Goal: Task Accomplishment & Management: Complete application form

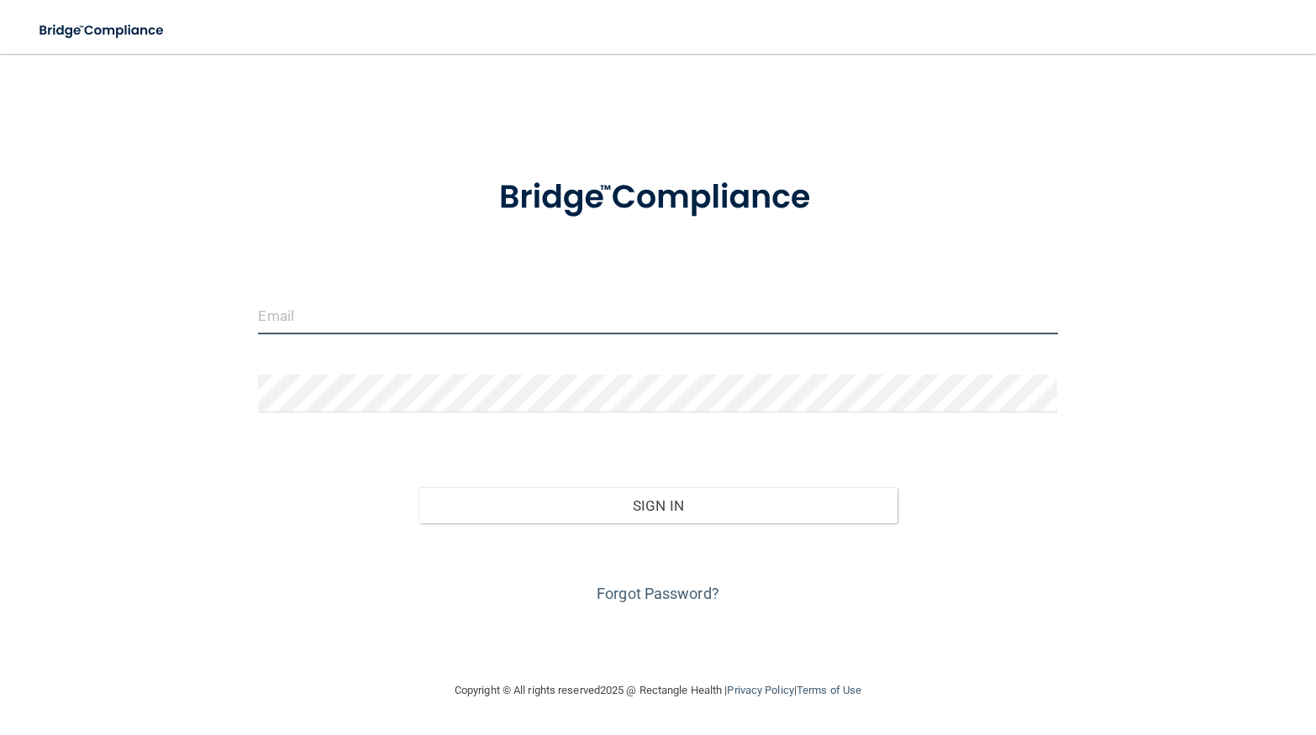
click at [607, 313] on input "email" at bounding box center [657, 316] width 799 height 38
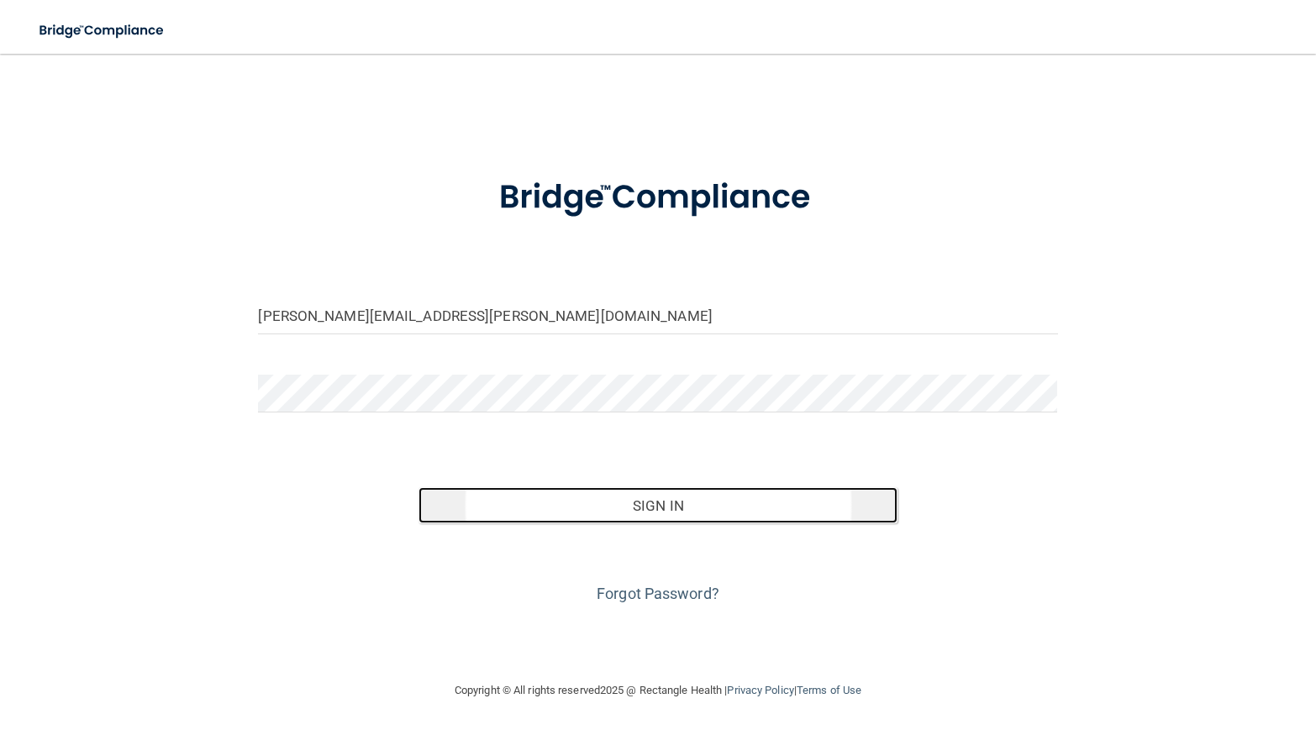
click at [571, 512] on button "Sign In" at bounding box center [658, 505] width 480 height 37
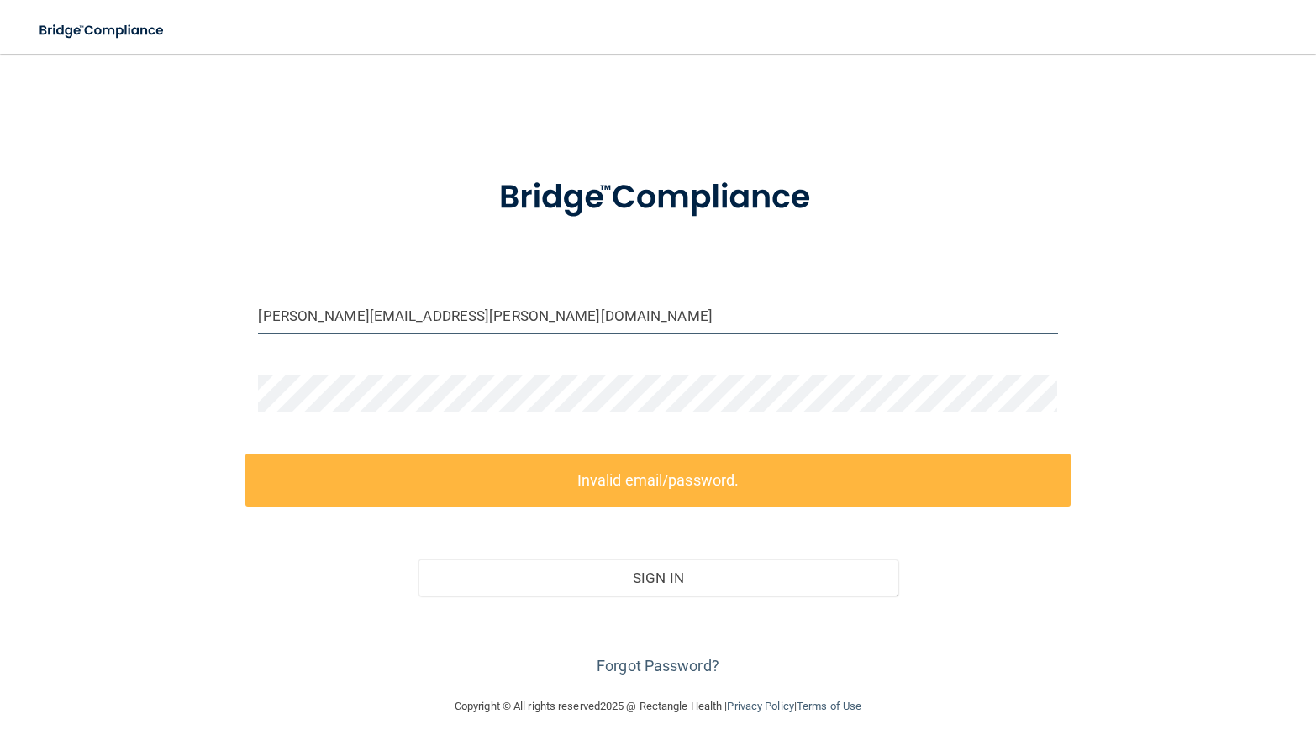
click at [269, 318] on input "[PERSON_NAME][EMAIL_ADDRESS][PERSON_NAME][DOMAIN_NAME]" at bounding box center [657, 316] width 799 height 38
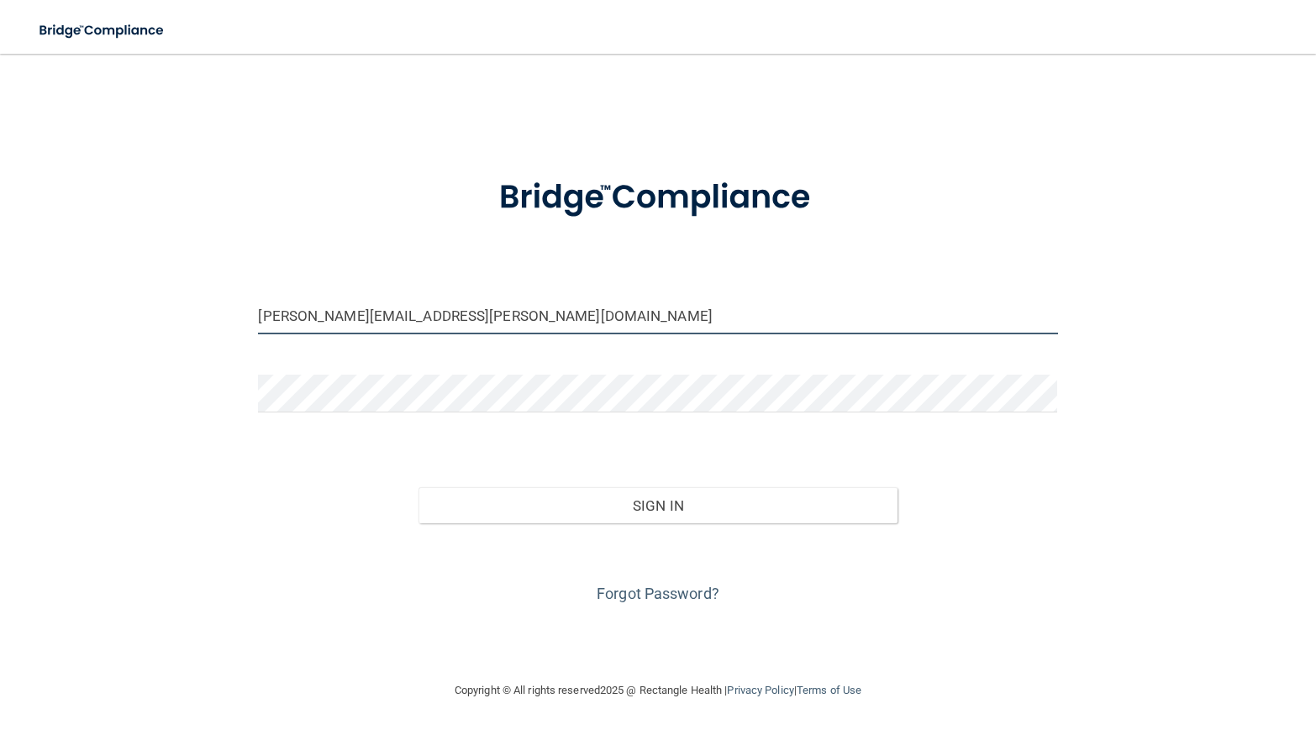
click at [317, 317] on input "Brittany.borchardt@expeditiondental.com" at bounding box center [657, 316] width 799 height 38
type input "Brittany.Borchardt@expeditiondental.com"
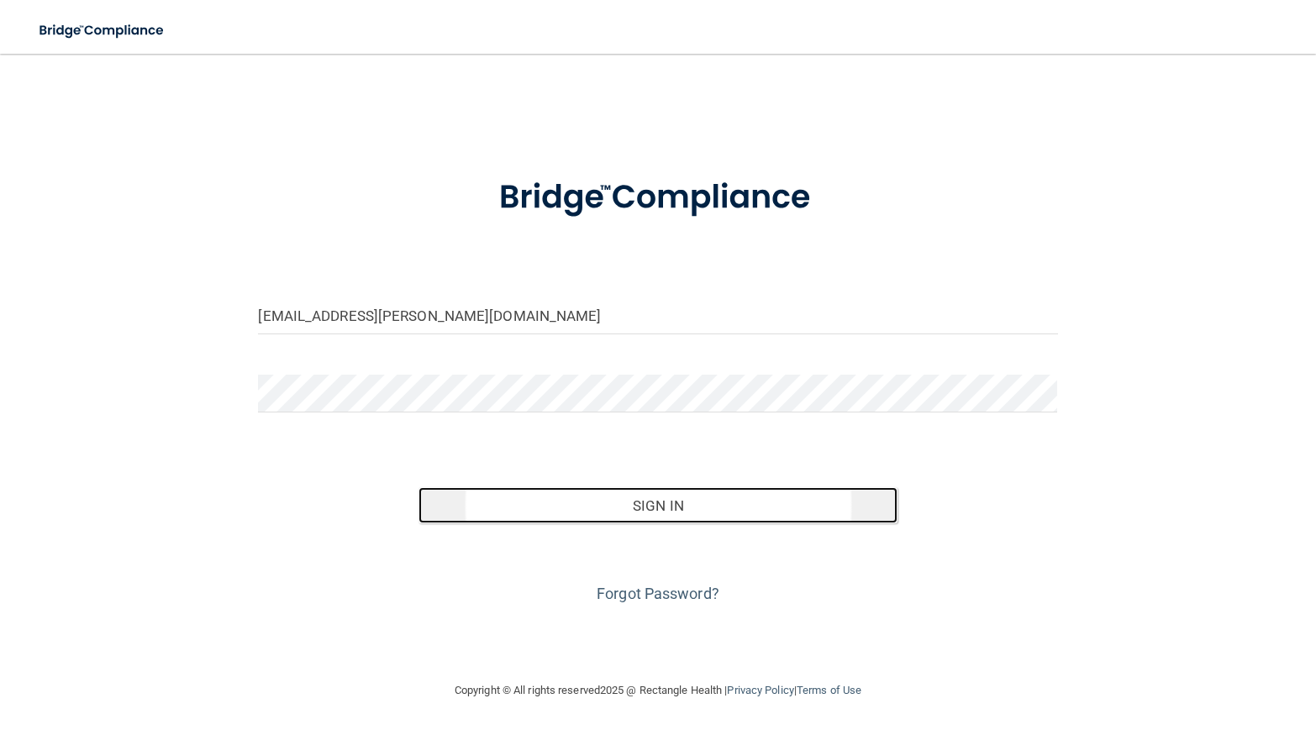
click at [616, 502] on button "Sign In" at bounding box center [658, 505] width 480 height 37
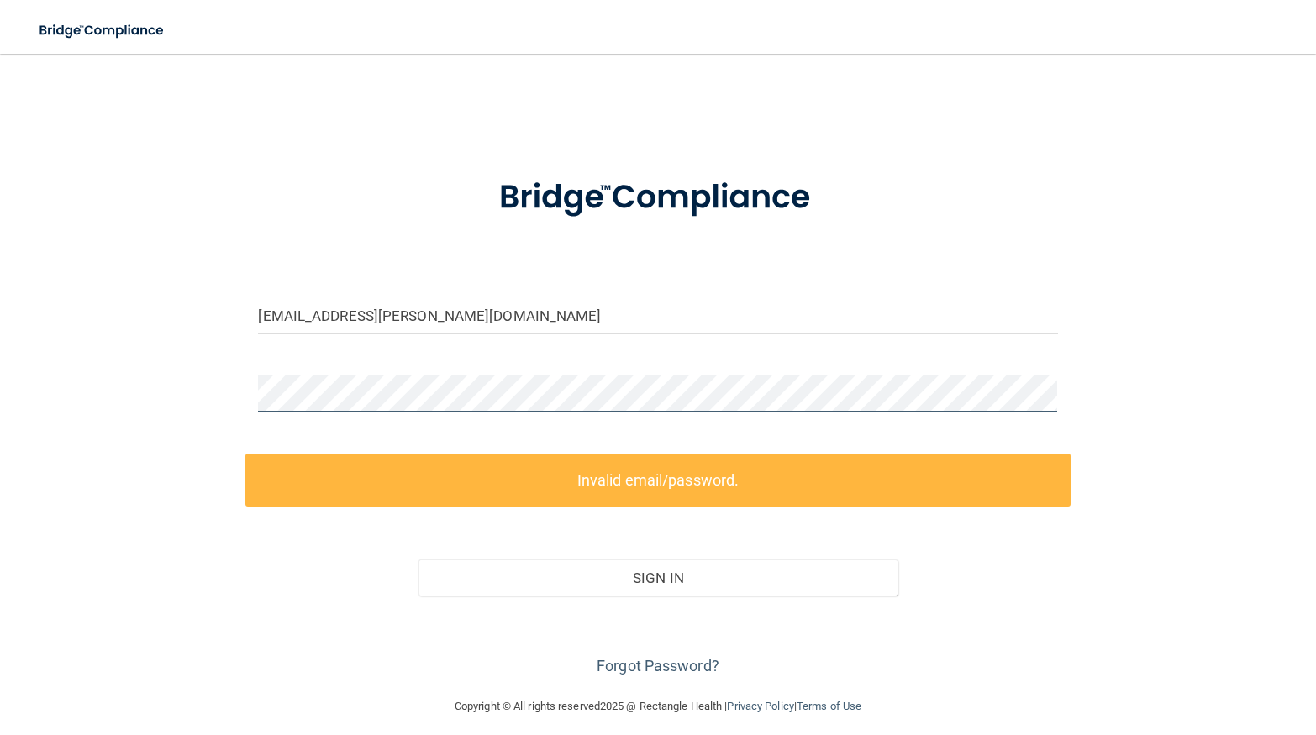
click at [178, 389] on div "Brittany.Borchardt@expeditiondental.com Invalid email/password. You don't have …" at bounding box center [658, 375] width 1249 height 609
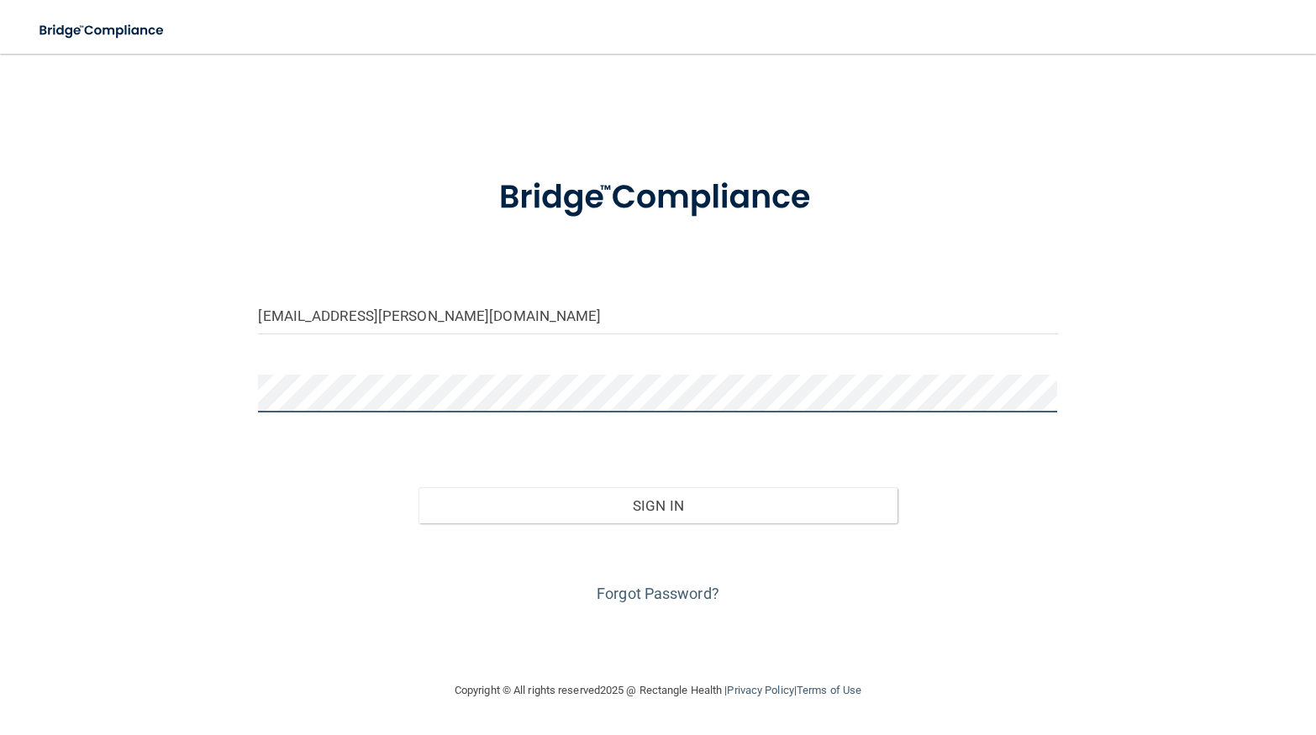
click at [418, 487] on button "Sign In" at bounding box center [658, 505] width 480 height 37
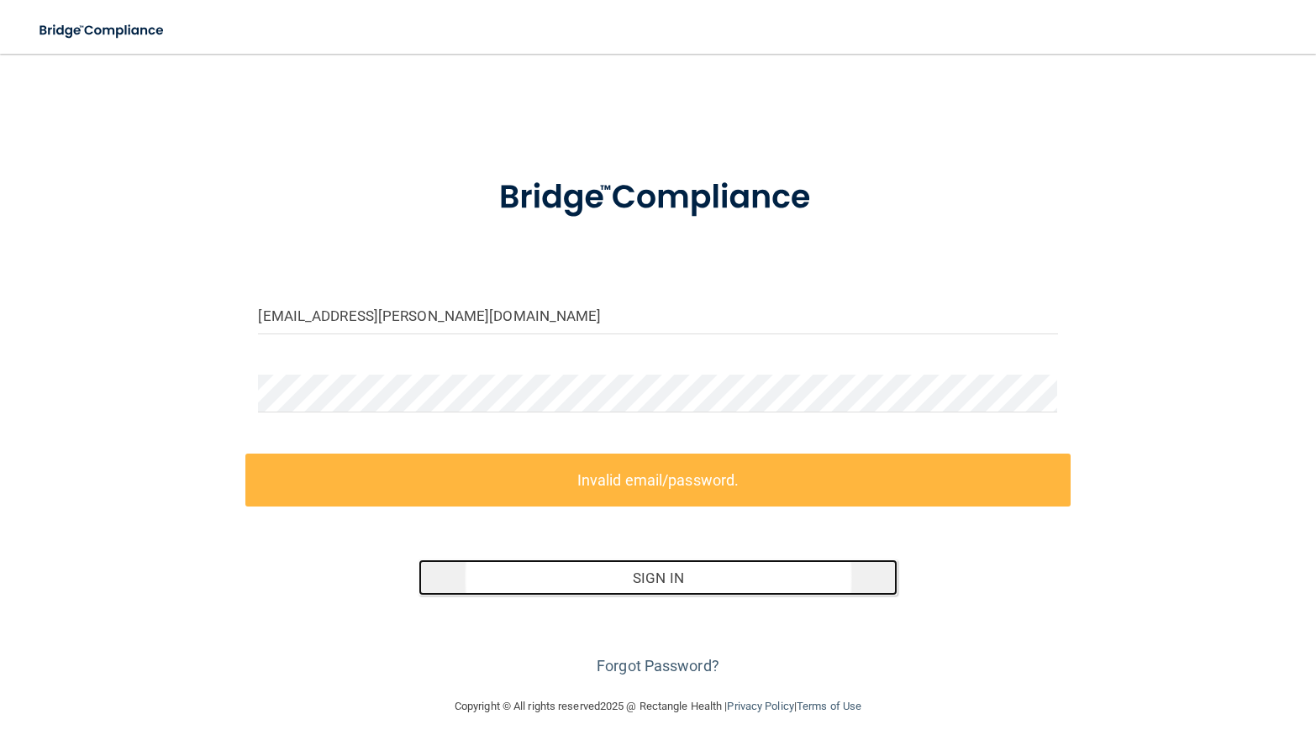
click at [497, 586] on button "Sign In" at bounding box center [658, 578] width 480 height 37
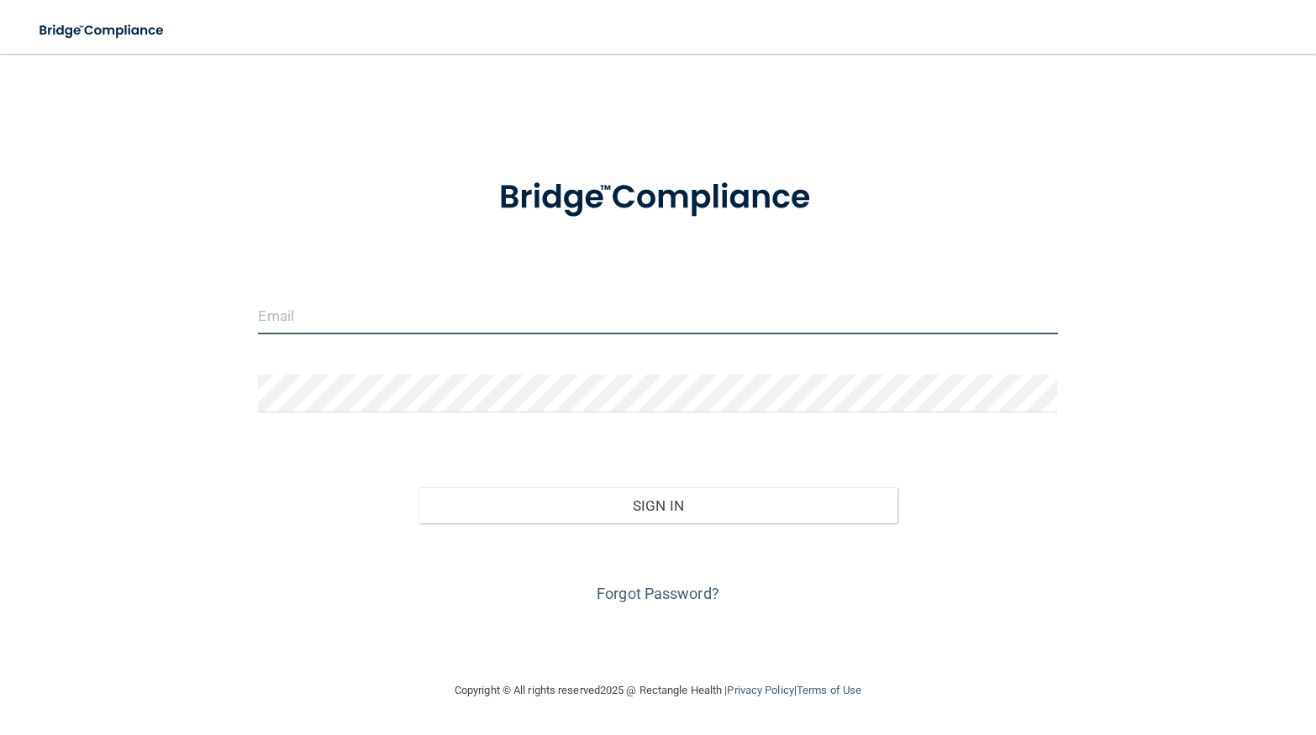
click at [376, 318] on input "email" at bounding box center [657, 316] width 799 height 38
type input "b"
type input "Brittany.Borchardt@expeditiondental.com"
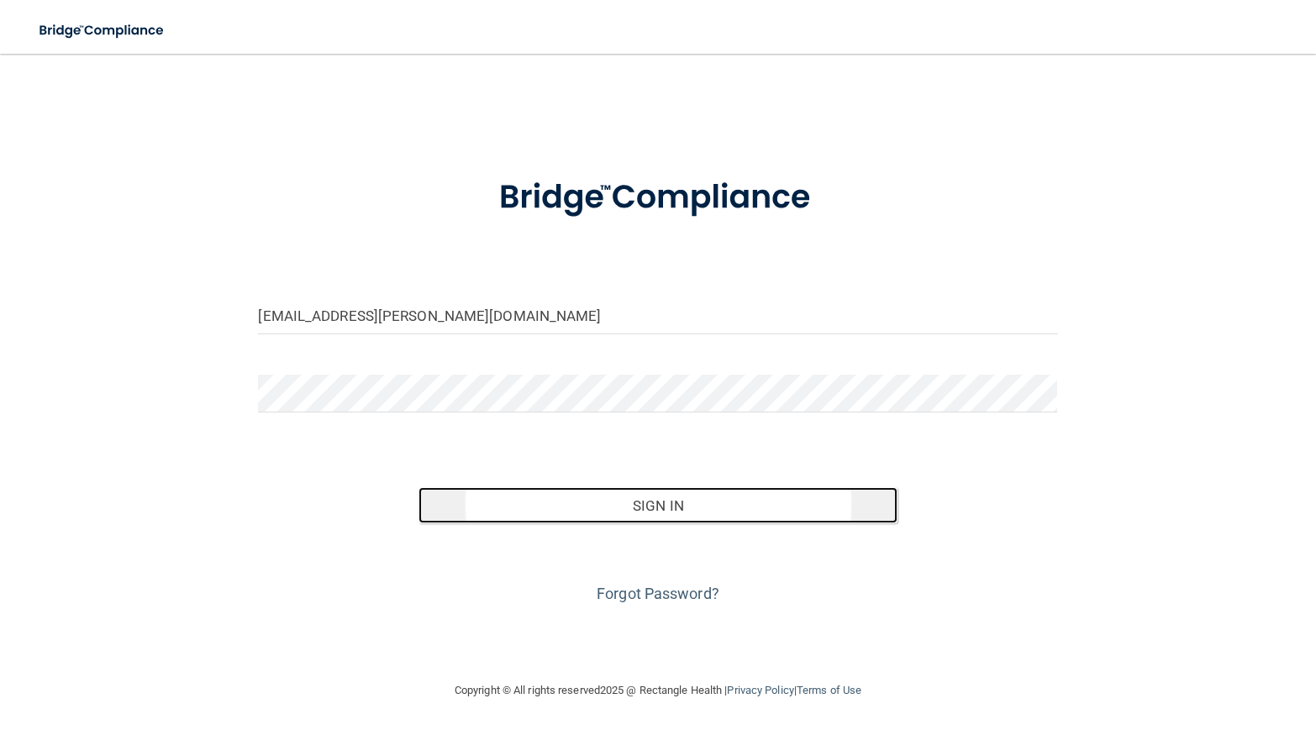
click at [513, 493] on button "Sign In" at bounding box center [658, 505] width 480 height 37
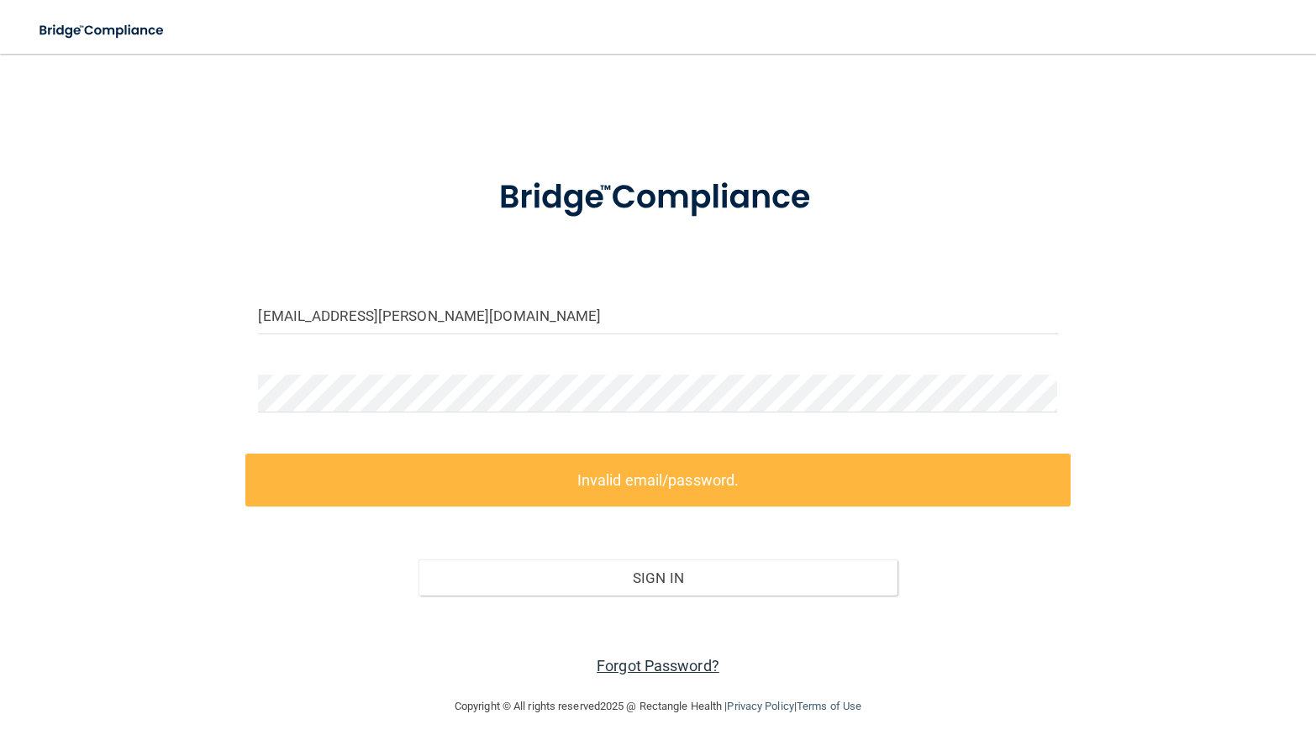
click at [644, 667] on link "Forgot Password?" at bounding box center [658, 666] width 123 height 18
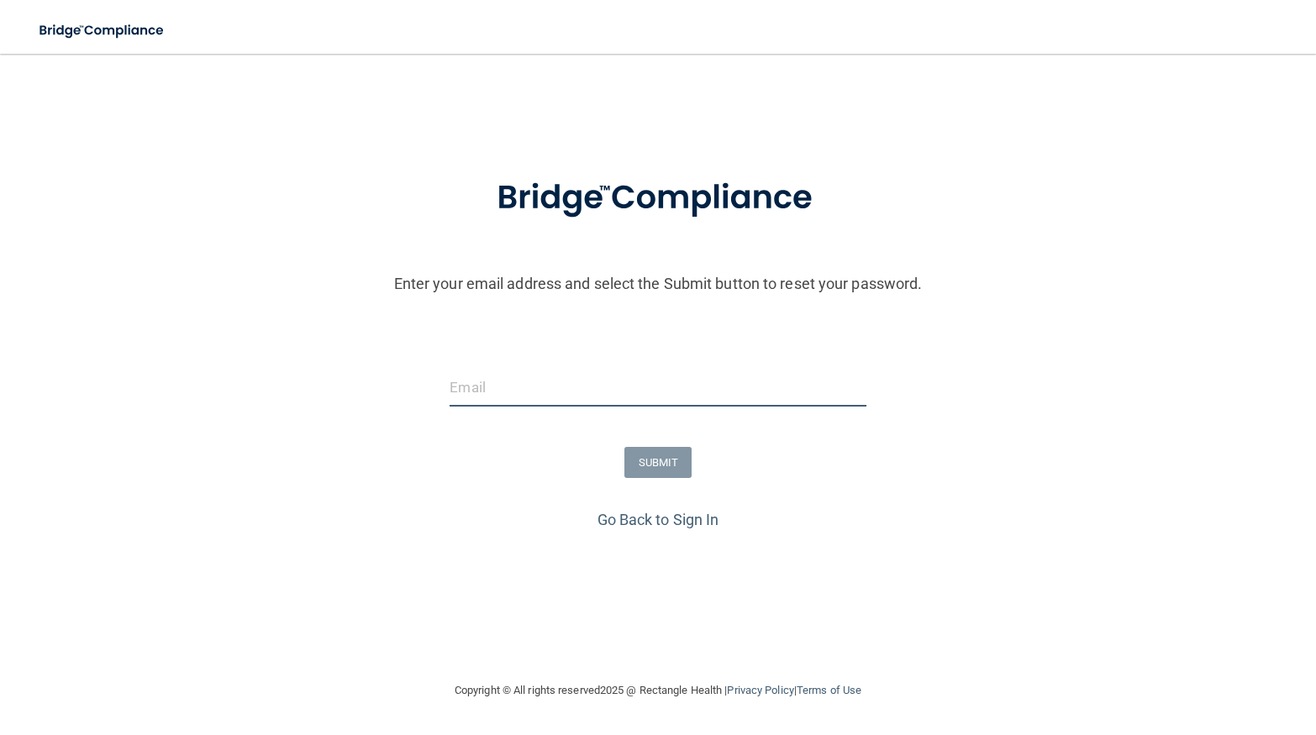
click at [526, 375] on input "email" at bounding box center [658, 388] width 416 height 38
type input "[EMAIL_ADDRESS][PERSON_NAME][DOMAIN_NAME]"
click at [640, 453] on button "SUBMIT" at bounding box center [658, 462] width 68 height 31
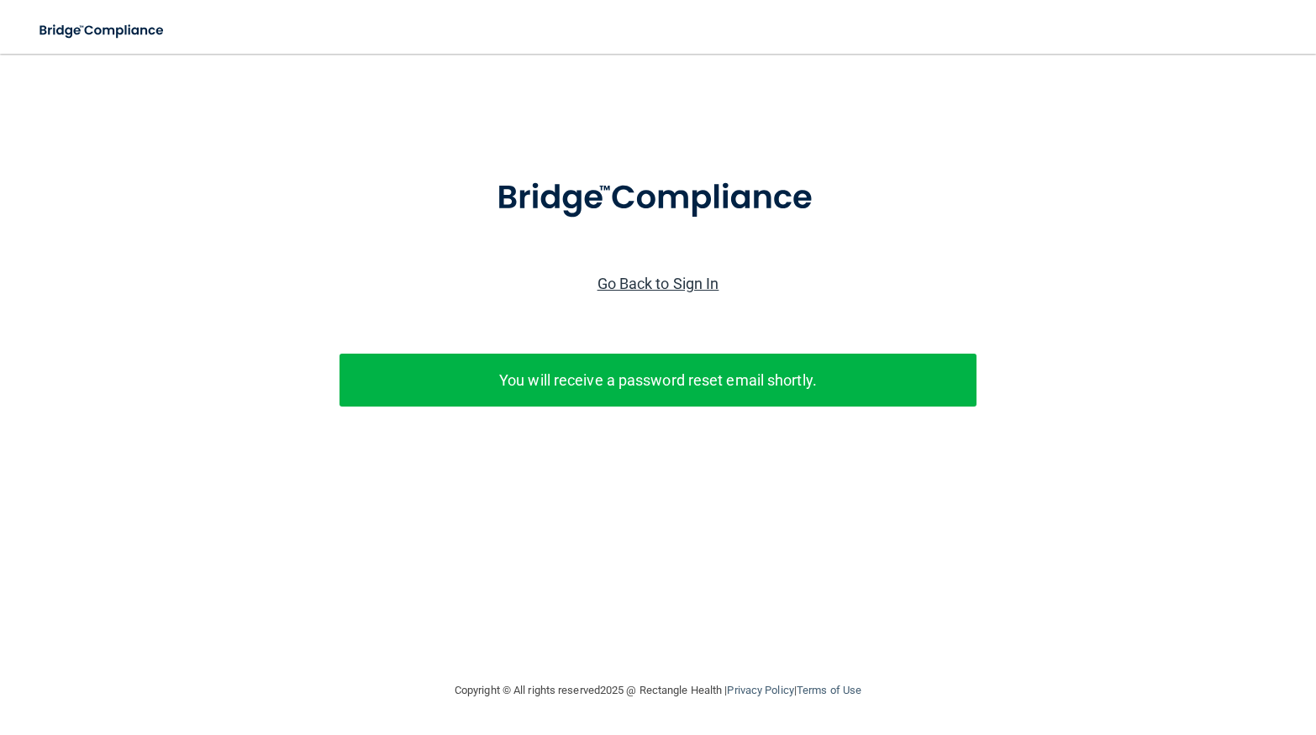
click at [660, 282] on link "Go Back to Sign In" at bounding box center [658, 284] width 122 height 18
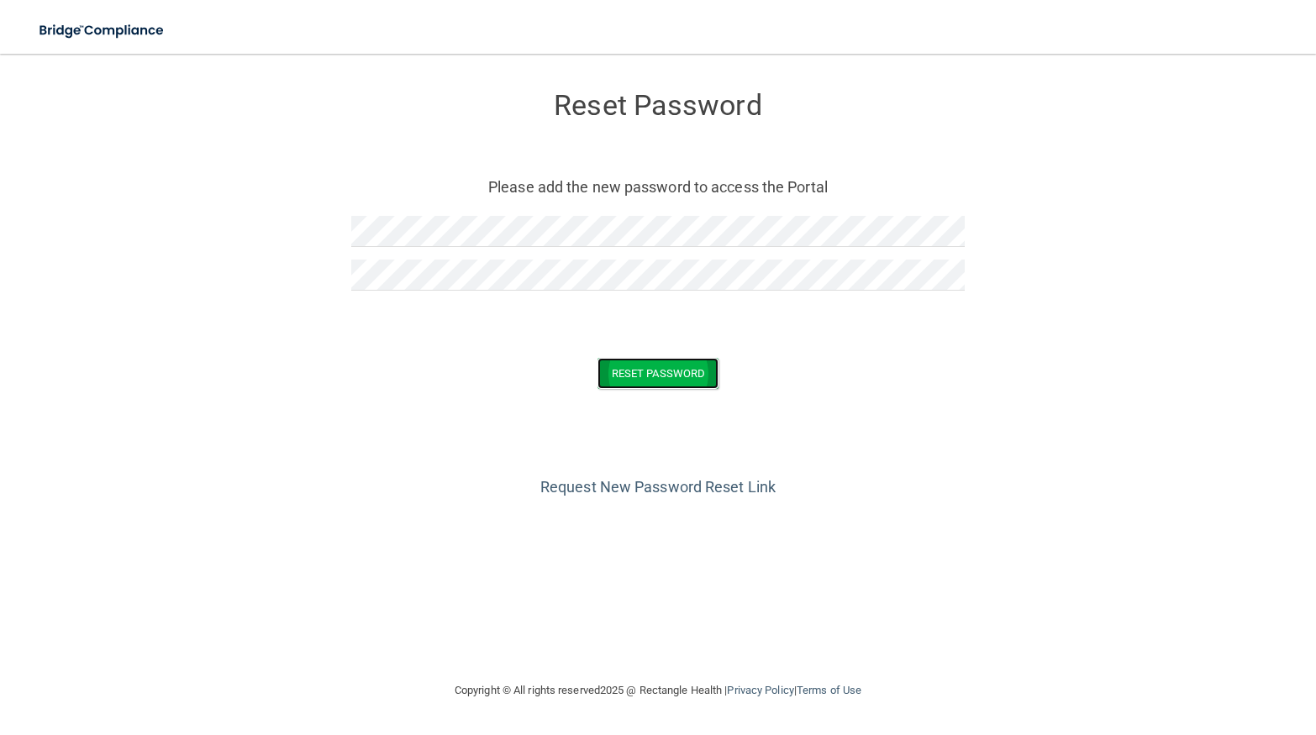
click at [644, 366] on button "Reset Password" at bounding box center [657, 373] width 121 height 31
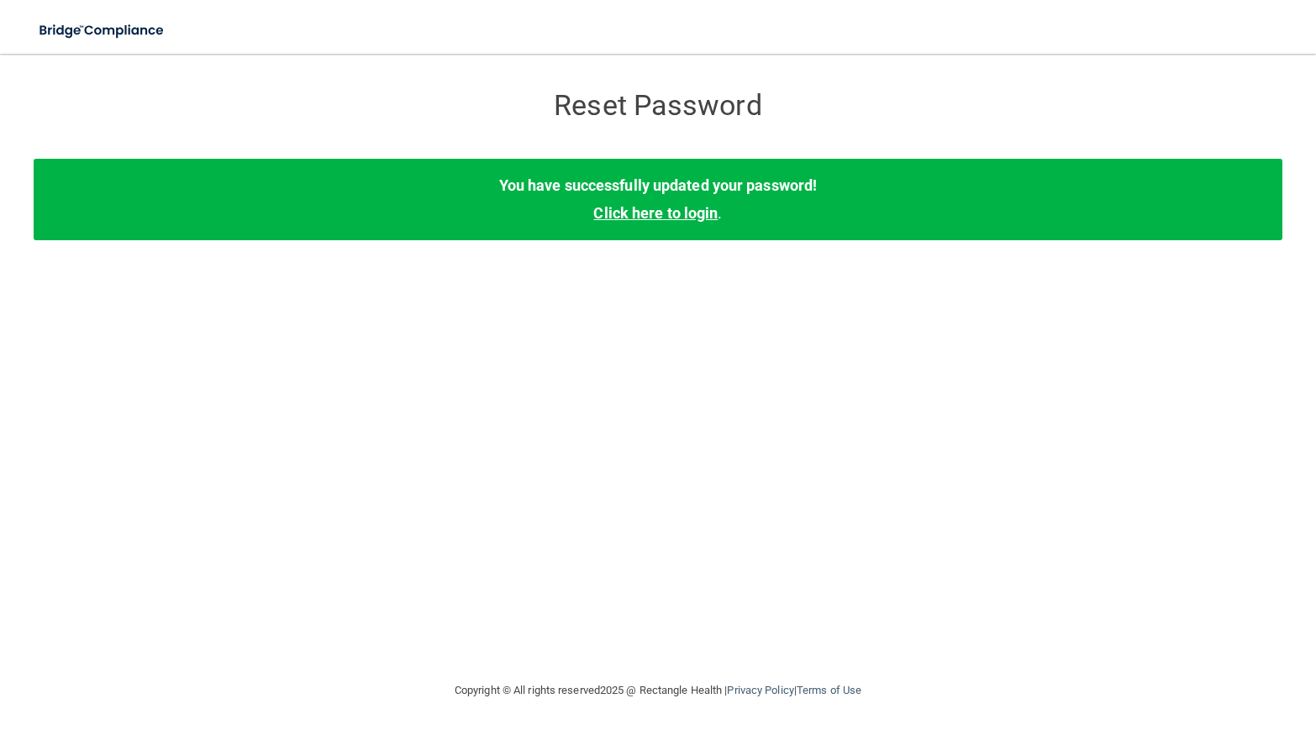
click at [659, 211] on link "Click here to login" at bounding box center [655, 213] width 124 height 18
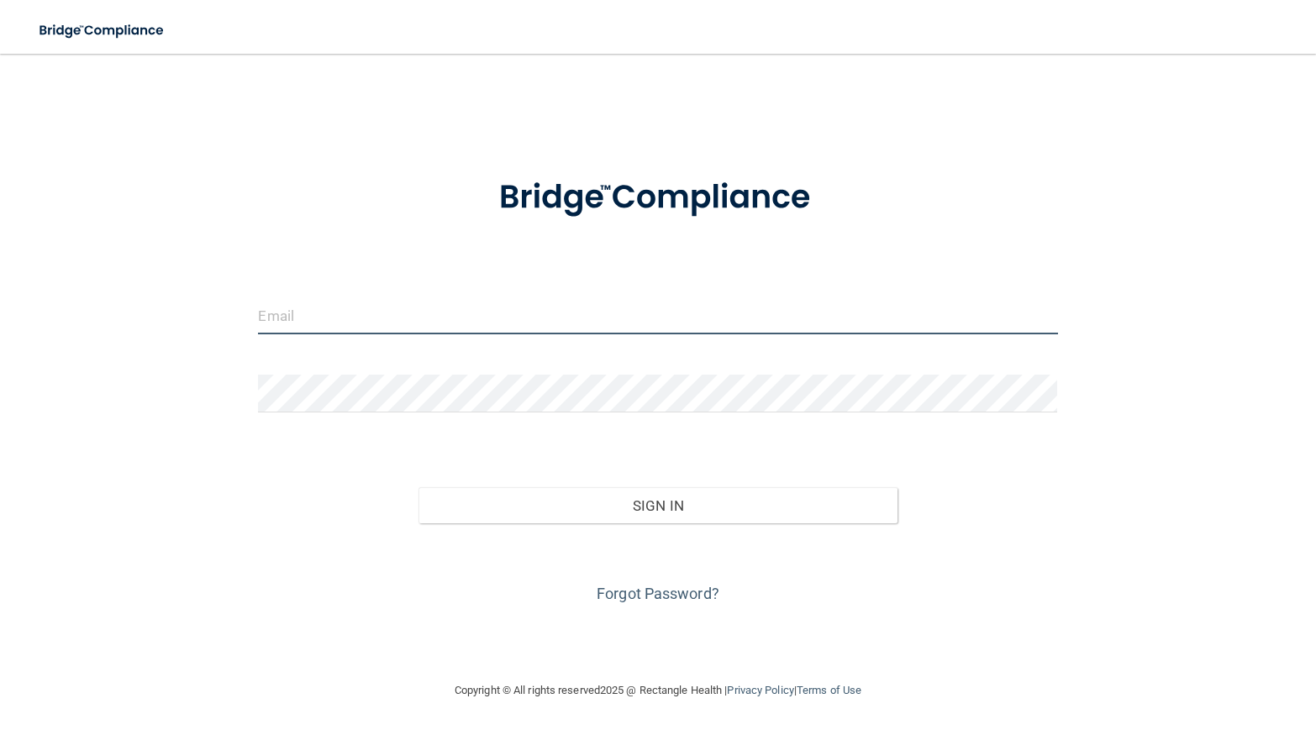
click at [384, 318] on input "email" at bounding box center [657, 316] width 799 height 38
type input "b"
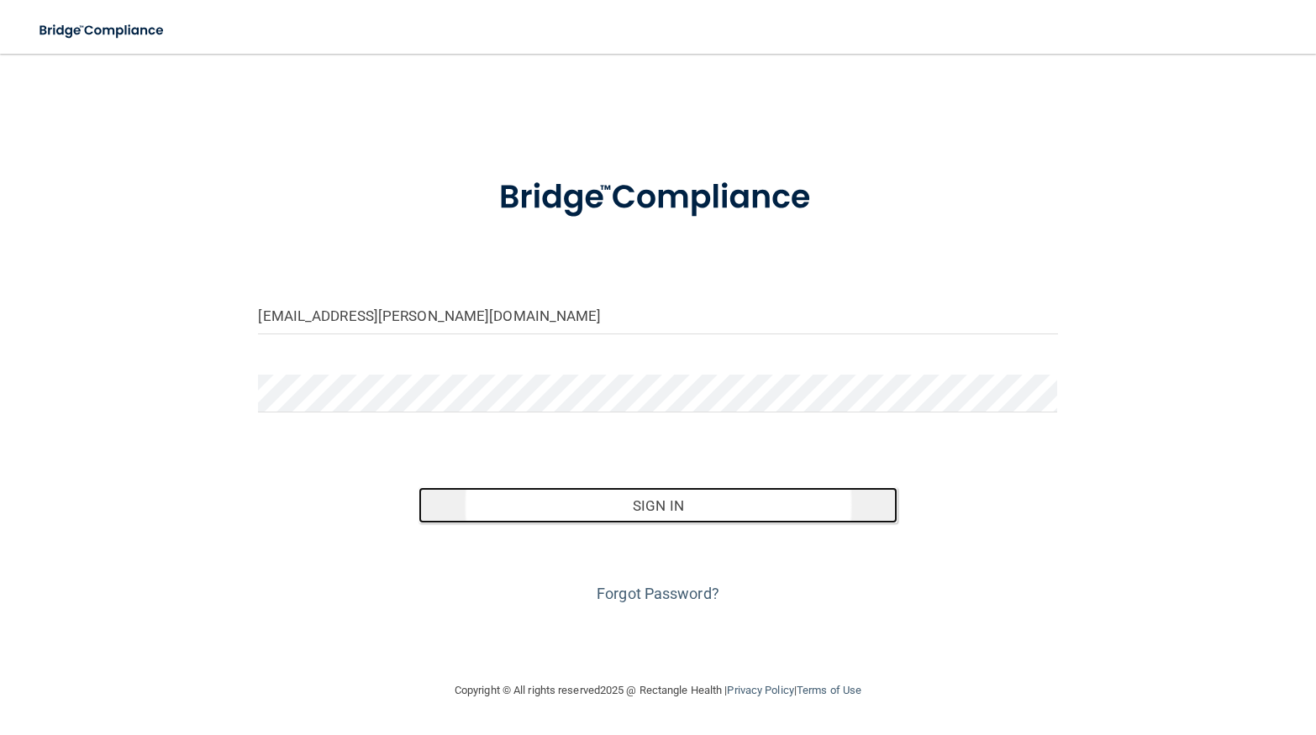
click at [532, 502] on button "Sign In" at bounding box center [658, 505] width 480 height 37
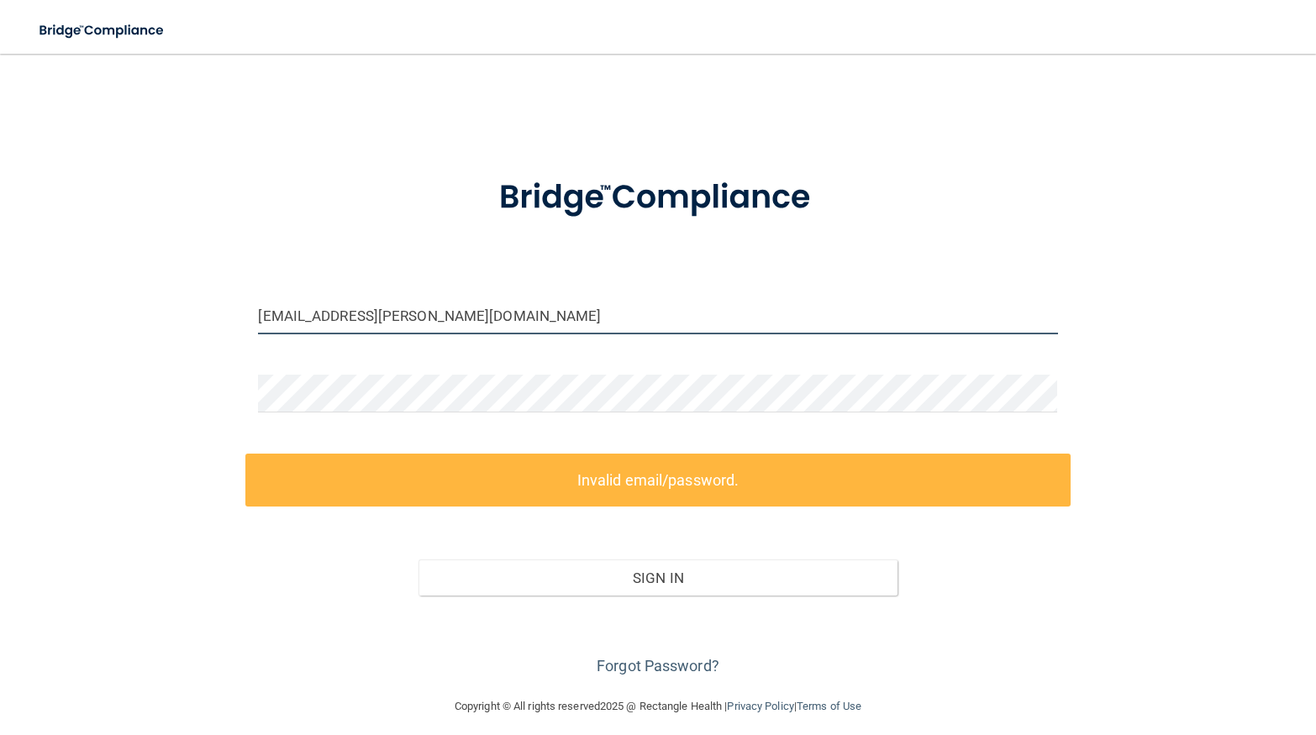
click at [450, 313] on input "Brittany.Borchardt@expedition.com" at bounding box center [657, 316] width 799 height 38
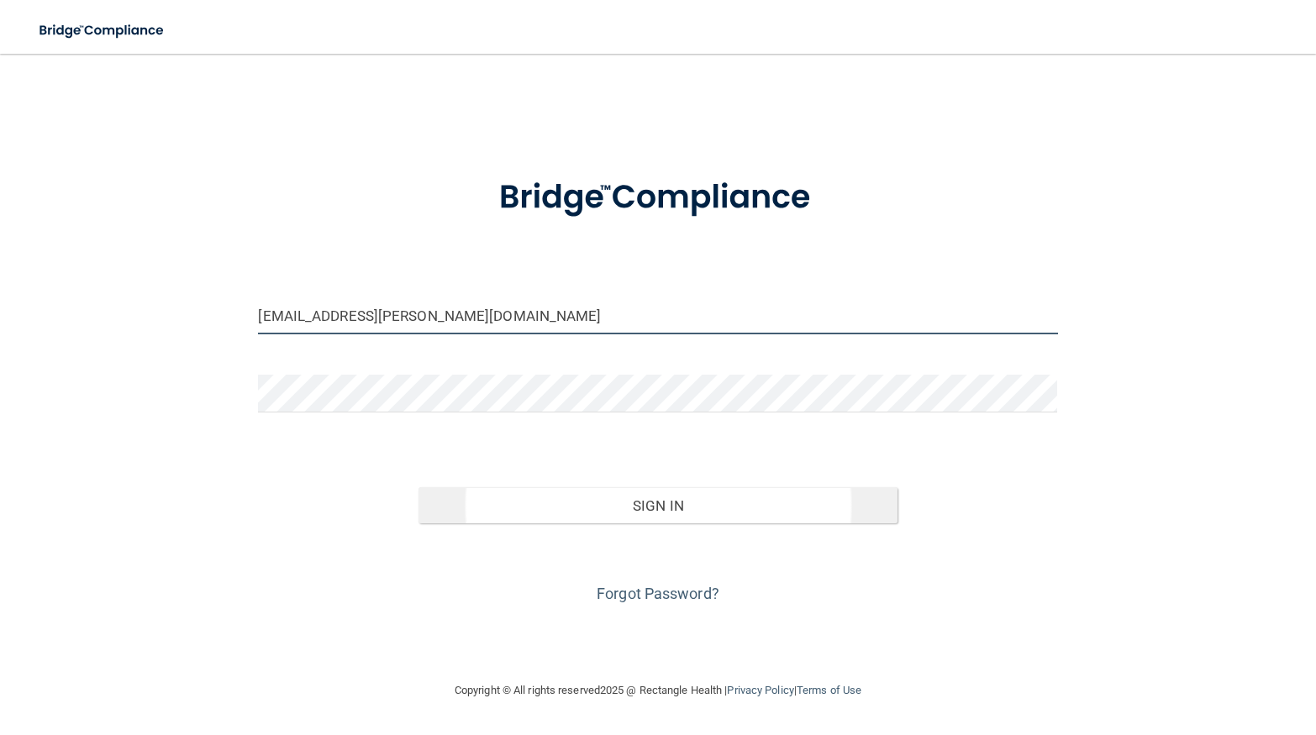
type input "Brittany.Borchardt@expeditiondental.com"
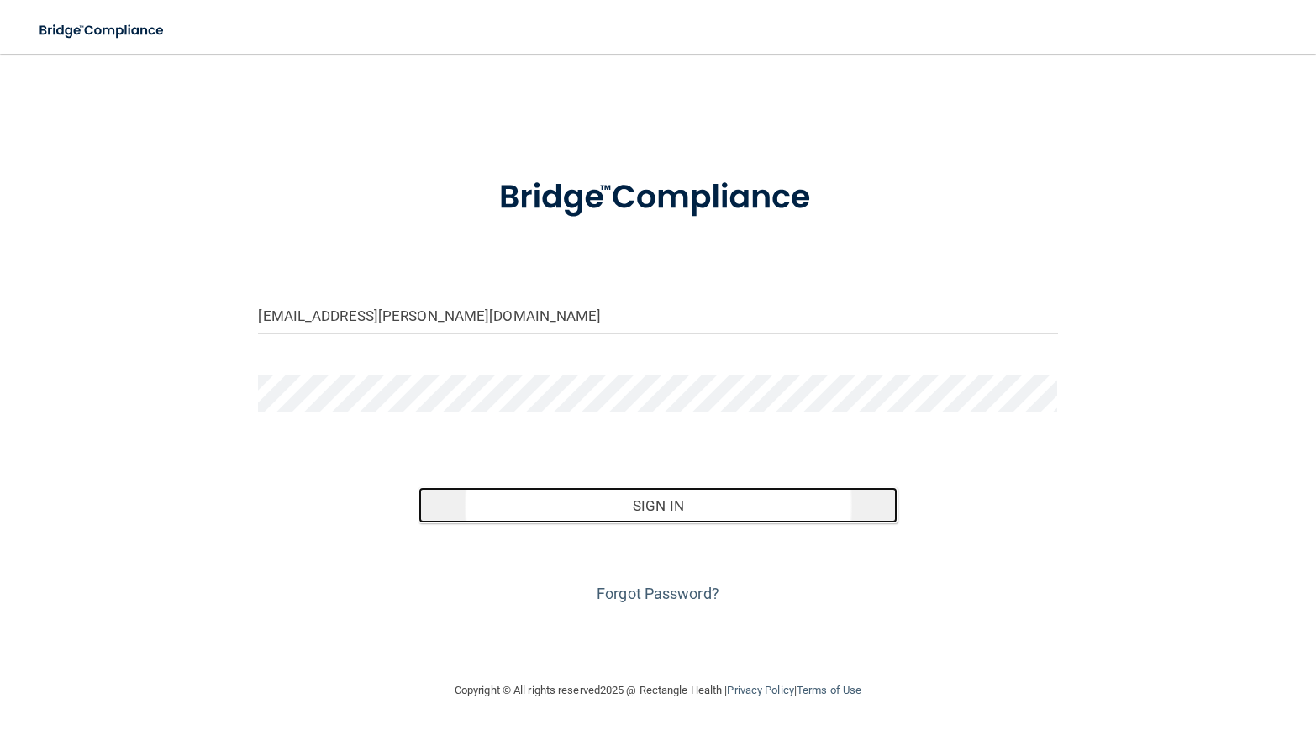
click at [636, 505] on button "Sign In" at bounding box center [658, 505] width 480 height 37
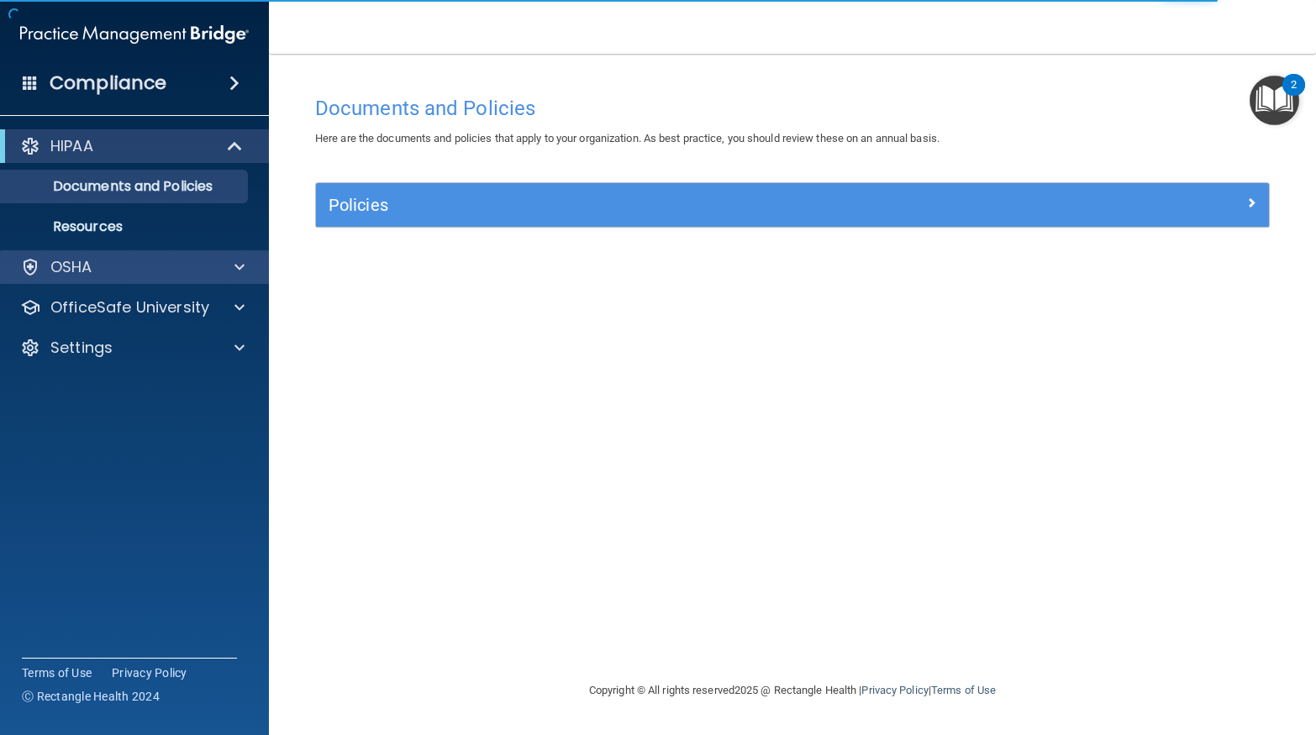
click at [203, 280] on div "OSHA" at bounding box center [135, 267] width 270 height 34
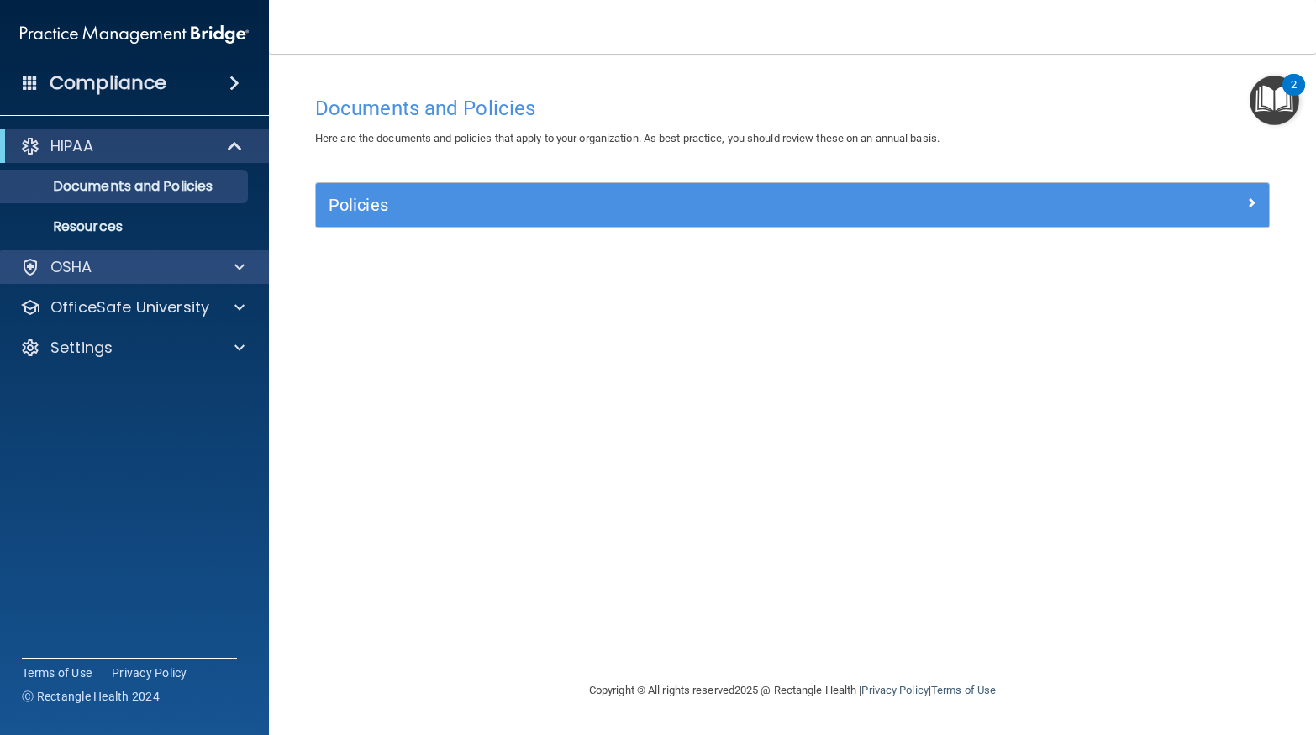
click at [203, 280] on div "OSHA" at bounding box center [135, 267] width 270 height 34
click at [237, 274] on span at bounding box center [239, 267] width 10 height 20
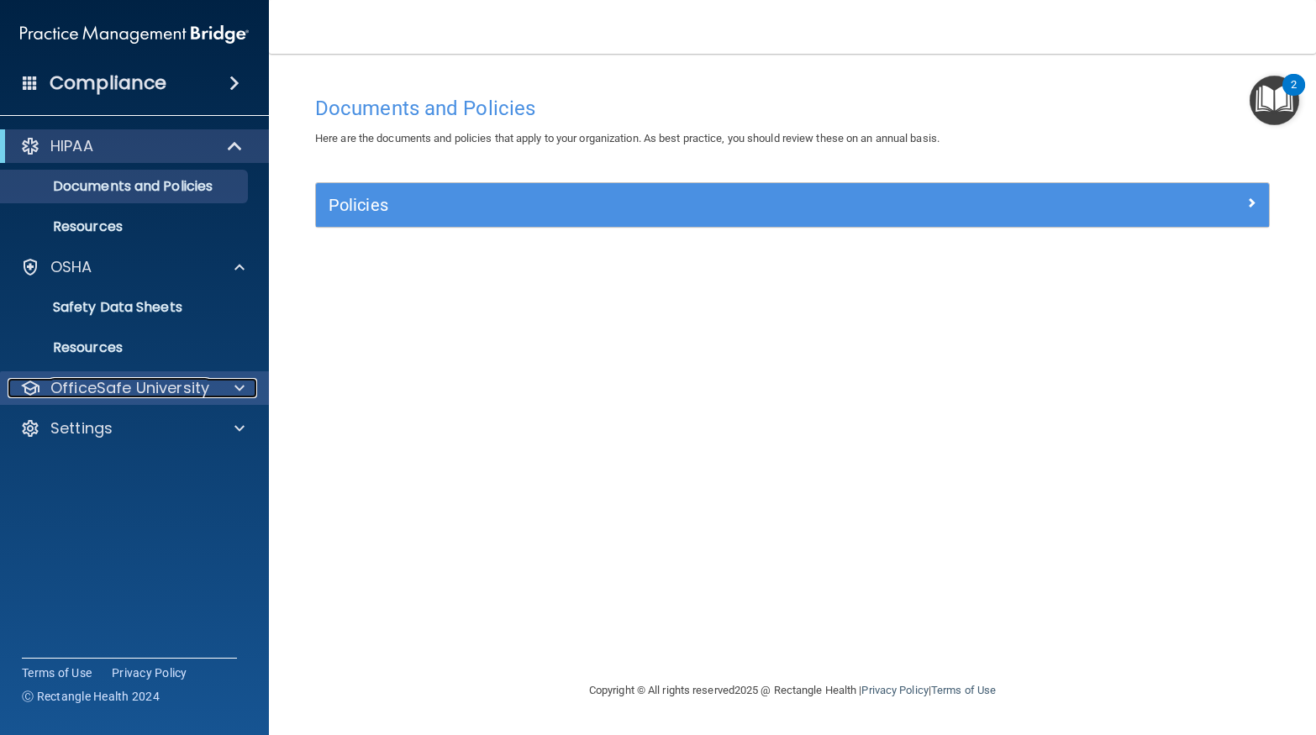
click at [245, 388] on div at bounding box center [237, 388] width 42 height 20
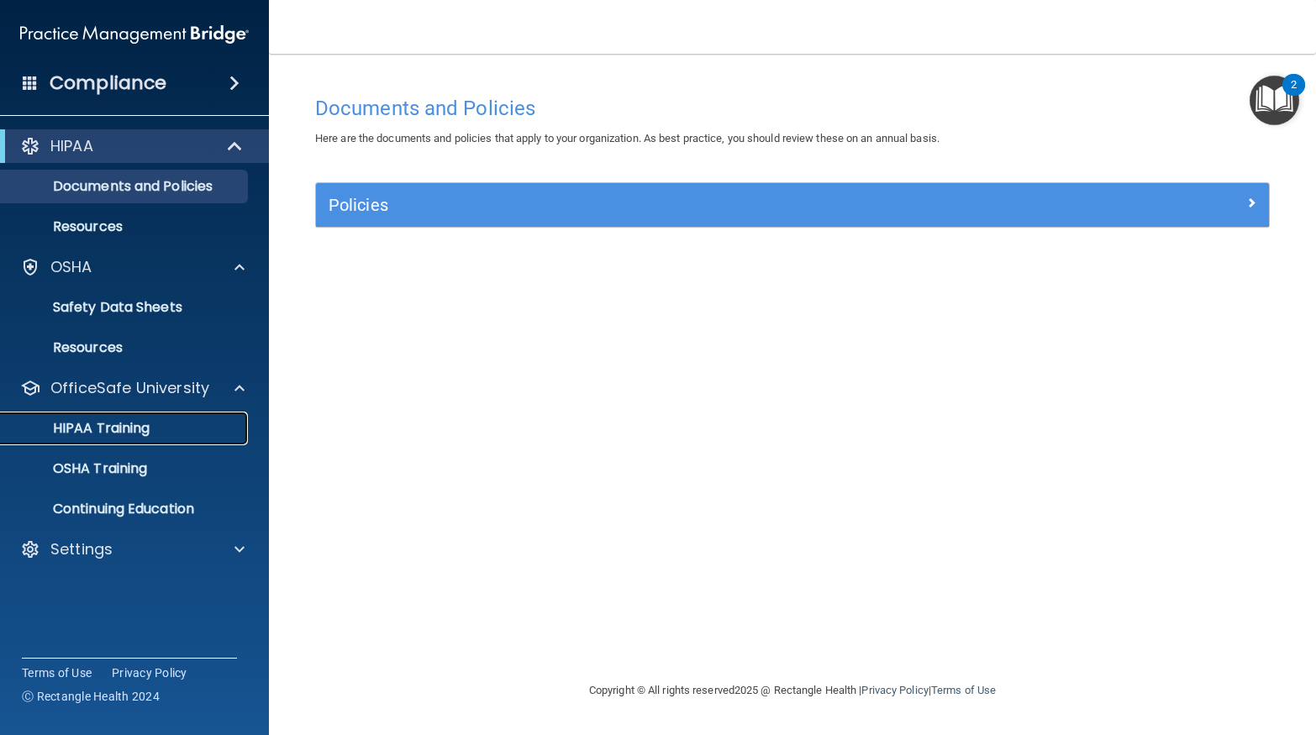
click at [137, 428] on p "HIPAA Training" at bounding box center [80, 428] width 139 height 17
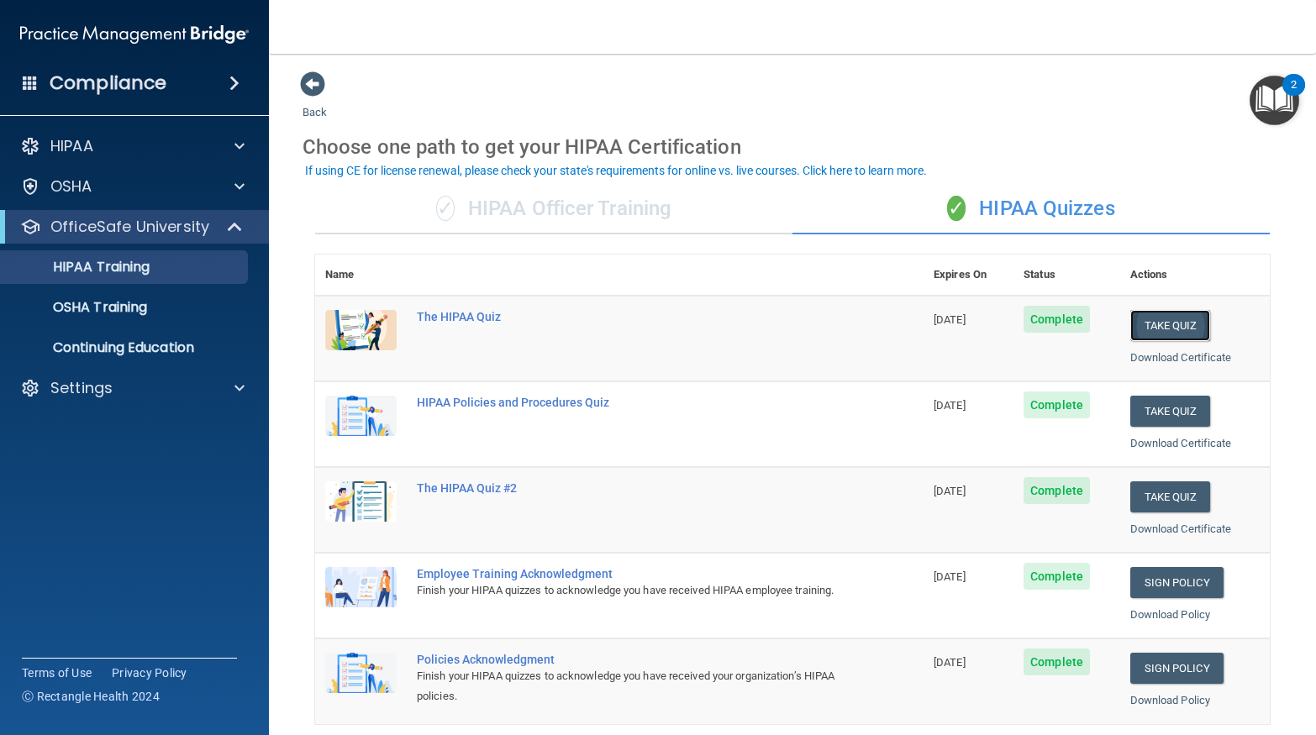
click at [1154, 323] on button "Take Quiz" at bounding box center [1170, 325] width 81 height 31
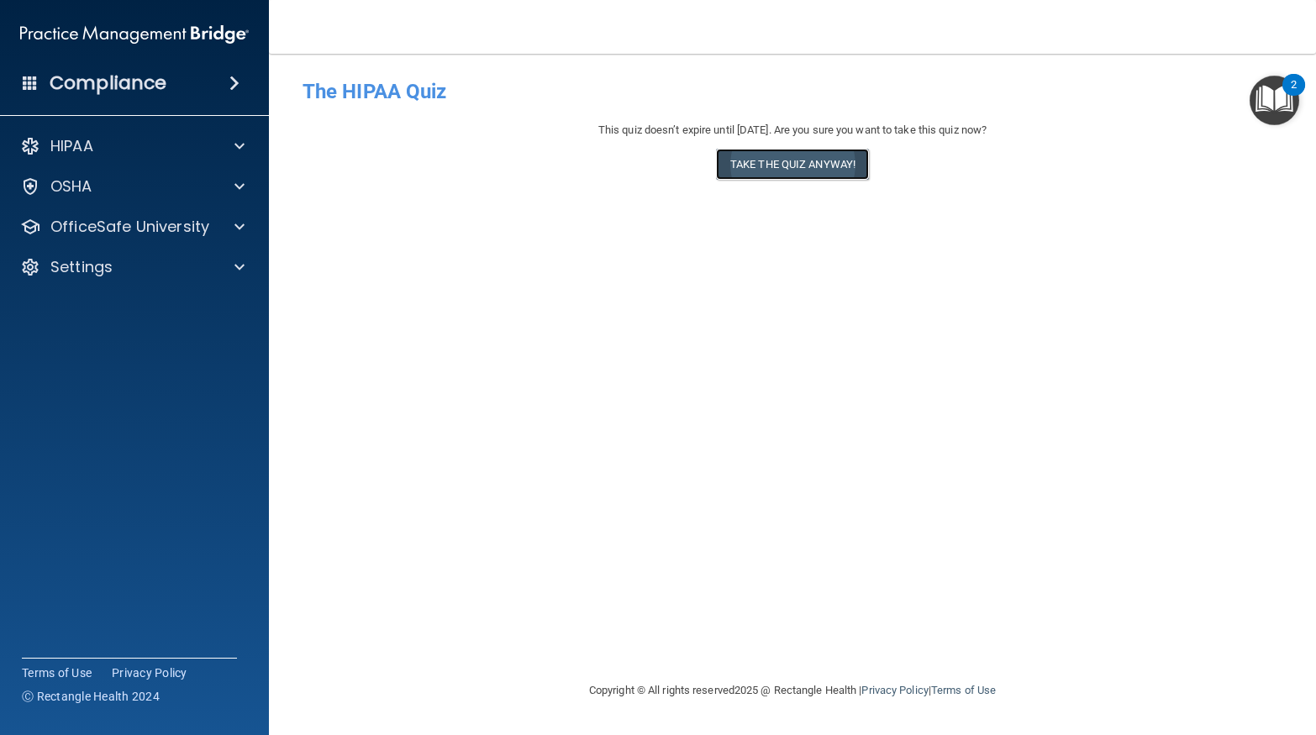
click at [774, 171] on button "Take the quiz anyway!" at bounding box center [792, 164] width 153 height 31
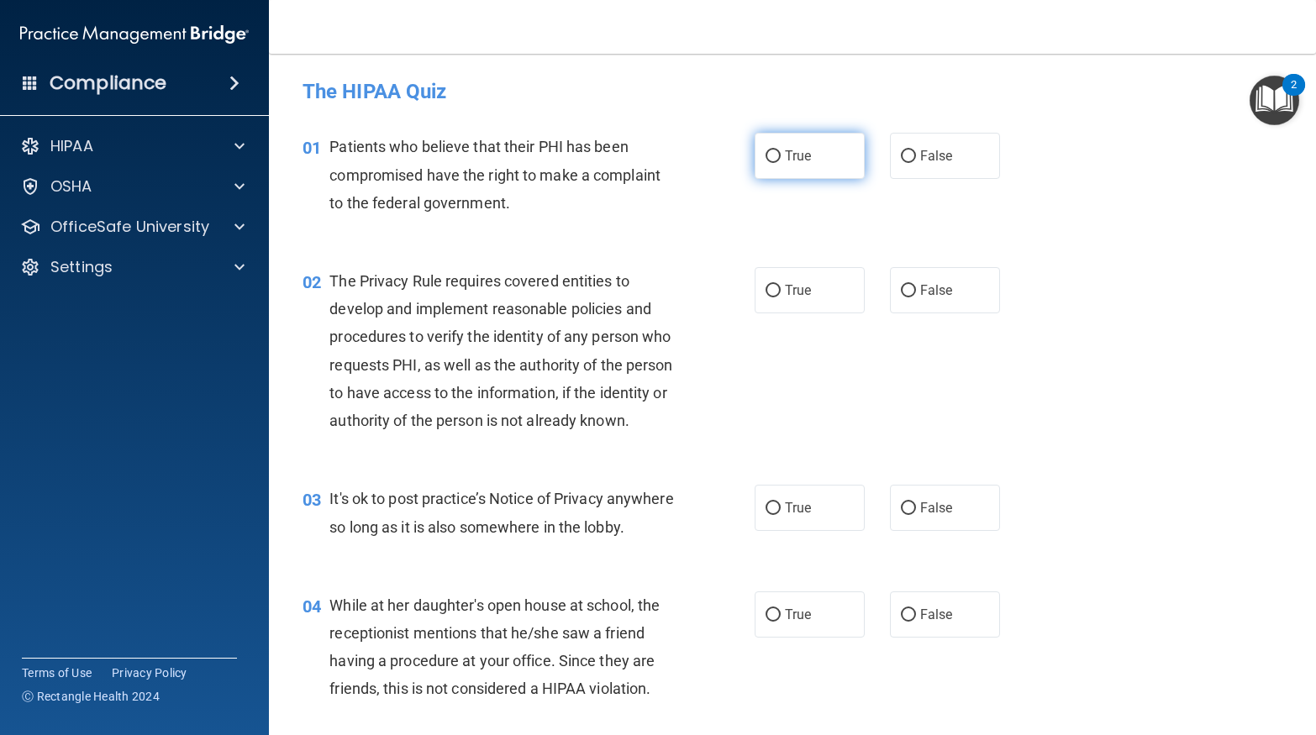
click at [819, 164] on label "True" at bounding box center [810, 156] width 110 height 46
click at [781, 163] on input "True" at bounding box center [772, 156] width 15 height 13
radio input "true"
click at [813, 286] on label "True" at bounding box center [810, 290] width 110 height 46
click at [781, 286] on input "True" at bounding box center [772, 291] width 15 height 13
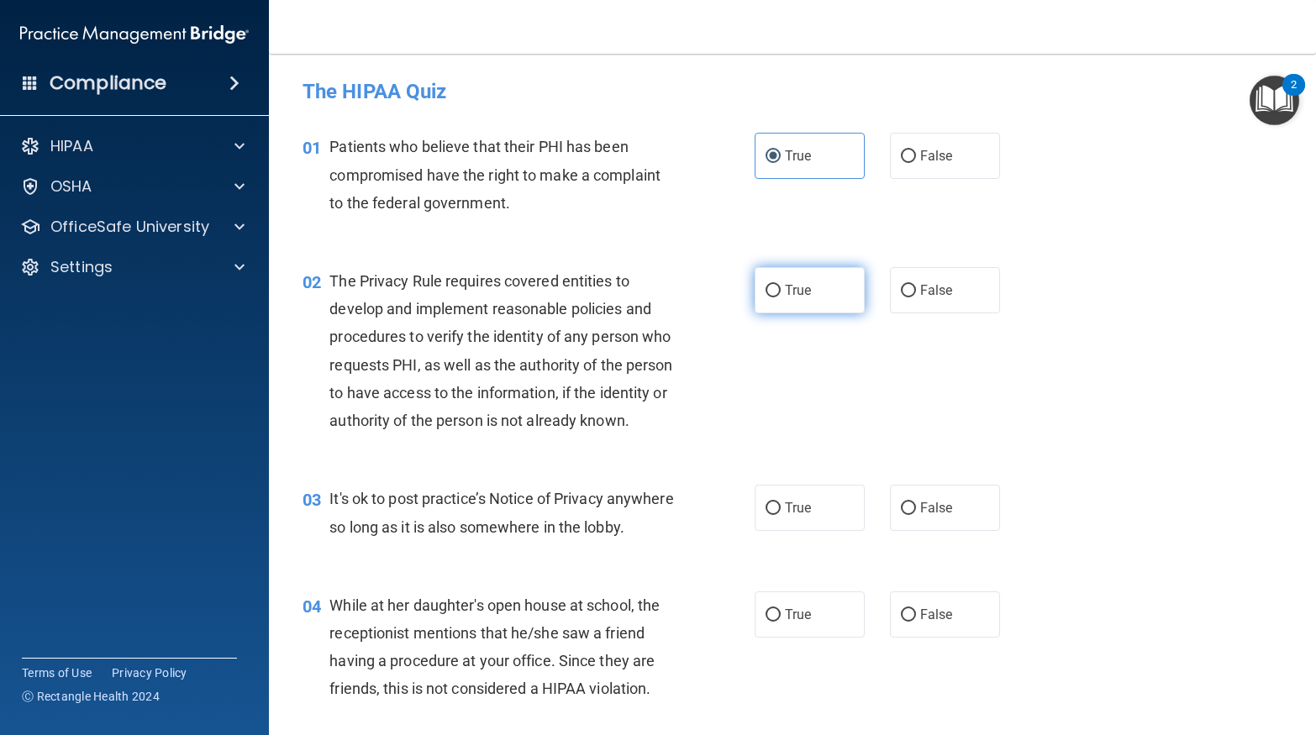
radio input "true"
click at [806, 496] on label "True" at bounding box center [810, 508] width 110 height 46
click at [781, 502] on input "True" at bounding box center [772, 508] width 15 height 13
radio input "true"
click at [1121, 608] on div "04 While at her daughter's open house at school, the receptionist mentions that…" at bounding box center [792, 652] width 1005 height 162
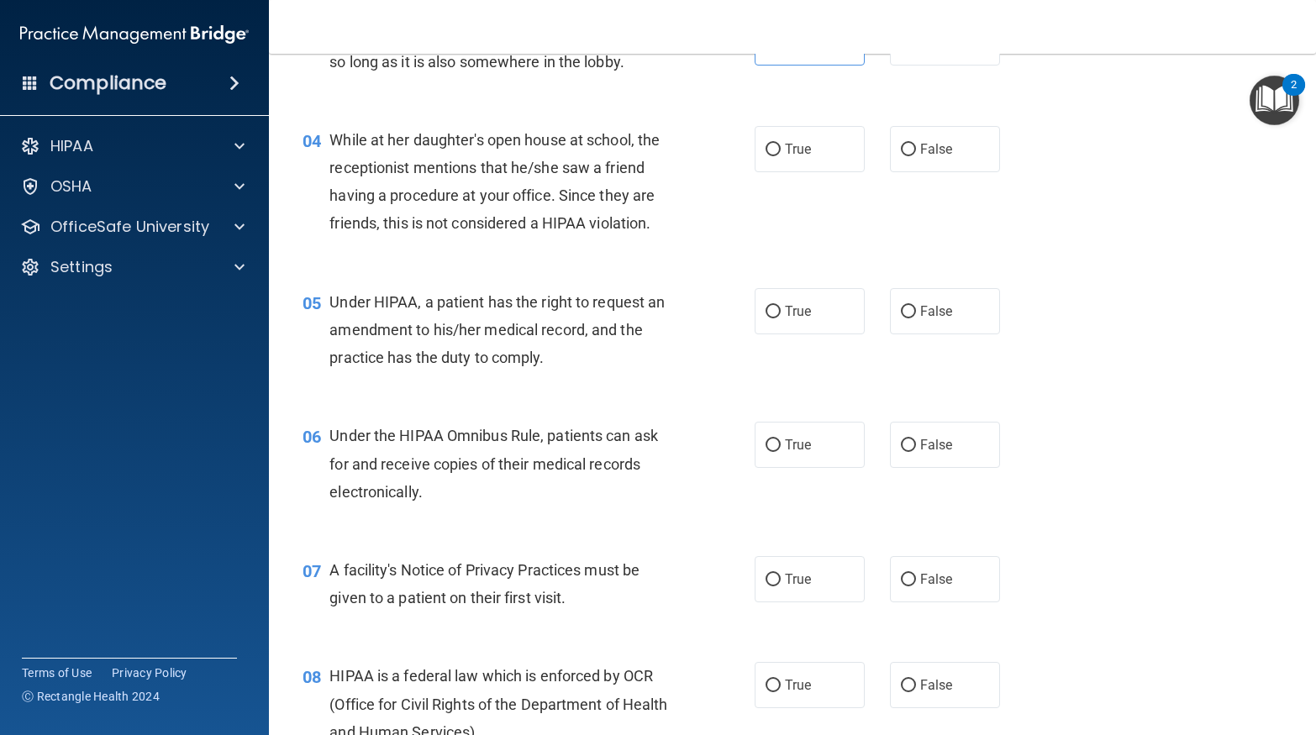
scroll to position [470, 0]
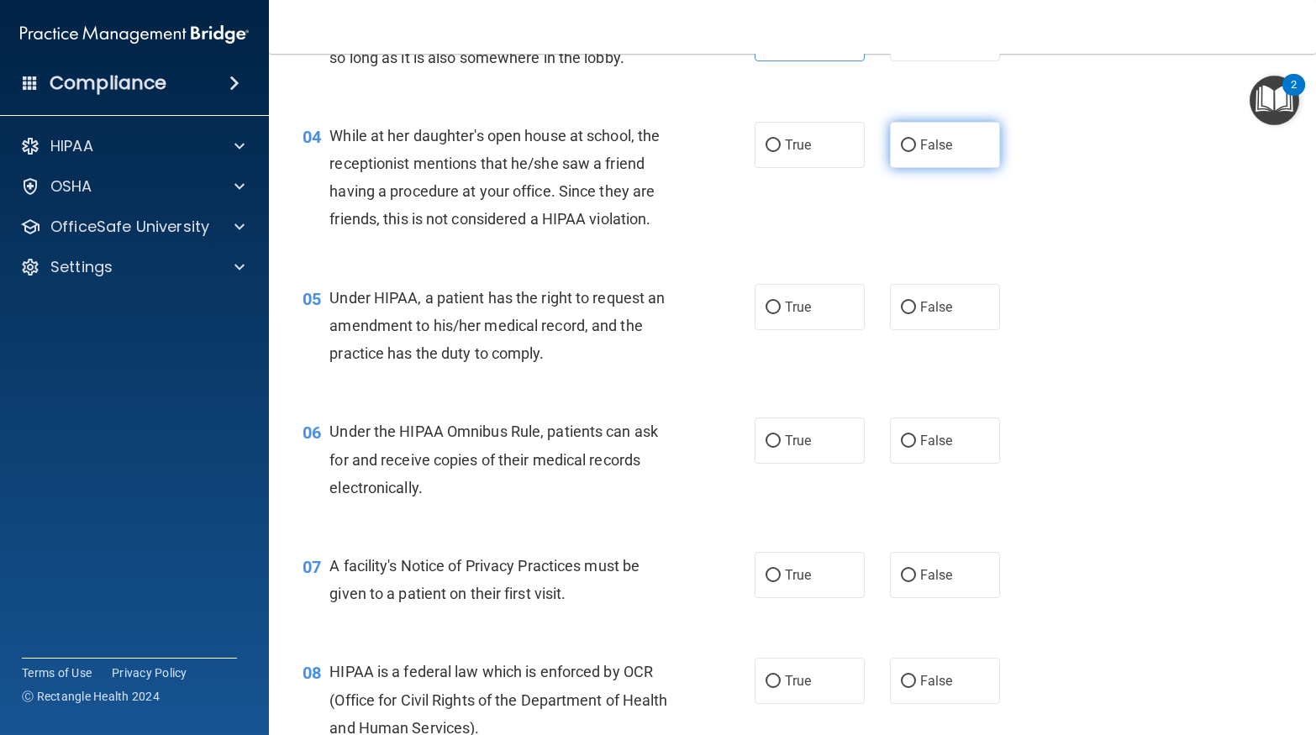
click at [935, 168] on label "False" at bounding box center [945, 145] width 110 height 46
click at [916, 152] on input "False" at bounding box center [908, 145] width 15 height 13
radio input "true"
click at [800, 330] on label "True" at bounding box center [810, 307] width 110 height 46
click at [781, 314] on input "True" at bounding box center [772, 308] width 15 height 13
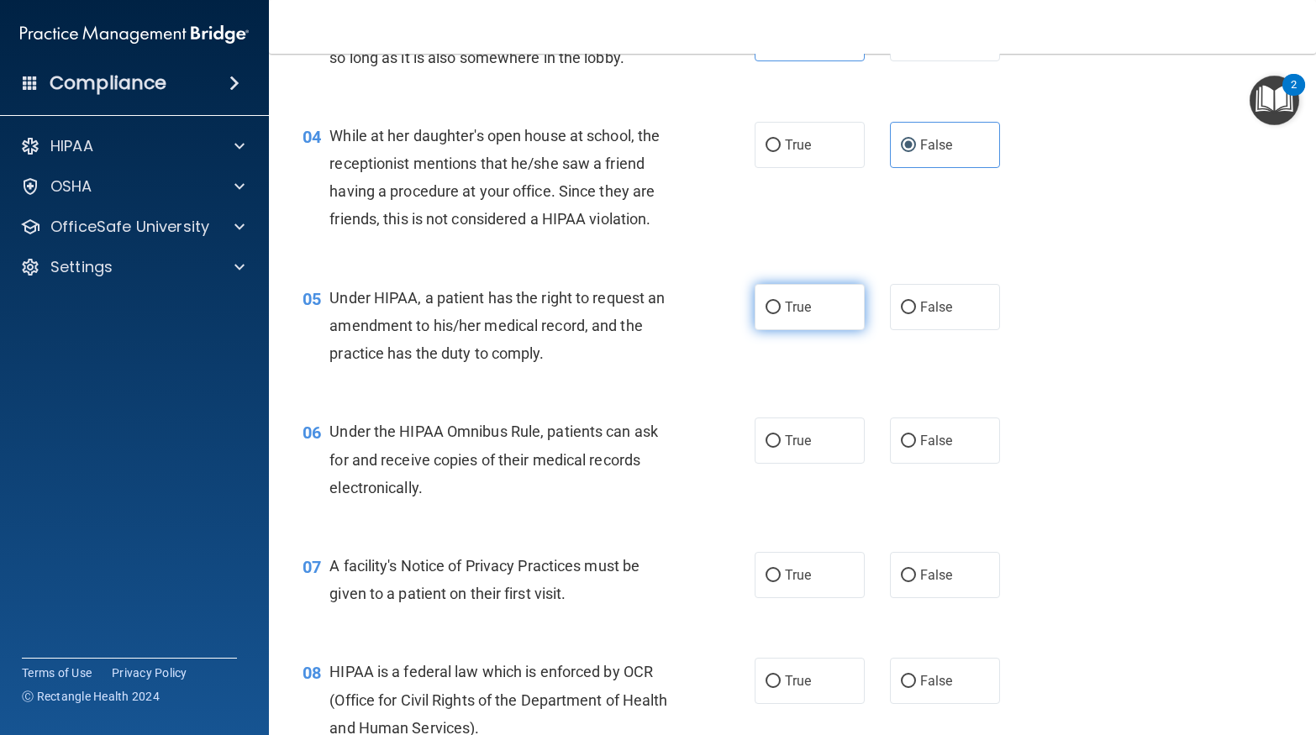
radio input "true"
click at [964, 464] on label "False" at bounding box center [945, 441] width 110 height 46
click at [916, 448] on input "False" at bounding box center [908, 441] width 15 height 13
radio input "true"
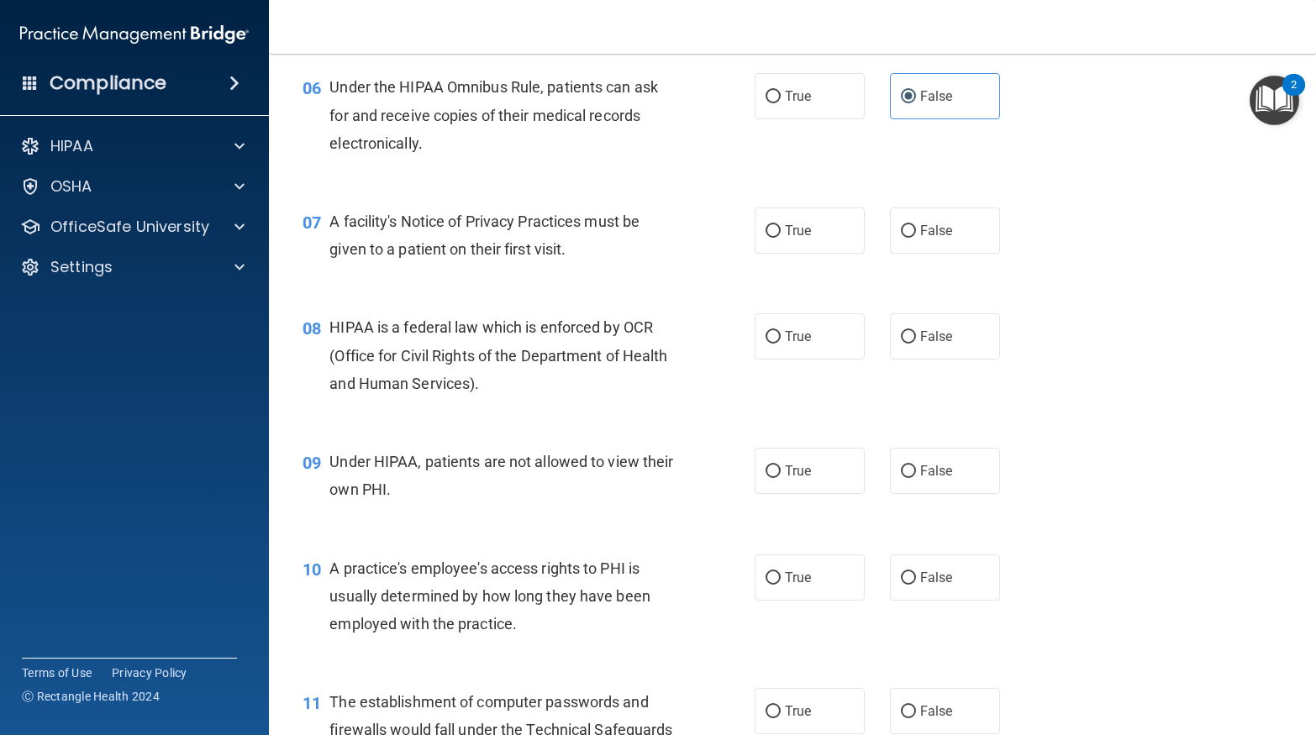
scroll to position [818, 0]
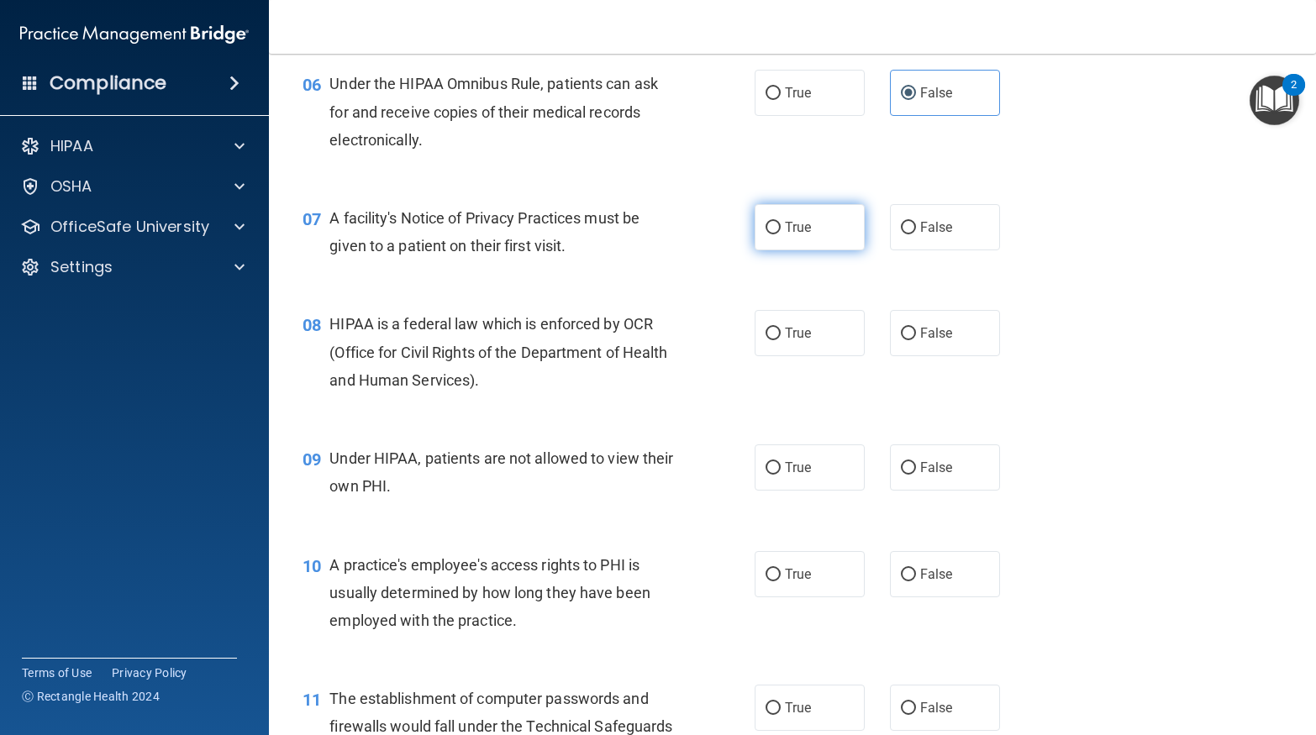
click at [837, 250] on label "True" at bounding box center [810, 227] width 110 height 46
click at [781, 234] on input "True" at bounding box center [772, 228] width 15 height 13
radio input "true"
click at [922, 356] on label "False" at bounding box center [945, 333] width 110 height 46
click at [916, 340] on input "False" at bounding box center [908, 334] width 15 height 13
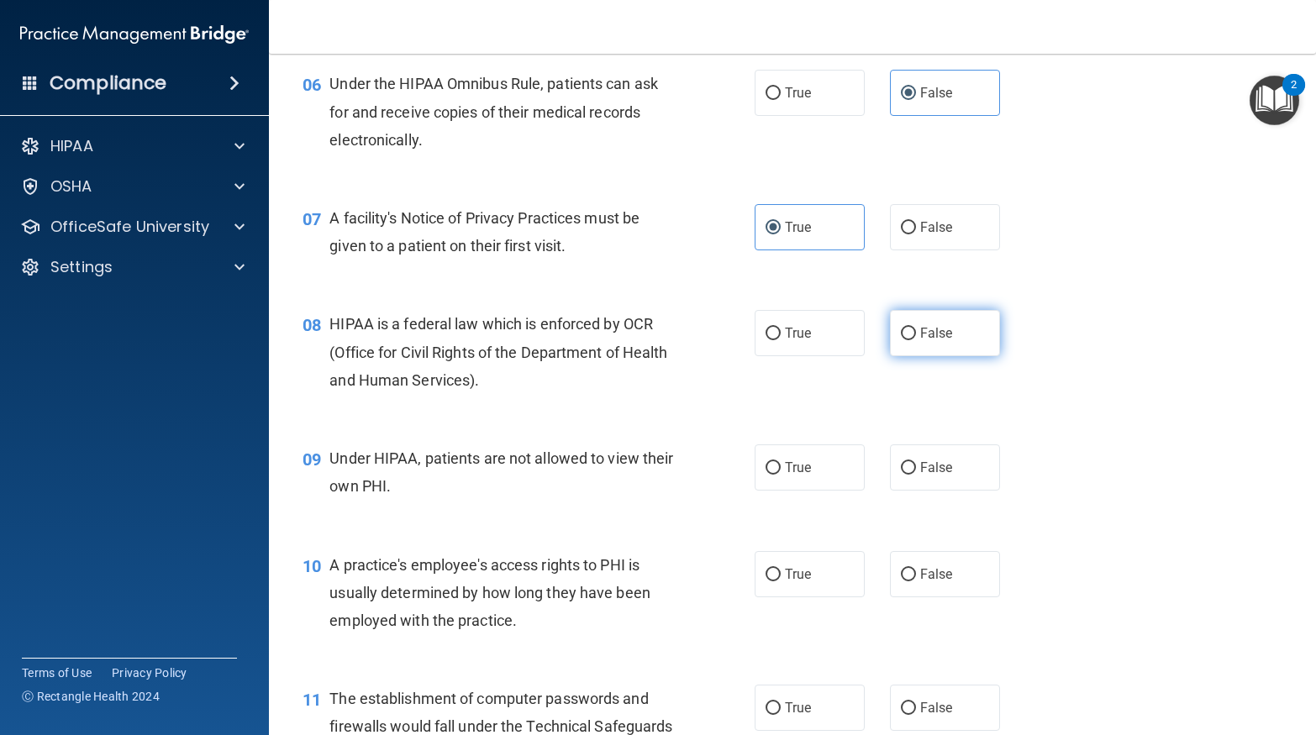
radio input "true"
click at [961, 489] on label "False" at bounding box center [945, 468] width 110 height 46
click at [916, 475] on input "False" at bounding box center [908, 468] width 15 height 13
radio input "true"
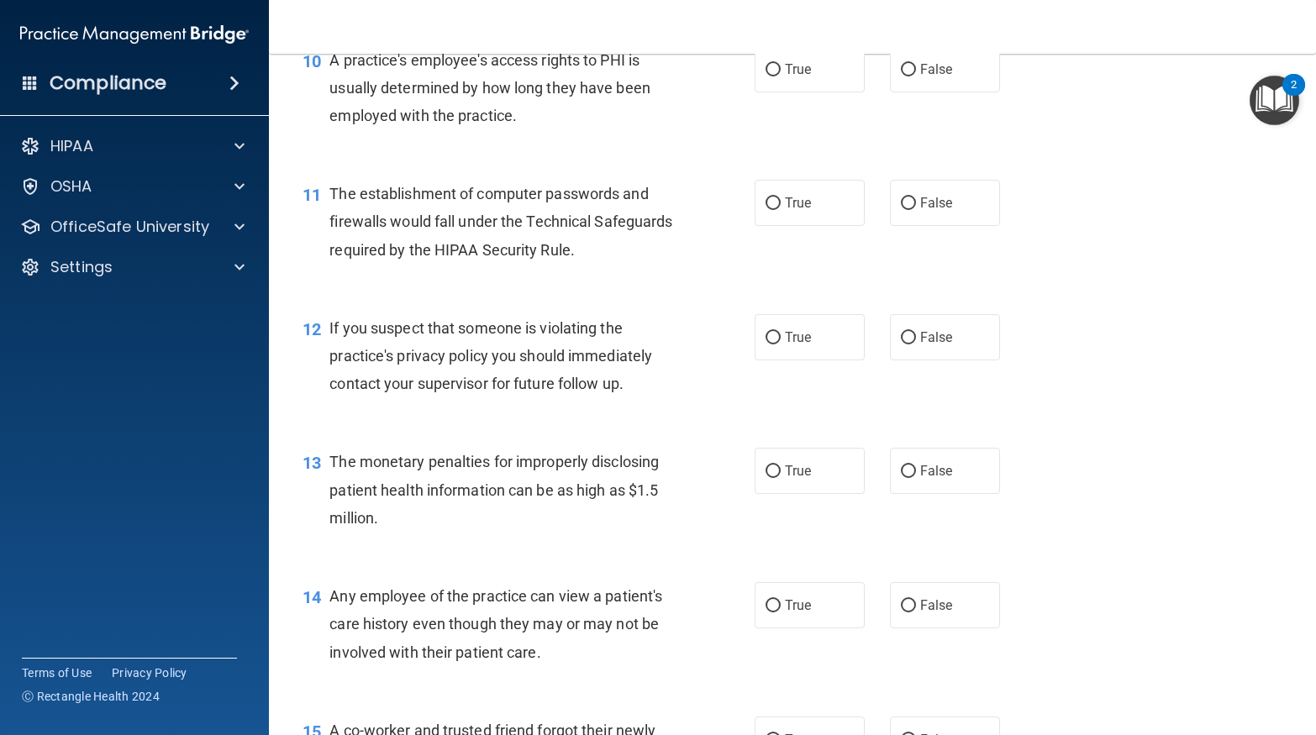
scroll to position [1327, 0]
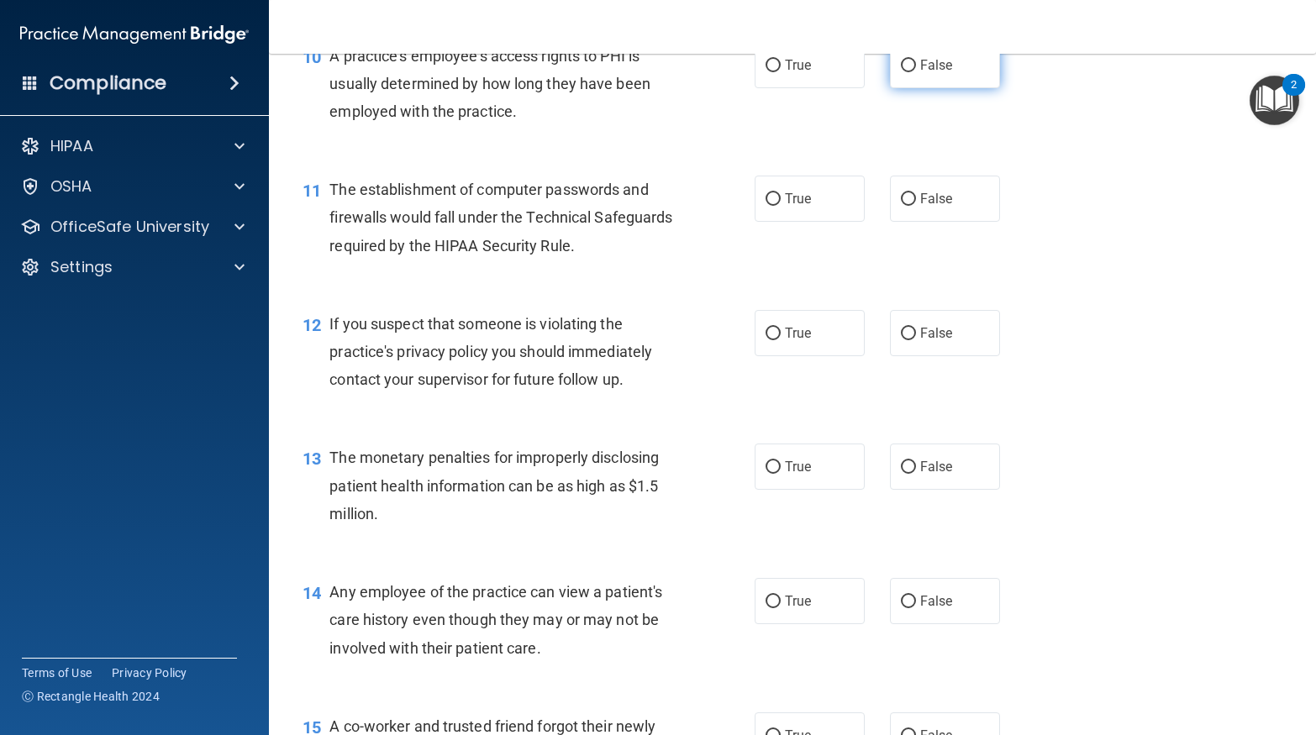
click at [978, 79] on label "False" at bounding box center [945, 65] width 110 height 46
click at [916, 72] on input "False" at bounding box center [908, 66] width 15 height 13
radio input "true"
click at [810, 207] on span "True" at bounding box center [798, 199] width 26 height 16
click at [781, 206] on input "True" at bounding box center [772, 199] width 15 height 13
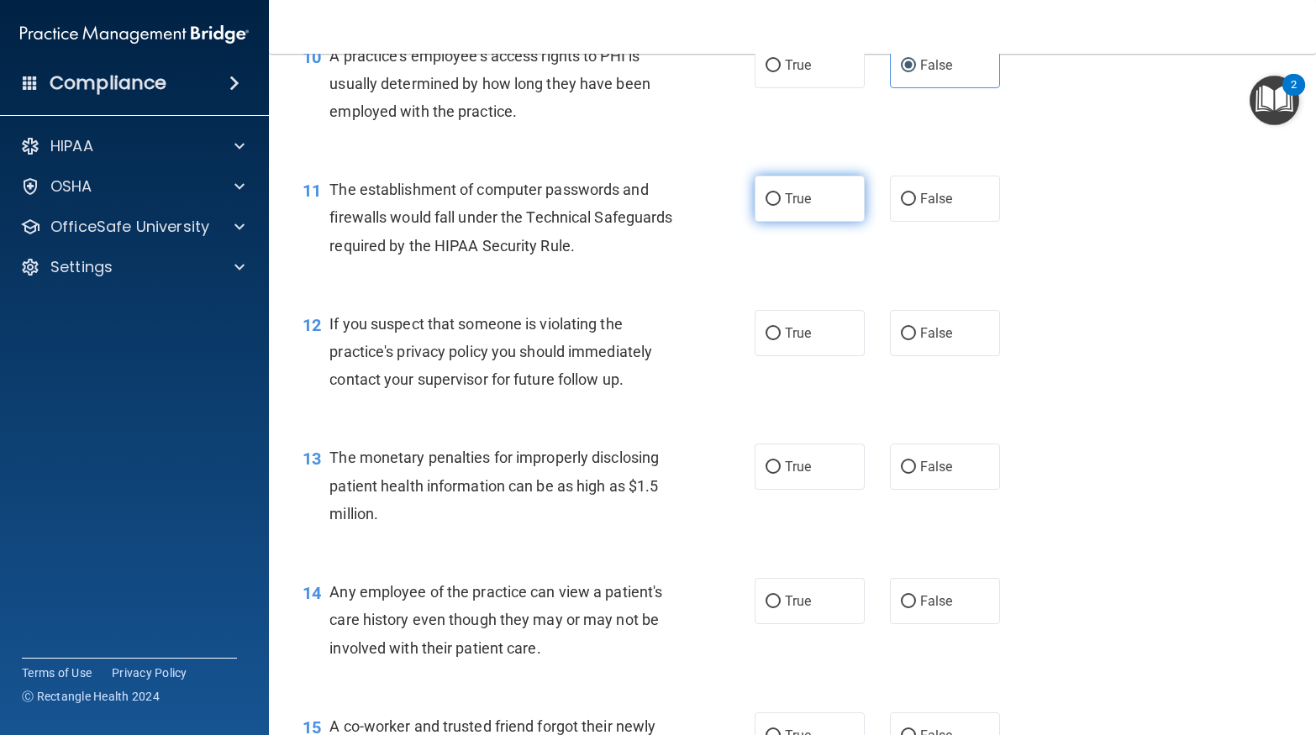
radio input "true"
click at [820, 356] on label "True" at bounding box center [810, 333] width 110 height 46
click at [781, 340] on input "True" at bounding box center [772, 334] width 15 height 13
radio input "true"
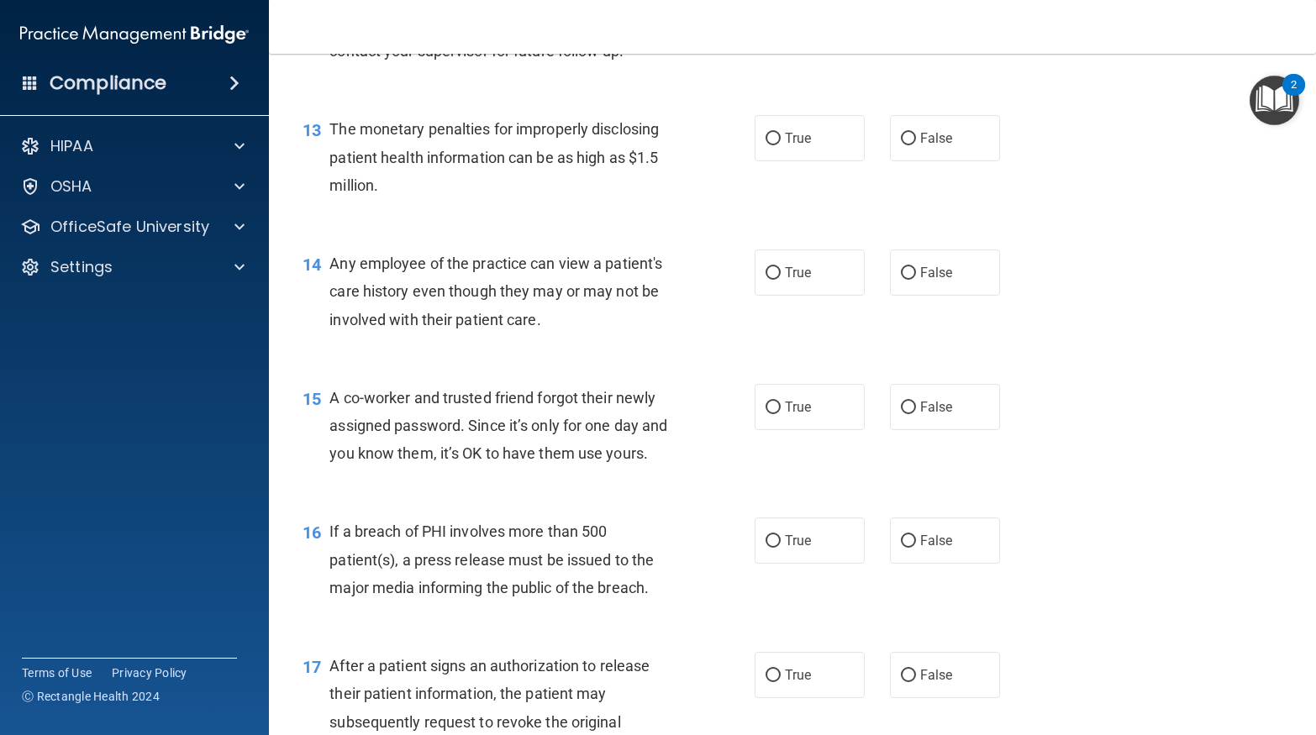
scroll to position [1693, 0]
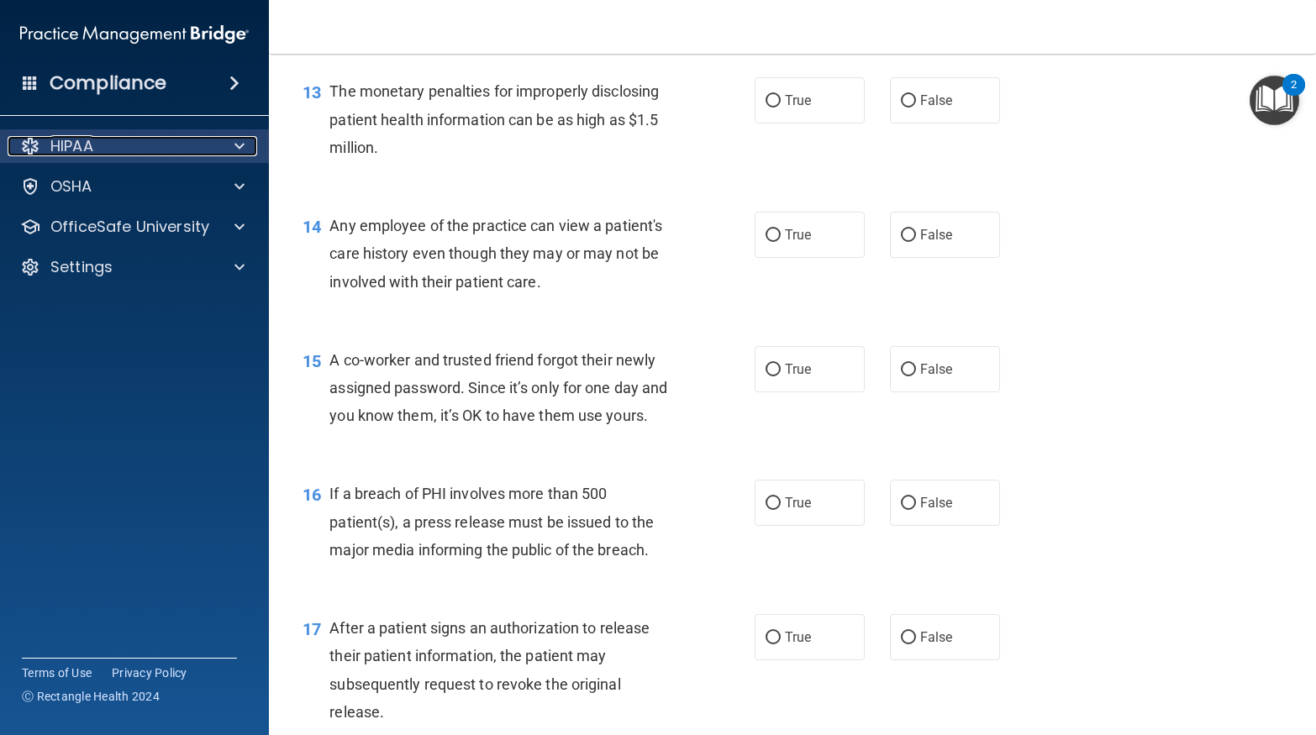
click at [147, 155] on div "HIPAA" at bounding box center [112, 146] width 208 height 20
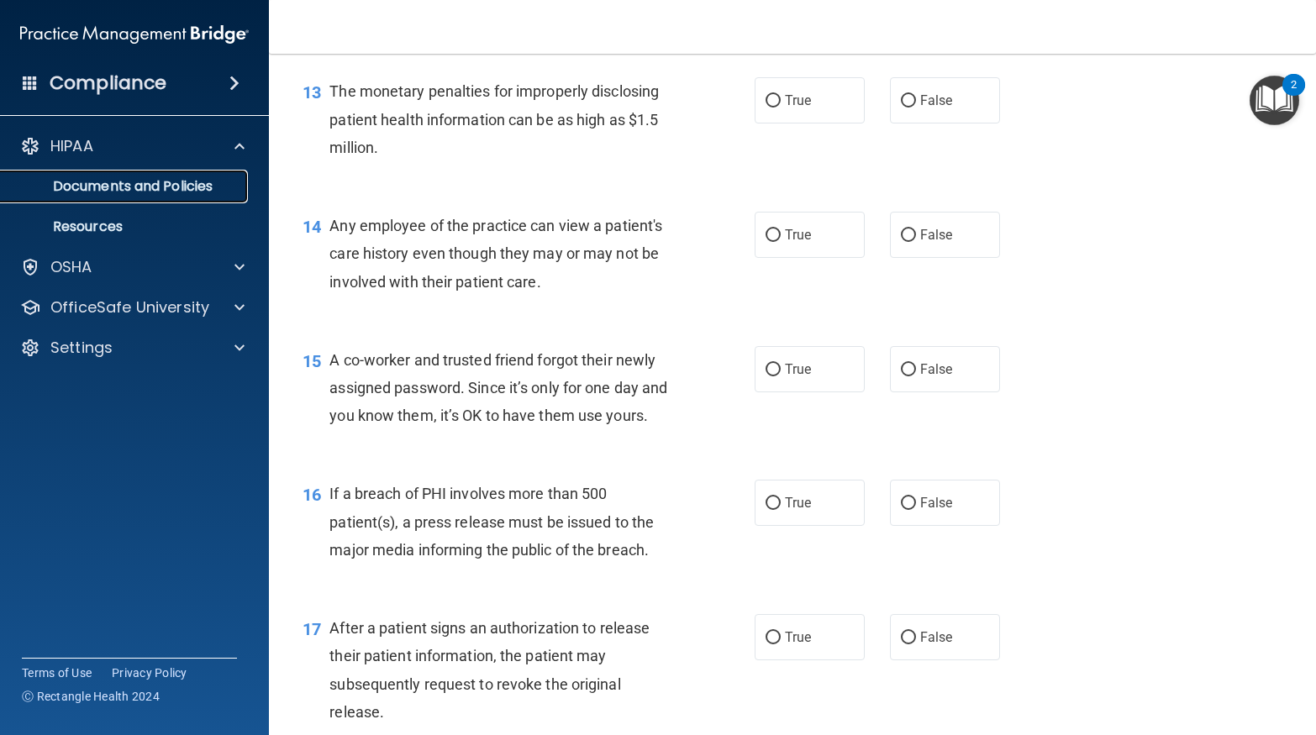
click at [149, 178] on p "Documents and Policies" at bounding box center [125, 186] width 229 height 17
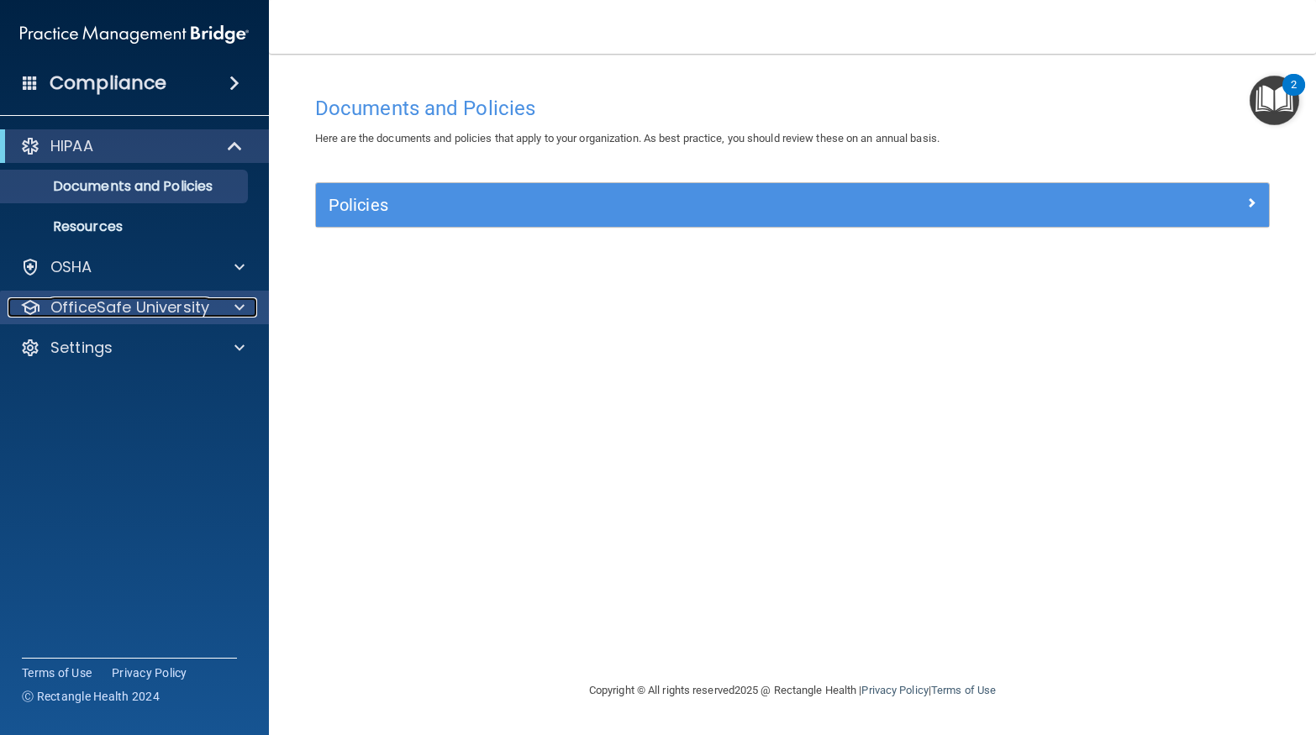
click at [134, 305] on p "OfficeSafe University" at bounding box center [129, 307] width 159 height 20
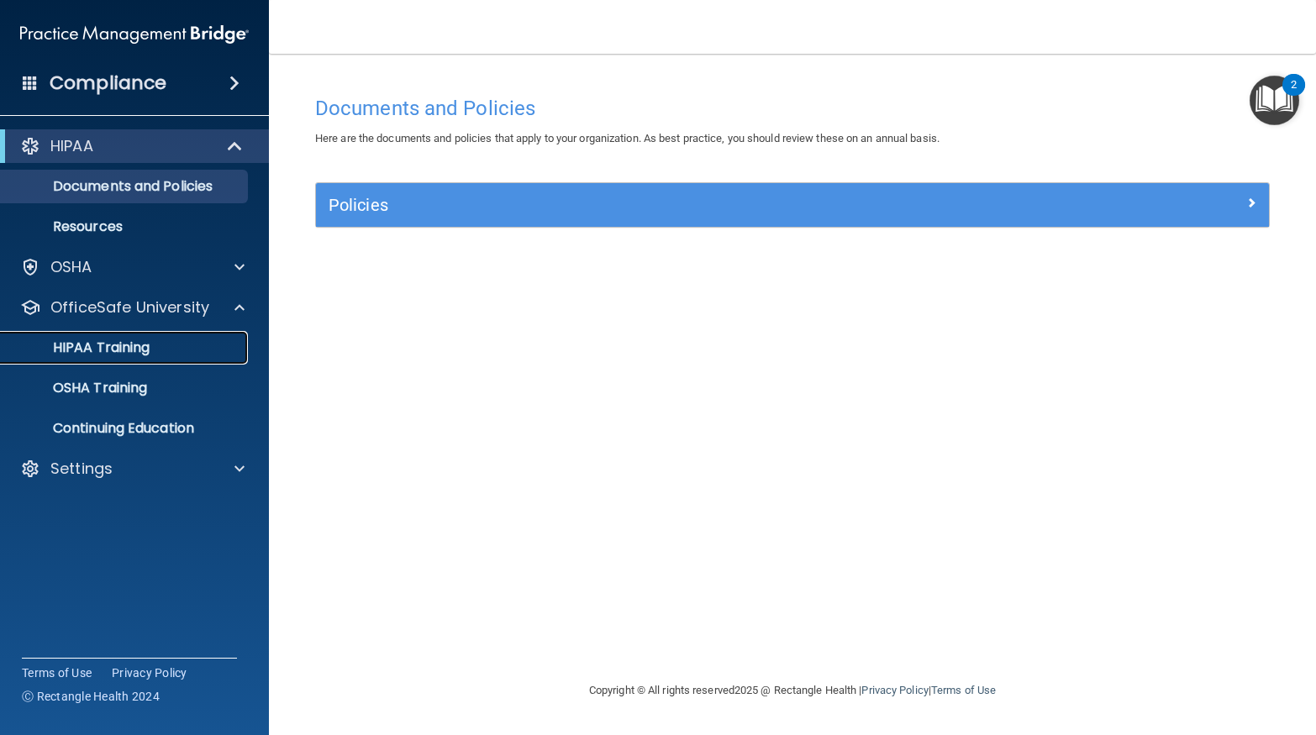
click at [128, 359] on link "HIPAA Training" at bounding box center [115, 348] width 265 height 34
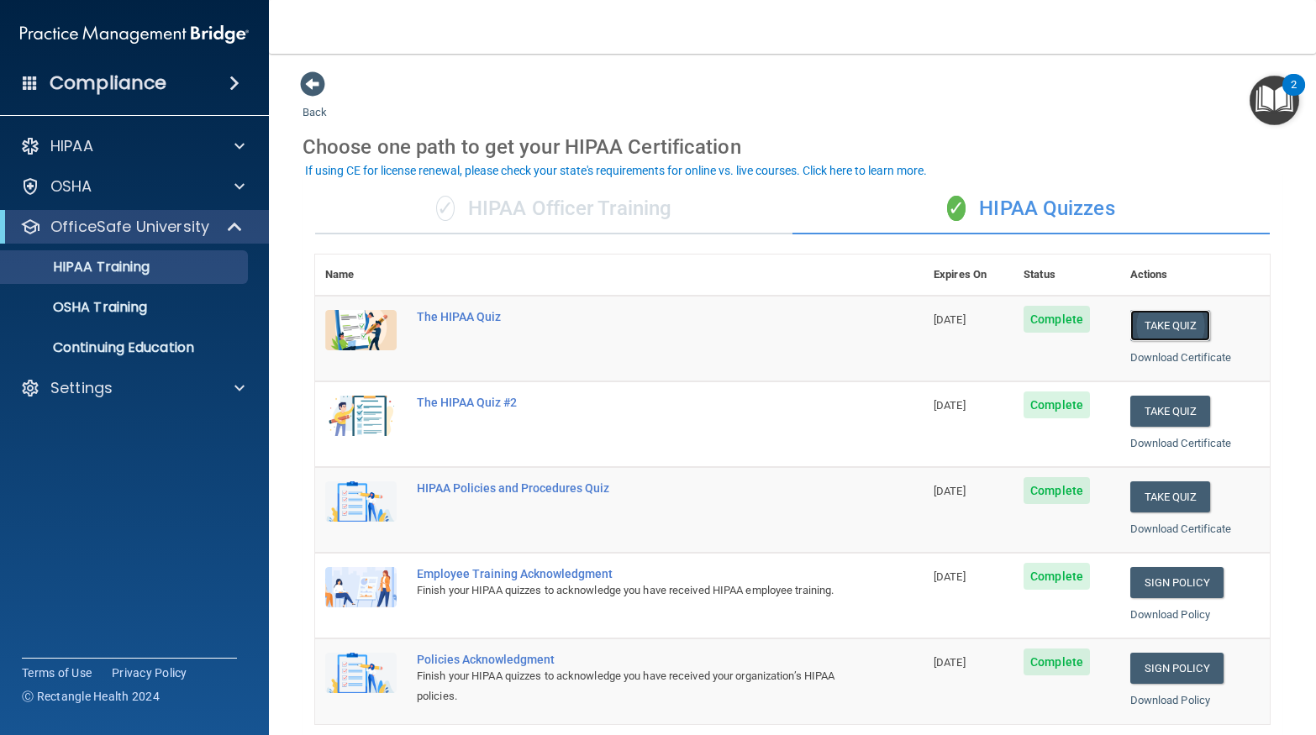
click at [1153, 313] on button "Take Quiz" at bounding box center [1170, 325] width 81 height 31
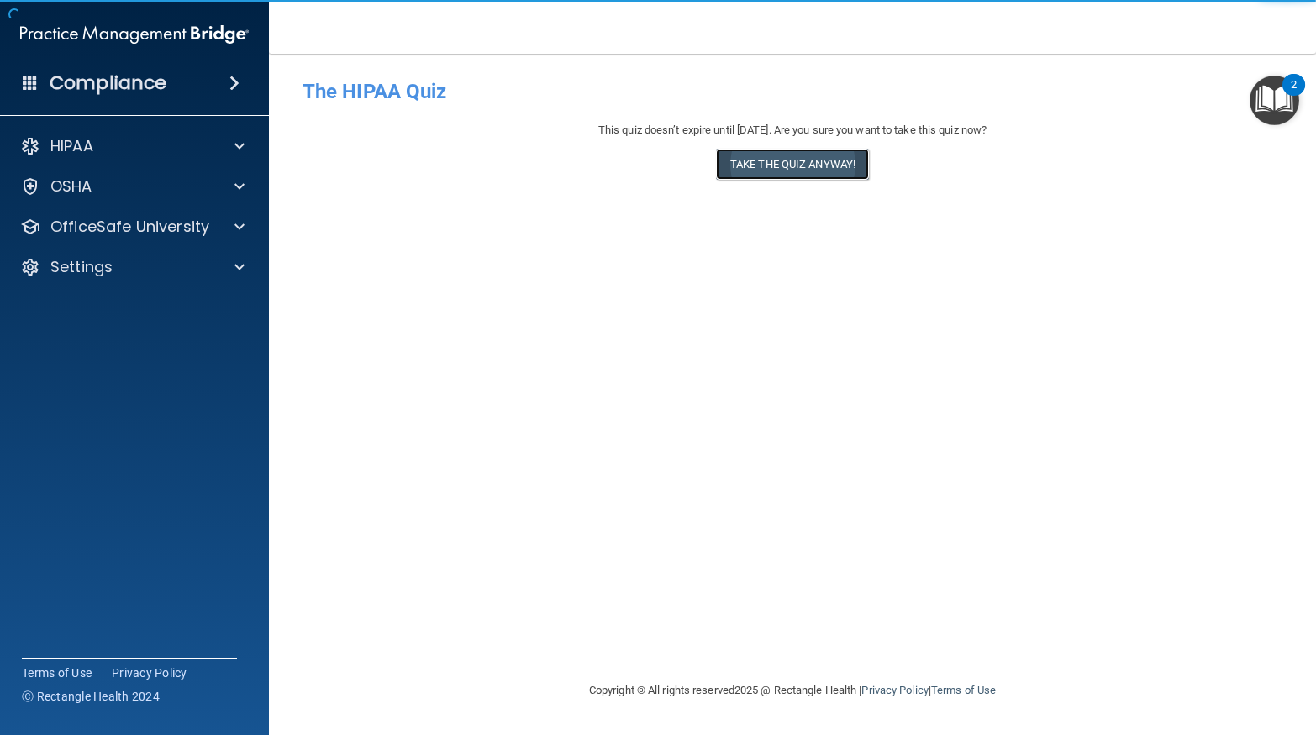
click at [801, 160] on button "Take the quiz anyway!" at bounding box center [792, 164] width 153 height 31
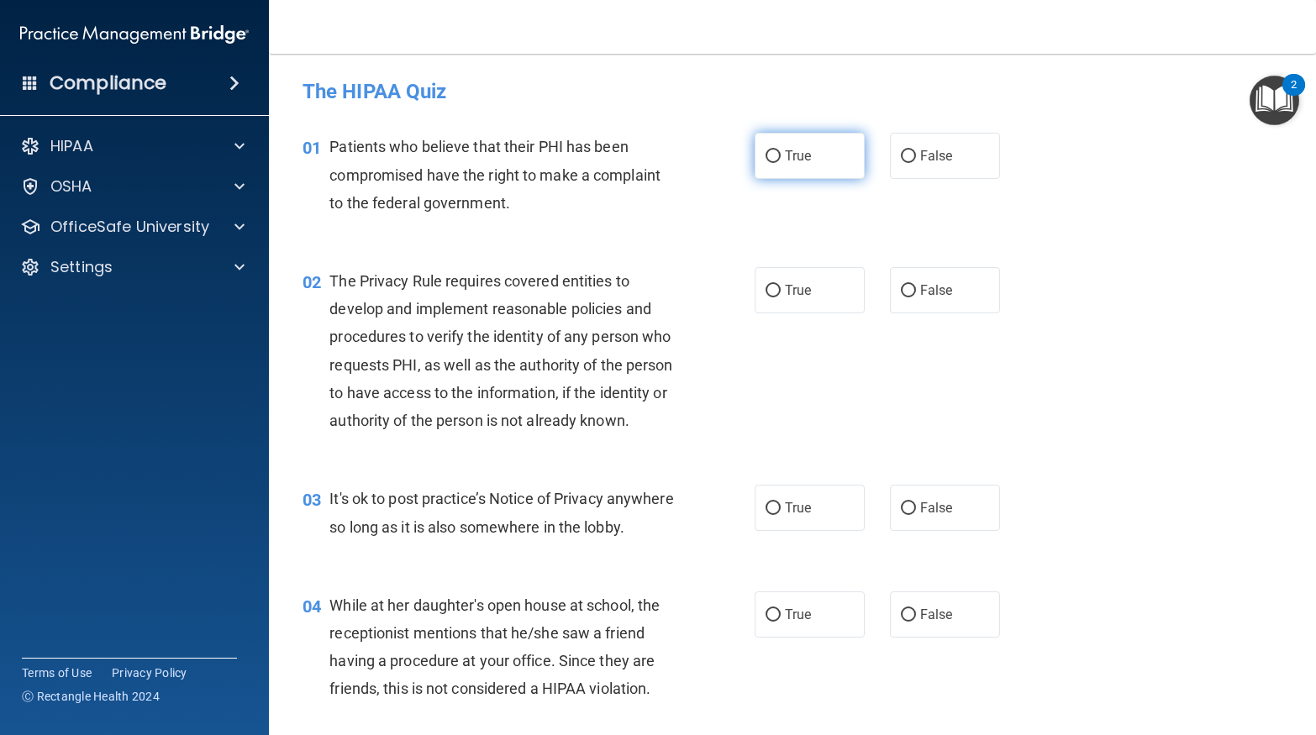
click at [807, 148] on span "True" at bounding box center [798, 156] width 26 height 16
click at [781, 150] on input "True" at bounding box center [772, 156] width 15 height 13
radio input "true"
click at [834, 293] on label "True" at bounding box center [810, 290] width 110 height 46
click at [781, 293] on input "True" at bounding box center [772, 291] width 15 height 13
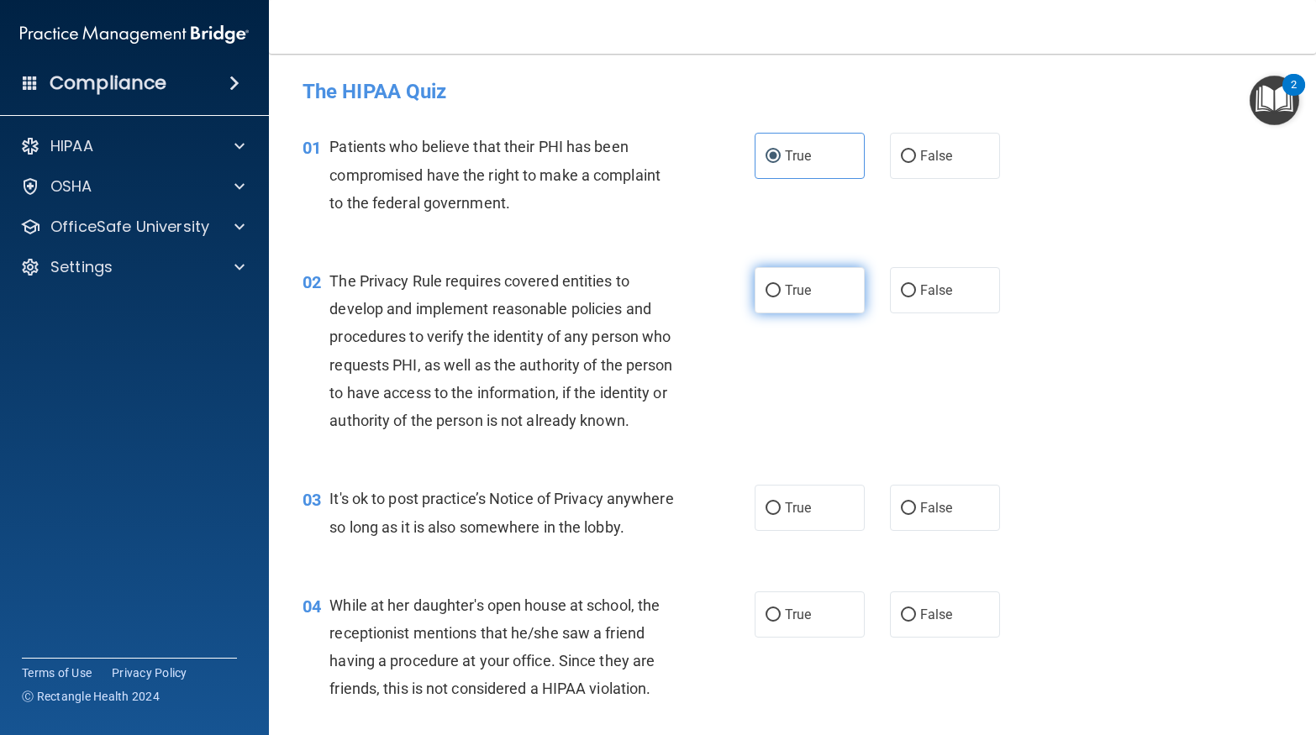
radio input "true"
click at [800, 500] on span "True" at bounding box center [798, 508] width 26 height 16
click at [781, 502] on input "True" at bounding box center [772, 508] width 15 height 13
radio input "true"
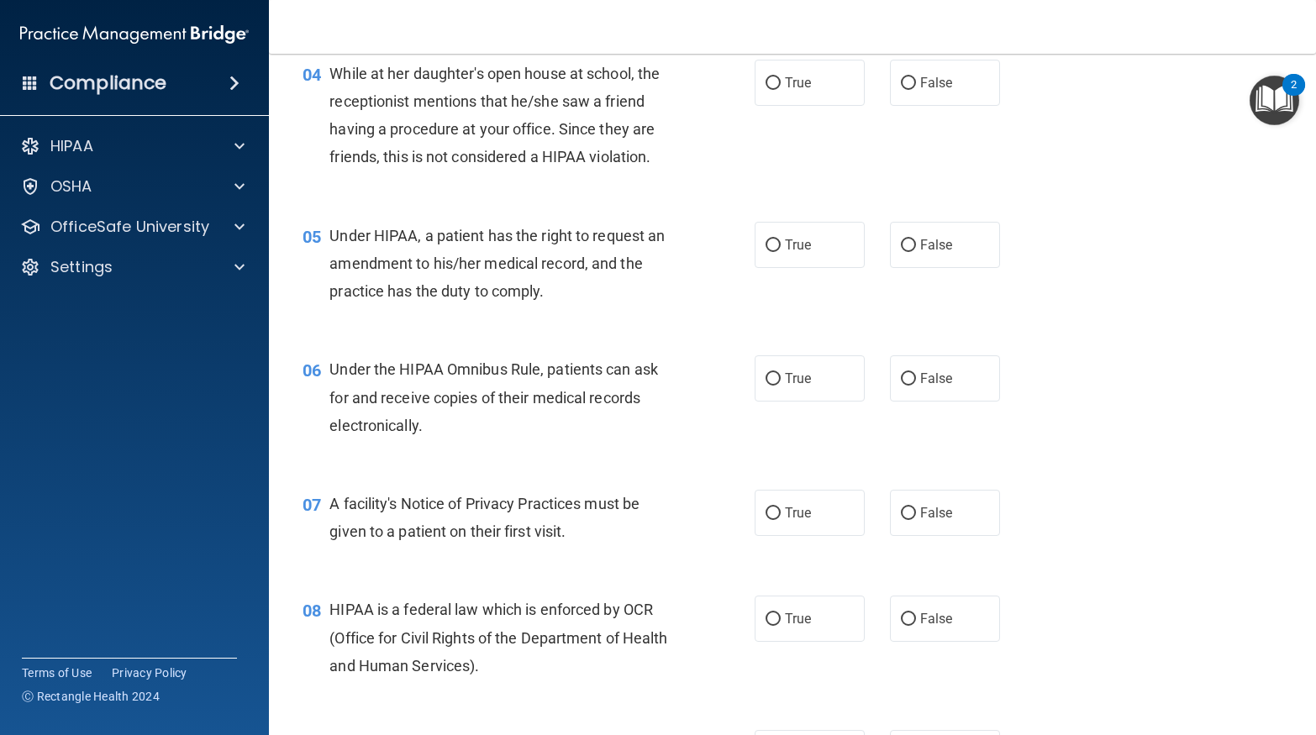
scroll to position [498, 0]
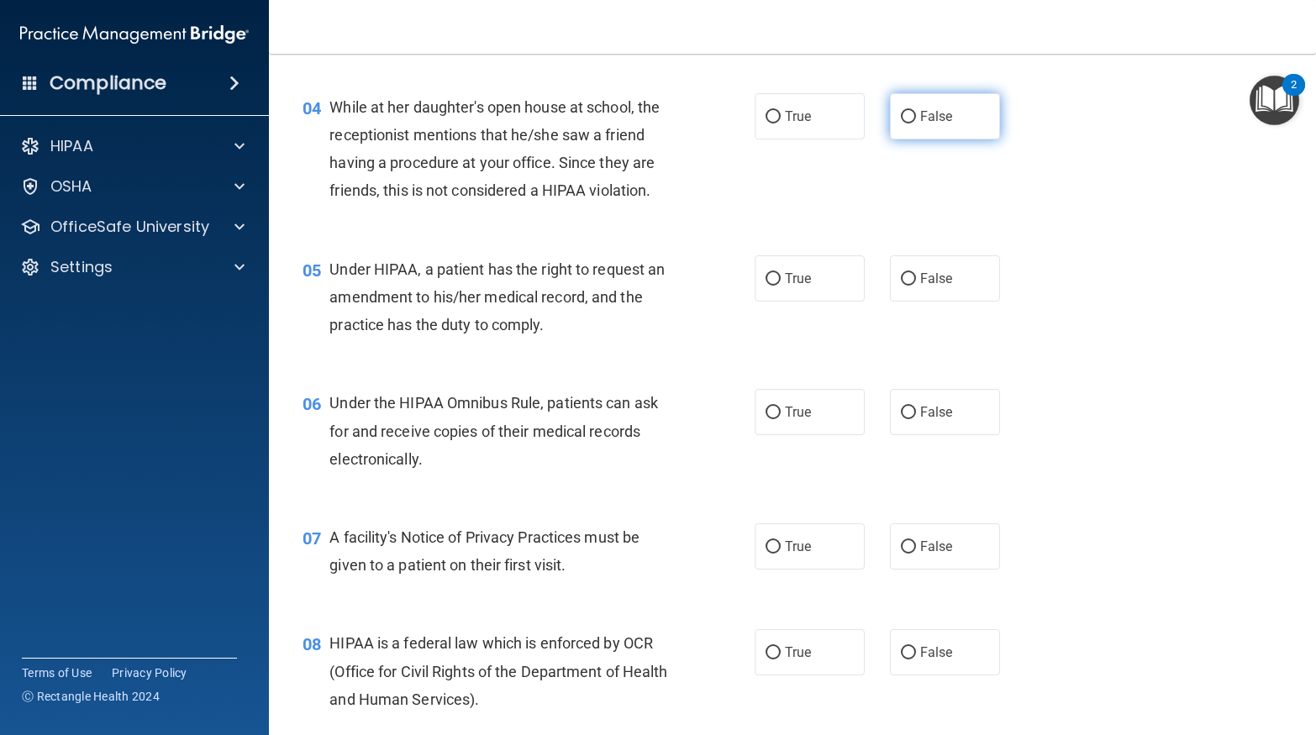
click at [931, 124] on span "False" at bounding box center [936, 116] width 33 height 16
click at [916, 124] on input "False" at bounding box center [908, 117] width 15 height 13
radio input "true"
click at [805, 302] on label "True" at bounding box center [810, 278] width 110 height 46
click at [781, 286] on input "True" at bounding box center [772, 279] width 15 height 13
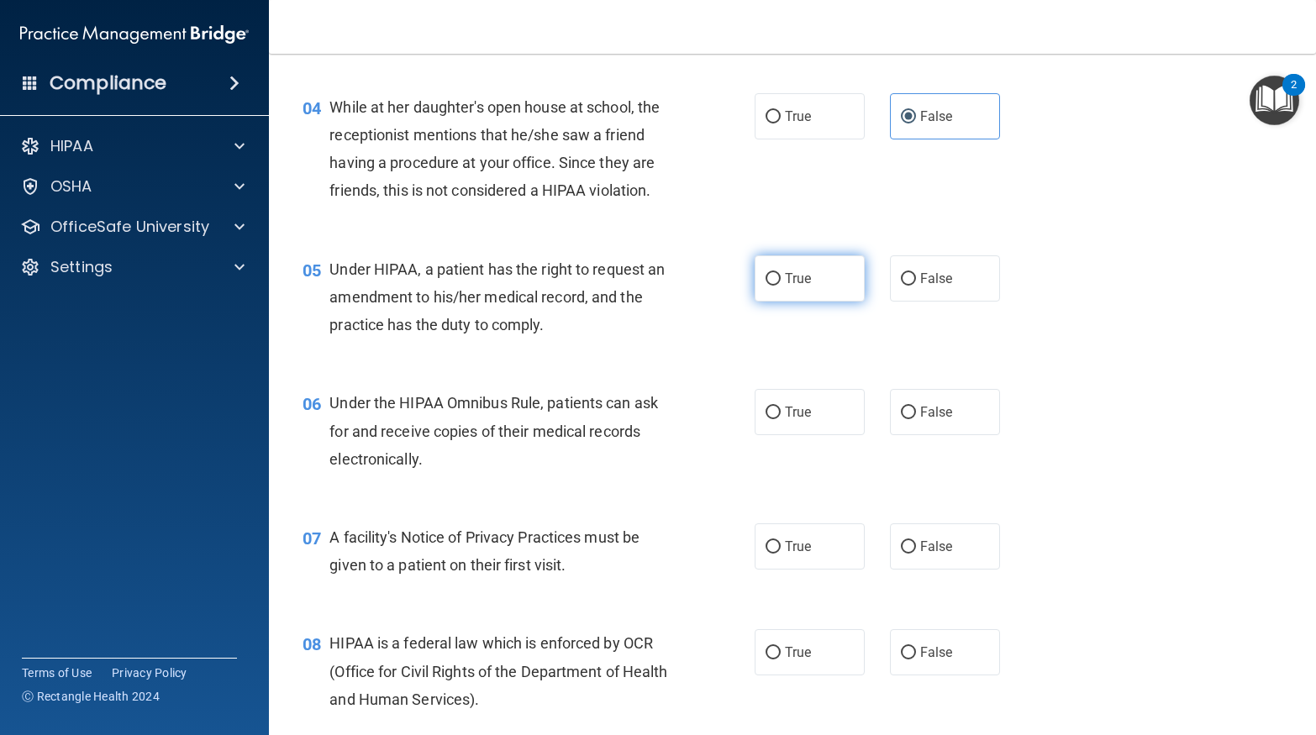
radio input "true"
click at [991, 435] on label "False" at bounding box center [945, 412] width 110 height 46
click at [916, 419] on input "False" at bounding box center [908, 413] width 15 height 13
radio input "true"
click at [780, 554] on input "True" at bounding box center [772, 547] width 15 height 13
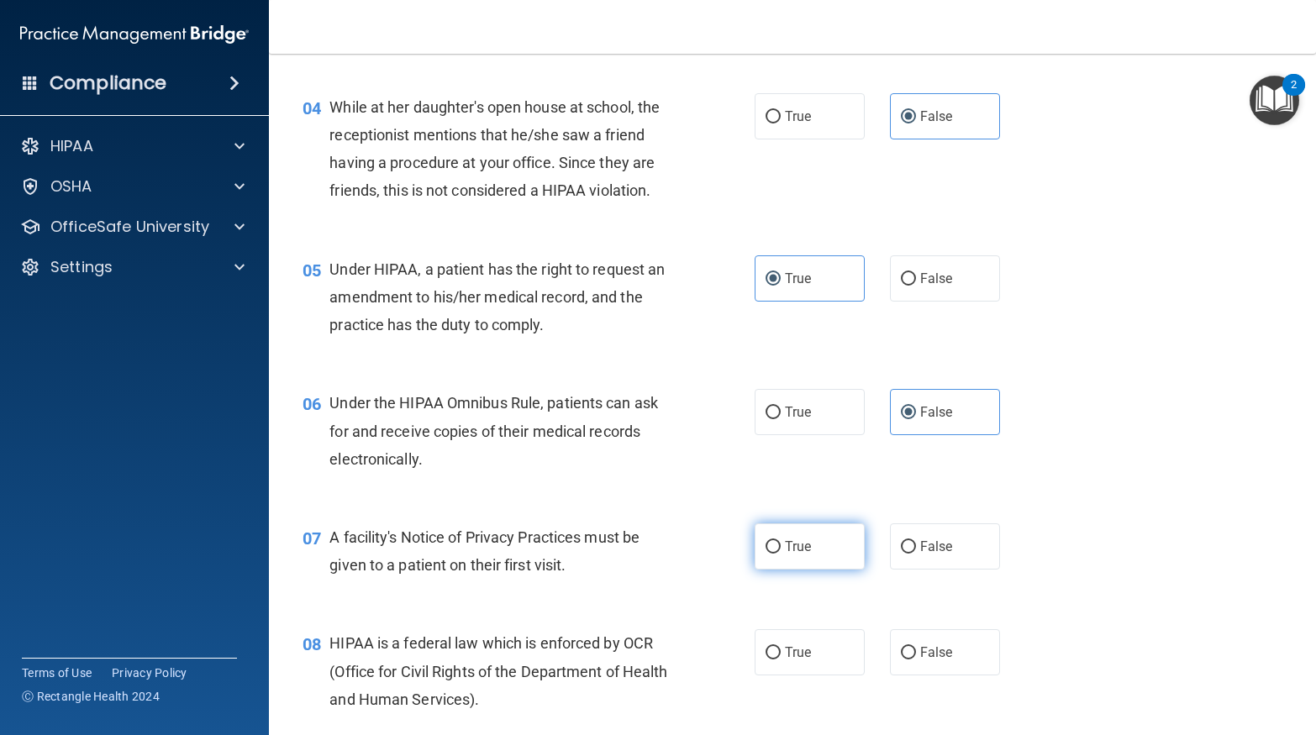
radio input "true"
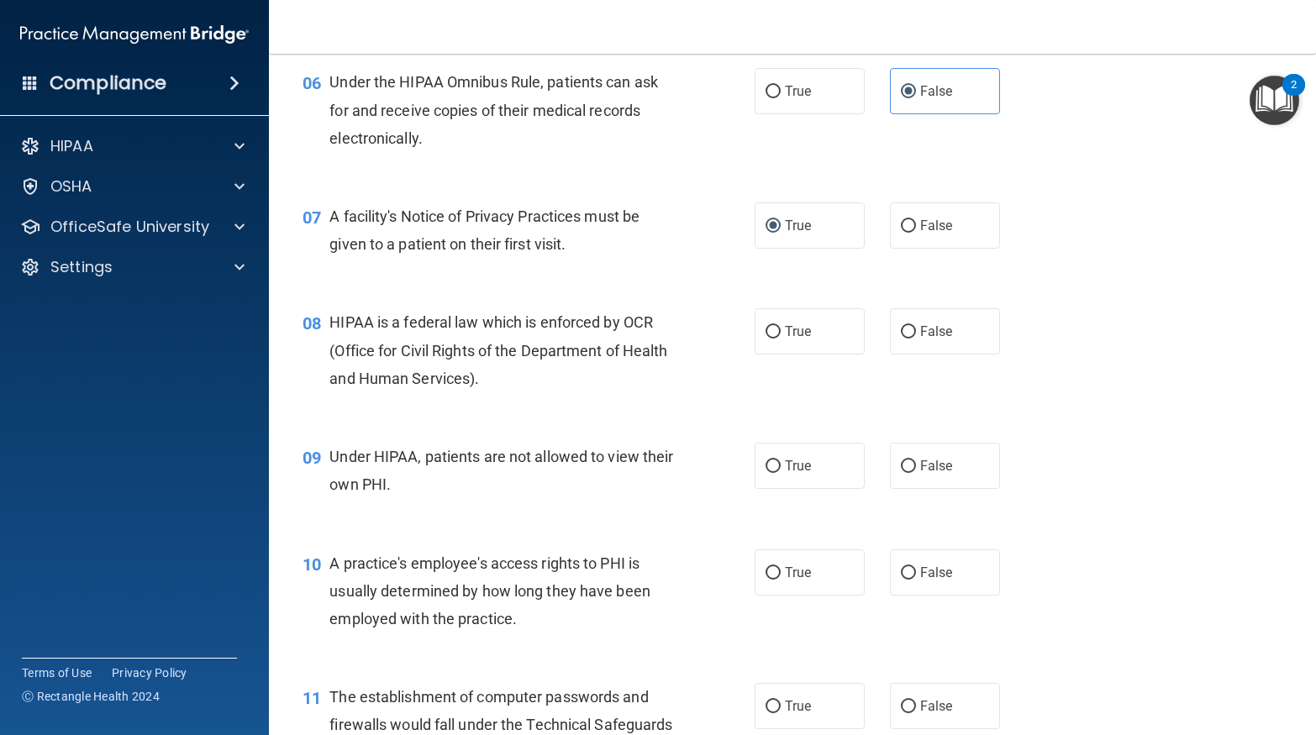
scroll to position [930, 0]
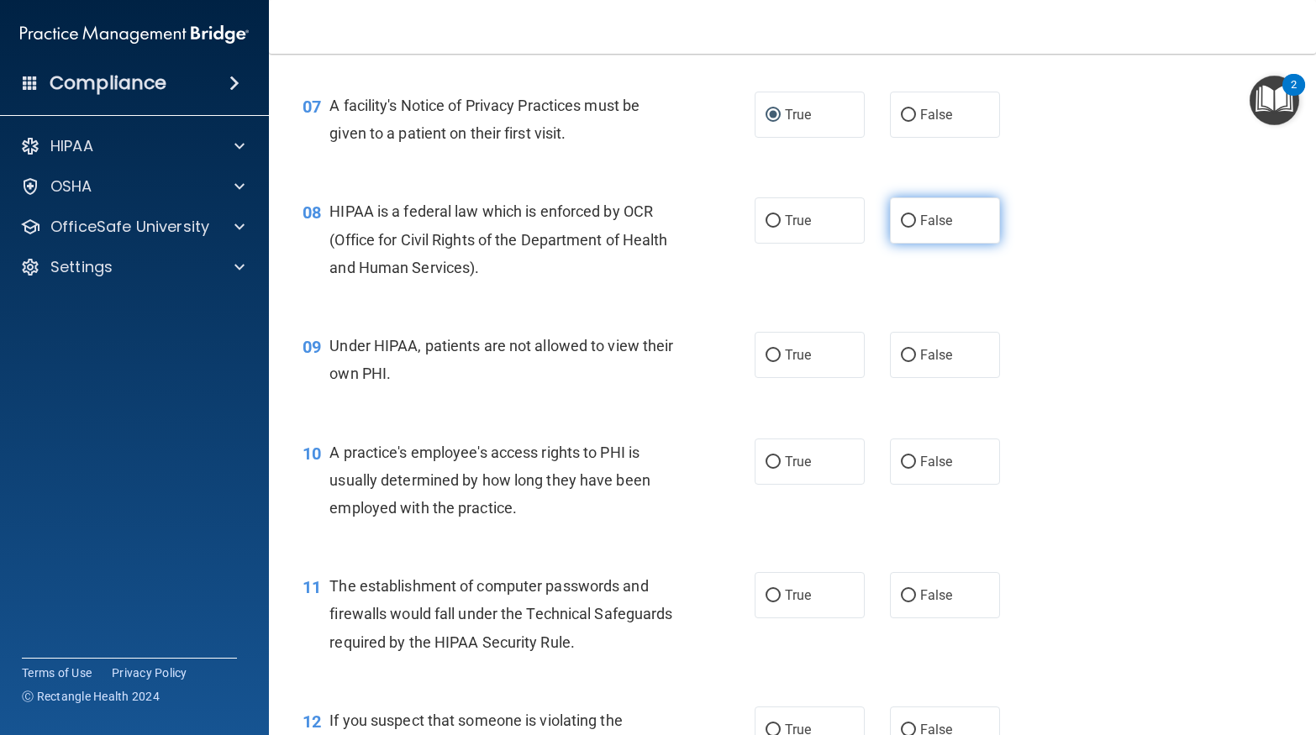
click at [928, 244] on label "False" at bounding box center [945, 220] width 110 height 46
click at [916, 228] on input "False" at bounding box center [908, 221] width 15 height 13
radio input "true"
click at [922, 366] on label "False" at bounding box center [945, 355] width 110 height 46
click at [916, 362] on input "False" at bounding box center [908, 356] width 15 height 13
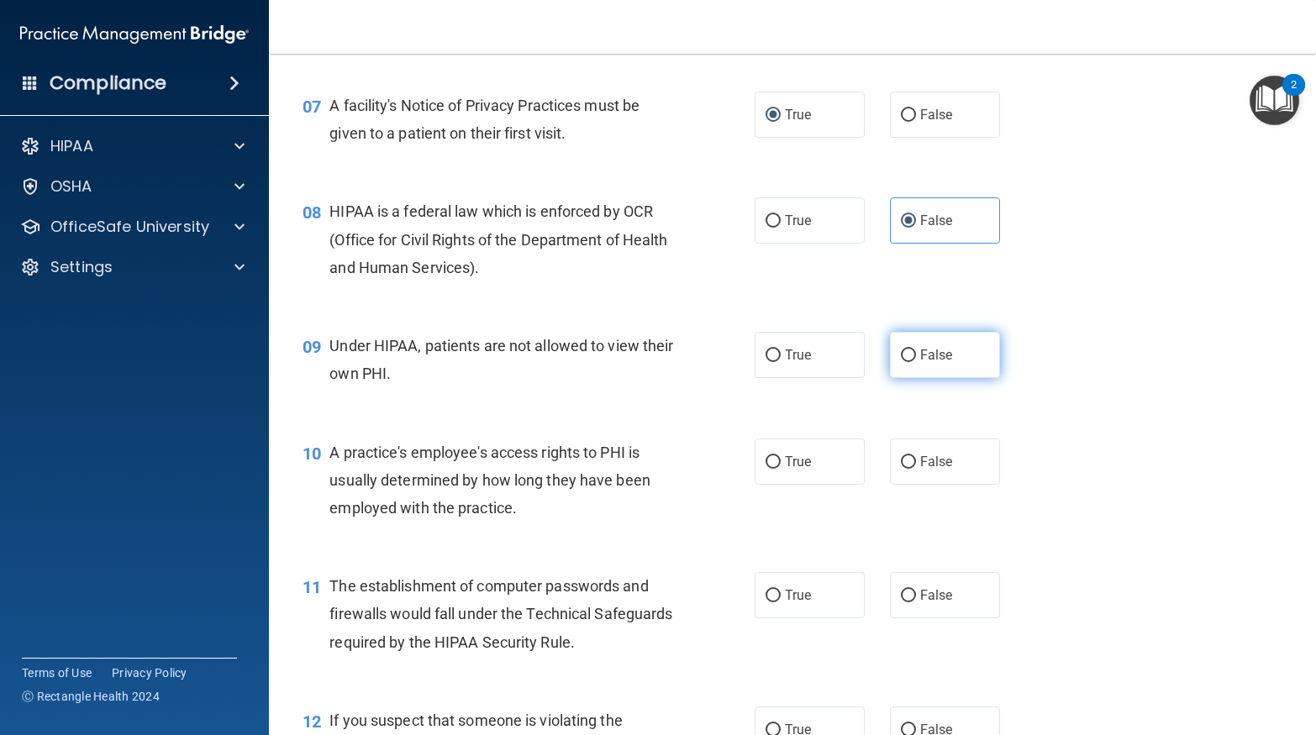
radio input "true"
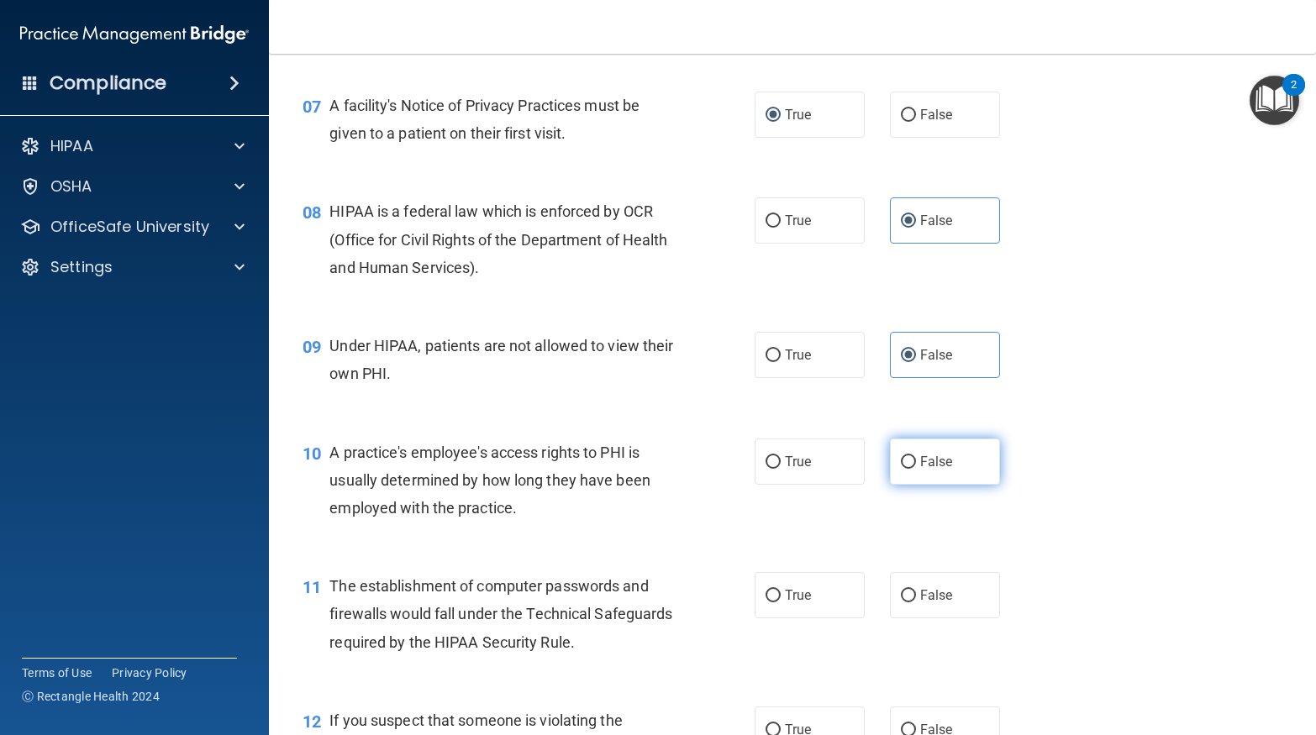
click at [941, 485] on label "False" at bounding box center [945, 462] width 110 height 46
click at [916, 469] on input "False" at bounding box center [908, 462] width 15 height 13
radio input "true"
click at [797, 603] on span "True" at bounding box center [798, 595] width 26 height 16
click at [781, 602] on input "True" at bounding box center [772, 596] width 15 height 13
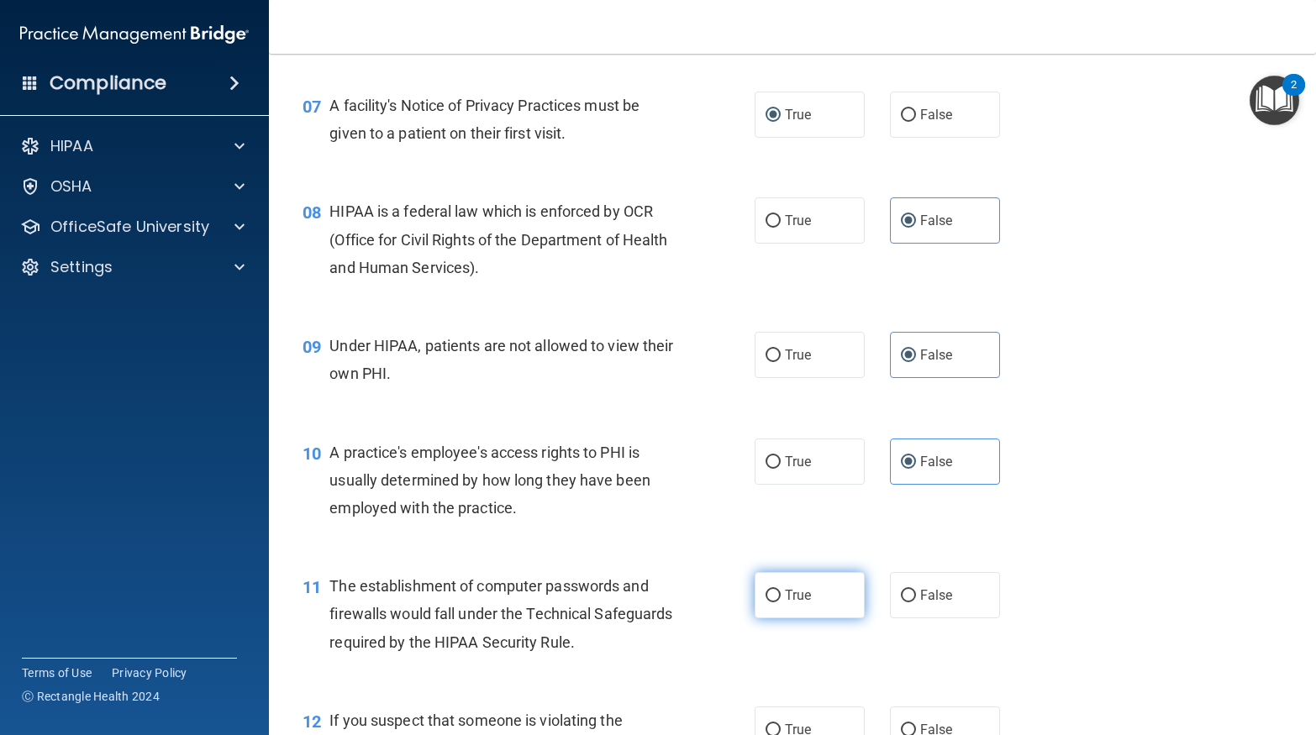
radio input "true"
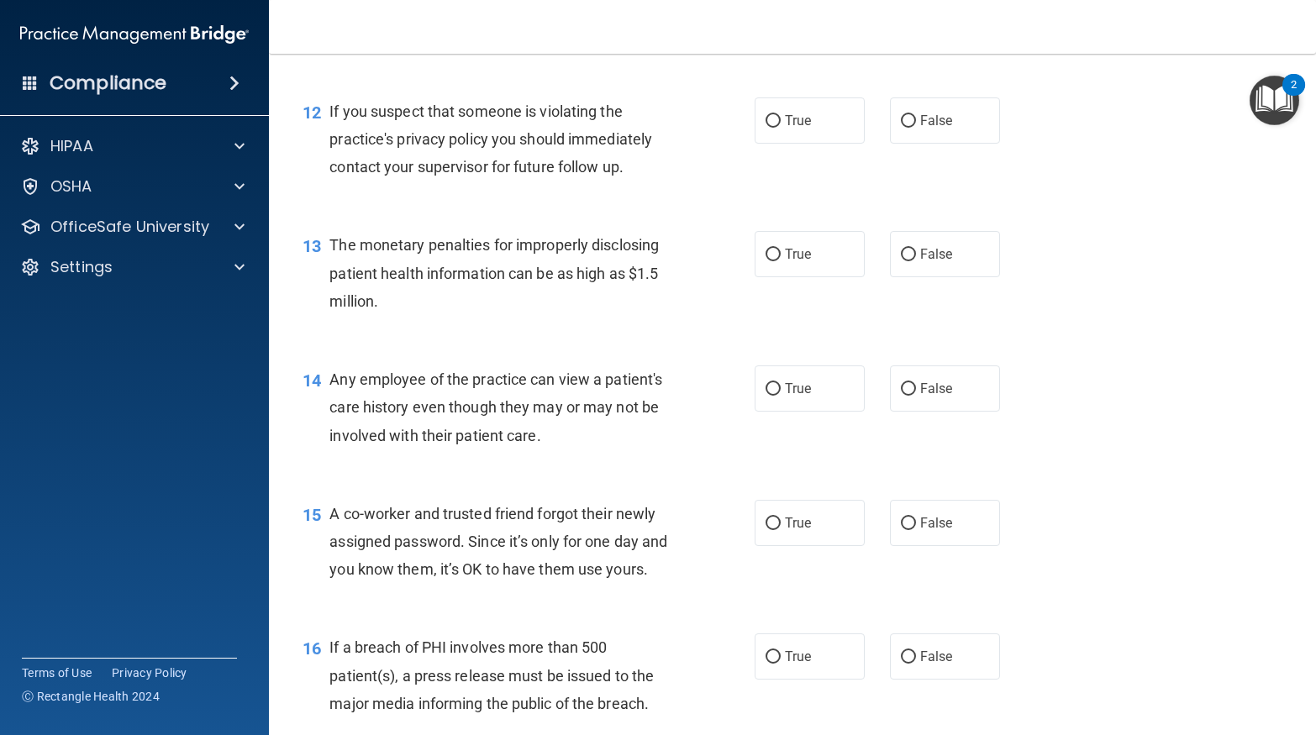
scroll to position [1562, 0]
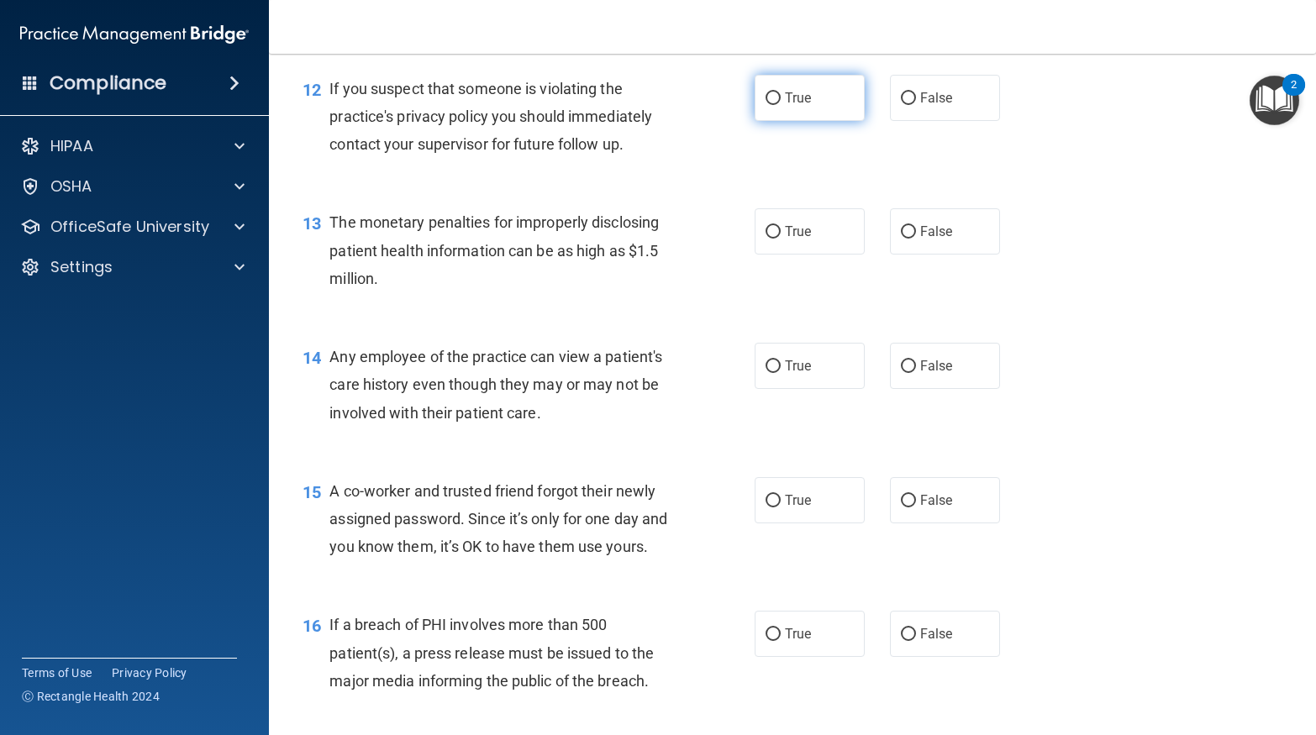
click at [783, 111] on label "True" at bounding box center [810, 98] width 110 height 46
click at [781, 105] on input "True" at bounding box center [772, 98] width 15 height 13
radio input "true"
click at [961, 255] on label "False" at bounding box center [945, 231] width 110 height 46
click at [916, 239] on input "False" at bounding box center [908, 232] width 15 height 13
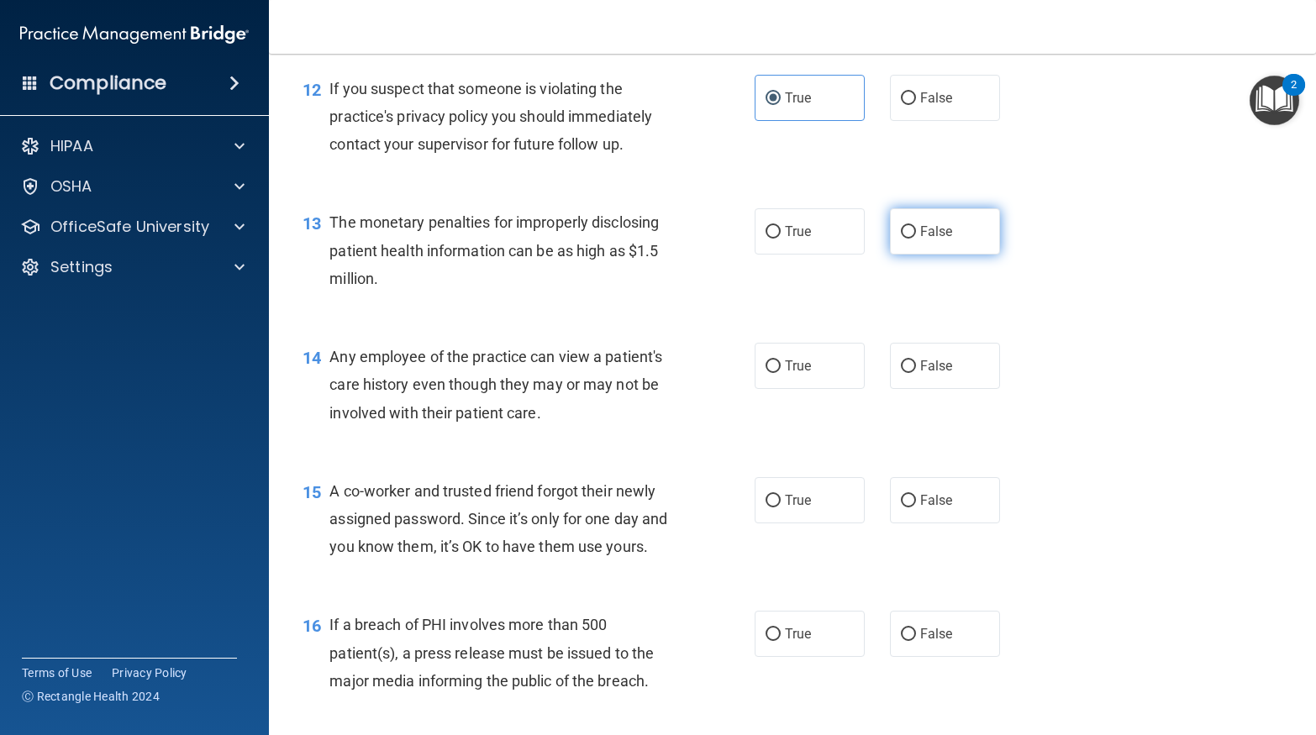
radio input "true"
click at [957, 387] on label "False" at bounding box center [945, 366] width 110 height 46
click at [916, 373] on input "False" at bounding box center [908, 366] width 15 height 13
radio input "true"
click at [930, 523] on label "False" at bounding box center [945, 500] width 110 height 46
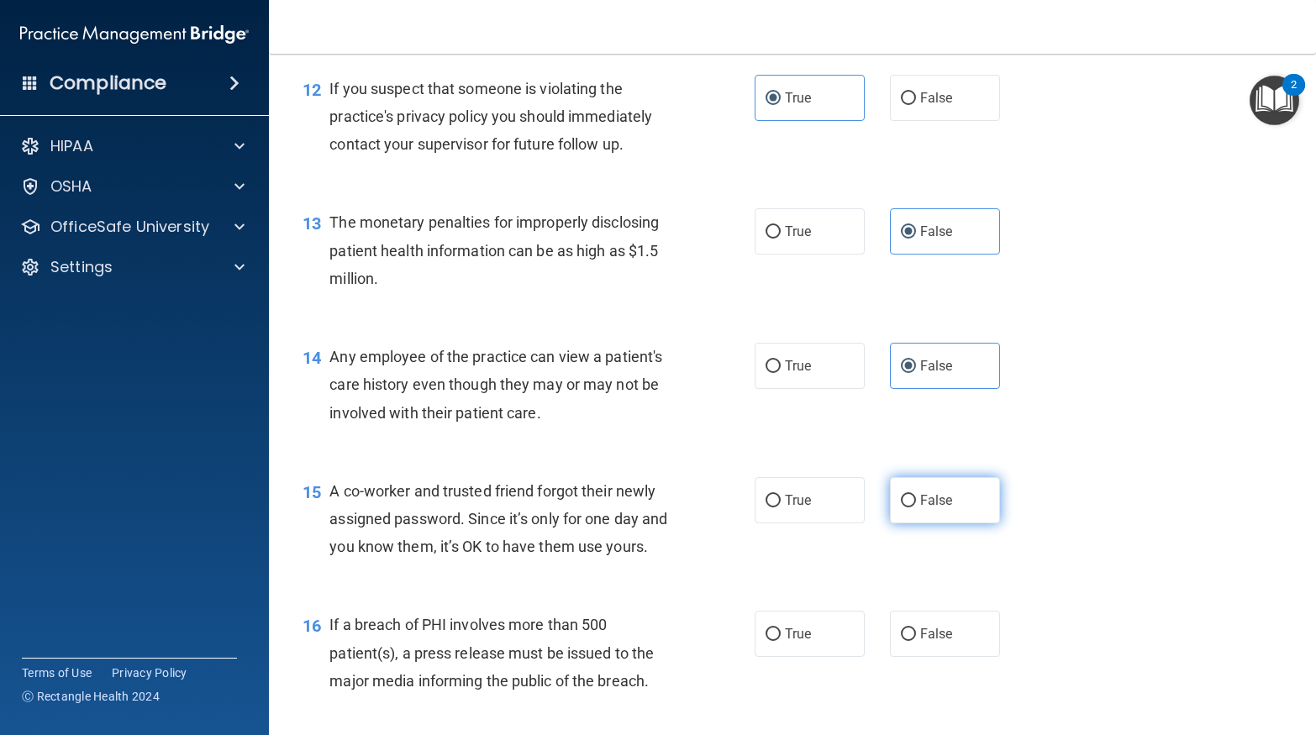
click at [916, 508] on input "False" at bounding box center [908, 501] width 15 height 13
radio input "true"
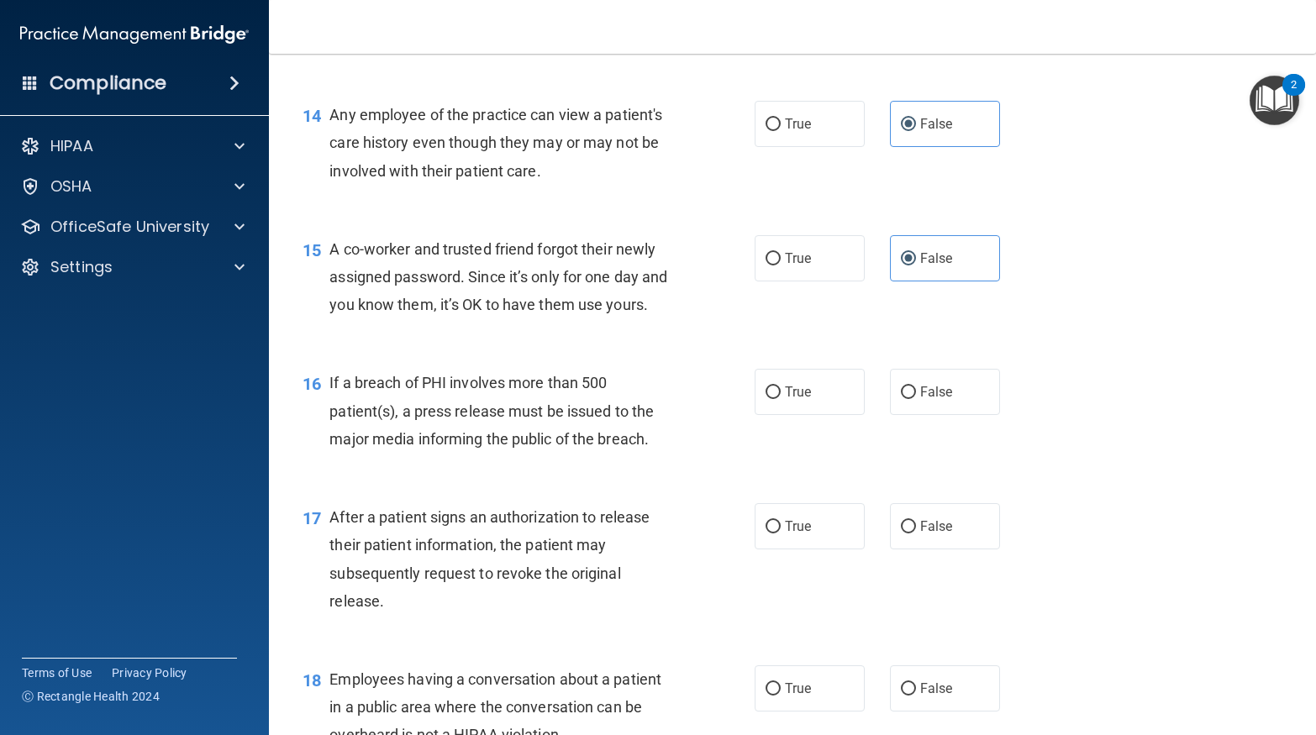
scroll to position [1828, 0]
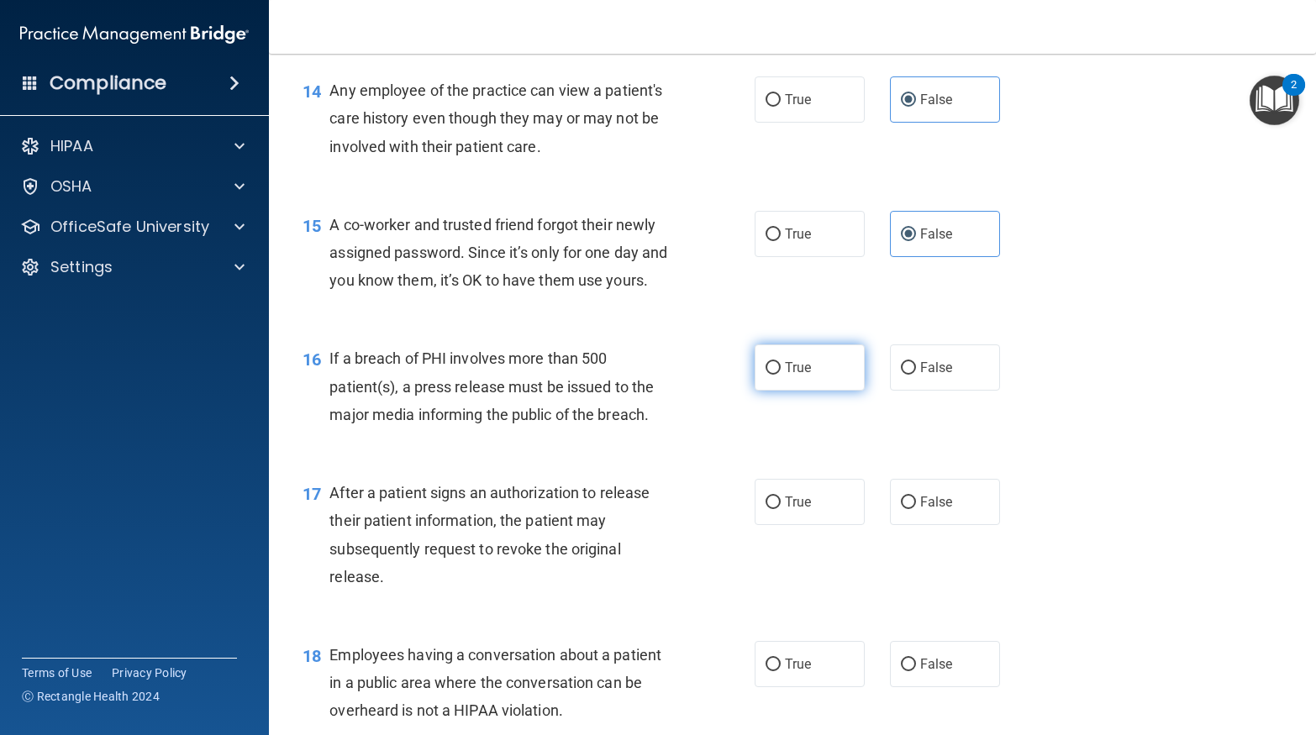
click at [812, 391] on label "True" at bounding box center [810, 368] width 110 height 46
click at [781, 375] on input "True" at bounding box center [772, 368] width 15 height 13
radio input "true"
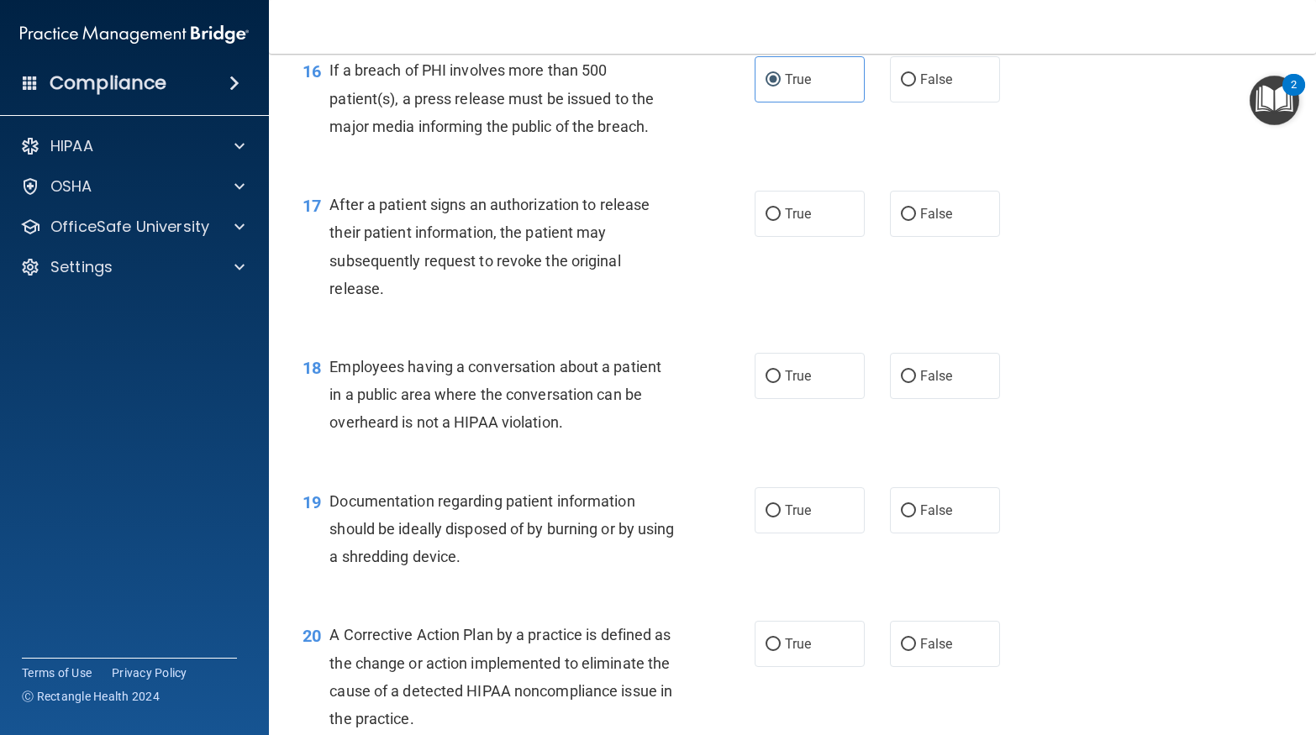
scroll to position [2160, 0]
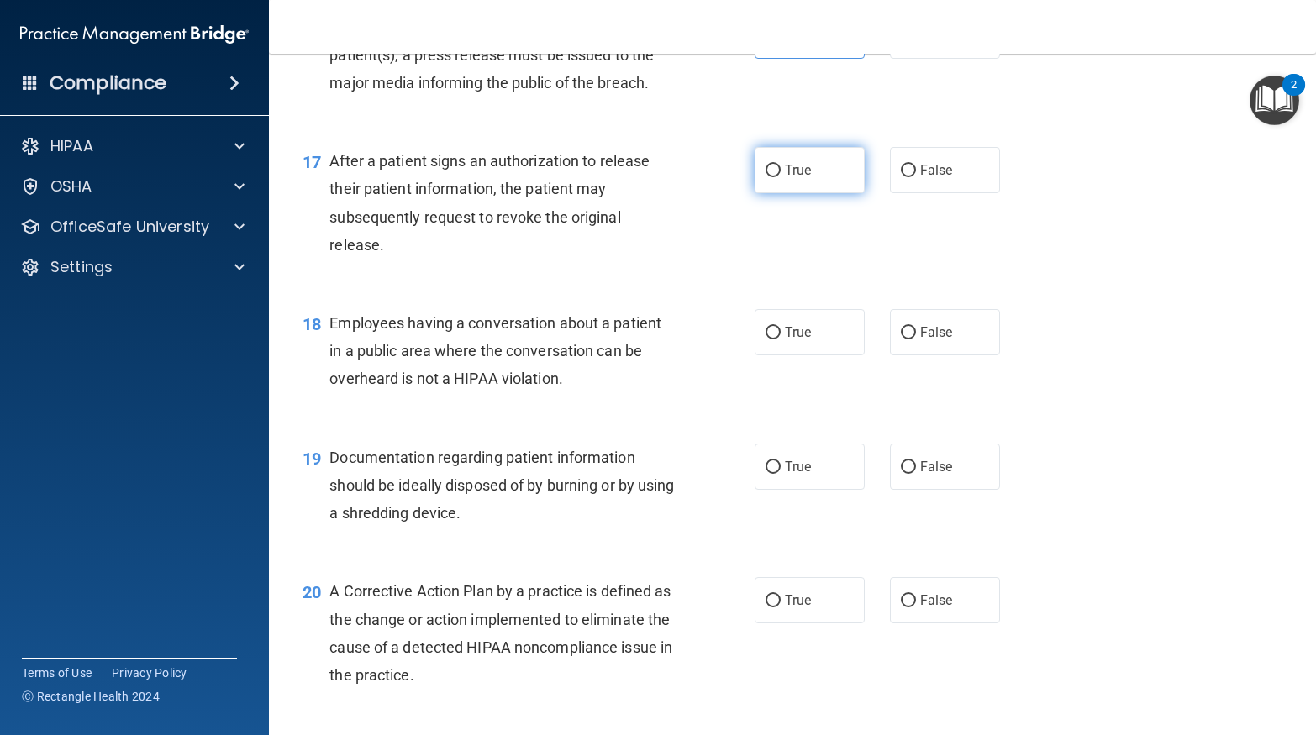
click at [809, 193] on label "True" at bounding box center [810, 170] width 110 height 46
click at [781, 177] on input "True" at bounding box center [772, 171] width 15 height 13
radio input "true"
click at [933, 340] on span "False" at bounding box center [936, 332] width 33 height 16
click at [916, 339] on input "False" at bounding box center [908, 333] width 15 height 13
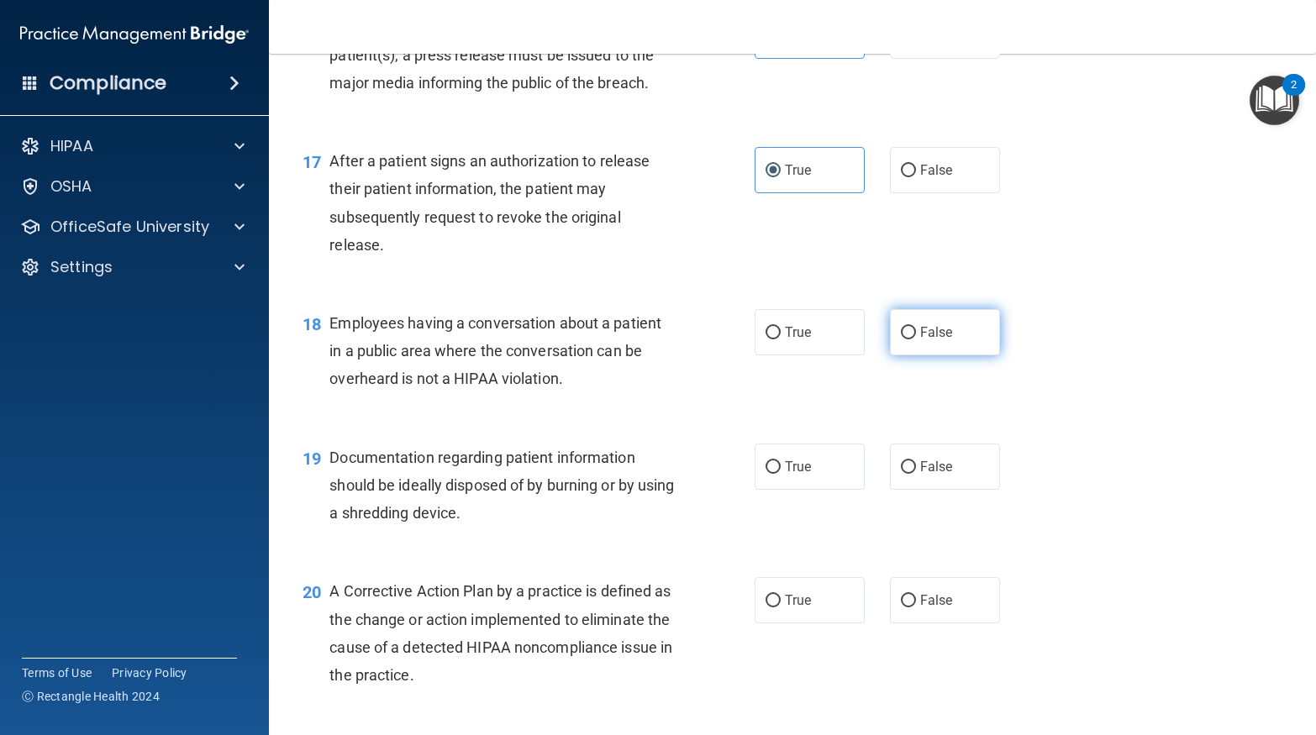
radio input "true"
click at [864, 557] on div "19 Documentation regarding patient information should be ideally disposed of by…" at bounding box center [792, 490] width 1005 height 134
click at [818, 490] on label "True" at bounding box center [810, 467] width 110 height 46
click at [781, 474] on input "True" at bounding box center [772, 467] width 15 height 13
radio input "true"
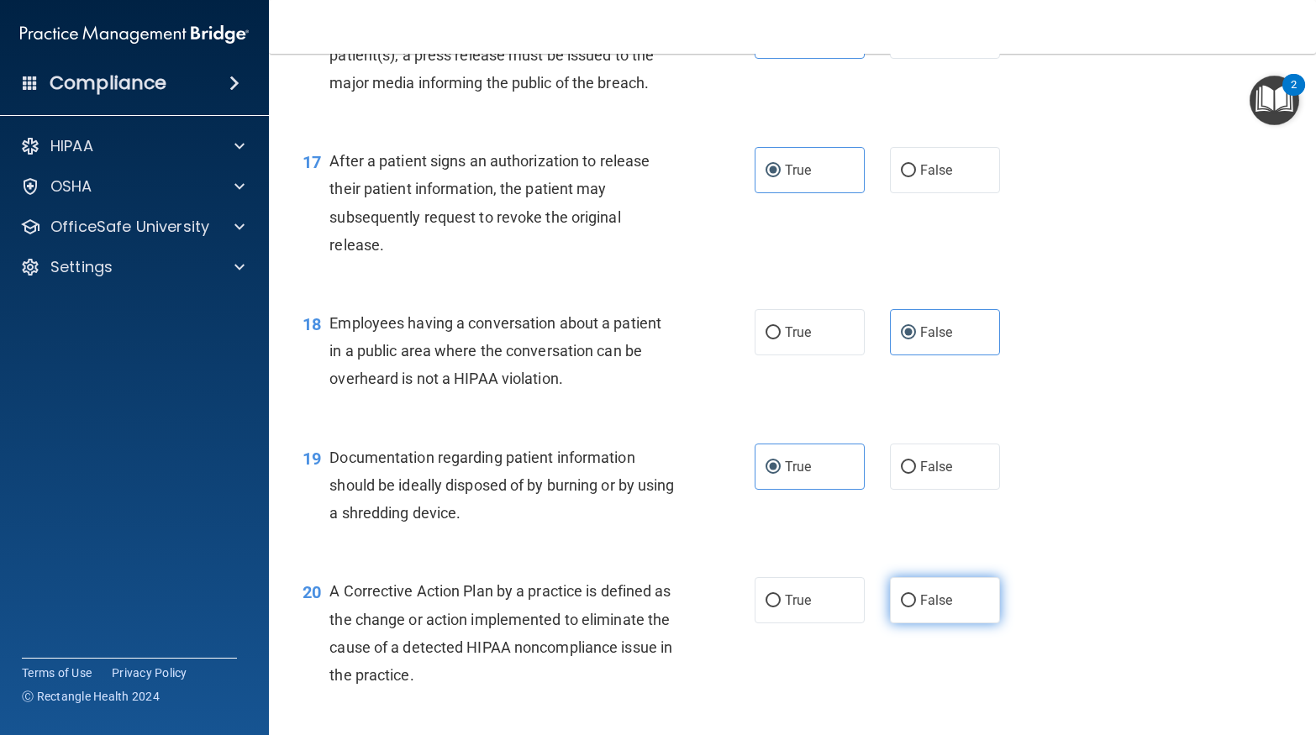
click at [917, 623] on label "False" at bounding box center [945, 600] width 110 height 46
click at [916, 608] on input "False" at bounding box center [908, 601] width 15 height 13
radio input "true"
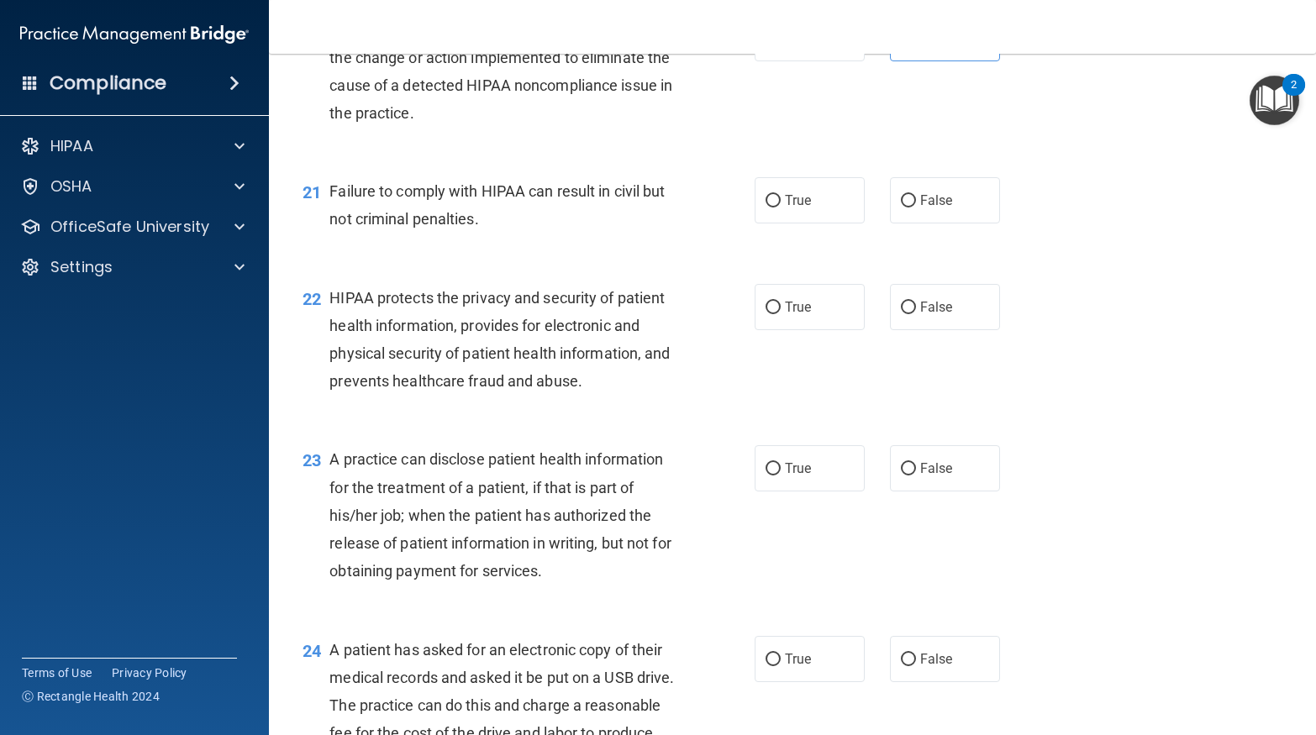
scroll to position [2711, 0]
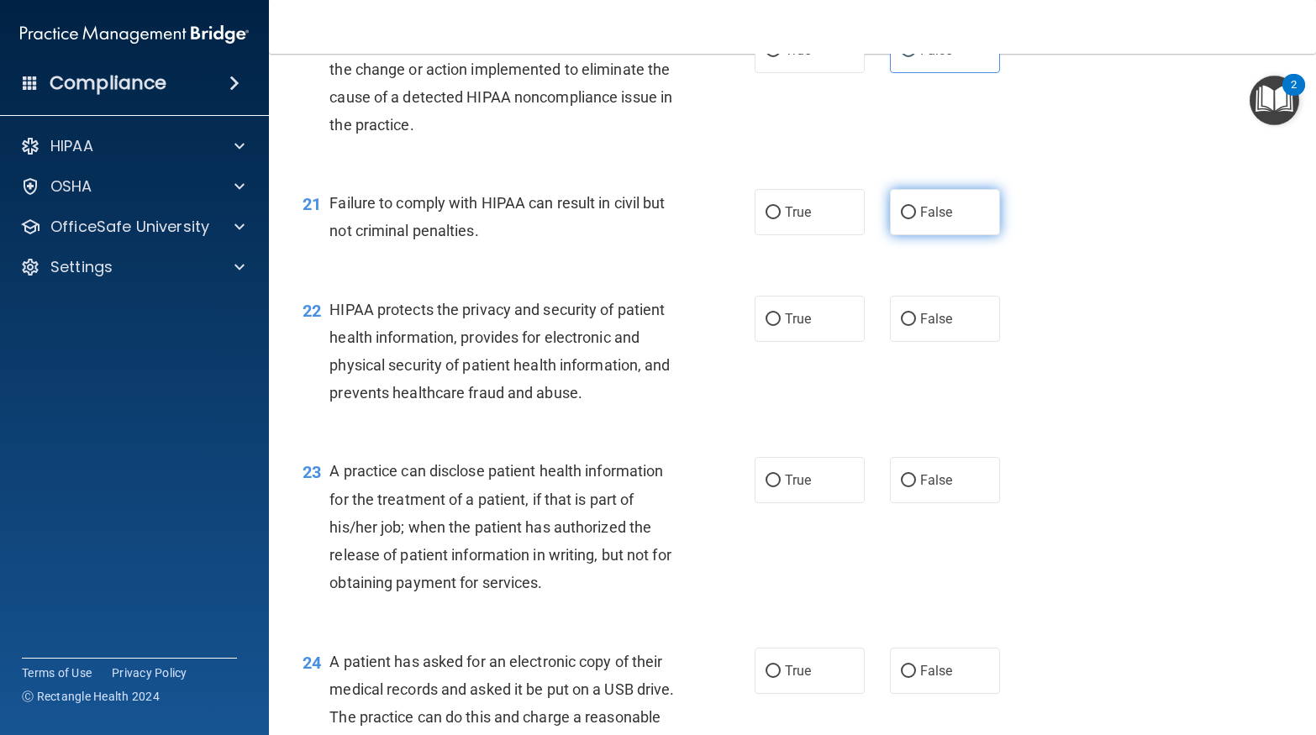
click at [920, 220] on span "False" at bounding box center [936, 212] width 33 height 16
click at [916, 219] on input "False" at bounding box center [908, 213] width 15 height 13
radio input "true"
click at [824, 342] on label "True" at bounding box center [810, 319] width 110 height 46
click at [781, 326] on input "True" at bounding box center [772, 319] width 15 height 13
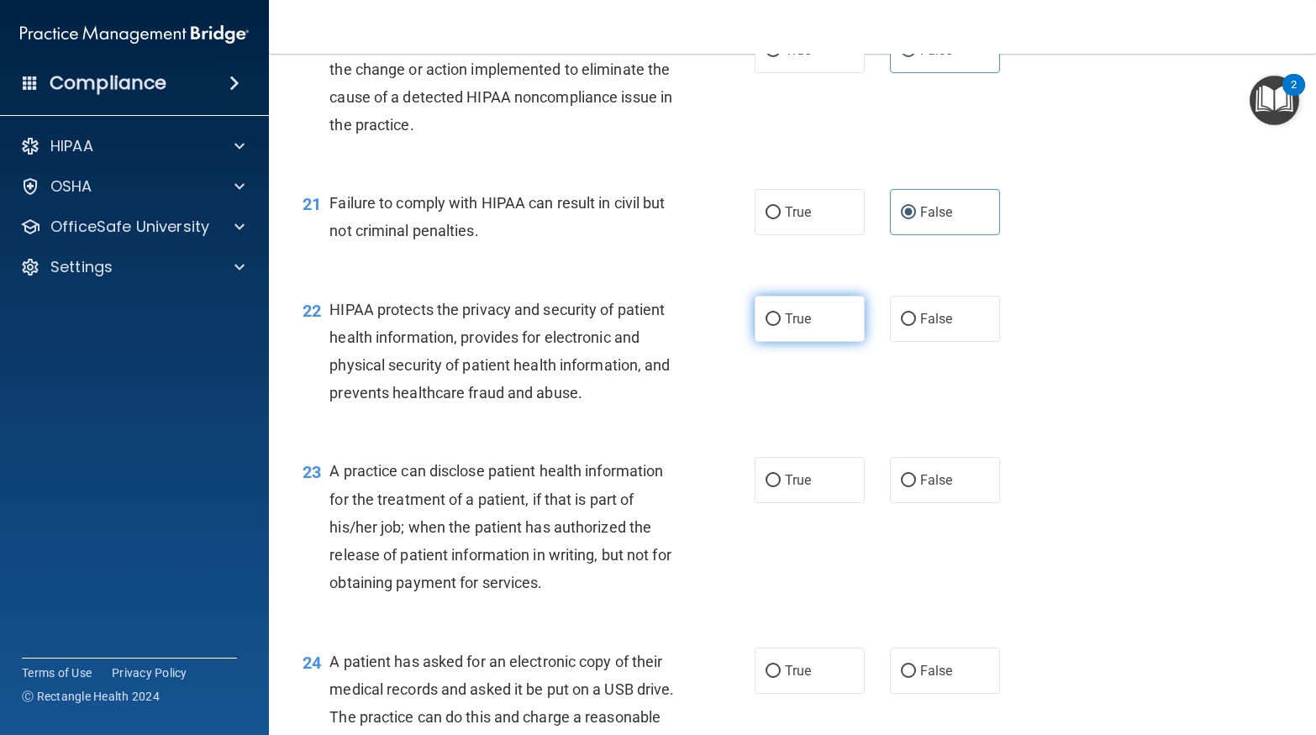
radio input "true"
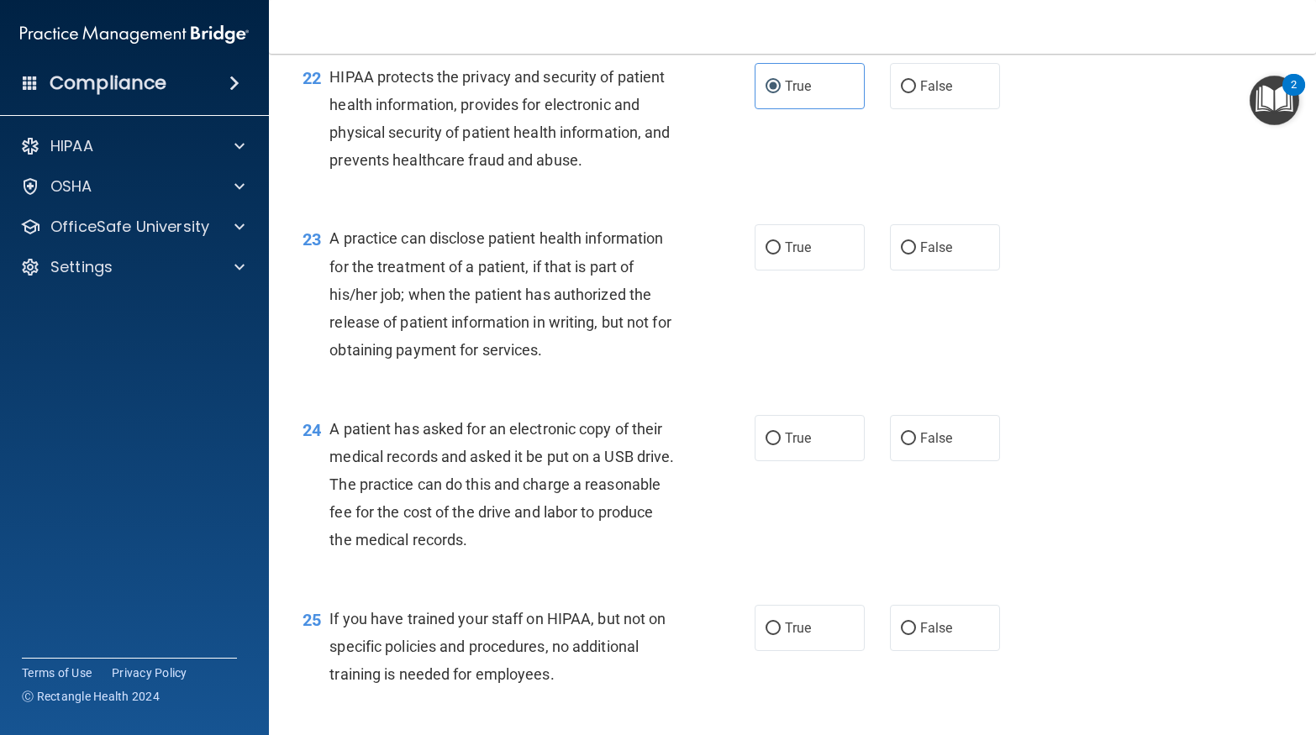
scroll to position [2976, 0]
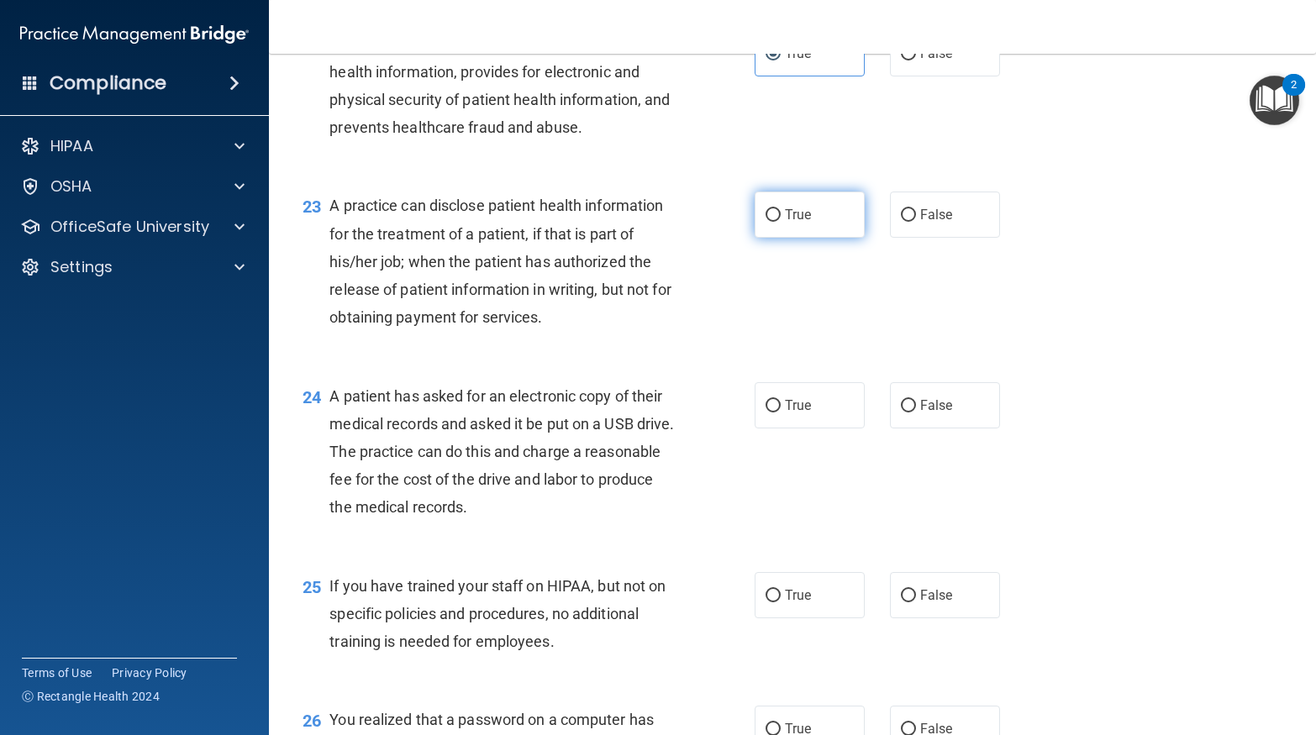
click at [832, 238] on label "True" at bounding box center [810, 215] width 110 height 46
click at [781, 222] on input "True" at bounding box center [772, 215] width 15 height 13
radio input "true"
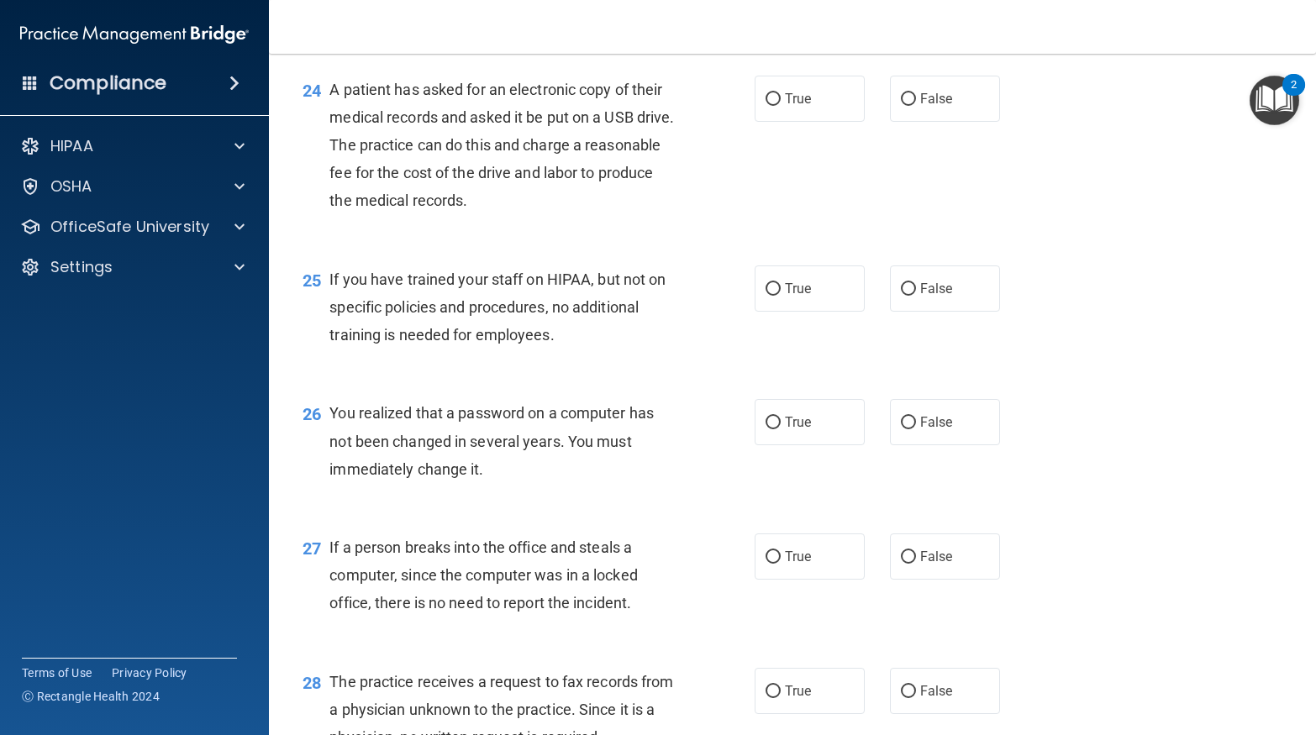
scroll to position [3309, 0]
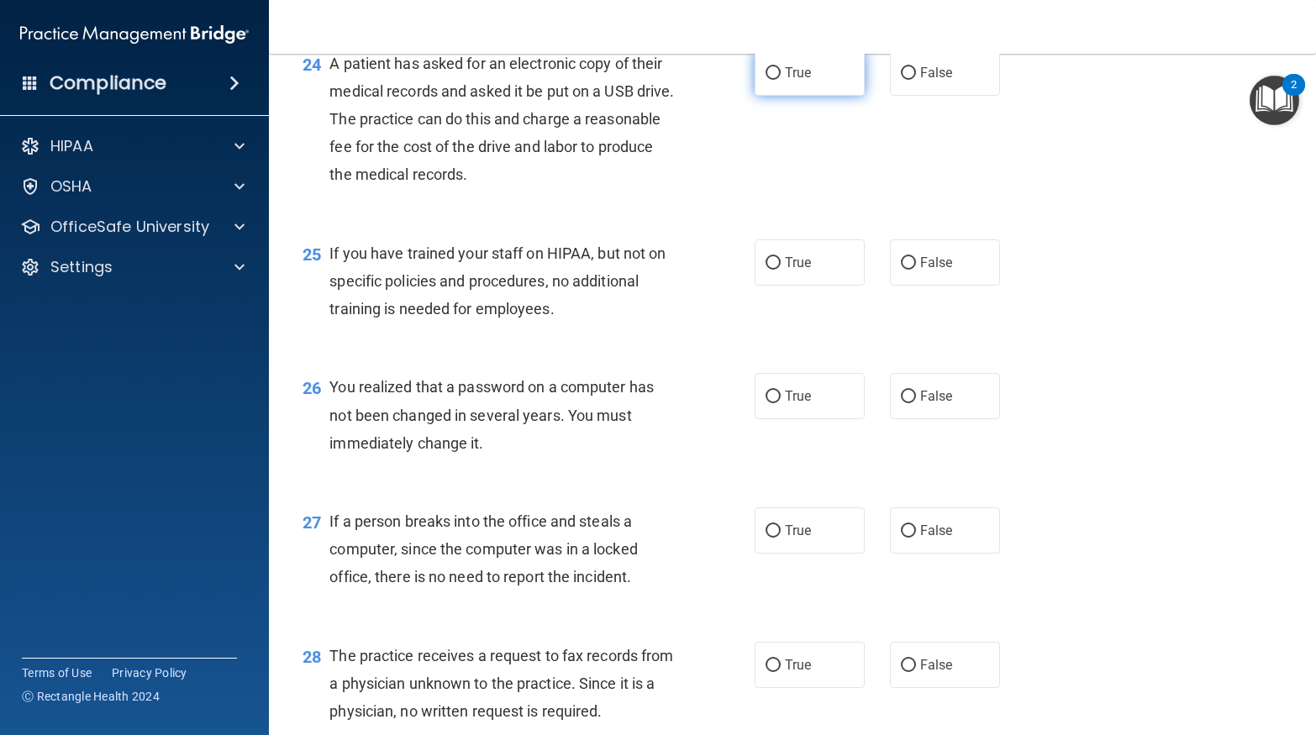
click at [861, 96] on label "True" at bounding box center [810, 73] width 110 height 46
click at [781, 80] on input "True" at bounding box center [772, 73] width 15 height 13
radio input "true"
click at [913, 286] on label "False" at bounding box center [945, 262] width 110 height 46
click at [913, 270] on input "False" at bounding box center [908, 263] width 15 height 13
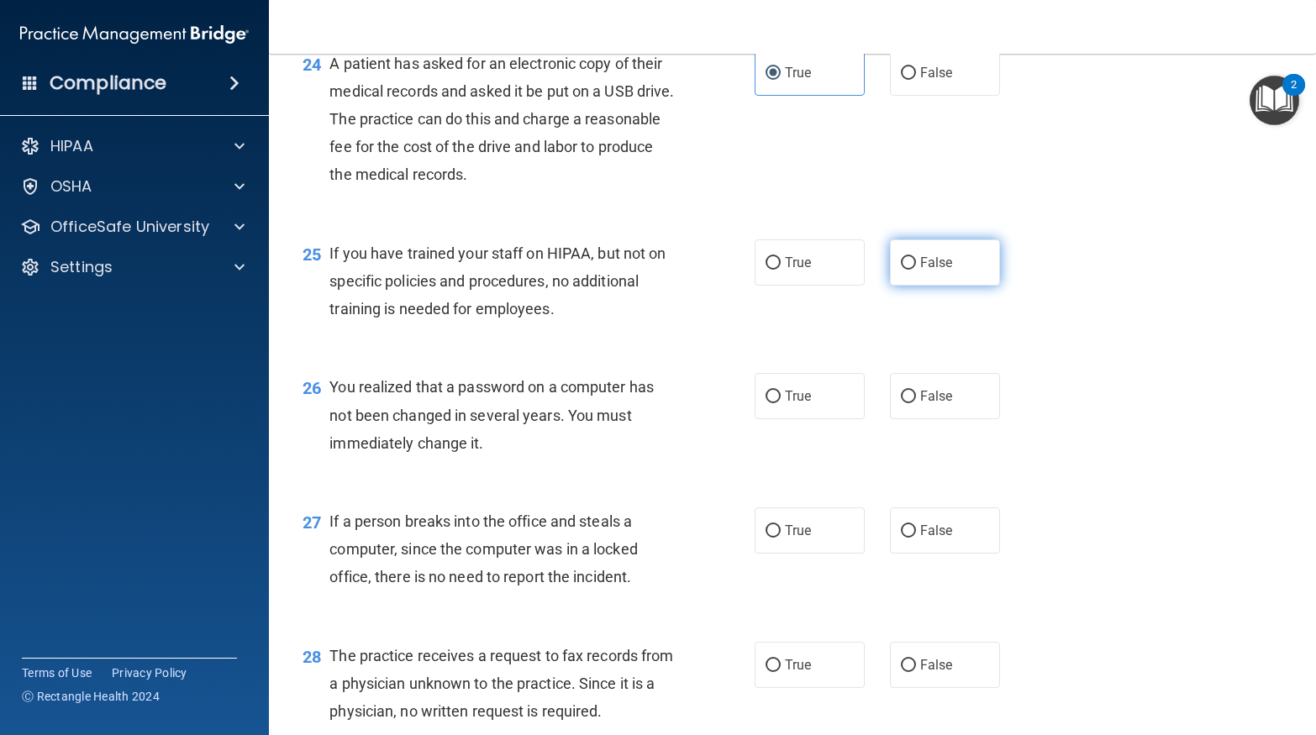
radio input "true"
click at [780, 403] on input "True" at bounding box center [772, 397] width 15 height 13
radio input "true"
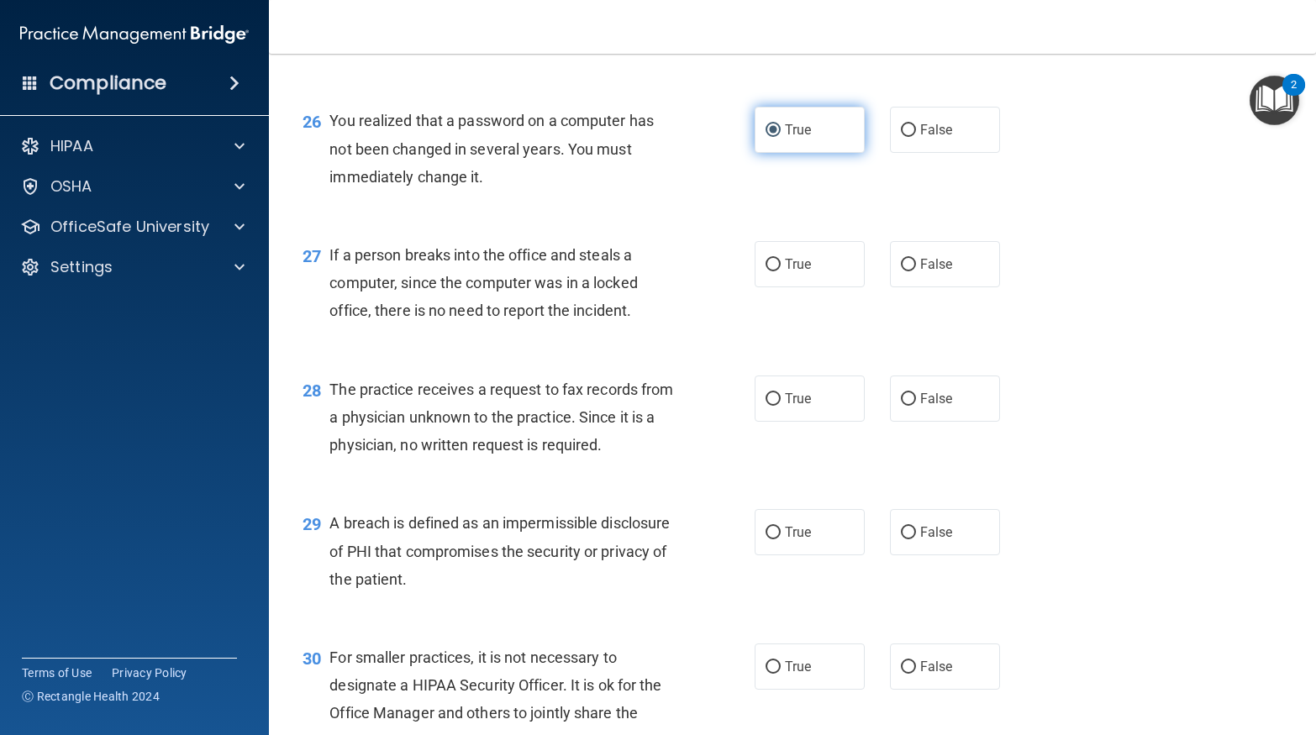
scroll to position [3608, 0]
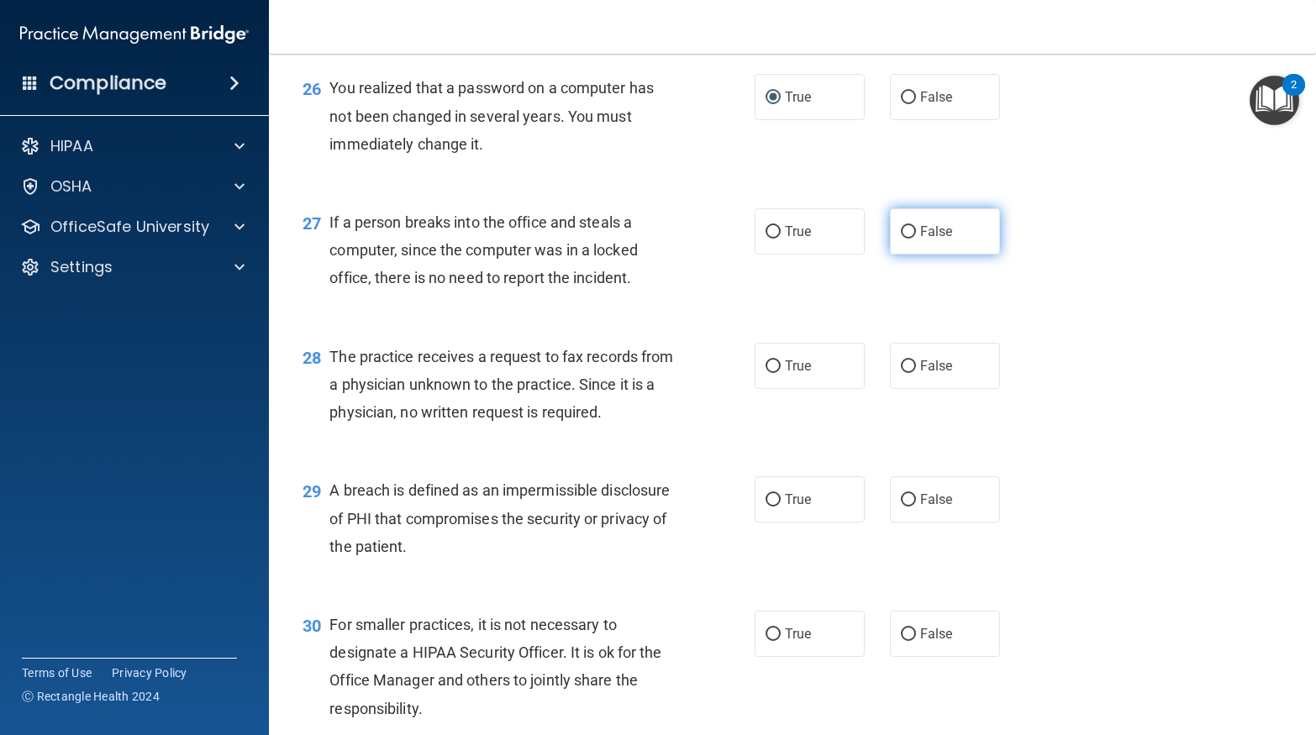
click at [925, 255] on label "False" at bounding box center [945, 231] width 110 height 46
click at [916, 239] on input "False" at bounding box center [908, 232] width 15 height 13
radio input "true"
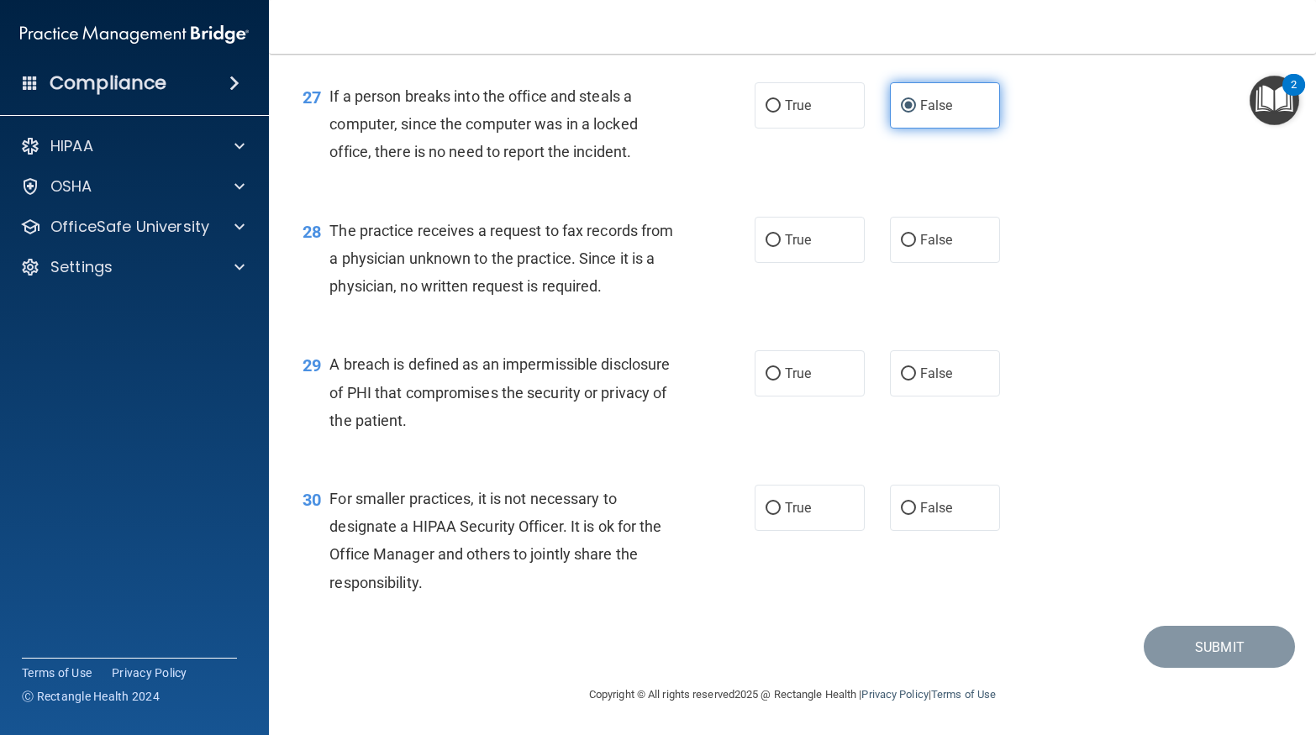
scroll to position [3762, 0]
click at [910, 245] on input "False" at bounding box center [908, 240] width 15 height 13
radio input "true"
click at [782, 385] on label "True" at bounding box center [810, 373] width 110 height 46
click at [781, 381] on input "True" at bounding box center [772, 374] width 15 height 13
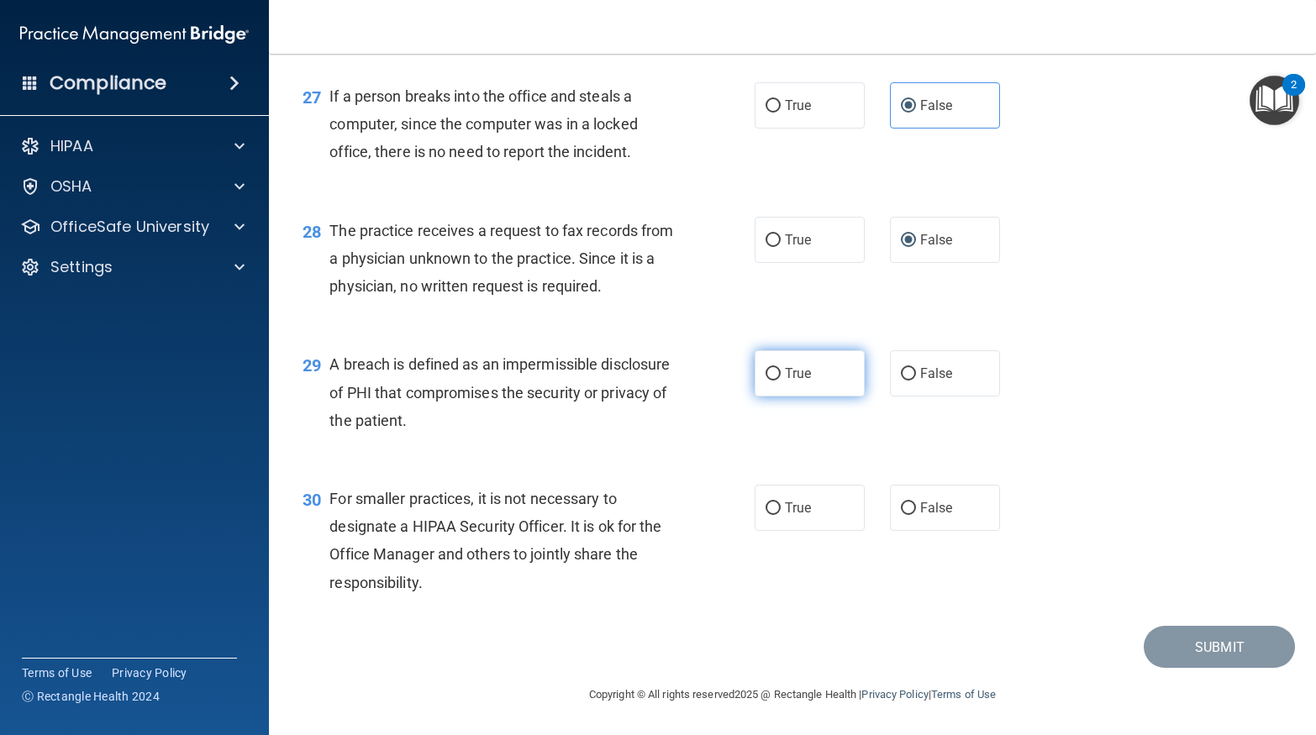
radio input "true"
click at [805, 507] on span "True" at bounding box center [798, 508] width 26 height 16
click at [781, 507] on input "True" at bounding box center [772, 508] width 15 height 13
radio input "true"
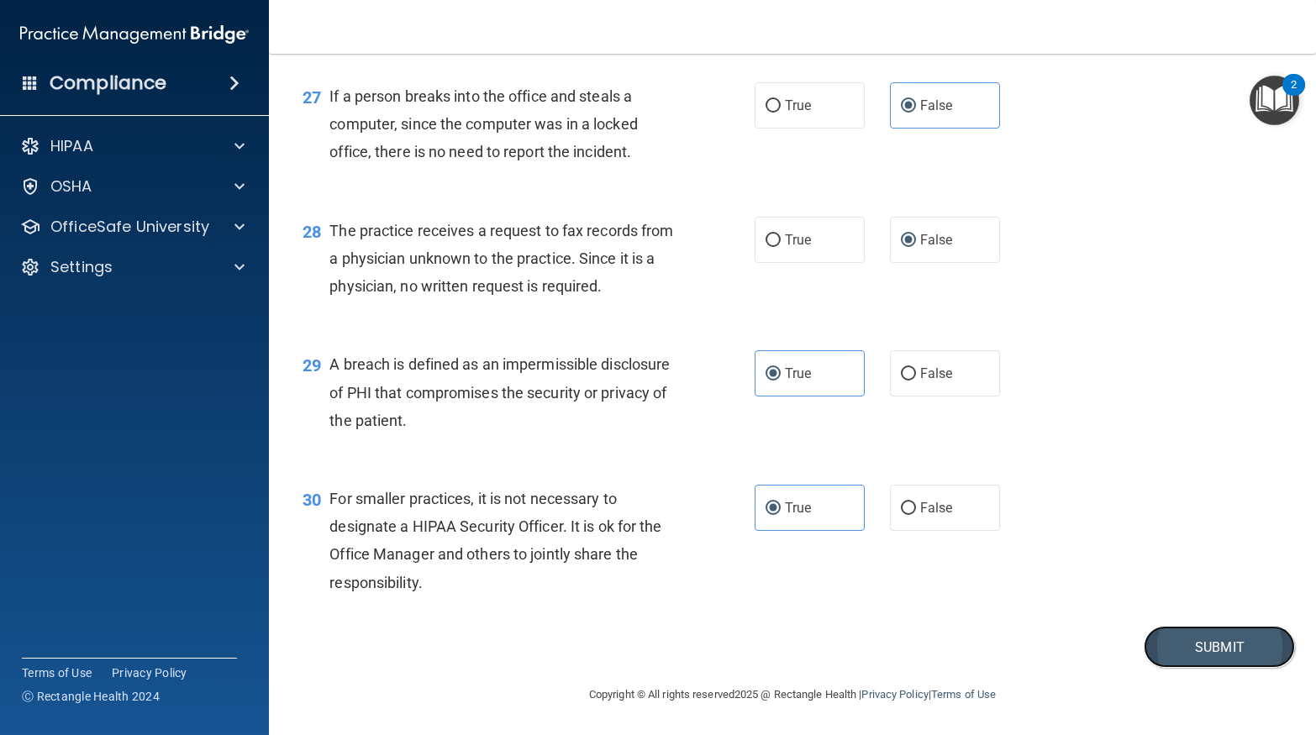
click at [1246, 648] on button "Submit" at bounding box center [1219, 647] width 151 height 43
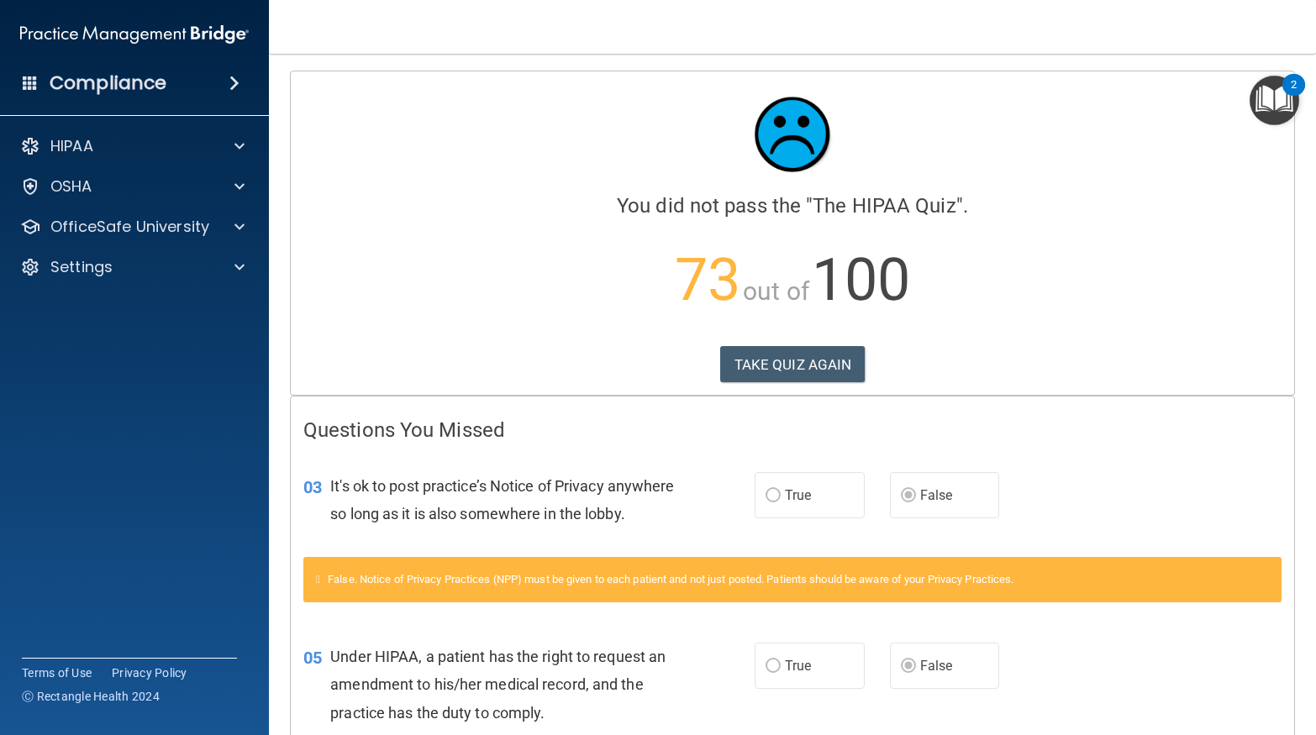
click at [1305, 702] on main "Calculating your score.... You did not pass the " The HIPAA Quiz ". 73 out of 1…" at bounding box center [792, 394] width 1047 height 681
drag, startPoint x: 1306, startPoint y: 238, endPoint x: 1311, endPoint y: 266, distance: 29.0
click at [1311, 266] on main "Calculating your score.... You did not pass the " The HIPAA Quiz ". 73 out of 1…" at bounding box center [792, 394] width 1047 height 681
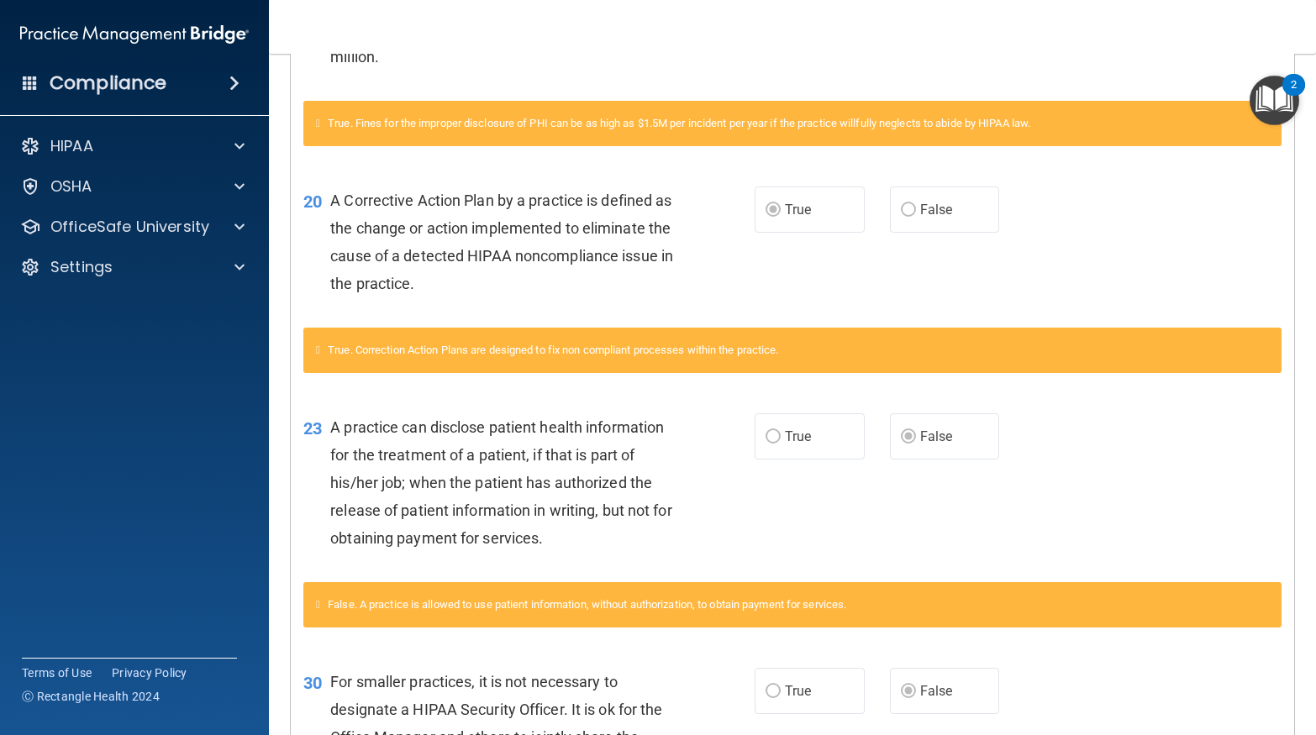
scroll to position [1497, 0]
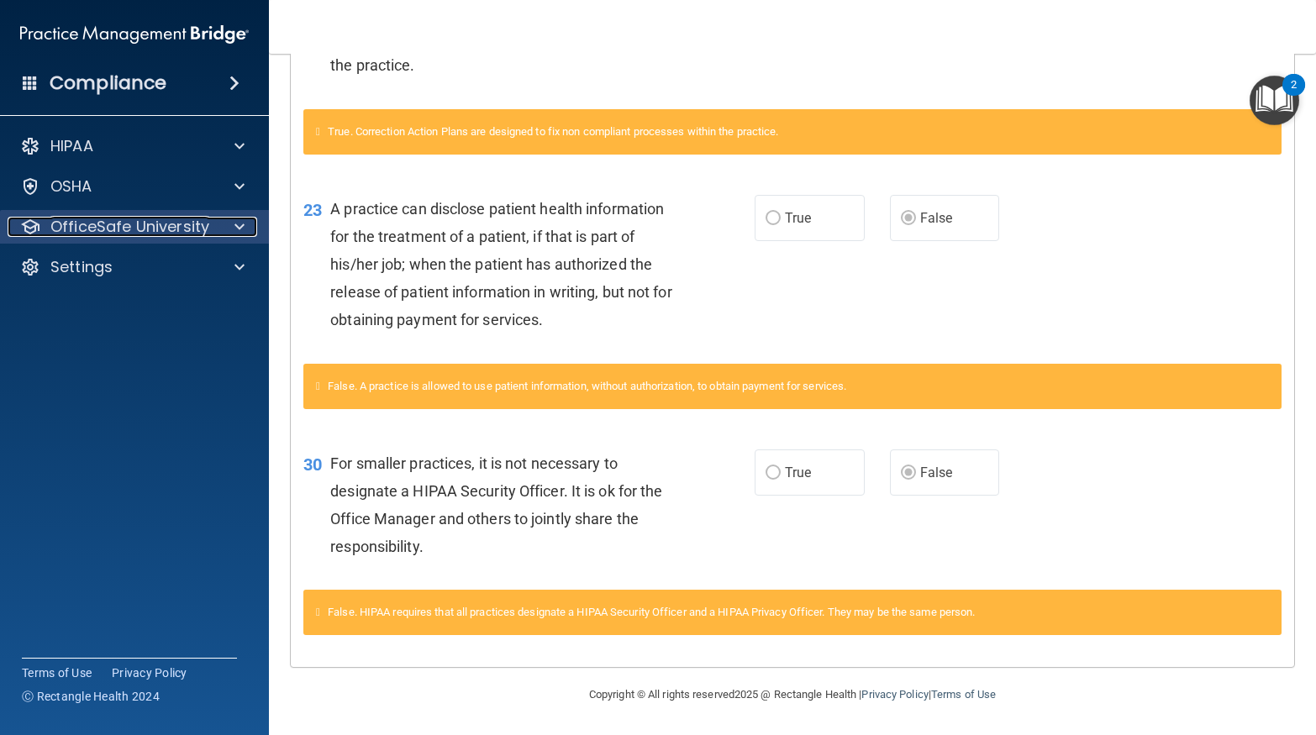
click at [157, 230] on p "OfficeSafe University" at bounding box center [129, 227] width 159 height 20
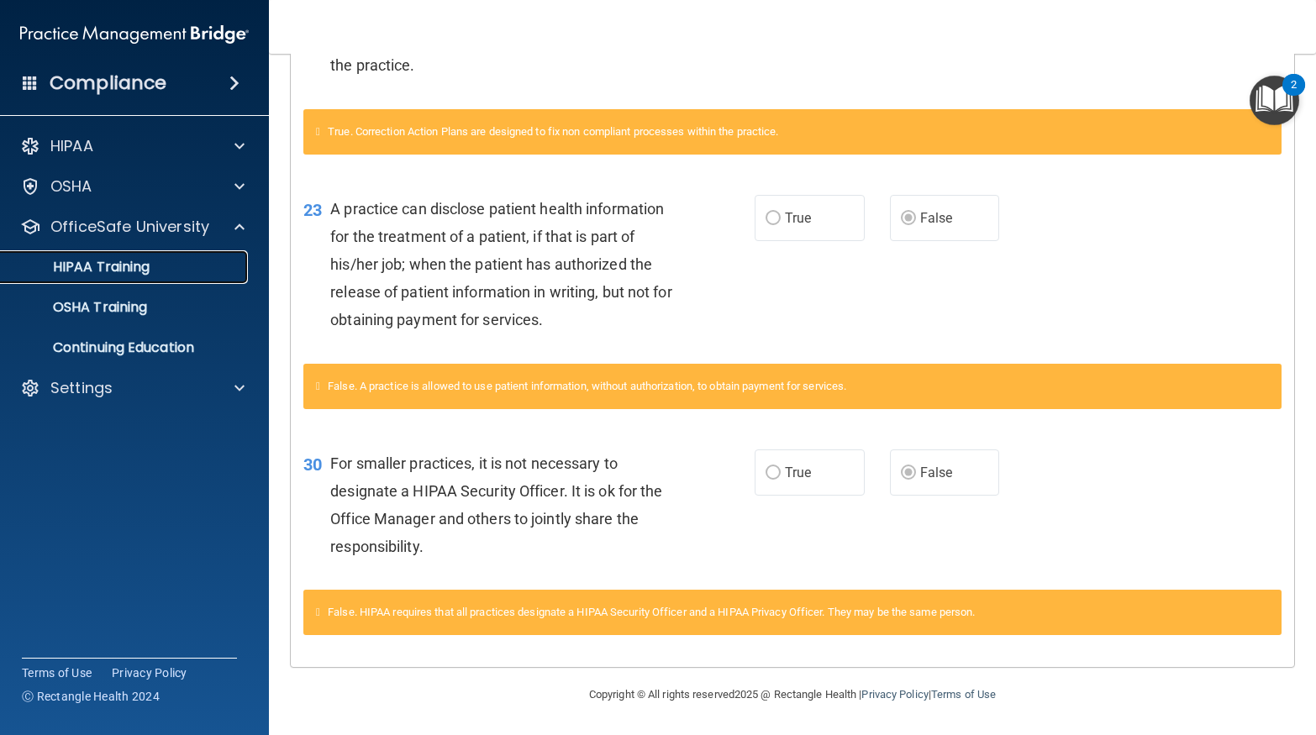
click at [150, 255] on link "HIPAA Training" at bounding box center [115, 267] width 265 height 34
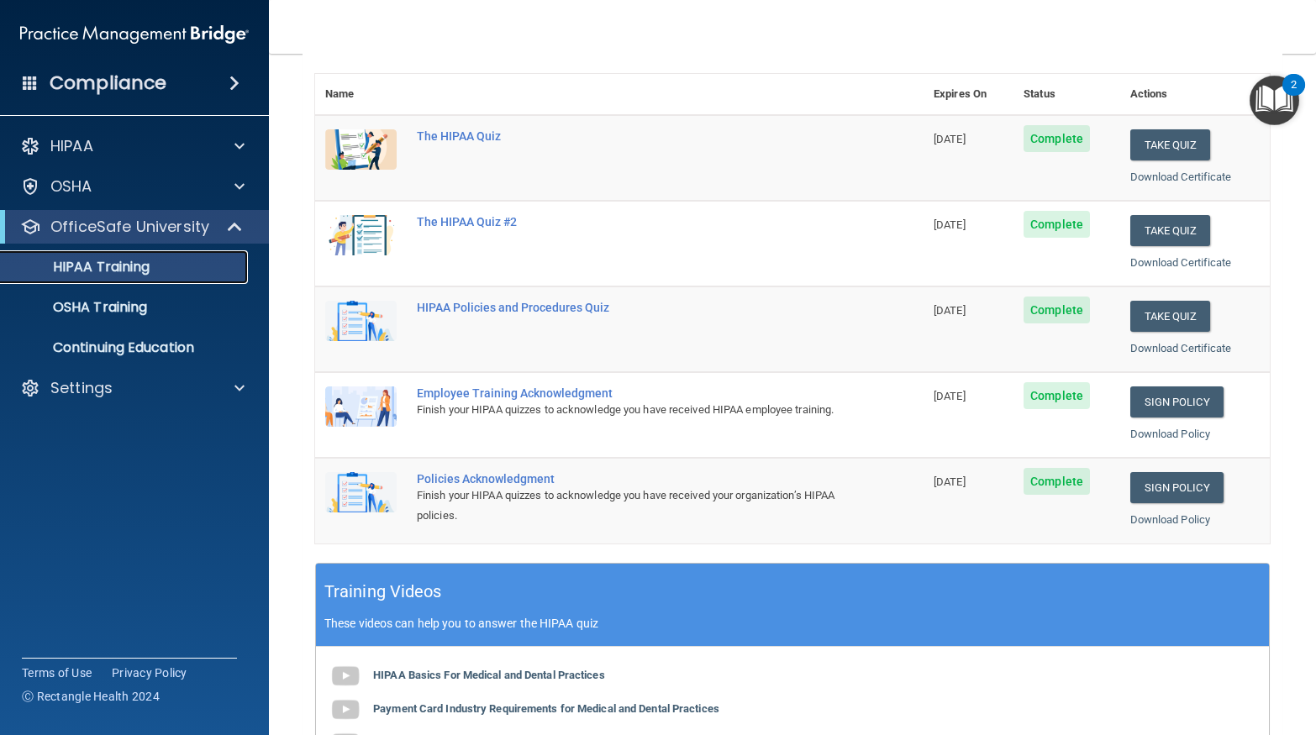
scroll to position [164, 0]
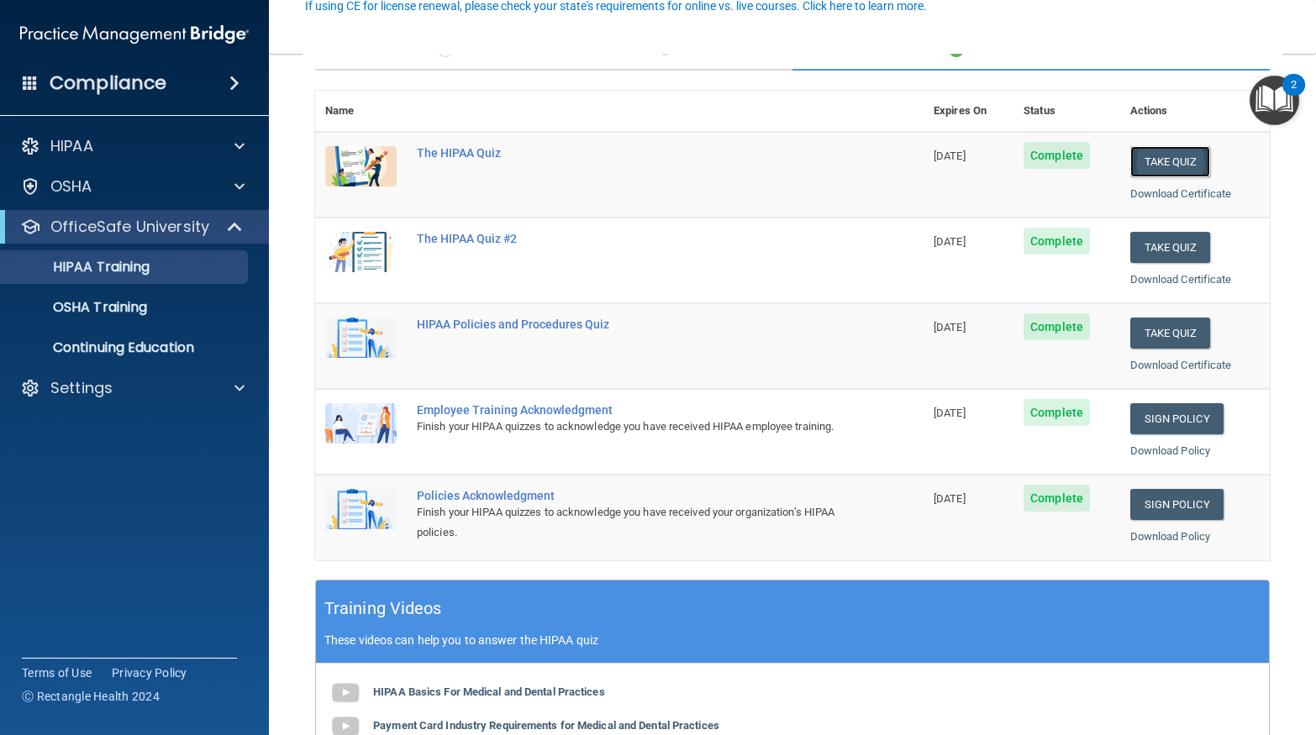
click at [1180, 164] on button "Take Quiz" at bounding box center [1170, 161] width 81 height 31
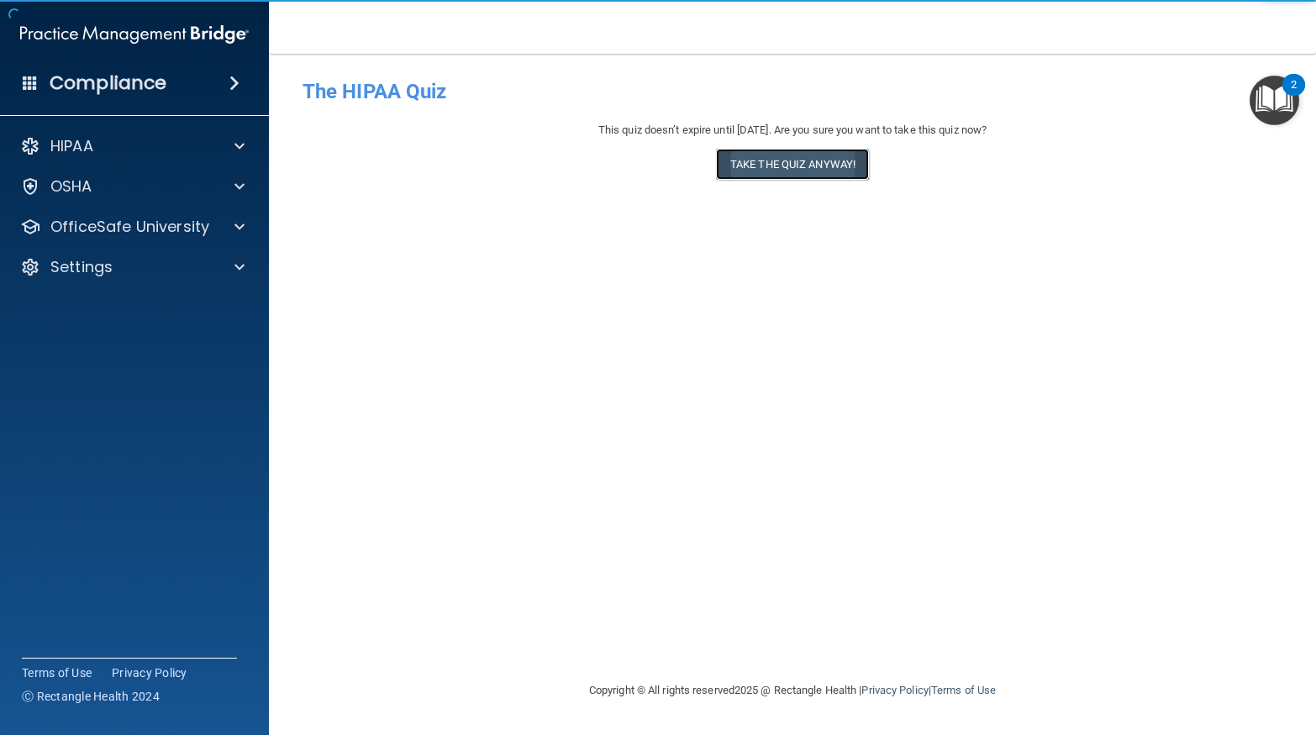
click at [817, 172] on button "Take the quiz anyway!" at bounding box center [792, 164] width 153 height 31
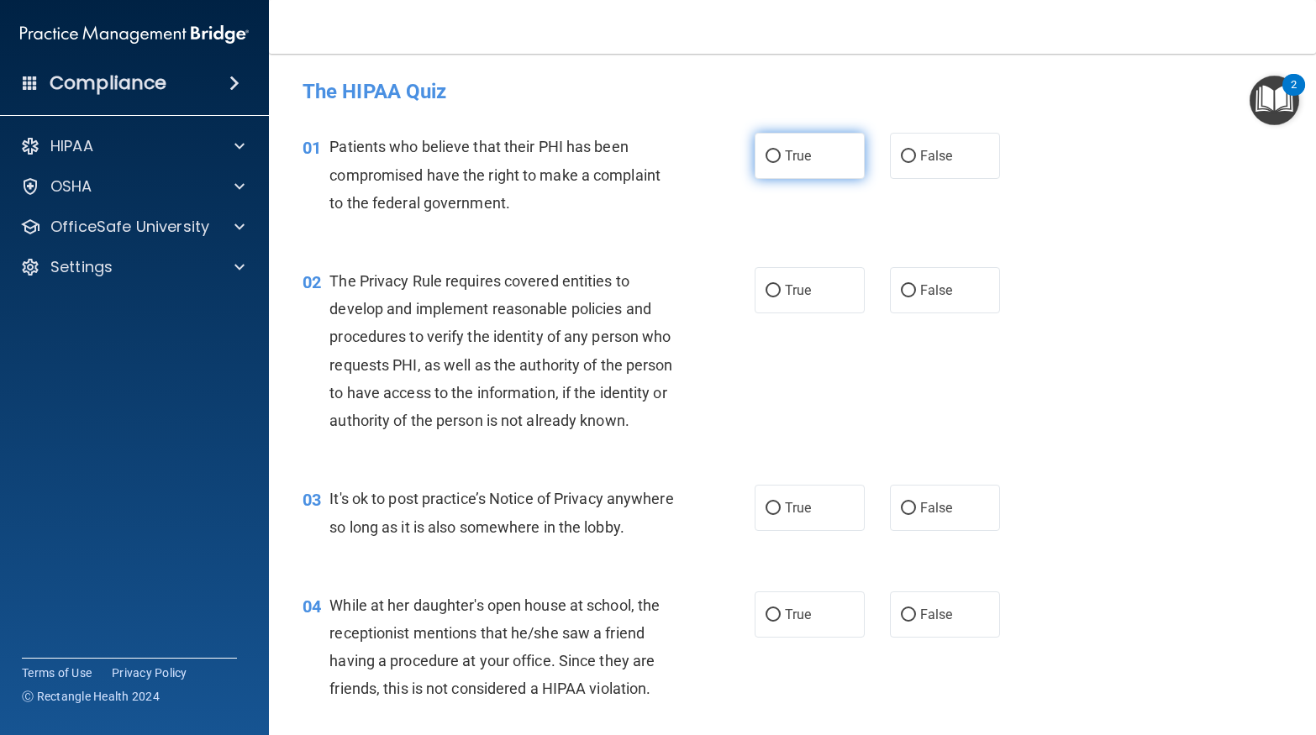
click at [835, 157] on label "True" at bounding box center [810, 156] width 110 height 46
click at [781, 157] on input "True" at bounding box center [772, 156] width 15 height 13
radio input "true"
click at [804, 280] on label "True" at bounding box center [810, 290] width 110 height 46
click at [781, 285] on input "True" at bounding box center [772, 291] width 15 height 13
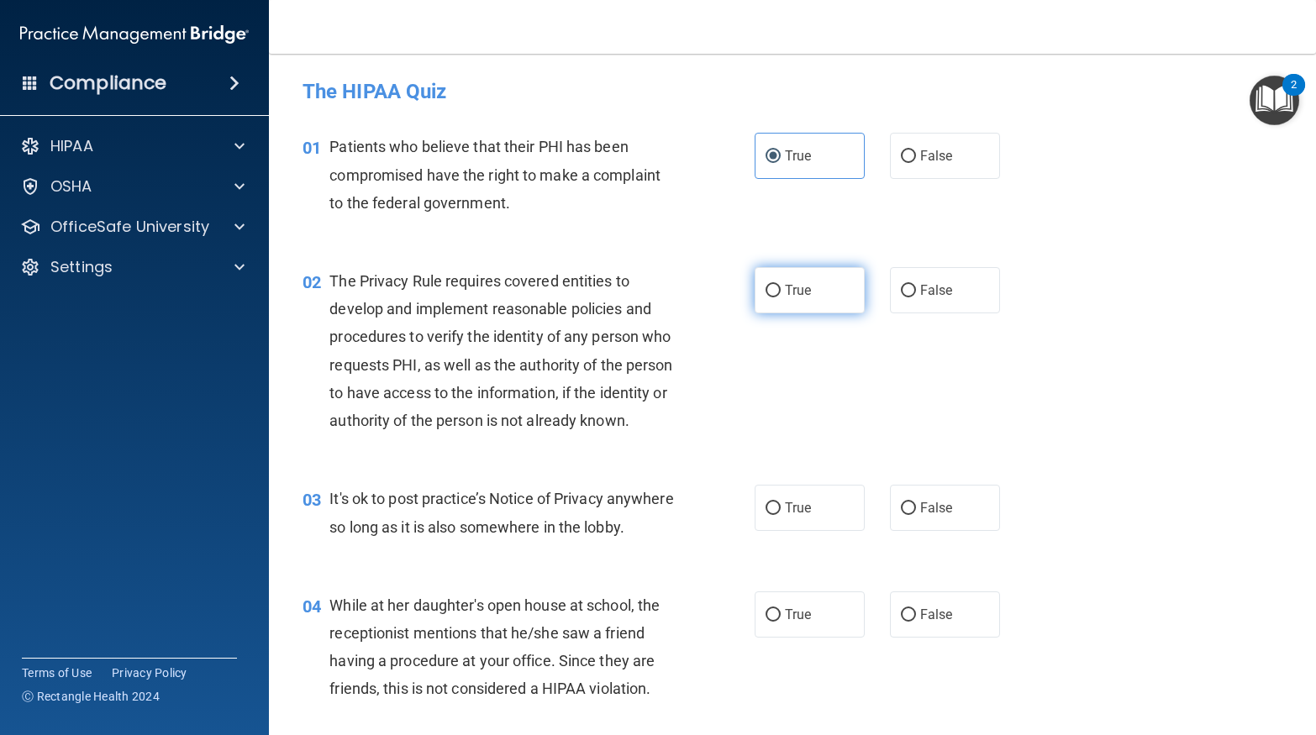
radio input "true"
click at [778, 513] on input "True" at bounding box center [772, 508] width 15 height 13
radio input "true"
click at [911, 511] on input "False" at bounding box center [908, 508] width 15 height 13
radio input "true"
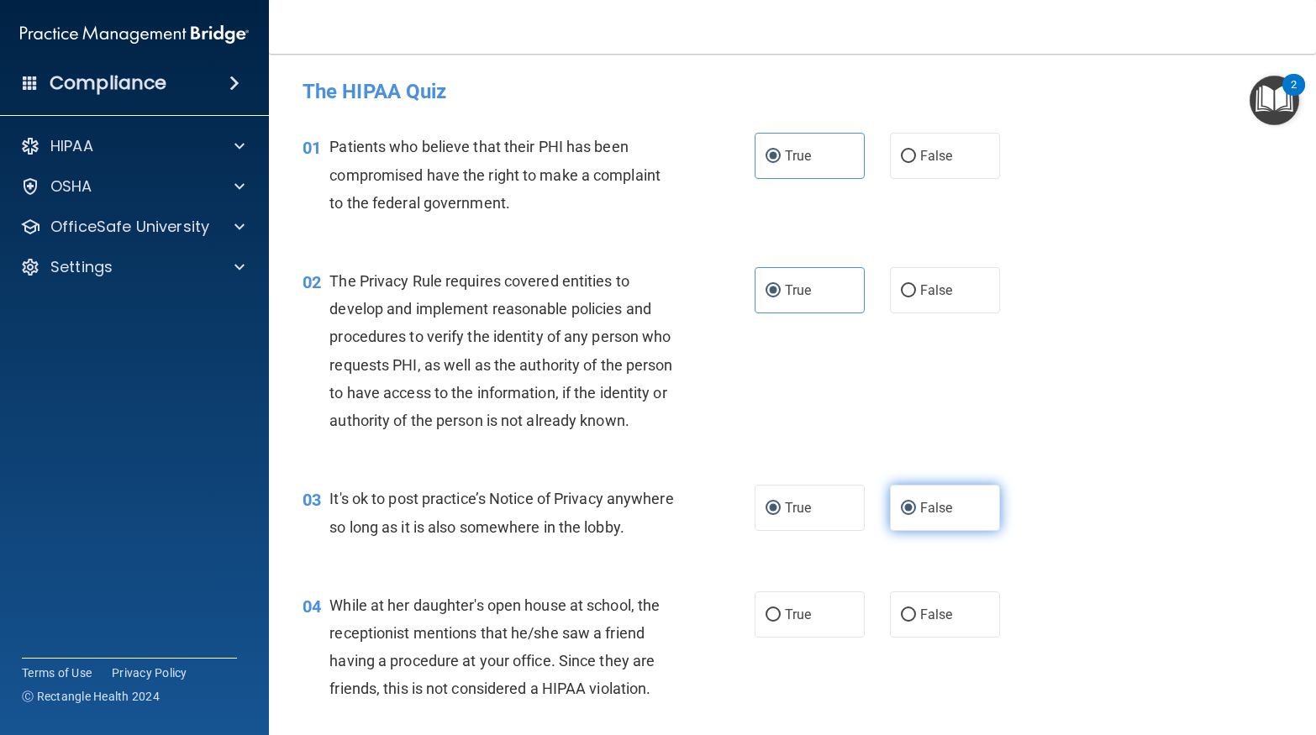
radio input "false"
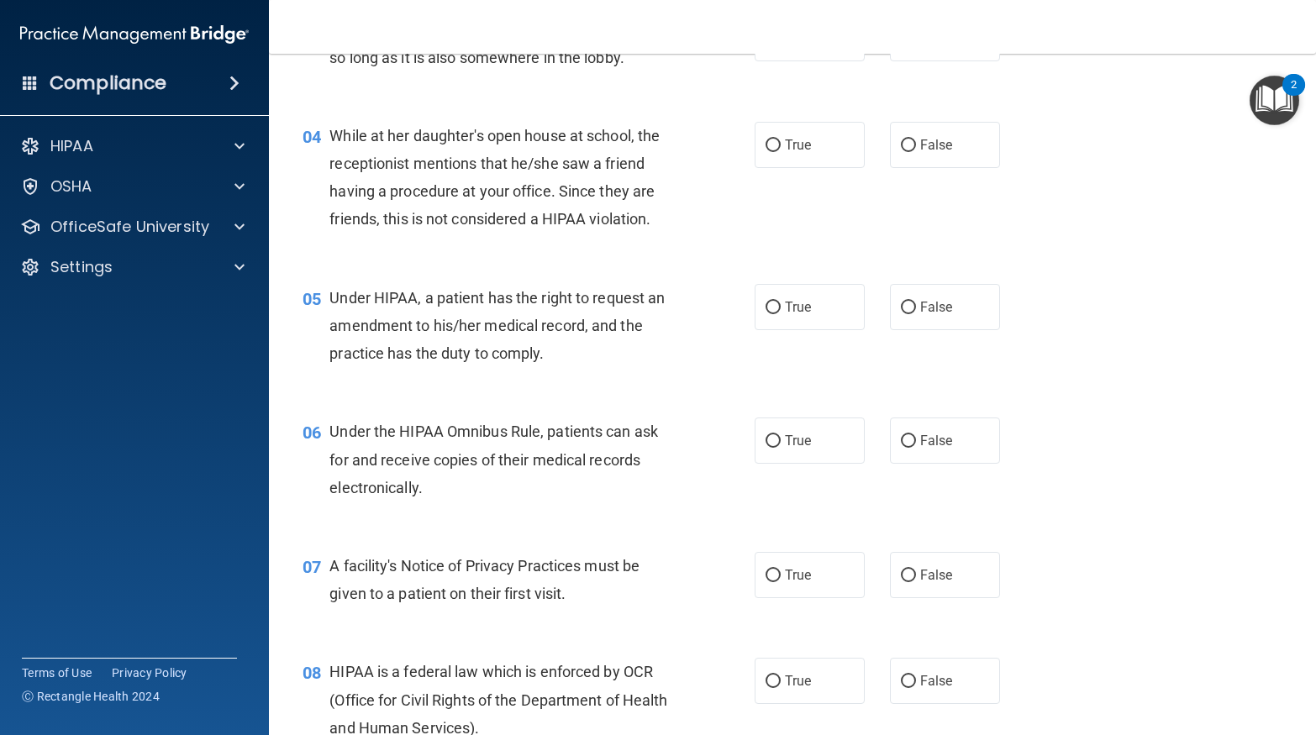
scroll to position [565, 0]
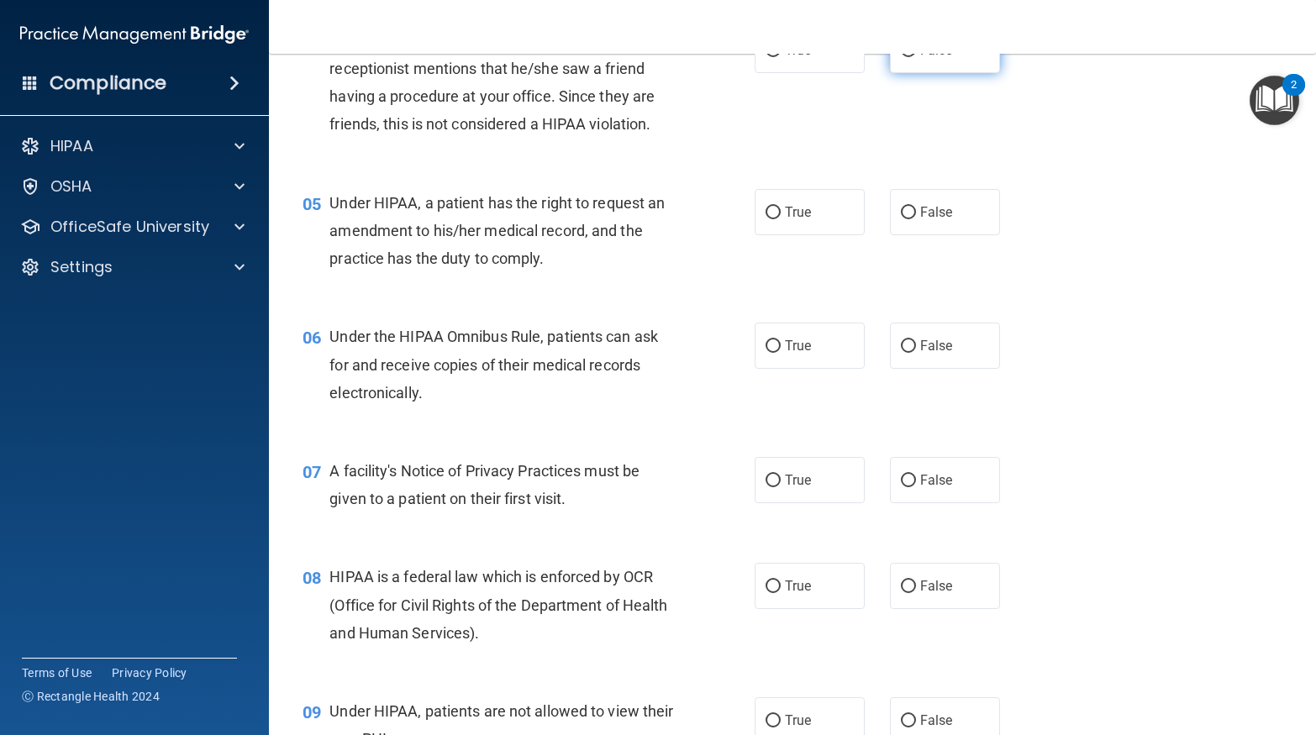
click at [924, 58] on span "False" at bounding box center [936, 50] width 33 height 16
click at [916, 57] on input "False" at bounding box center [908, 51] width 15 height 13
radio input "true"
click at [913, 353] on input "False" at bounding box center [908, 346] width 15 height 13
radio input "true"
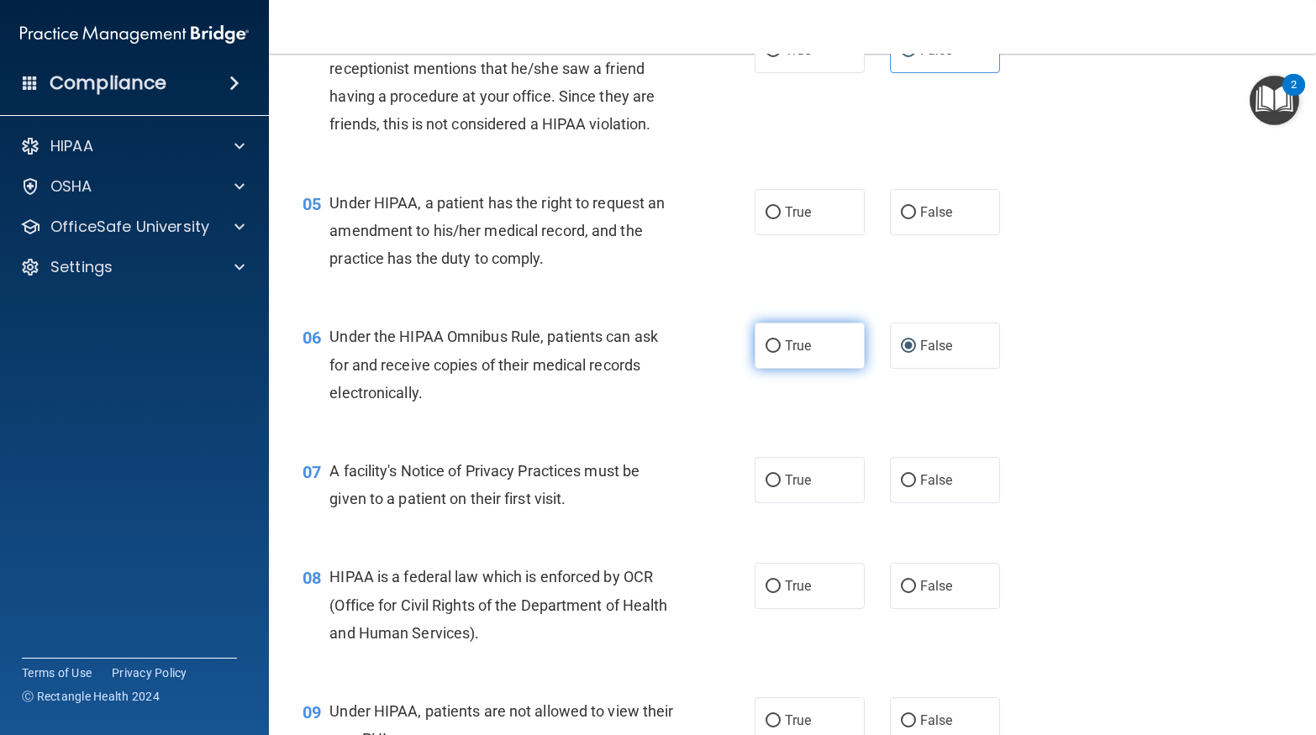
click at [809, 369] on label "True" at bounding box center [810, 346] width 110 height 46
click at [781, 353] on input "True" at bounding box center [772, 346] width 15 height 13
radio input "true"
radio input "false"
click at [814, 503] on label "True" at bounding box center [810, 480] width 110 height 46
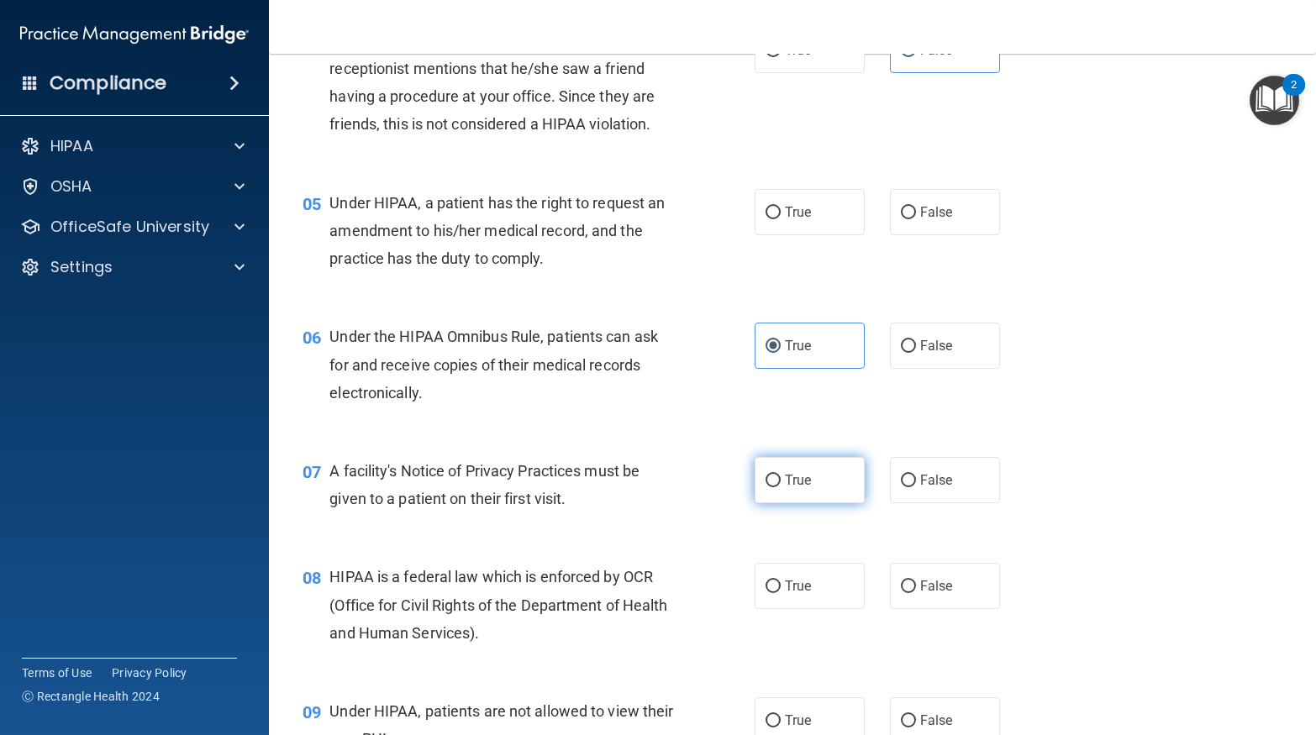
click at [781, 487] on input "True" at bounding box center [772, 481] width 15 height 13
radio input "true"
click at [934, 594] on span "False" at bounding box center [936, 586] width 33 height 16
click at [916, 593] on input "False" at bounding box center [908, 587] width 15 height 13
radio input "true"
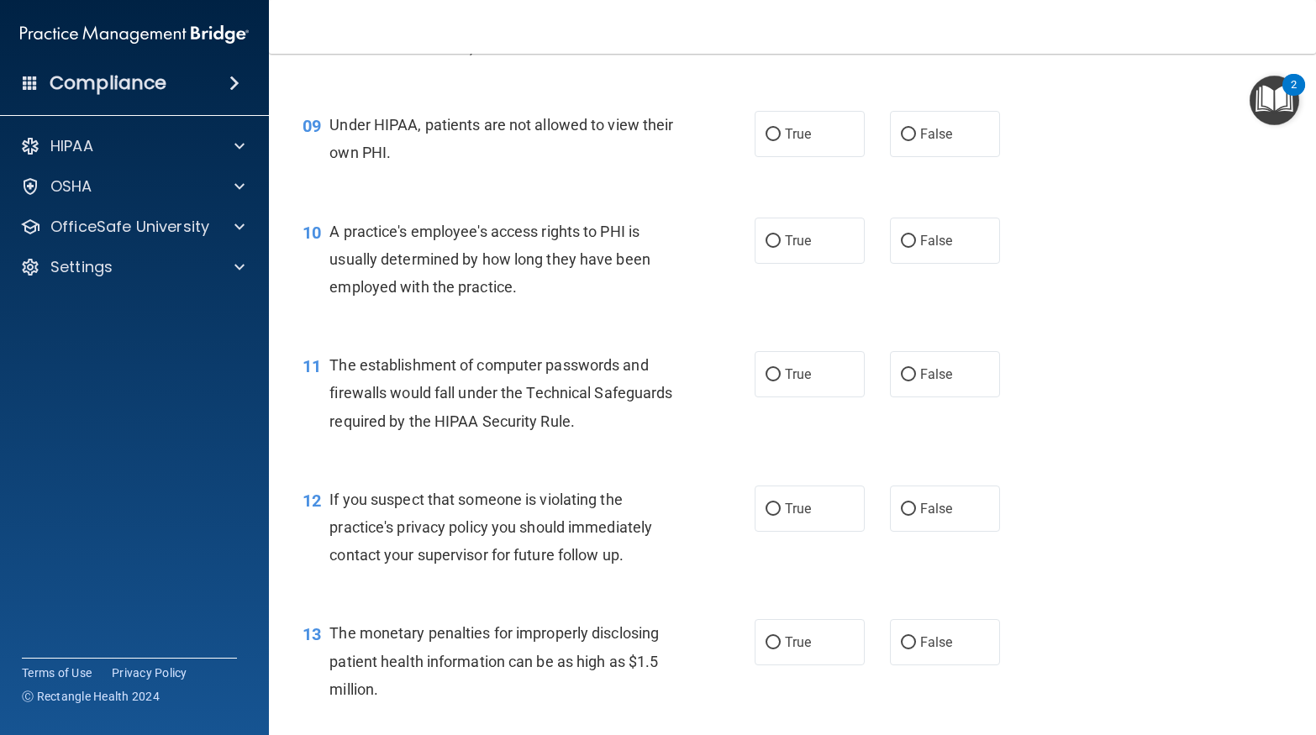
scroll to position [1197, 0]
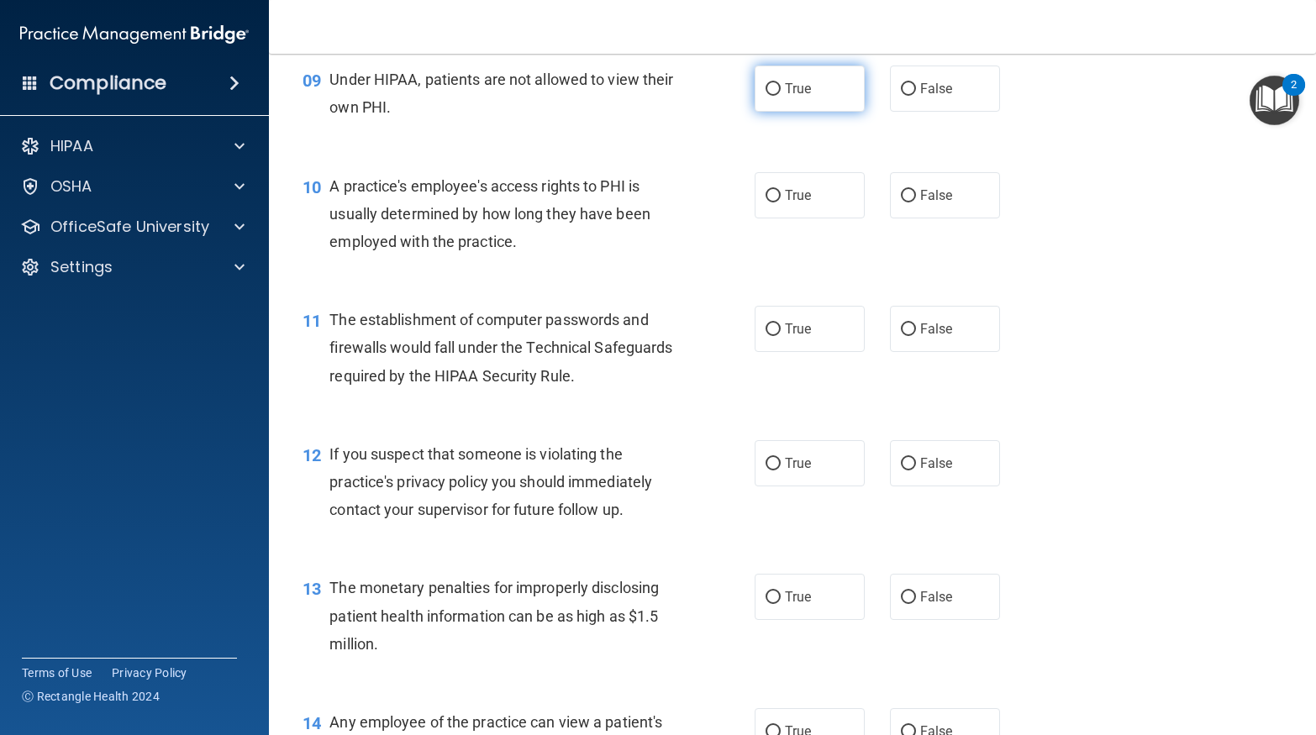
click at [824, 112] on label "True" at bounding box center [810, 89] width 110 height 46
click at [781, 96] on input "True" at bounding box center [772, 89] width 15 height 13
radio input "true"
click at [917, 218] on label "False" at bounding box center [945, 195] width 110 height 46
click at [916, 203] on input "False" at bounding box center [908, 196] width 15 height 13
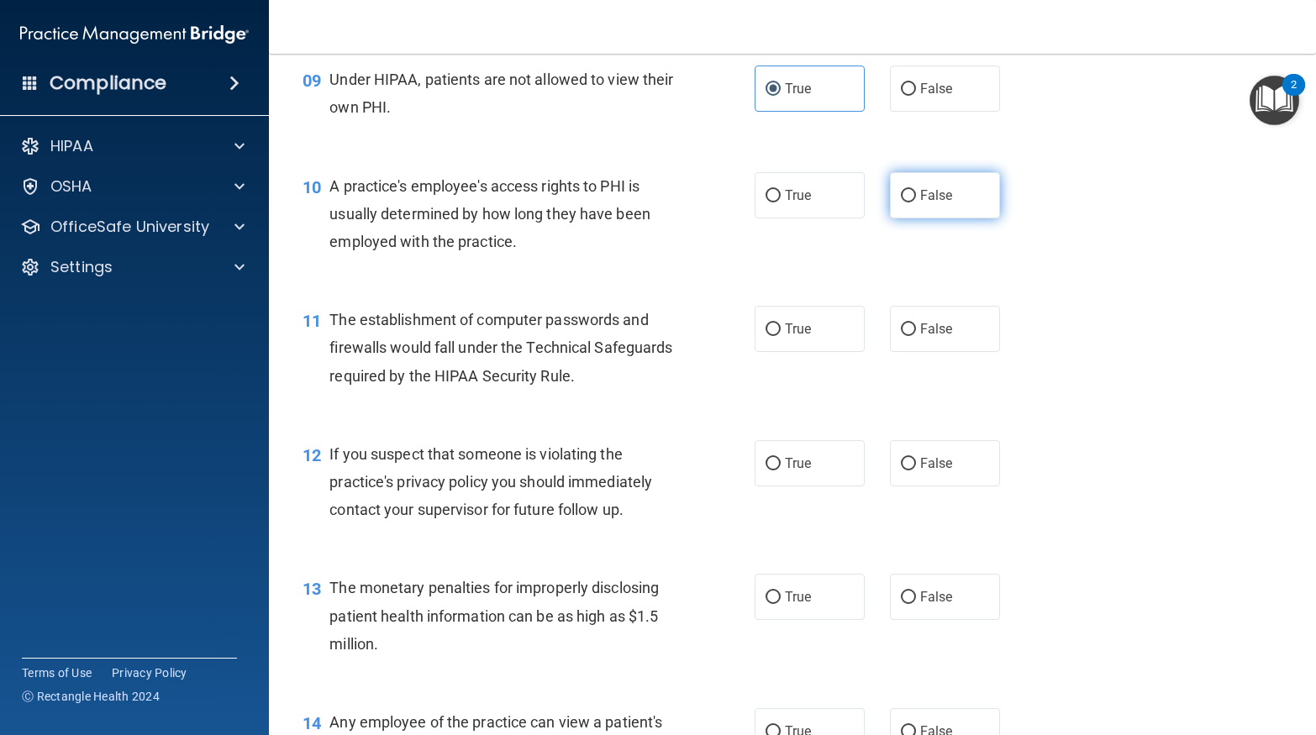
radio input "true"
click at [799, 337] on span "True" at bounding box center [798, 329] width 26 height 16
click at [781, 336] on input "True" at bounding box center [772, 330] width 15 height 13
radio input "true"
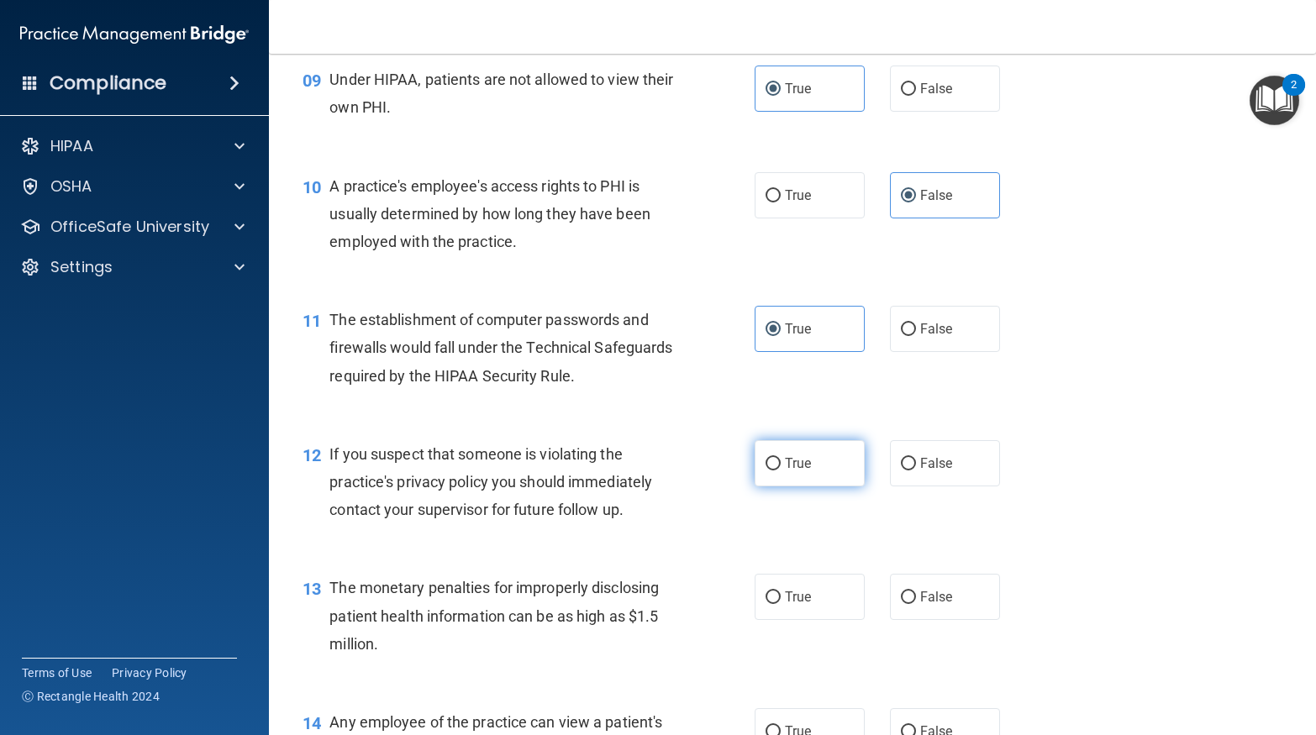
click at [796, 471] on span "True" at bounding box center [798, 463] width 26 height 16
click at [781, 471] on input "True" at bounding box center [772, 464] width 15 height 13
radio input "true"
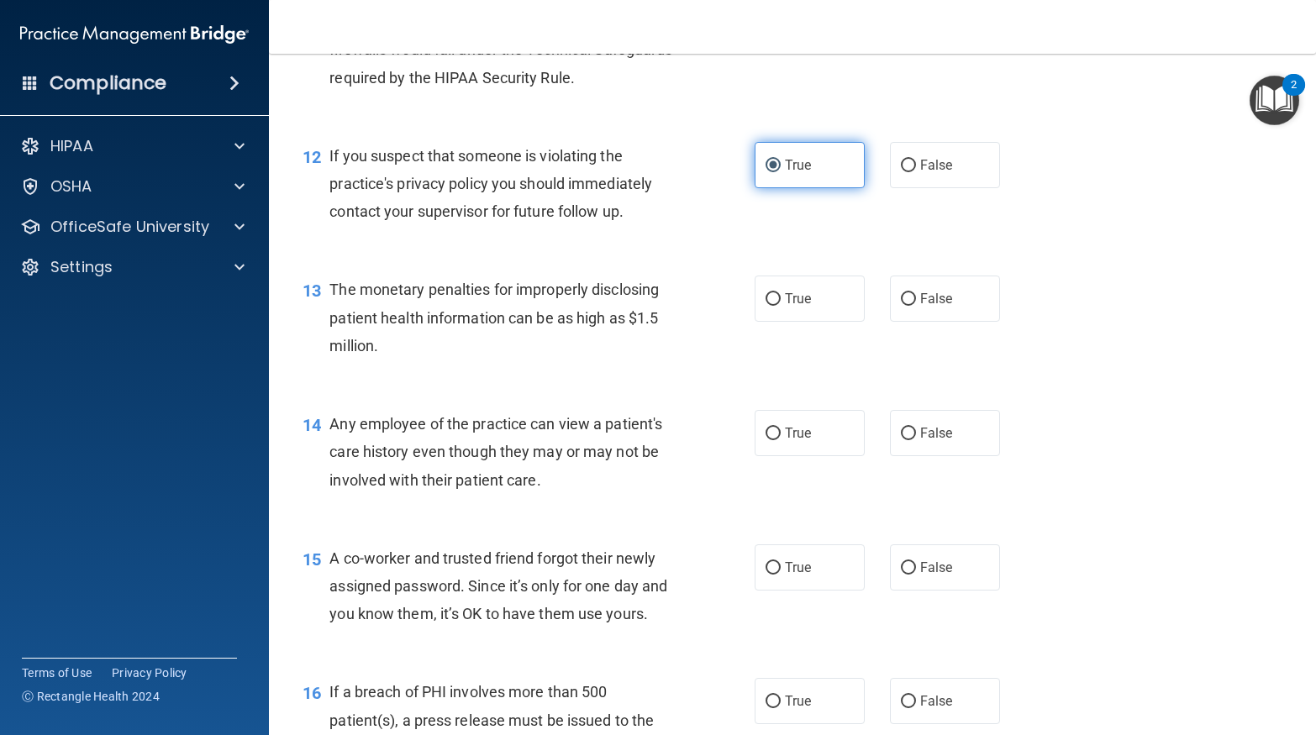
scroll to position [1596, 0]
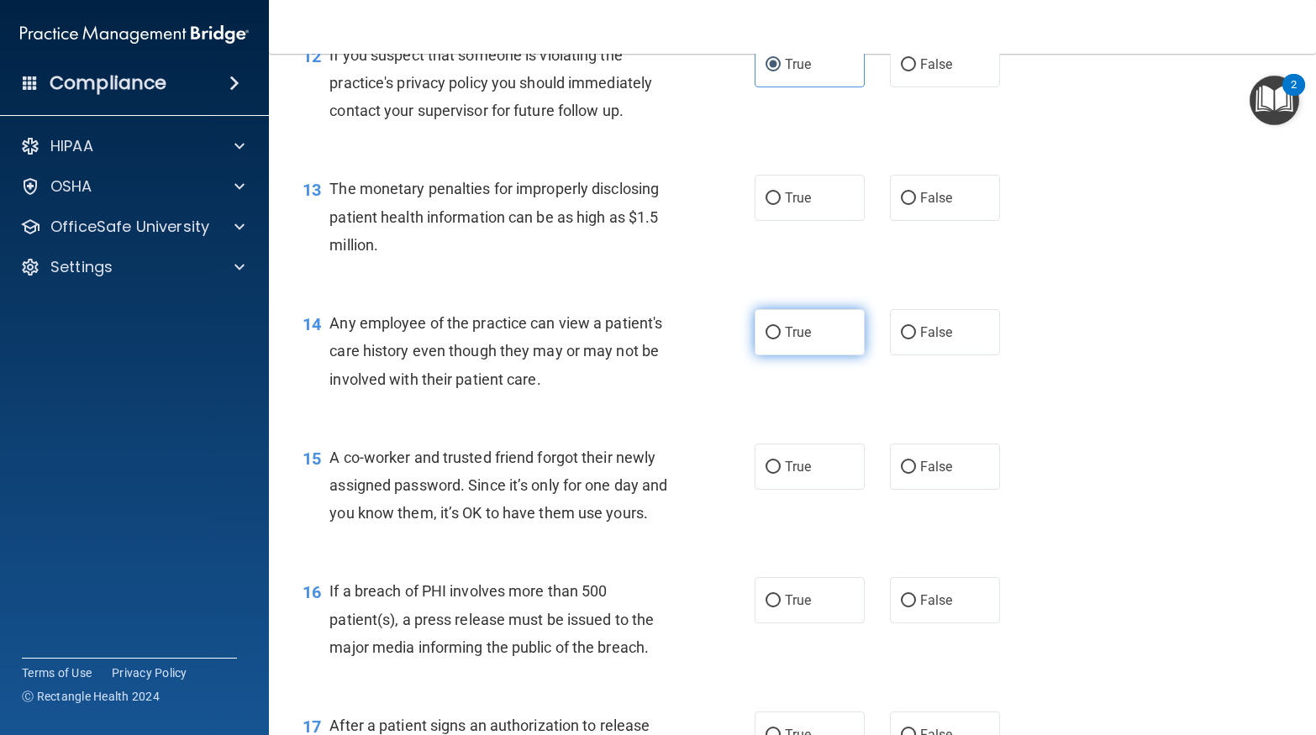
click at [781, 355] on label "True" at bounding box center [810, 332] width 110 height 46
click at [781, 339] on input "True" at bounding box center [772, 333] width 15 height 13
radio input "true"
click at [781, 221] on label "True" at bounding box center [810, 198] width 110 height 46
click at [781, 205] on input "True" at bounding box center [772, 198] width 15 height 13
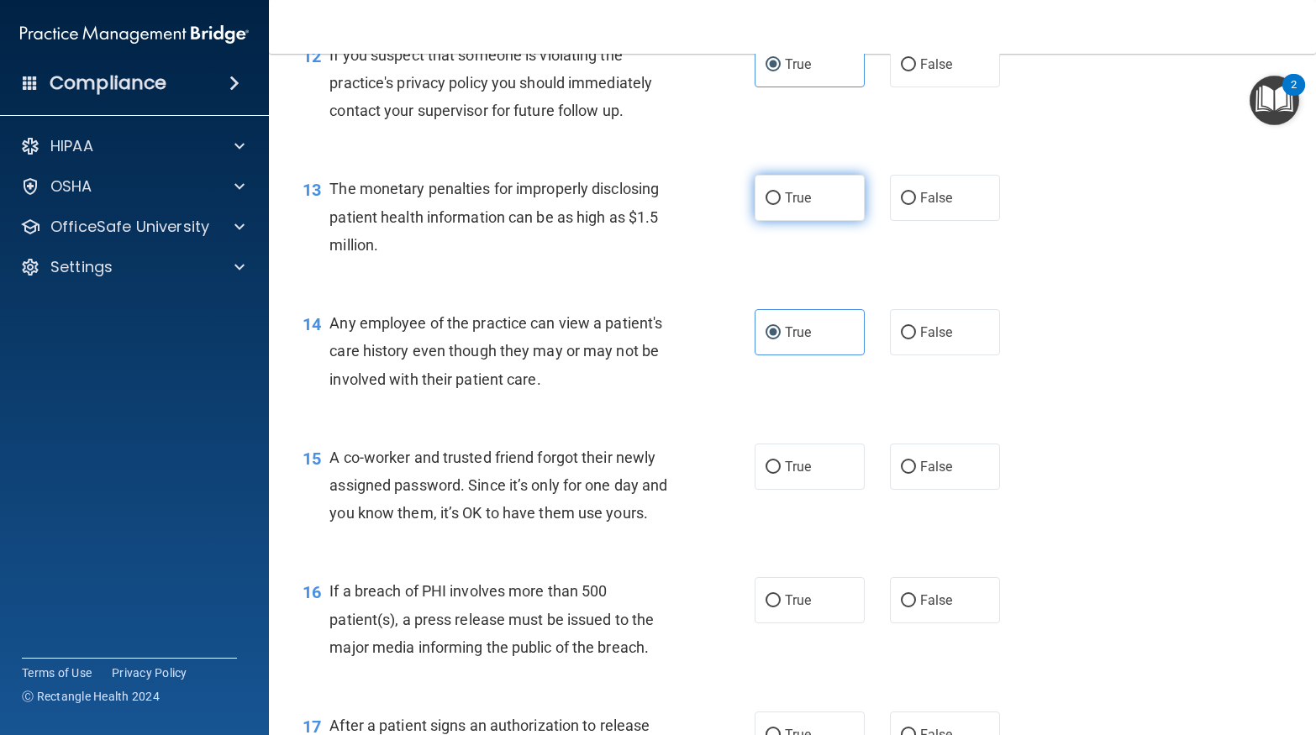
radio input "true"
click at [906, 355] on label "False" at bounding box center [945, 332] width 110 height 46
click at [906, 339] on input "False" at bounding box center [908, 333] width 15 height 13
radio input "true"
radio input "false"
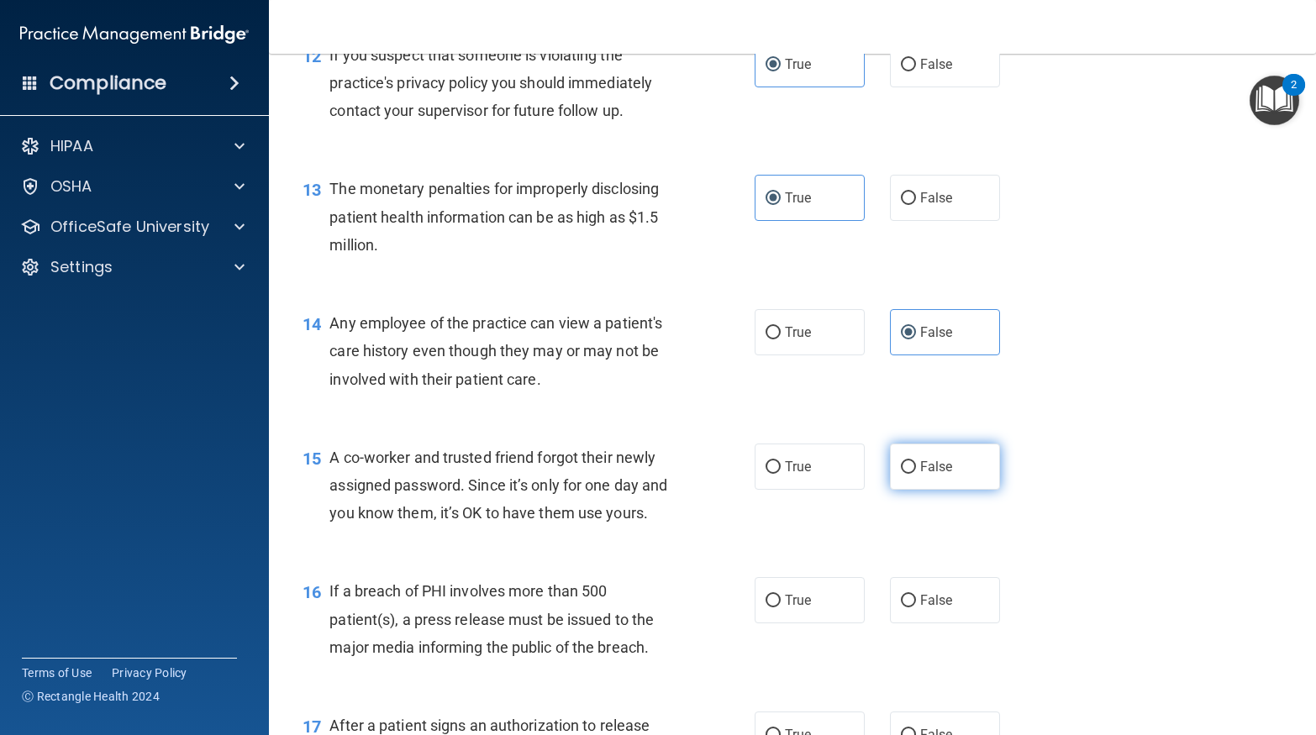
click at [928, 475] on span "False" at bounding box center [936, 467] width 33 height 16
click at [916, 474] on input "False" at bounding box center [908, 467] width 15 height 13
radio input "true"
click at [771, 623] on label "True" at bounding box center [810, 600] width 110 height 46
click at [771, 608] on input "True" at bounding box center [772, 601] width 15 height 13
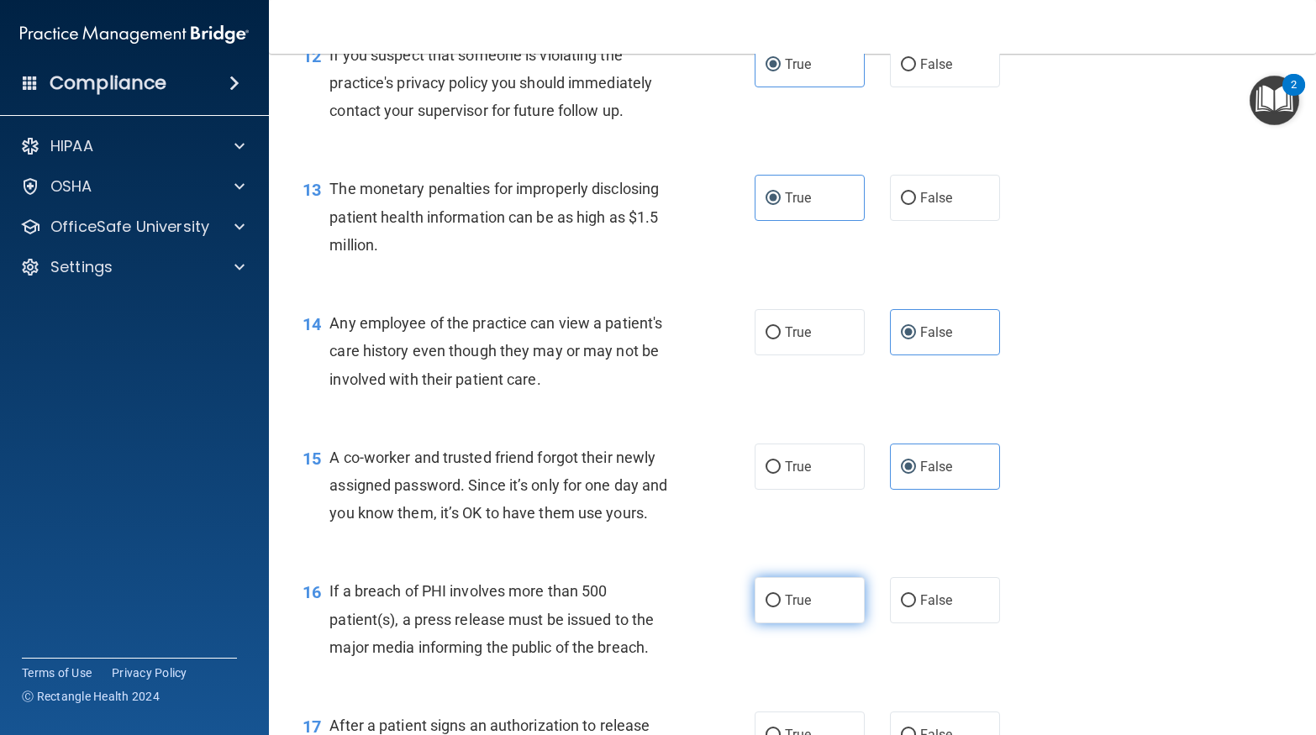
radio input "true"
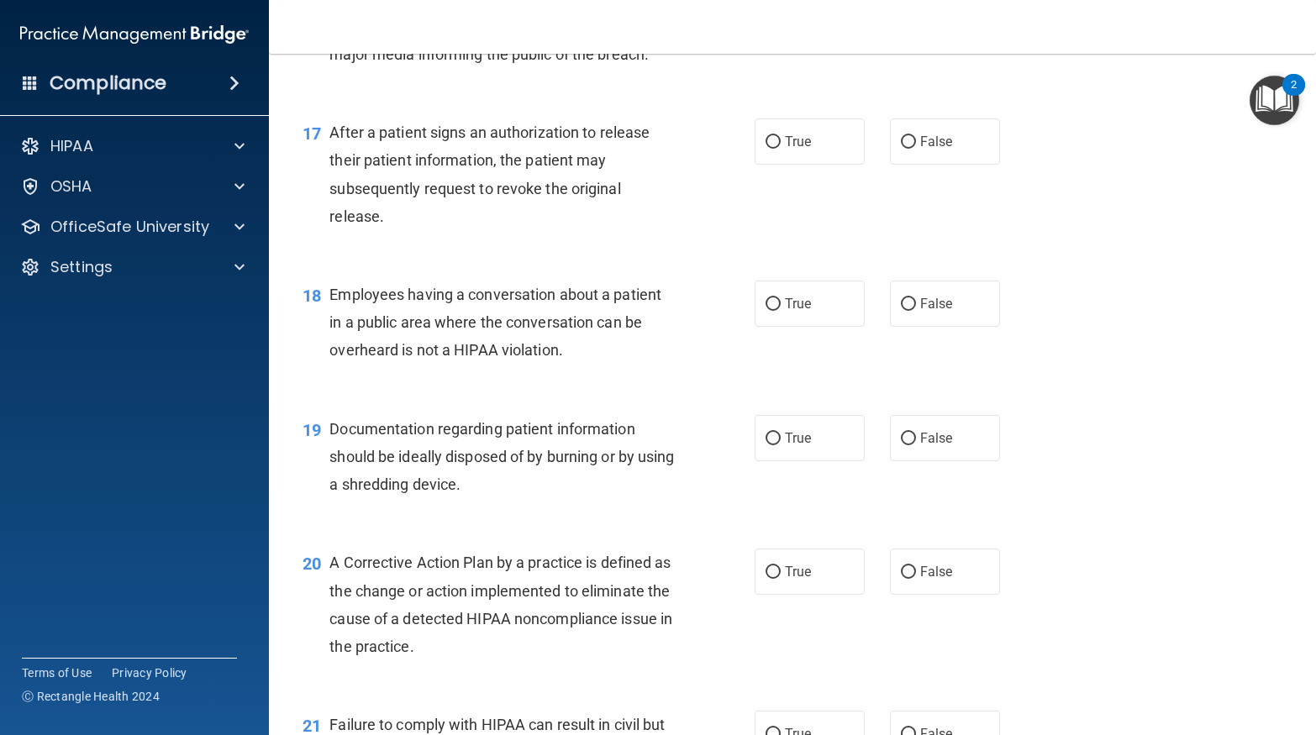
scroll to position [2227, 0]
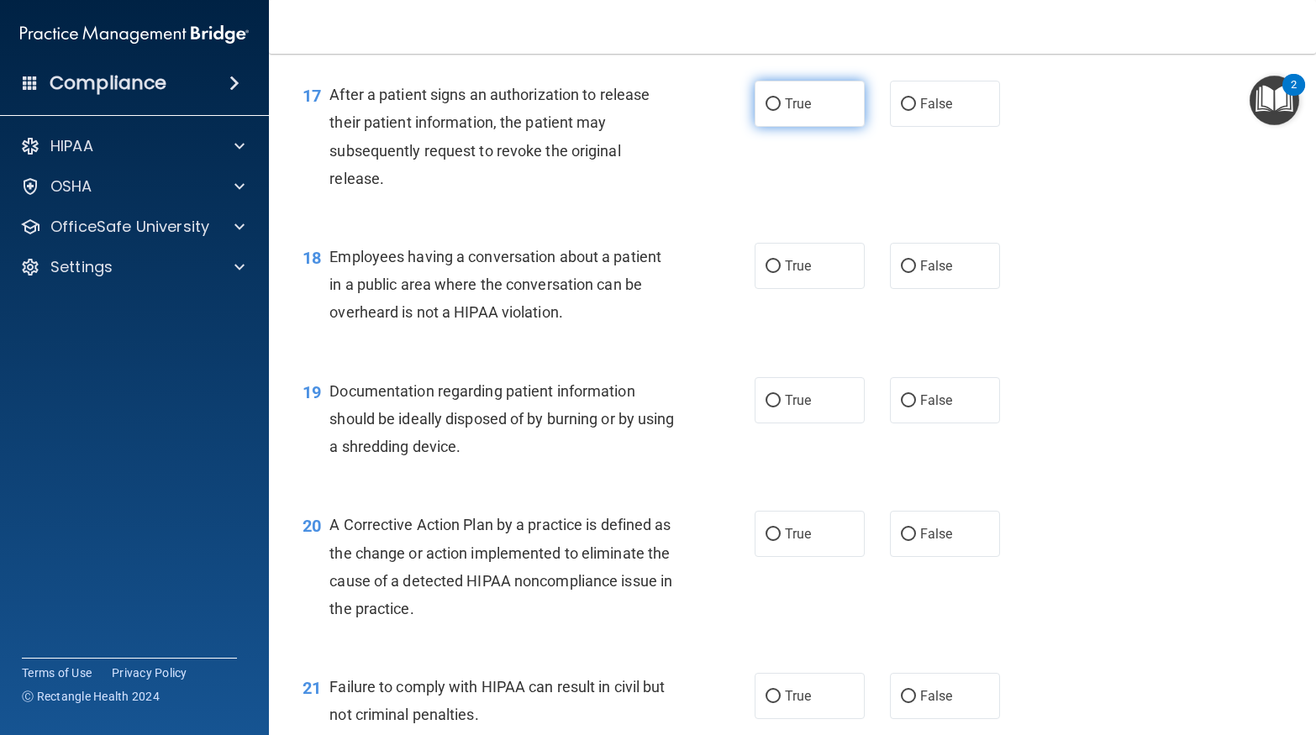
click at [794, 112] on span "True" at bounding box center [798, 104] width 26 height 16
click at [781, 111] on input "True" at bounding box center [772, 104] width 15 height 13
radio input "true"
click at [911, 289] on label "False" at bounding box center [945, 266] width 110 height 46
click at [911, 273] on input "False" at bounding box center [908, 266] width 15 height 13
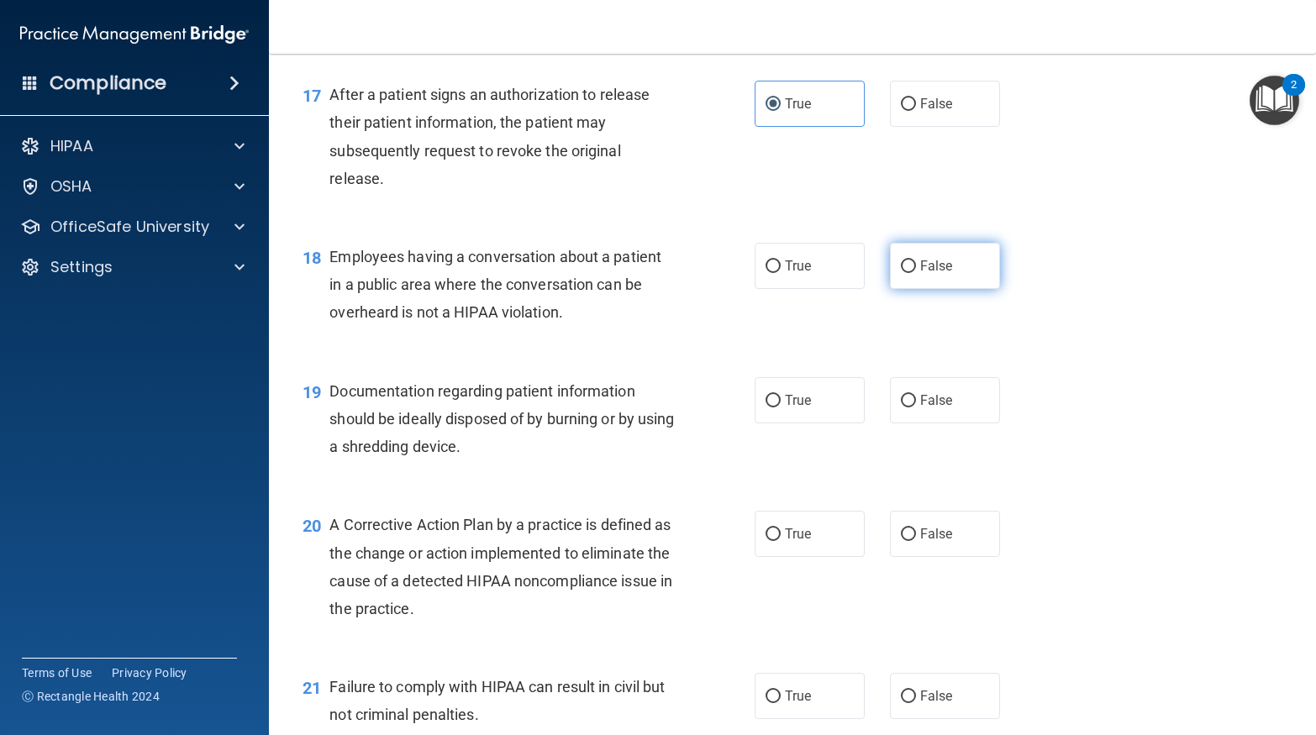
radio input "true"
click at [765, 423] on label "True" at bounding box center [810, 400] width 110 height 46
click at [765, 408] on input "True" at bounding box center [772, 401] width 15 height 13
radio input "true"
click at [802, 542] on span "True" at bounding box center [798, 534] width 26 height 16
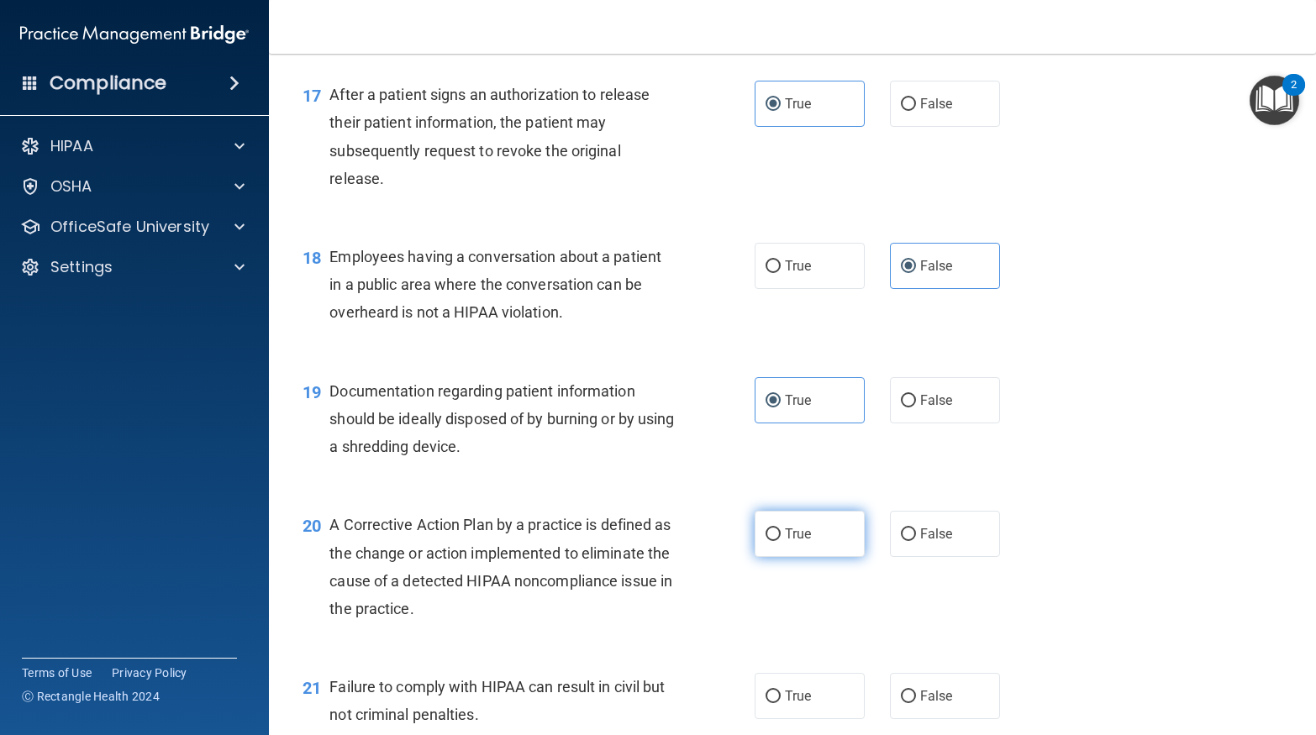
click at [781, 541] on input "True" at bounding box center [772, 535] width 15 height 13
radio input "true"
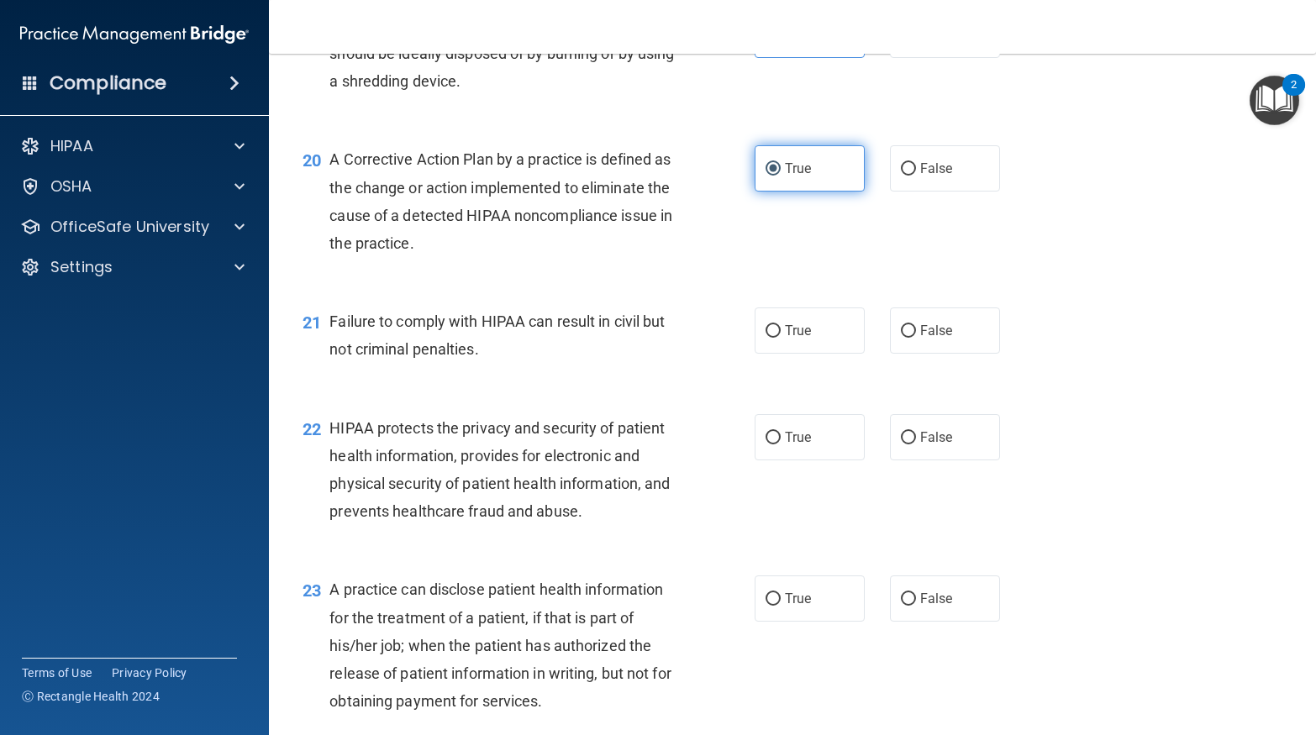
scroll to position [2593, 0]
click at [946, 338] on span "False" at bounding box center [936, 330] width 33 height 16
click at [916, 337] on input "False" at bounding box center [908, 330] width 15 height 13
radio input "true"
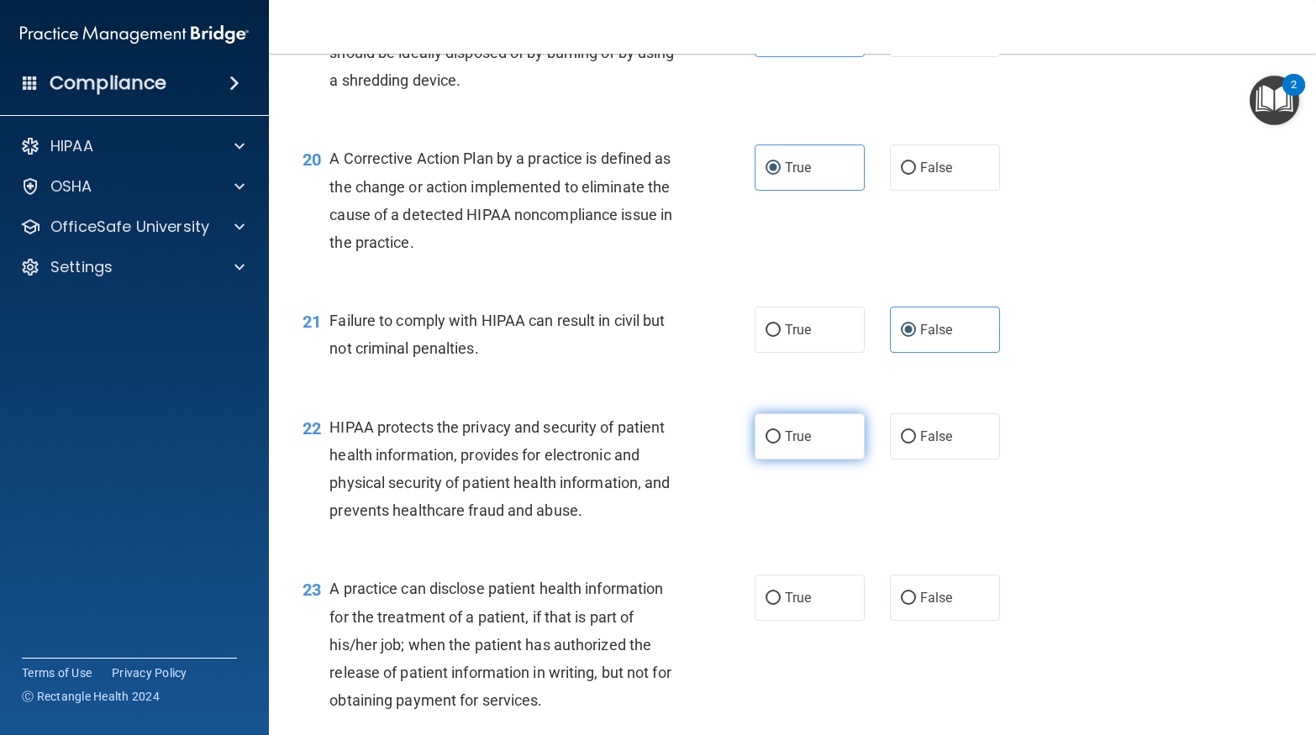
click at [794, 445] on span "True" at bounding box center [798, 437] width 26 height 16
click at [781, 444] on input "True" at bounding box center [772, 437] width 15 height 13
radio input "true"
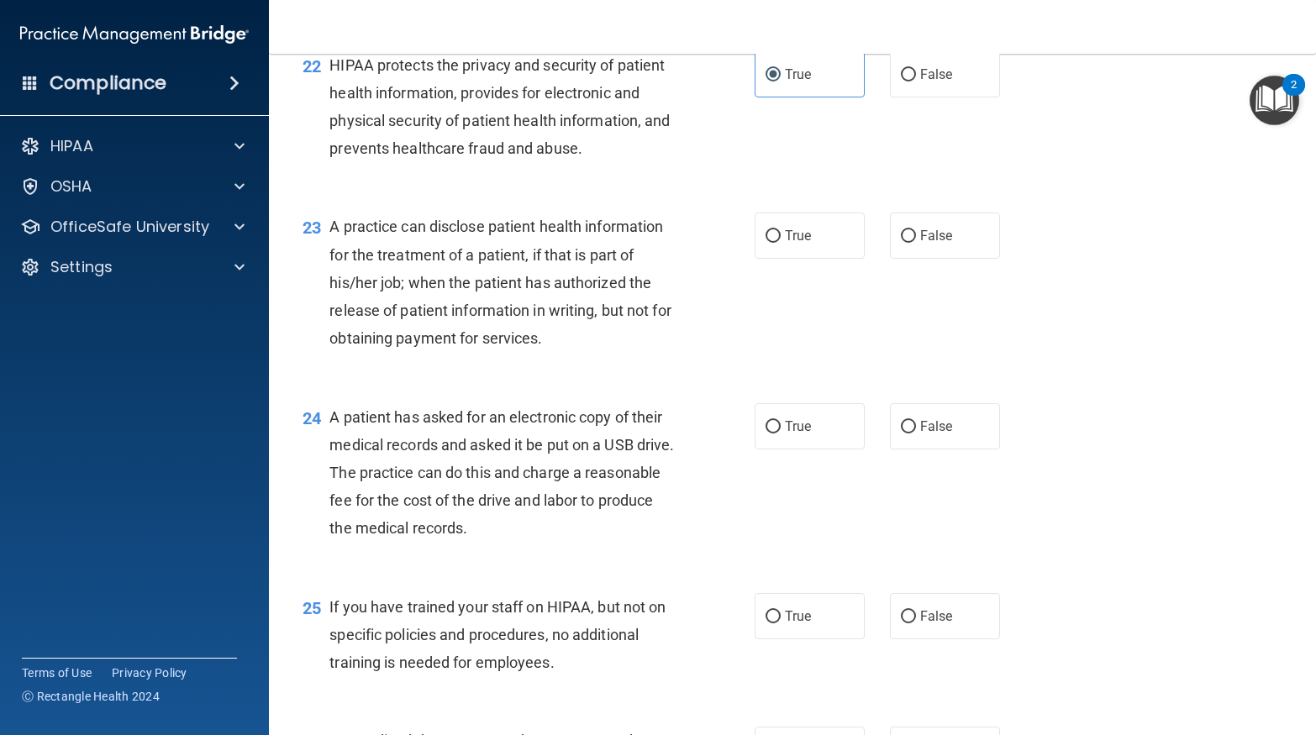
scroll to position [2959, 0]
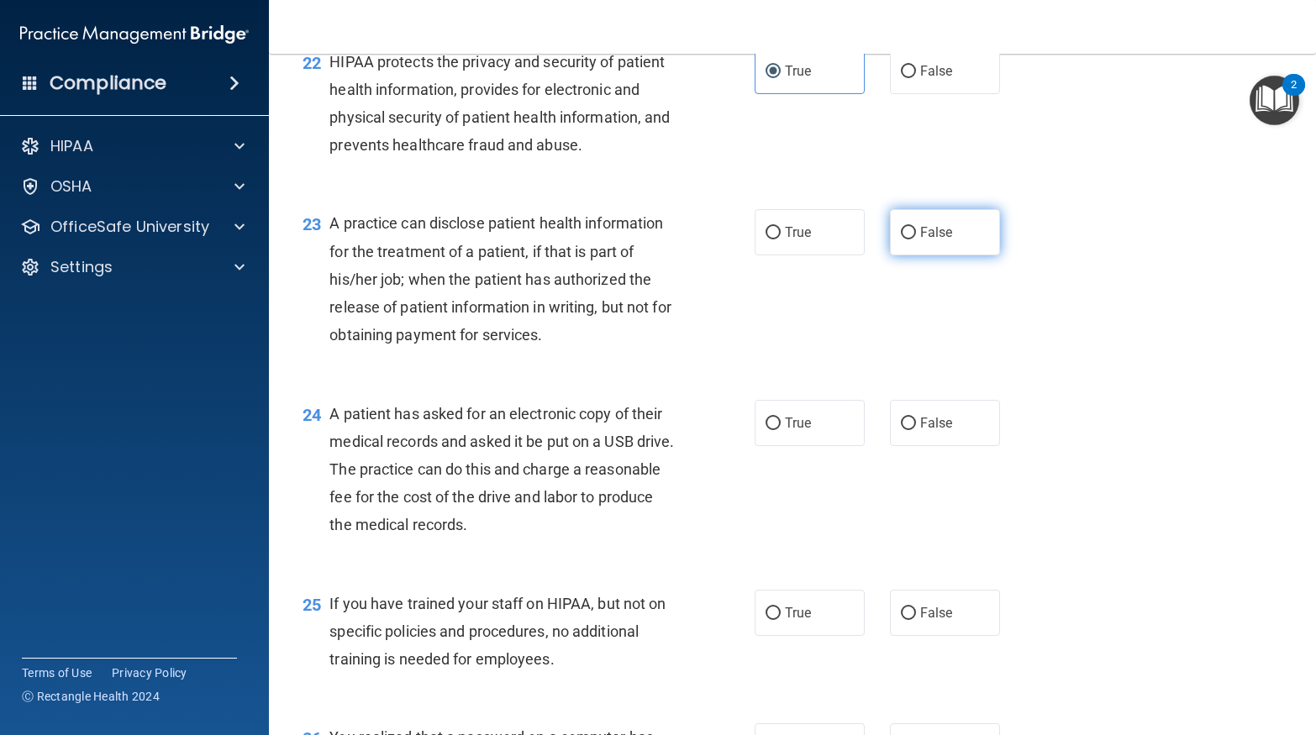
click at [962, 245] on label "False" at bounding box center [945, 232] width 110 height 46
click at [916, 239] on input "False" at bounding box center [908, 233] width 15 height 13
radio input "true"
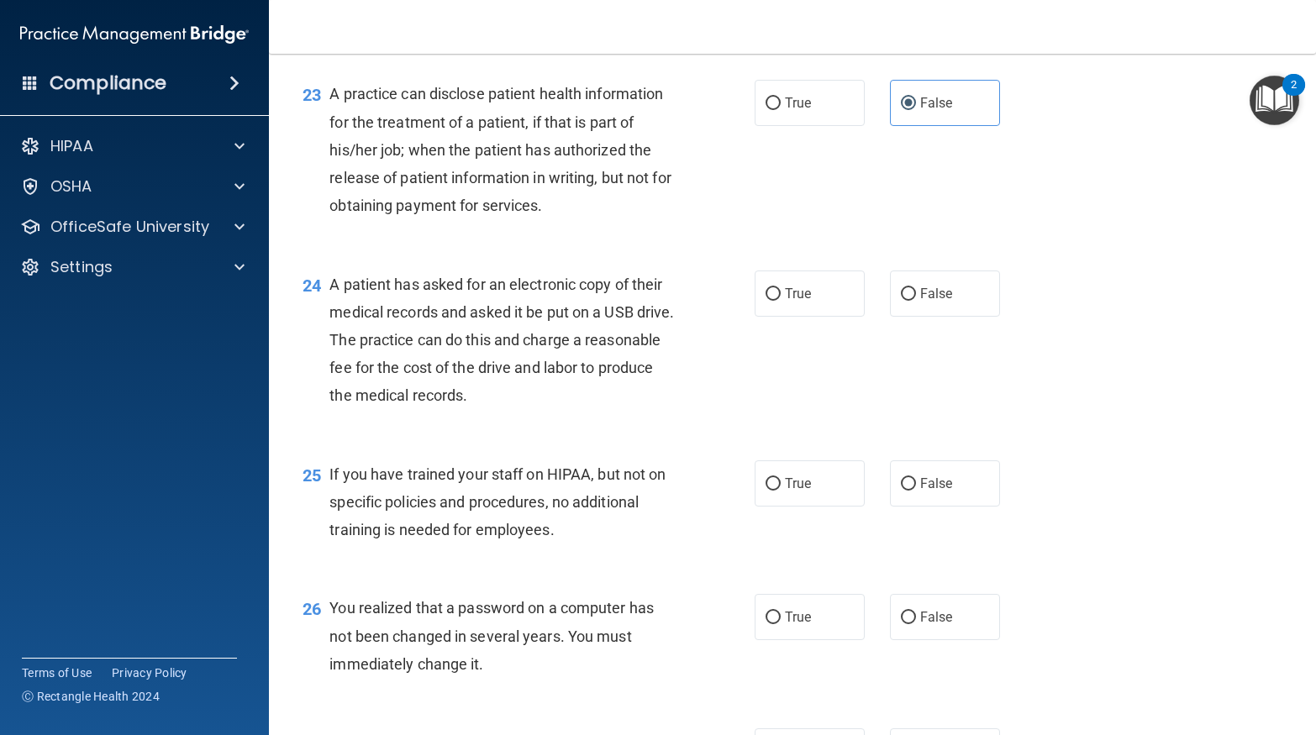
scroll to position [3091, 0]
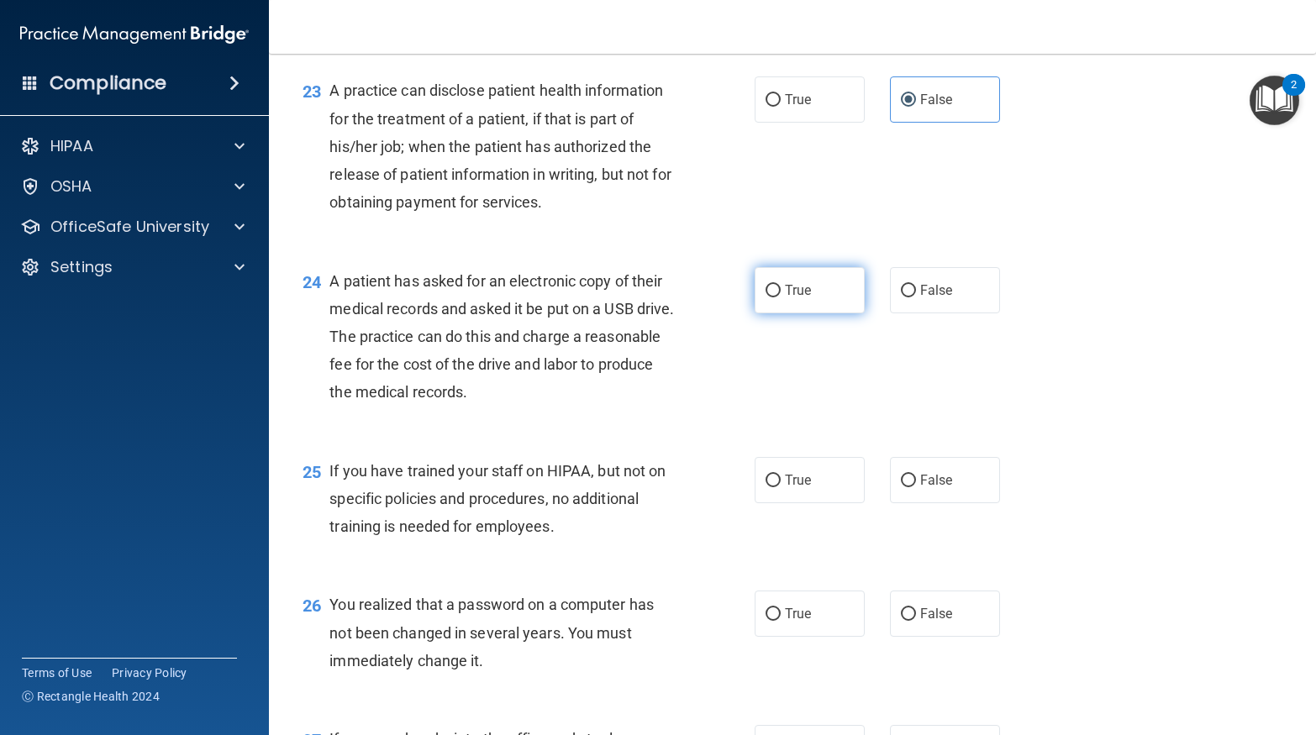
click at [781, 305] on label "True" at bounding box center [810, 290] width 110 height 46
click at [781, 297] on input "True" at bounding box center [772, 291] width 15 height 13
radio input "true"
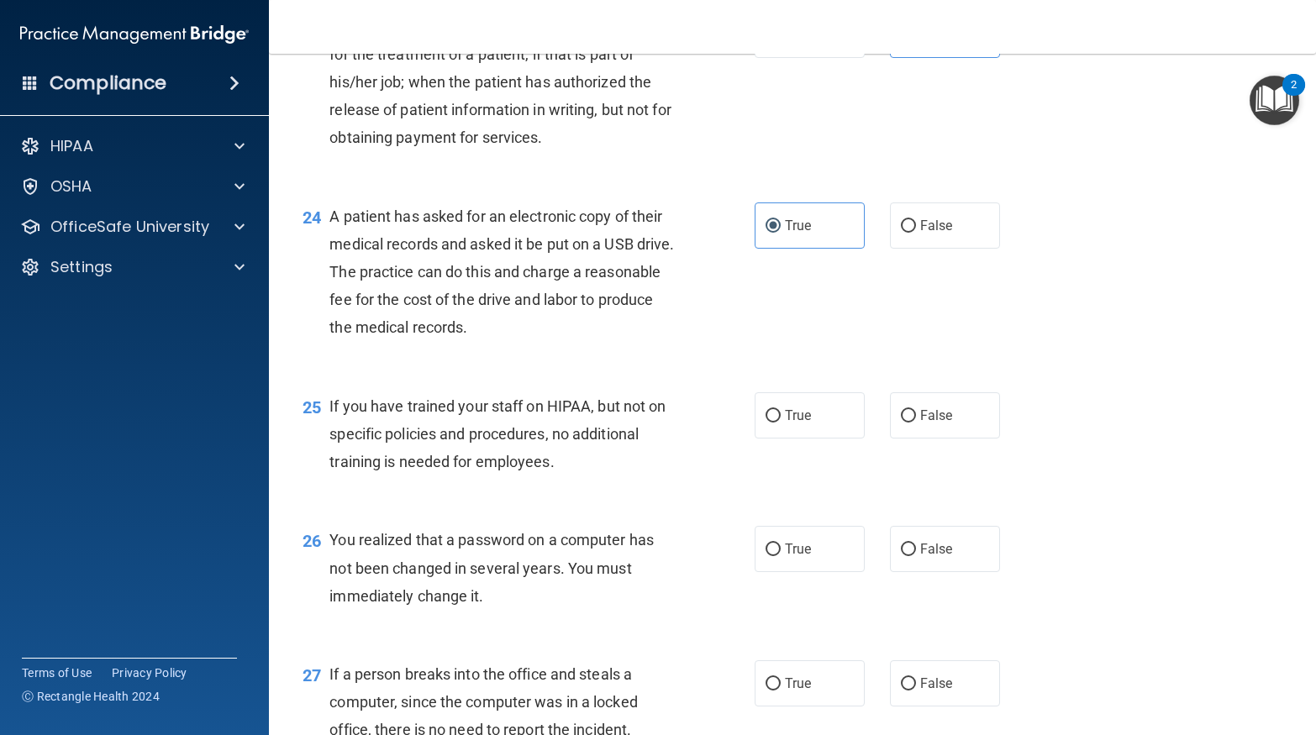
scroll to position [3158, 0]
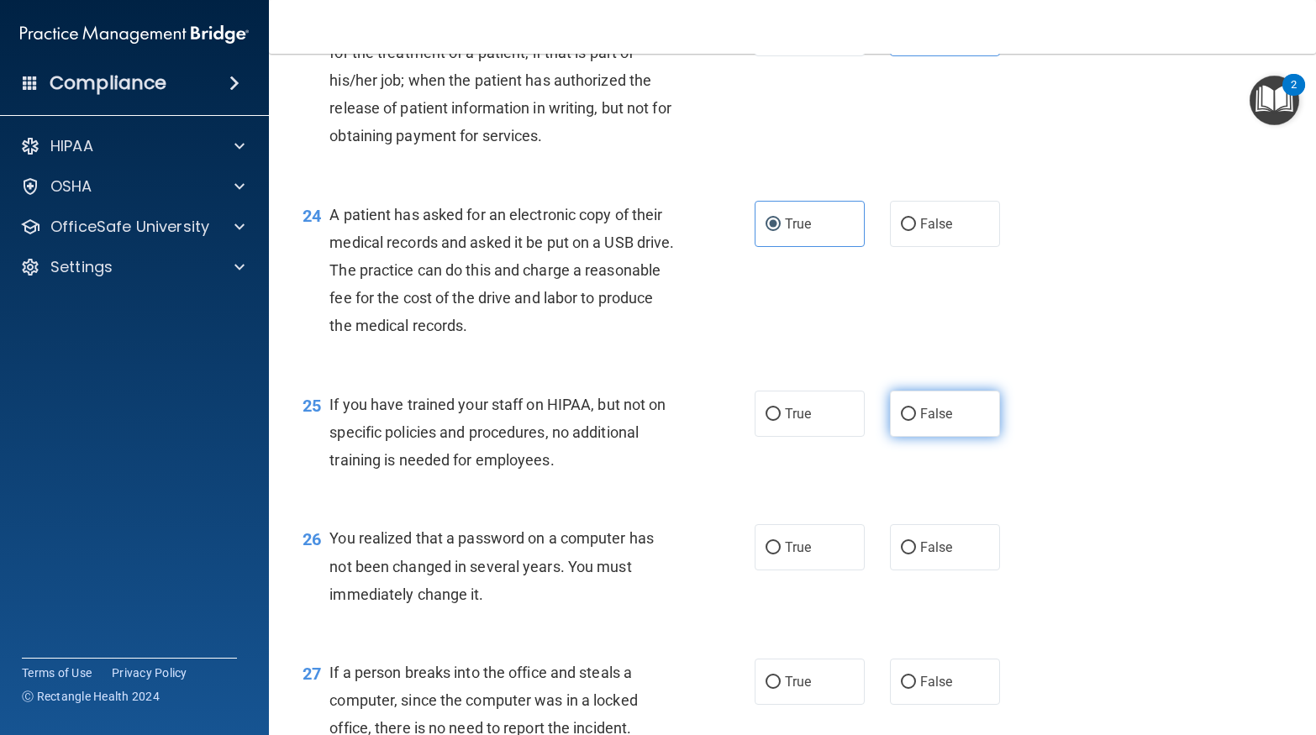
click at [923, 422] on span "False" at bounding box center [936, 414] width 33 height 16
click at [916, 421] on input "False" at bounding box center [908, 414] width 15 height 13
radio input "true"
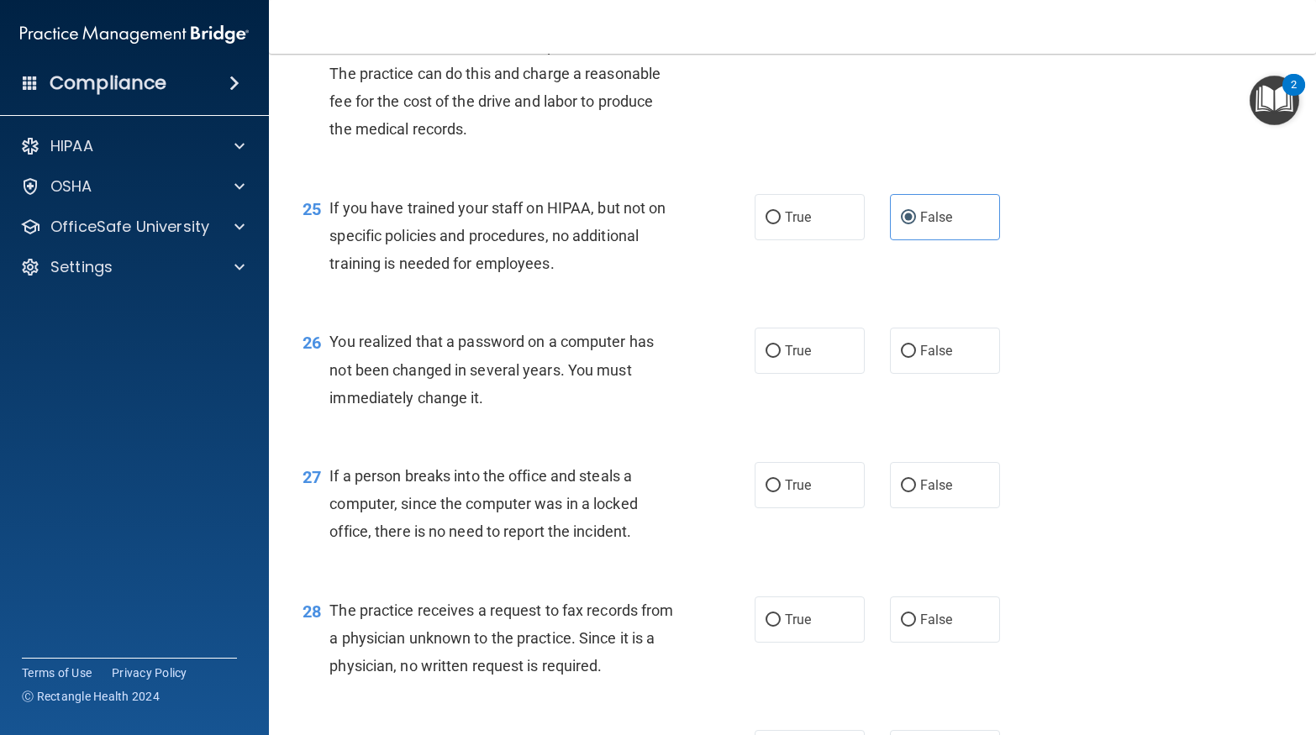
scroll to position [3358, 0]
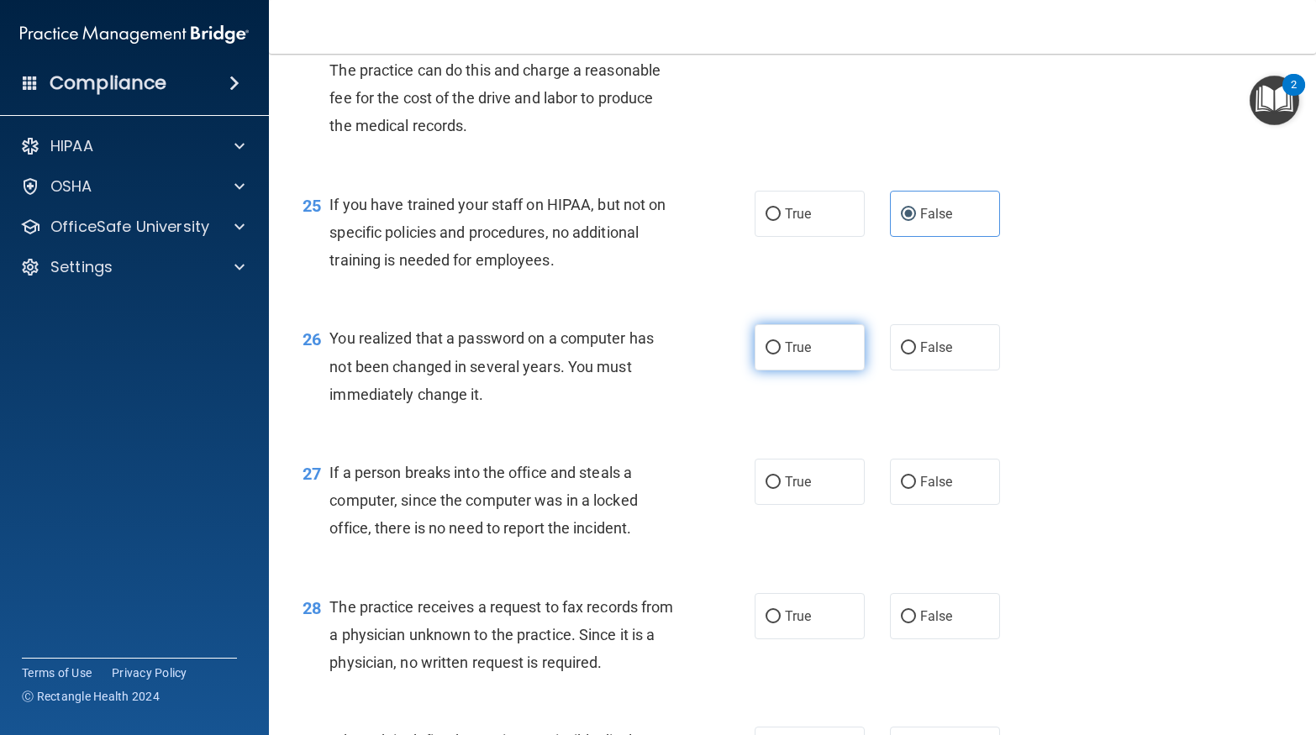
click at [767, 371] on label "True" at bounding box center [810, 347] width 110 height 46
click at [767, 355] on input "True" at bounding box center [772, 348] width 15 height 13
radio input "true"
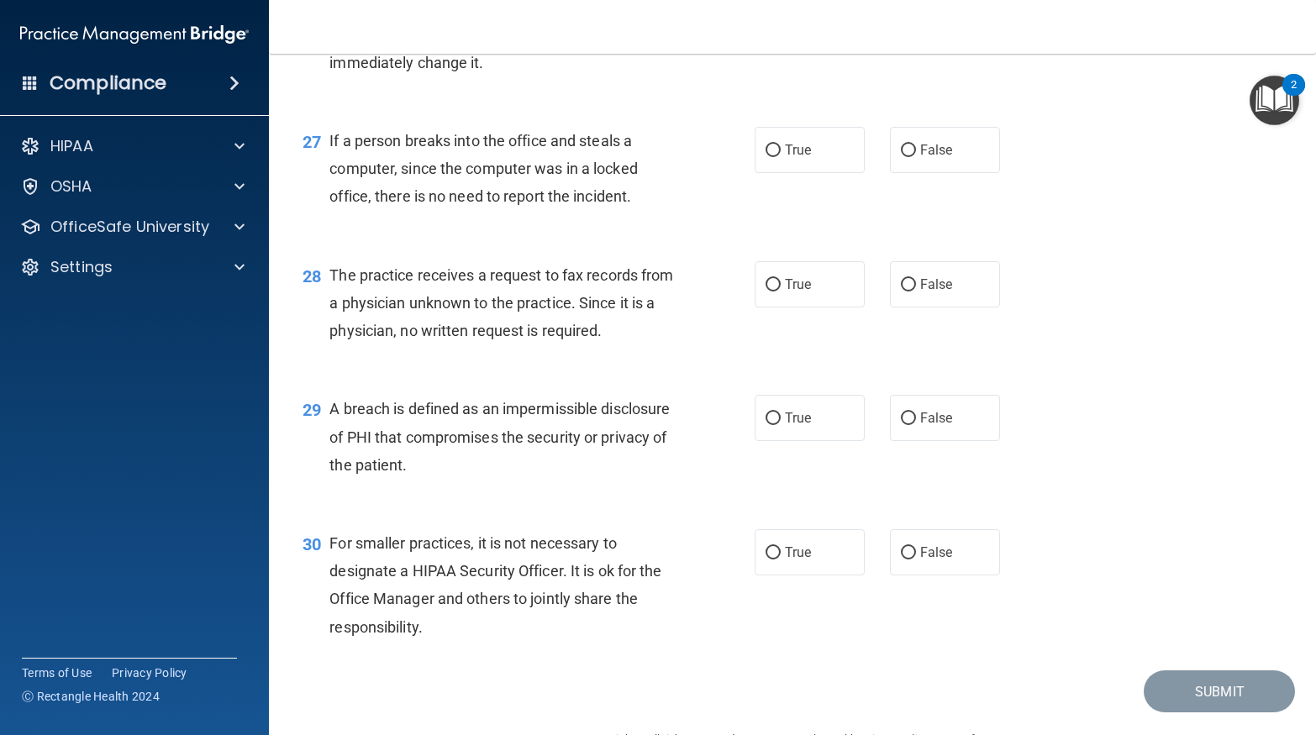
scroll to position [3762, 0]
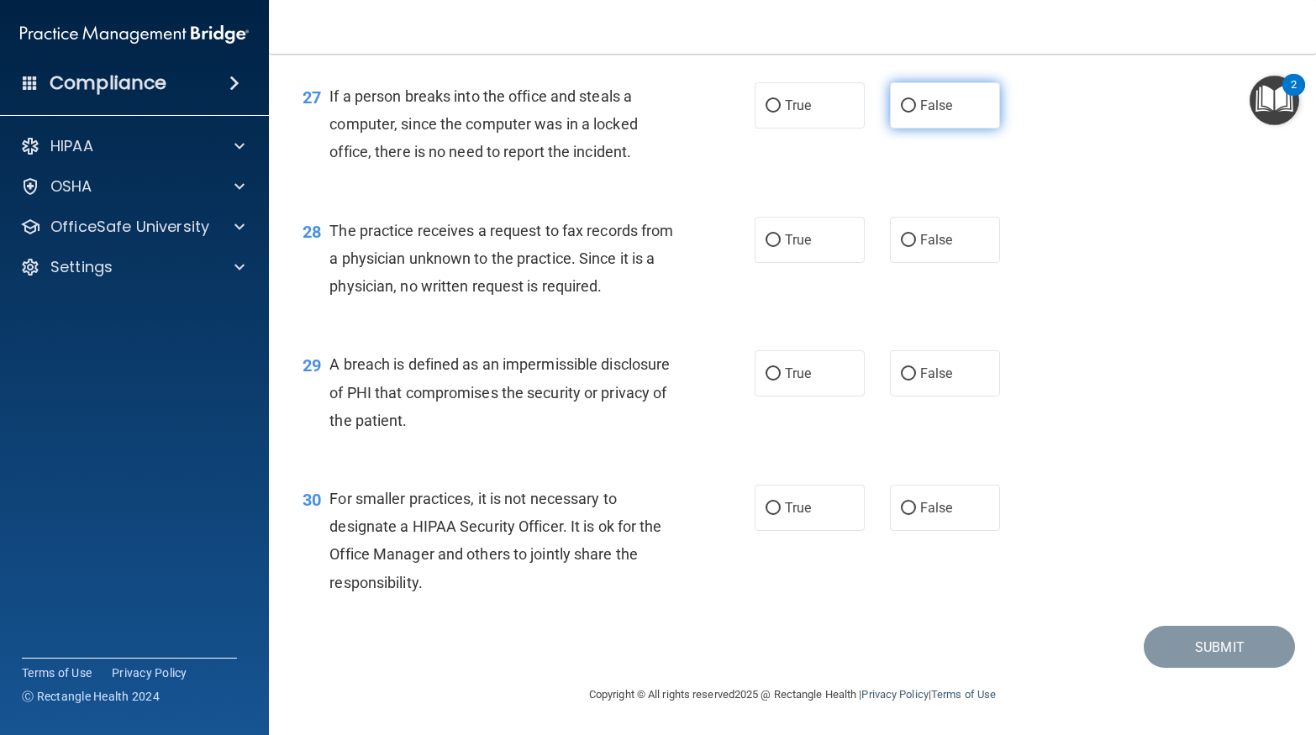
click at [914, 113] on label "False" at bounding box center [945, 105] width 110 height 46
click at [914, 113] on input "False" at bounding box center [908, 106] width 15 height 13
radio input "true"
click at [920, 243] on span "False" at bounding box center [936, 240] width 33 height 16
click at [916, 243] on input "False" at bounding box center [908, 240] width 15 height 13
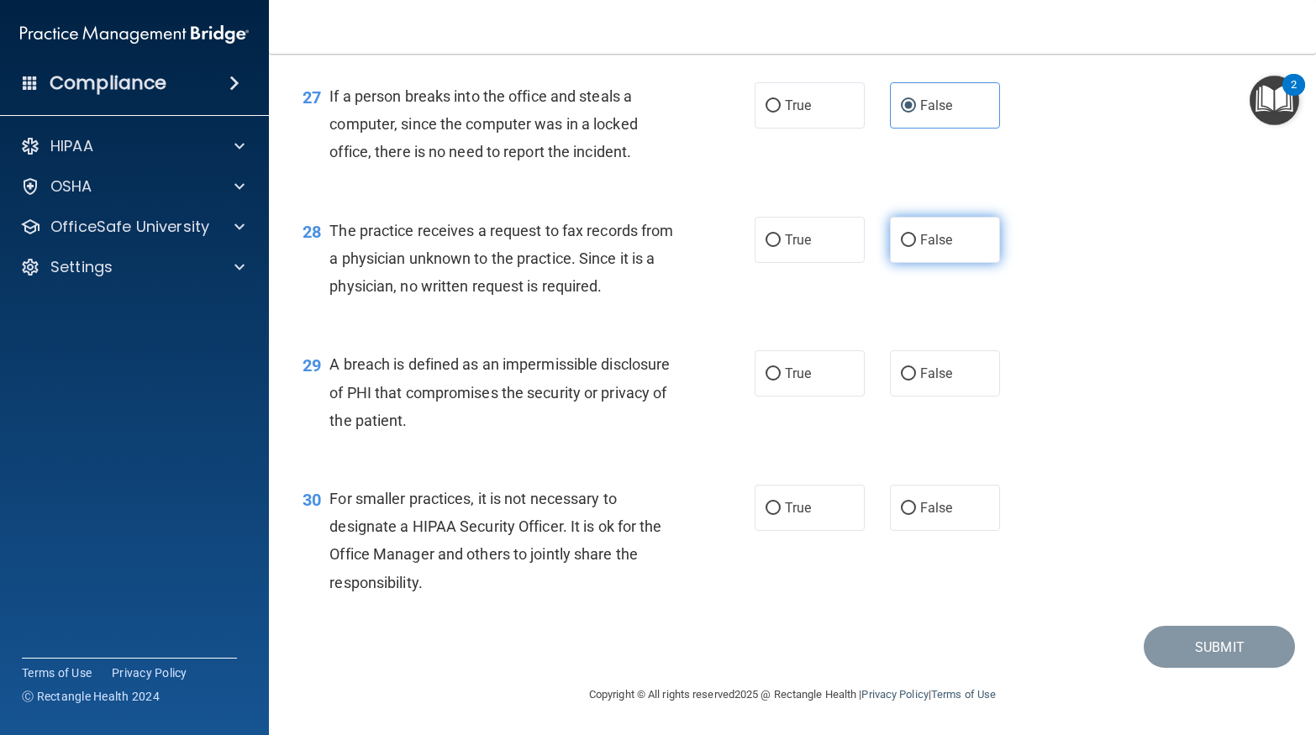
radio input "true"
click at [787, 377] on span "True" at bounding box center [798, 374] width 26 height 16
click at [781, 377] on input "True" at bounding box center [772, 374] width 15 height 13
radio input "true"
click at [834, 523] on label "True" at bounding box center [810, 508] width 110 height 46
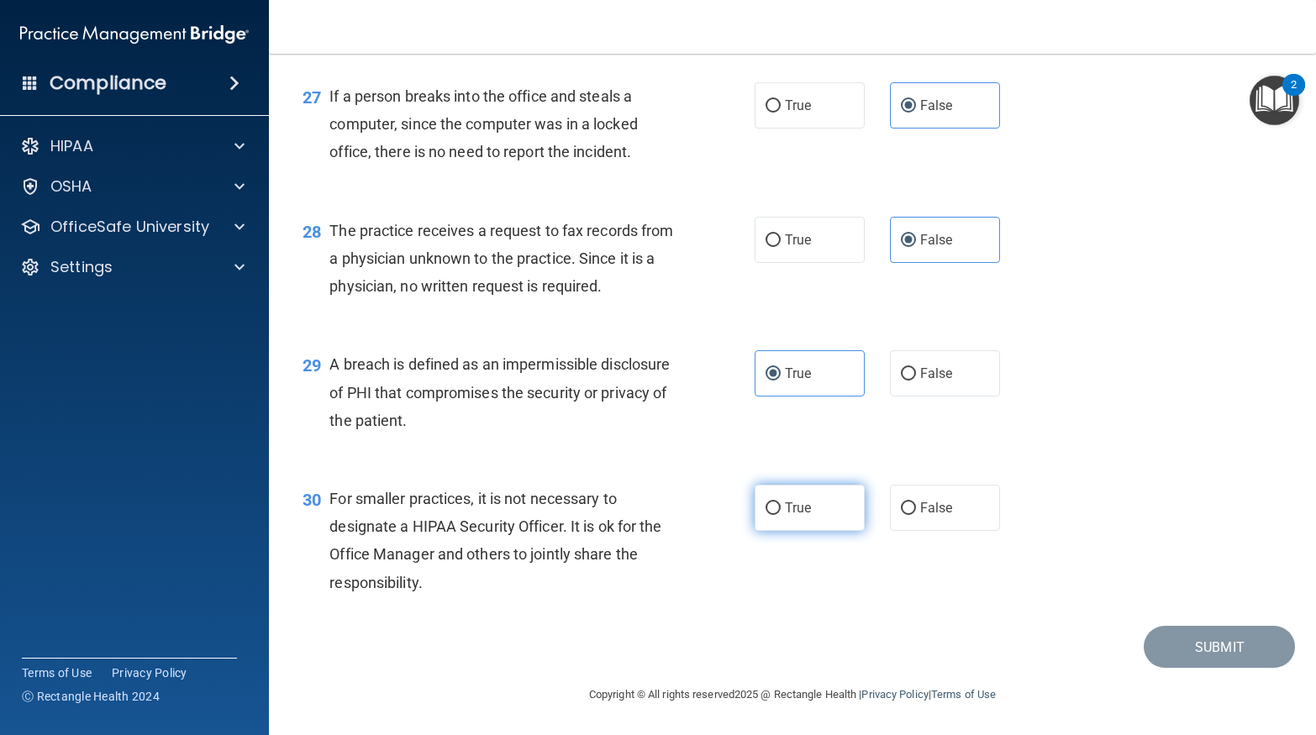
click at [781, 515] on input "True" at bounding box center [772, 508] width 15 height 13
radio input "true"
click at [1220, 476] on div "30 For smaller practices, it is not necessary to designate a HIPAA Security Off…" at bounding box center [792, 545] width 1005 height 162
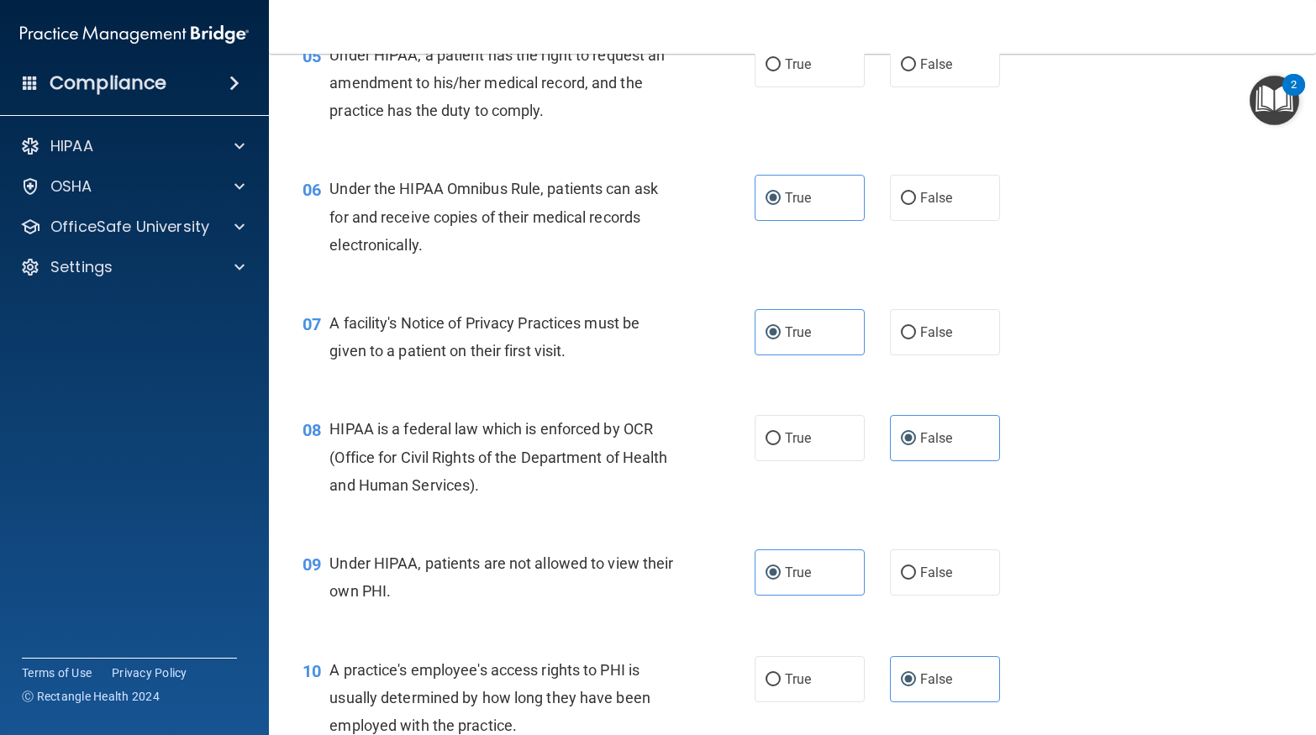
scroll to position [504, 0]
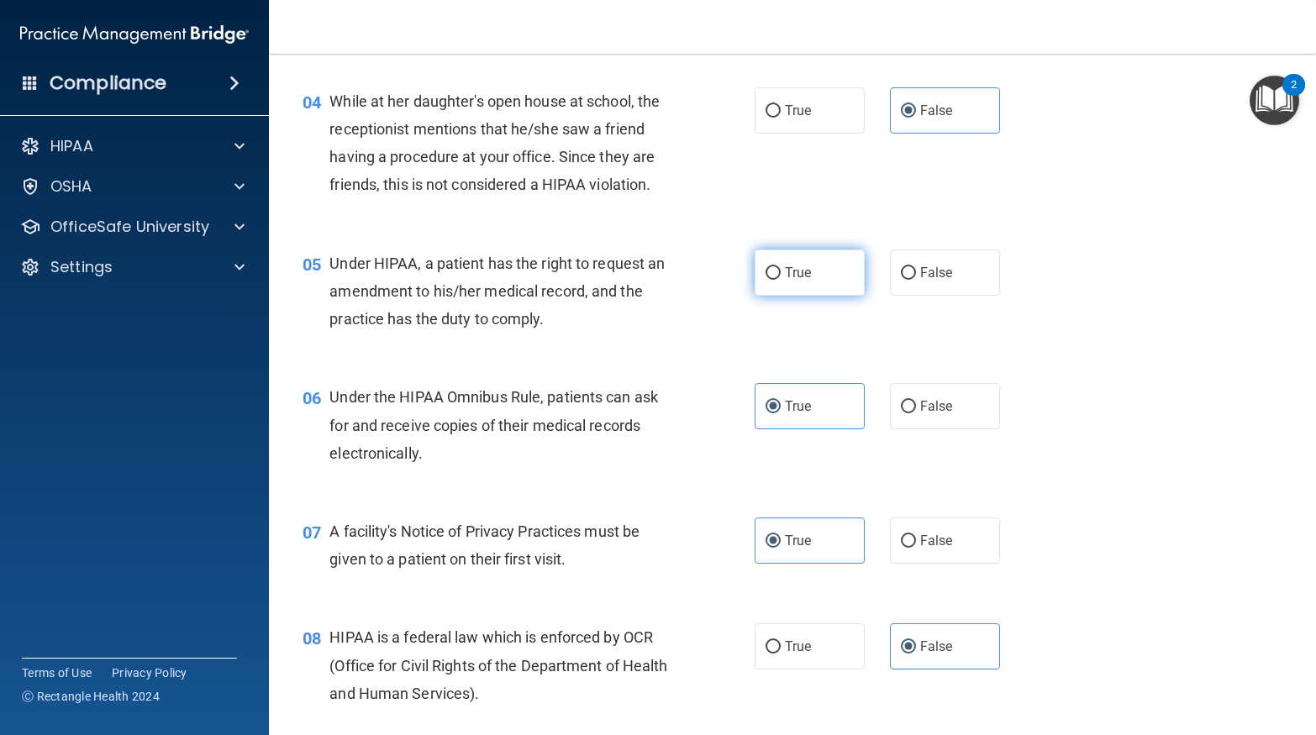
click at [797, 281] on span "True" at bounding box center [798, 273] width 26 height 16
click at [781, 280] on input "True" at bounding box center [772, 273] width 15 height 13
radio input "true"
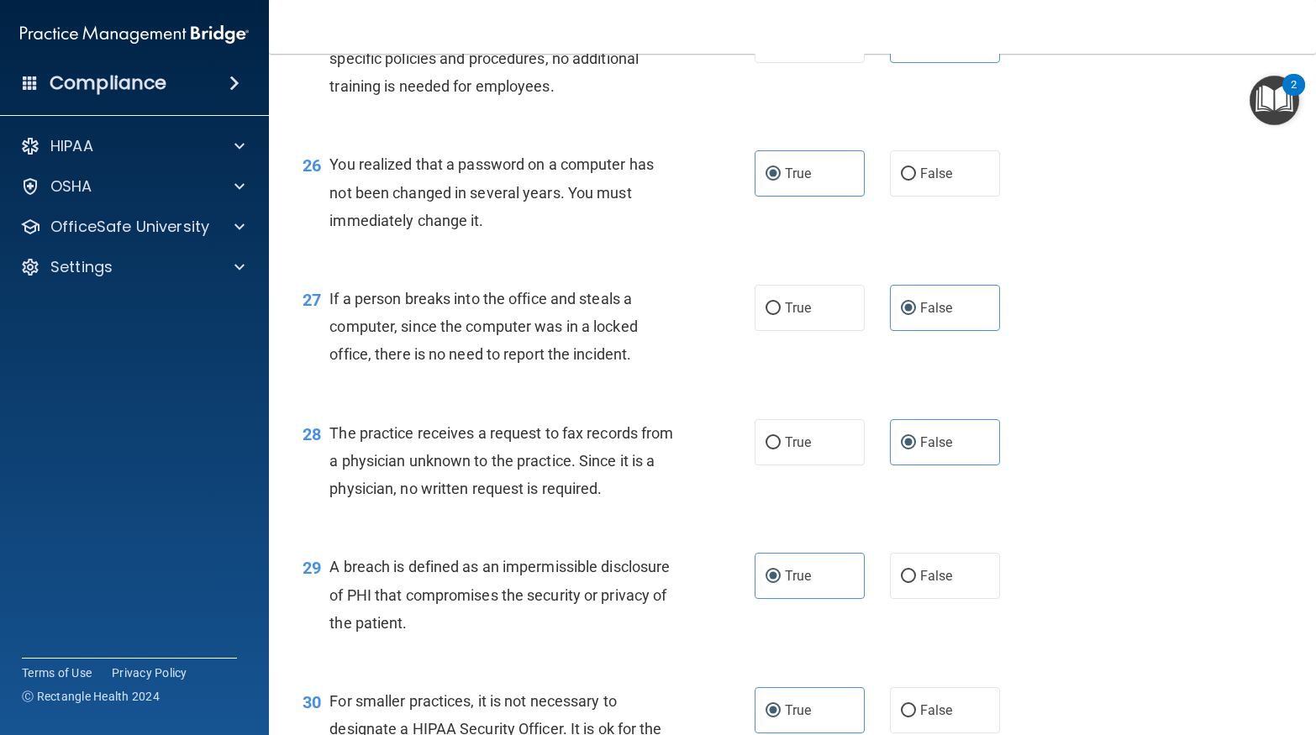
scroll to position [3762, 0]
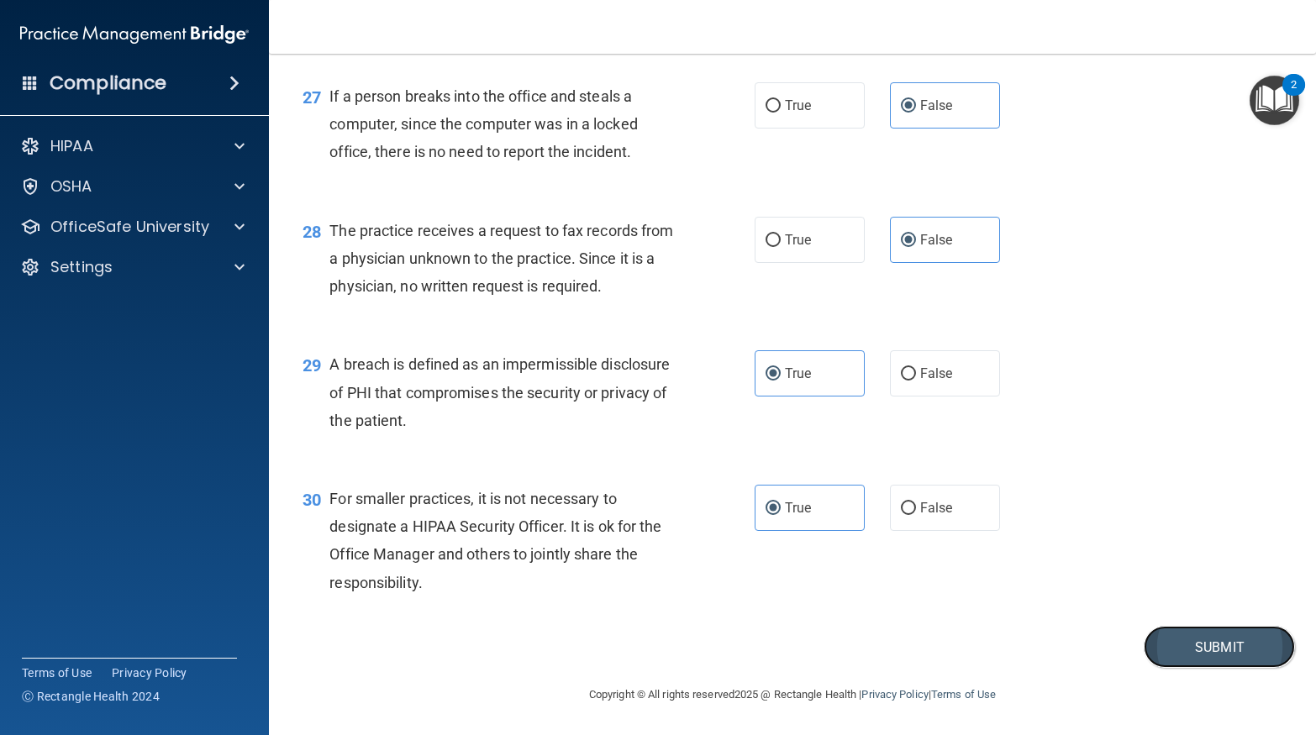
click at [1268, 655] on button "Submit" at bounding box center [1219, 647] width 151 height 43
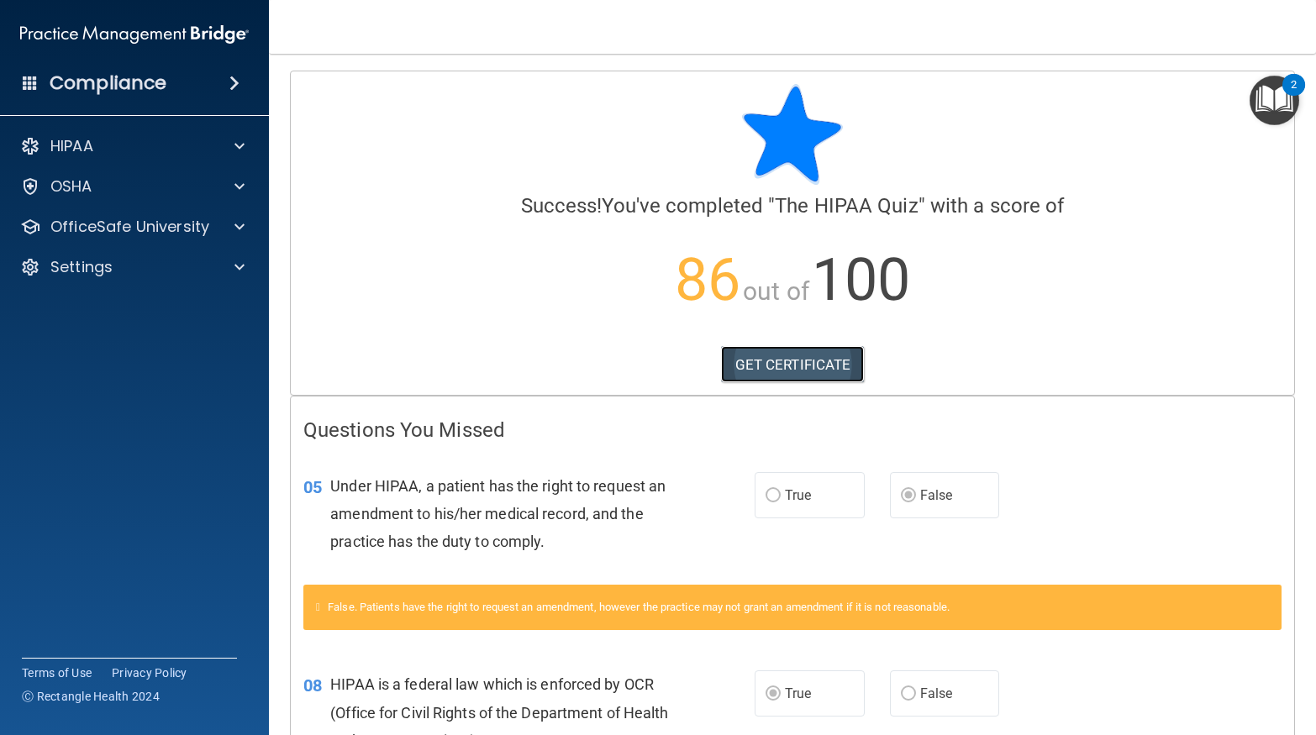
click at [799, 357] on link "GET CERTIFICATE" at bounding box center [793, 364] width 144 height 37
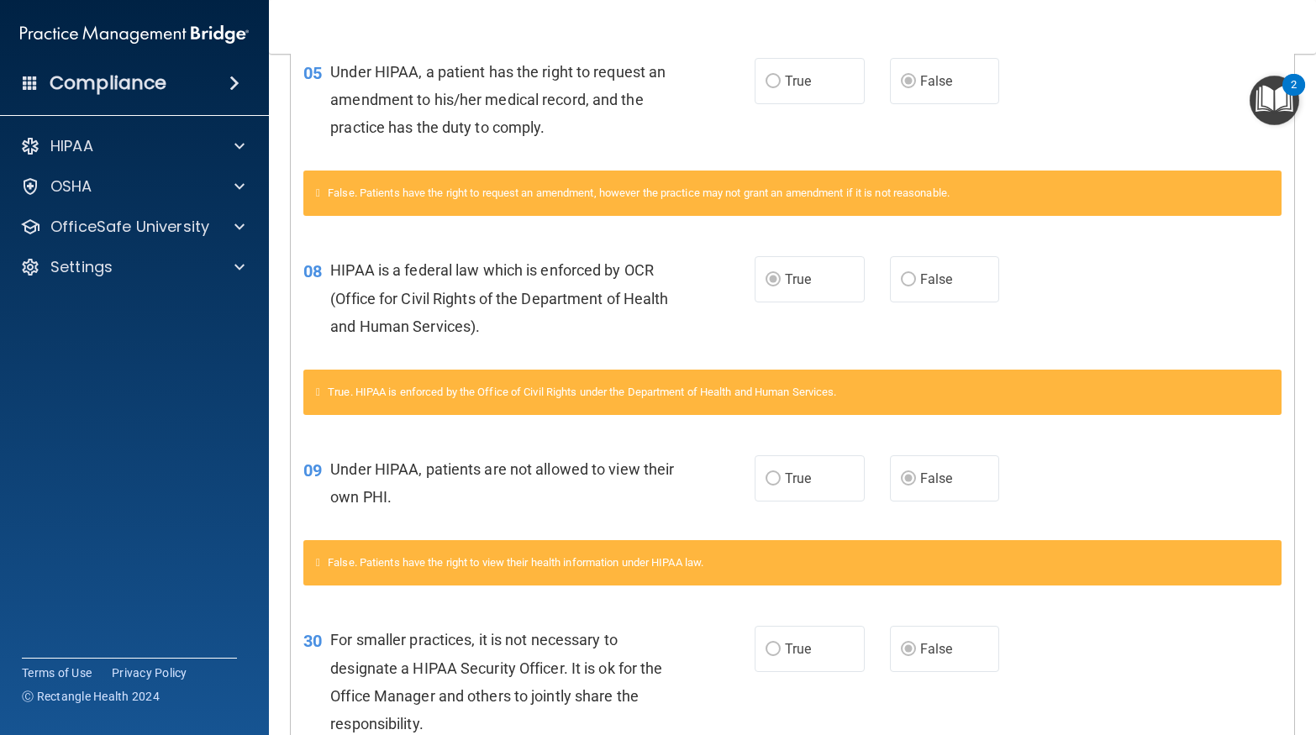
scroll to position [589, 0]
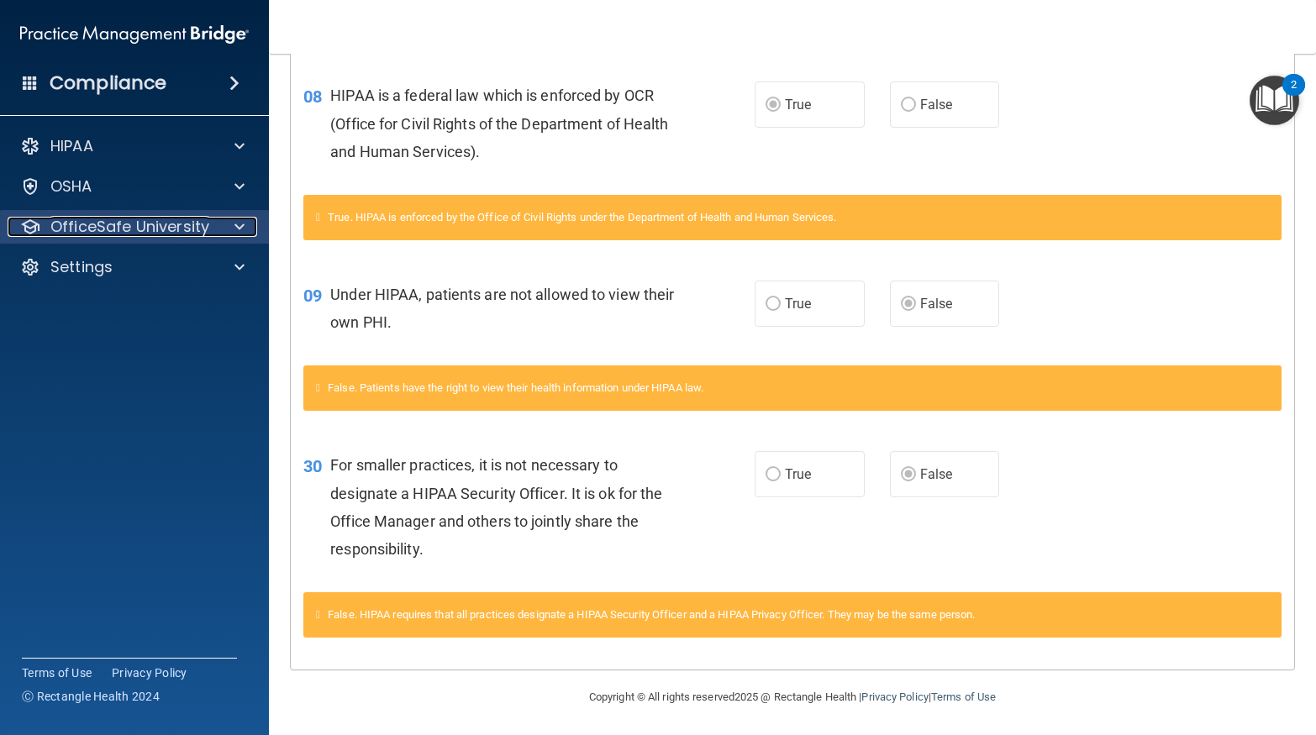
click at [193, 232] on p "OfficeSafe University" at bounding box center [129, 227] width 159 height 20
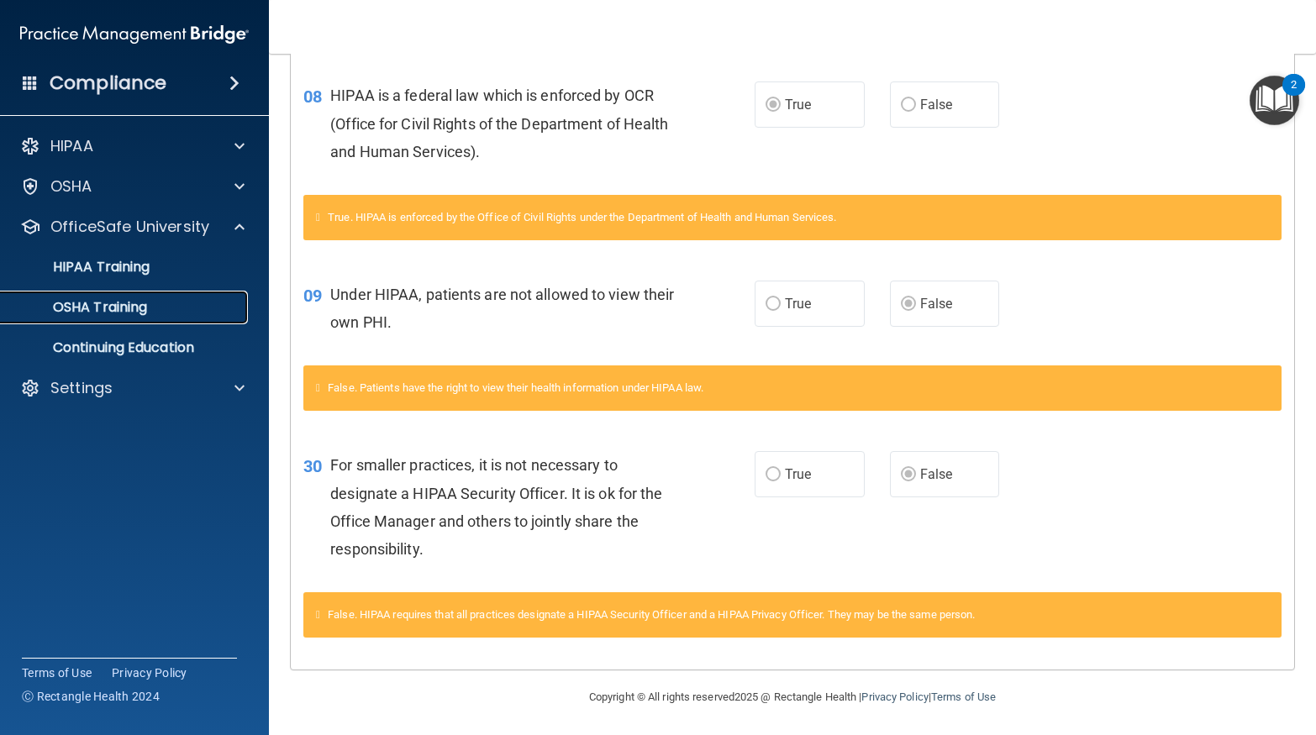
click at [150, 311] on div "OSHA Training" at bounding box center [125, 307] width 229 height 17
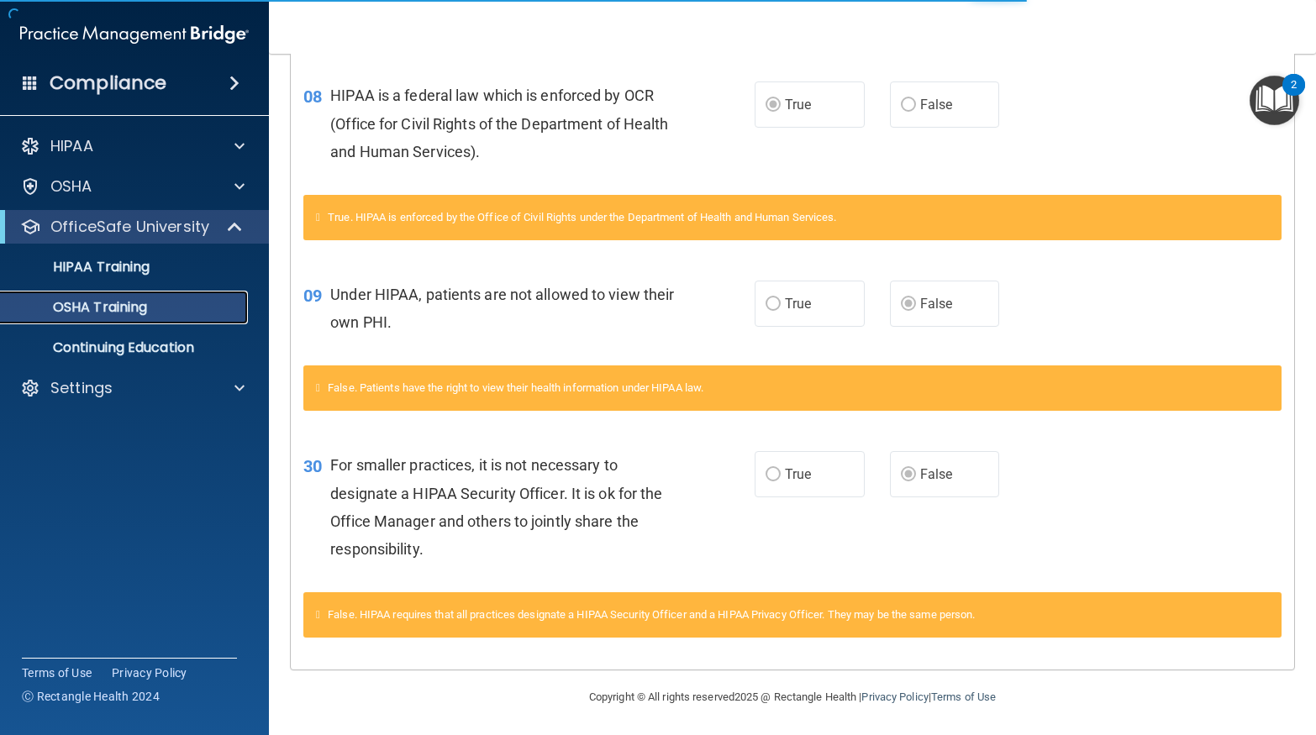
scroll to position [47, 0]
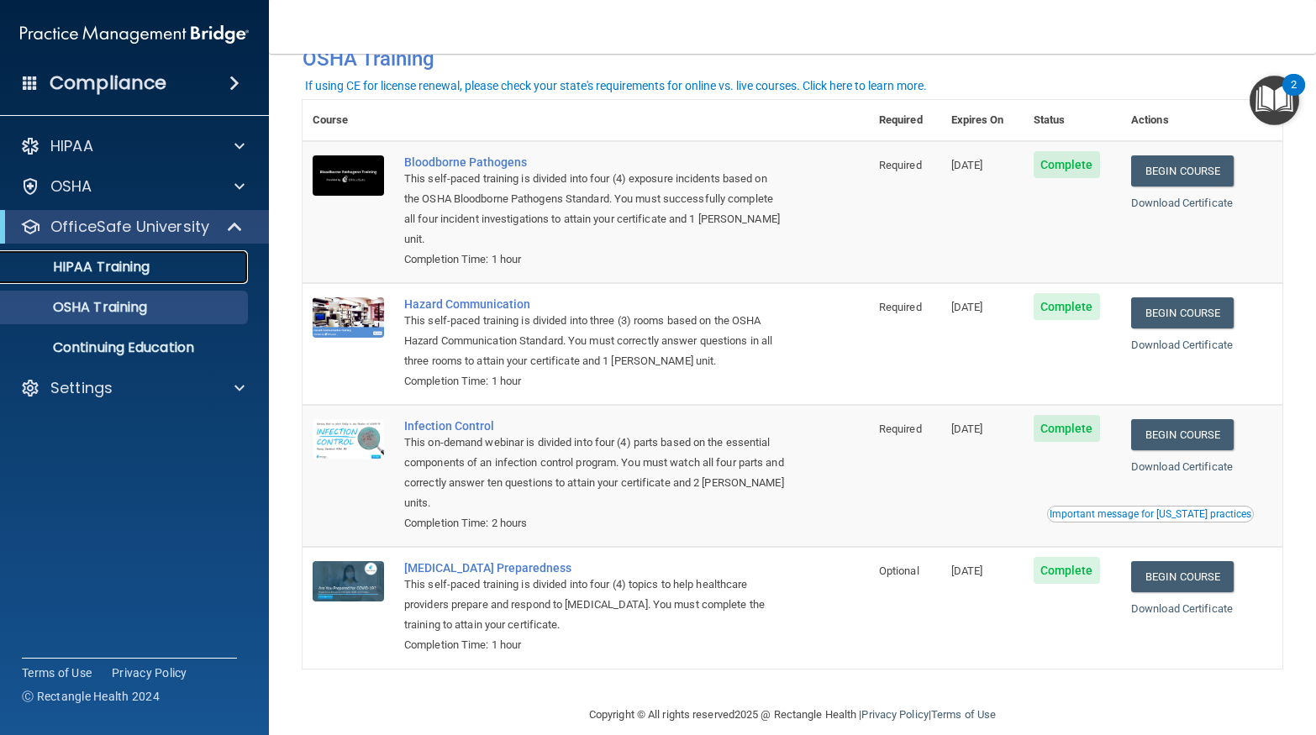
click at [154, 279] on link "HIPAA Training" at bounding box center [115, 267] width 265 height 34
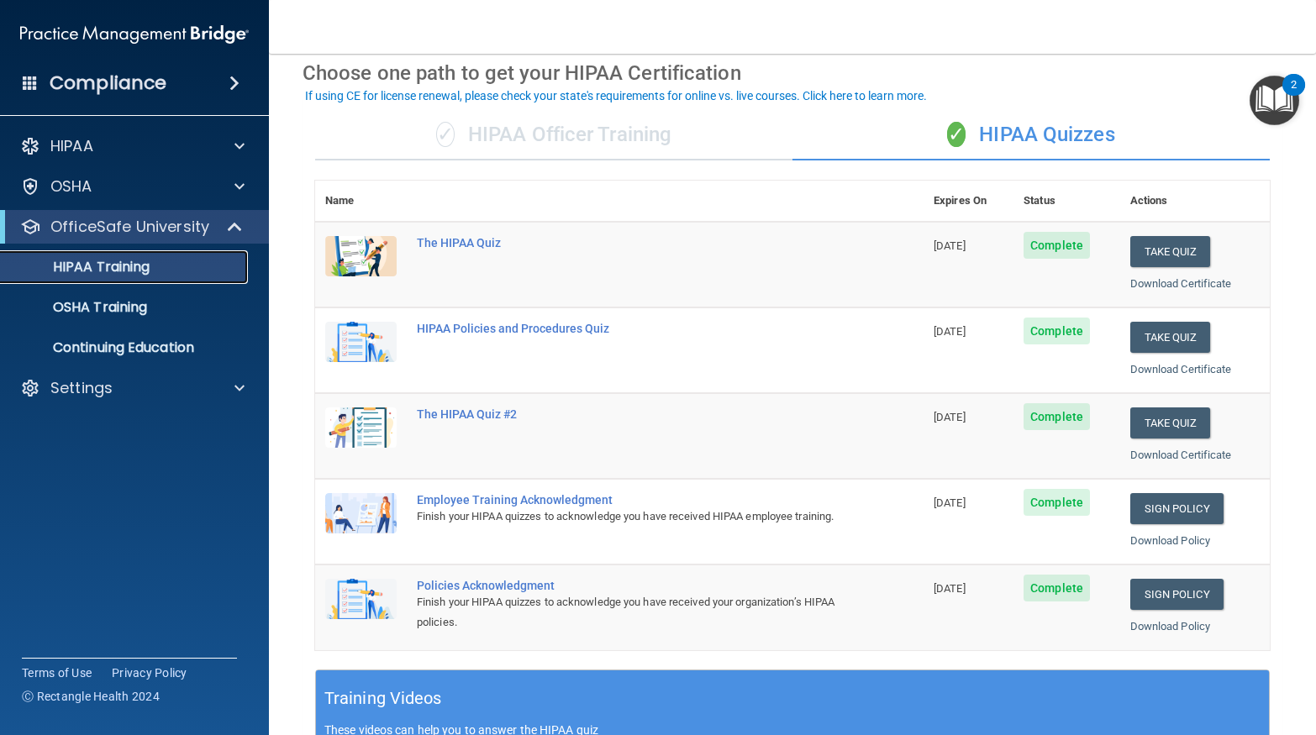
scroll to position [76, 0]
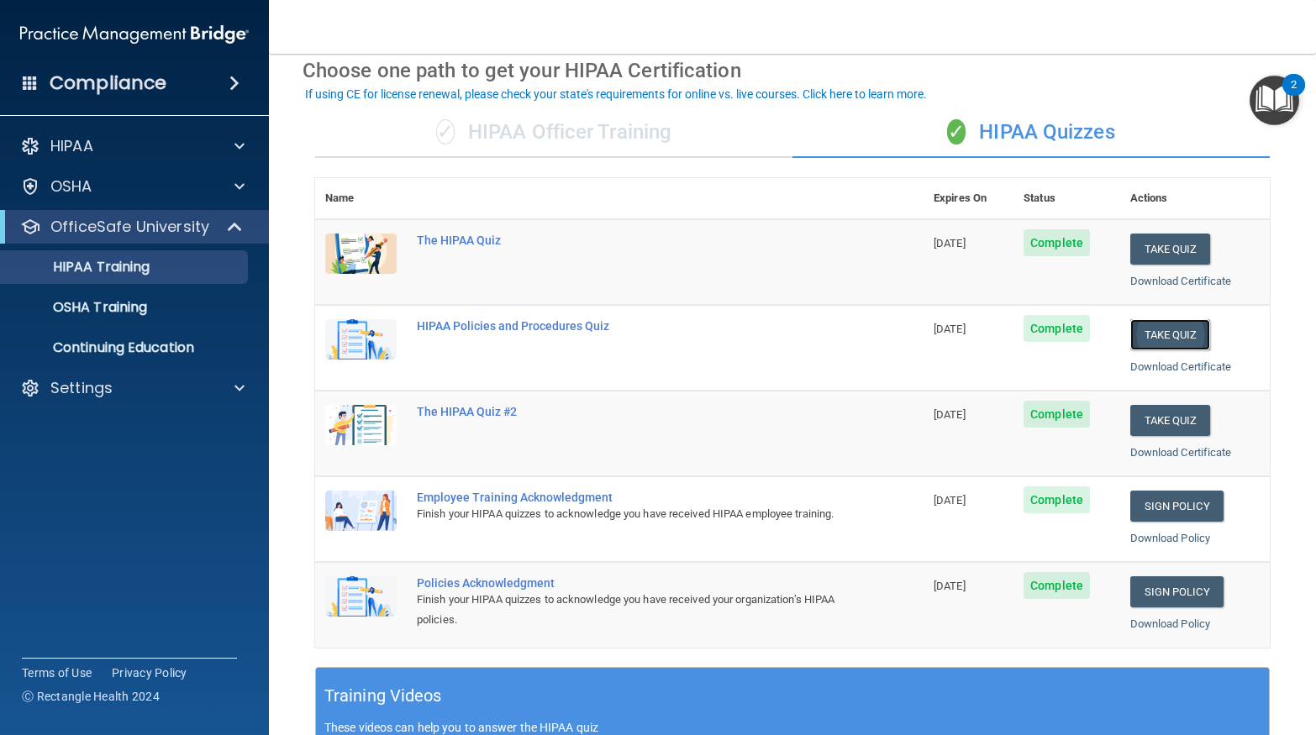
click at [1175, 333] on button "Take Quiz" at bounding box center [1170, 334] width 81 height 31
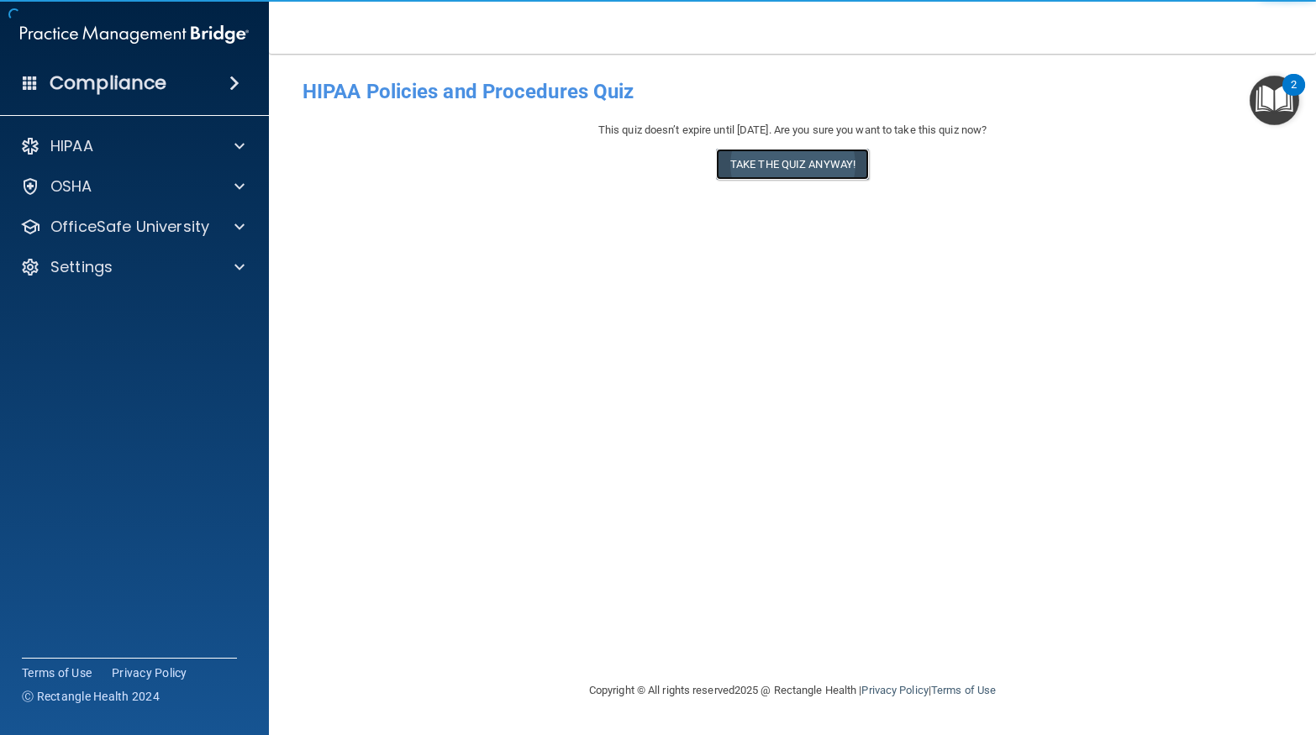
click at [793, 166] on button "Take the quiz anyway!" at bounding box center [792, 164] width 153 height 31
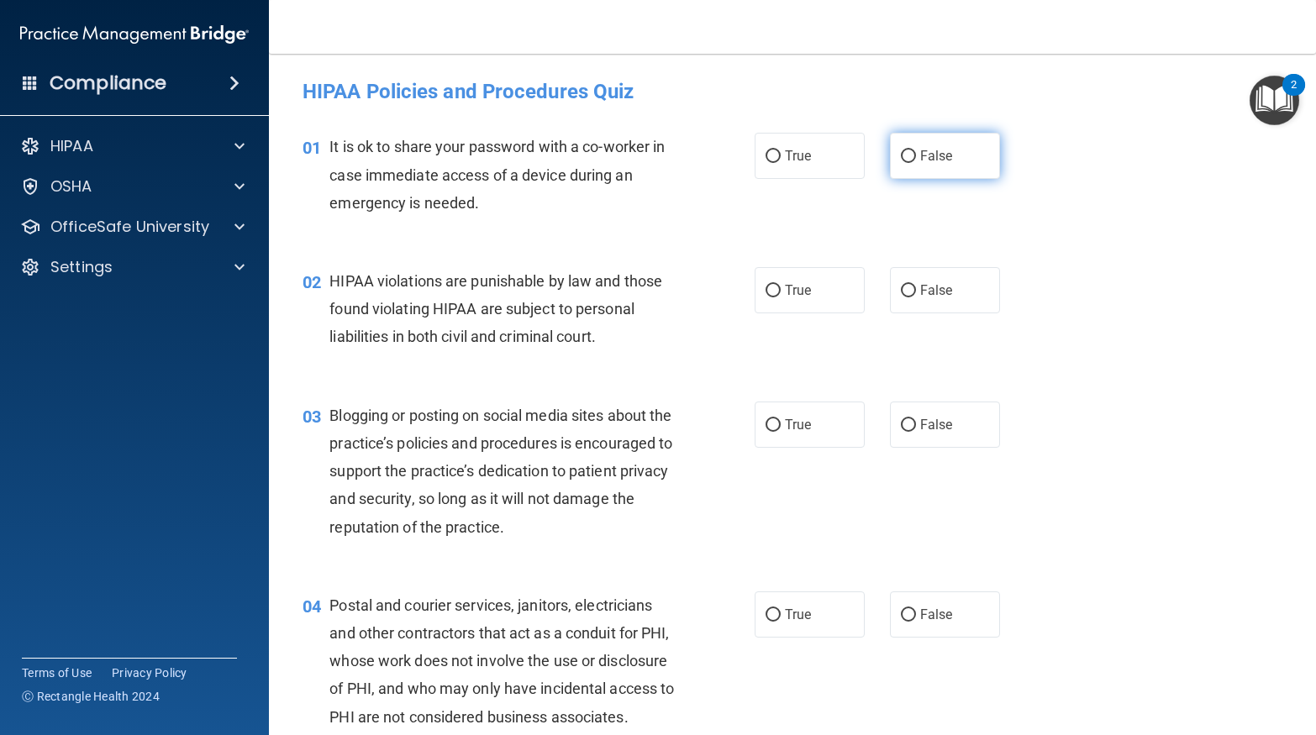
click at [899, 147] on label "False" at bounding box center [945, 156] width 110 height 46
click at [901, 150] on input "False" at bounding box center [908, 156] width 15 height 13
radio input "true"
click at [799, 308] on label "True" at bounding box center [810, 290] width 110 height 46
click at [781, 297] on input "True" at bounding box center [772, 291] width 15 height 13
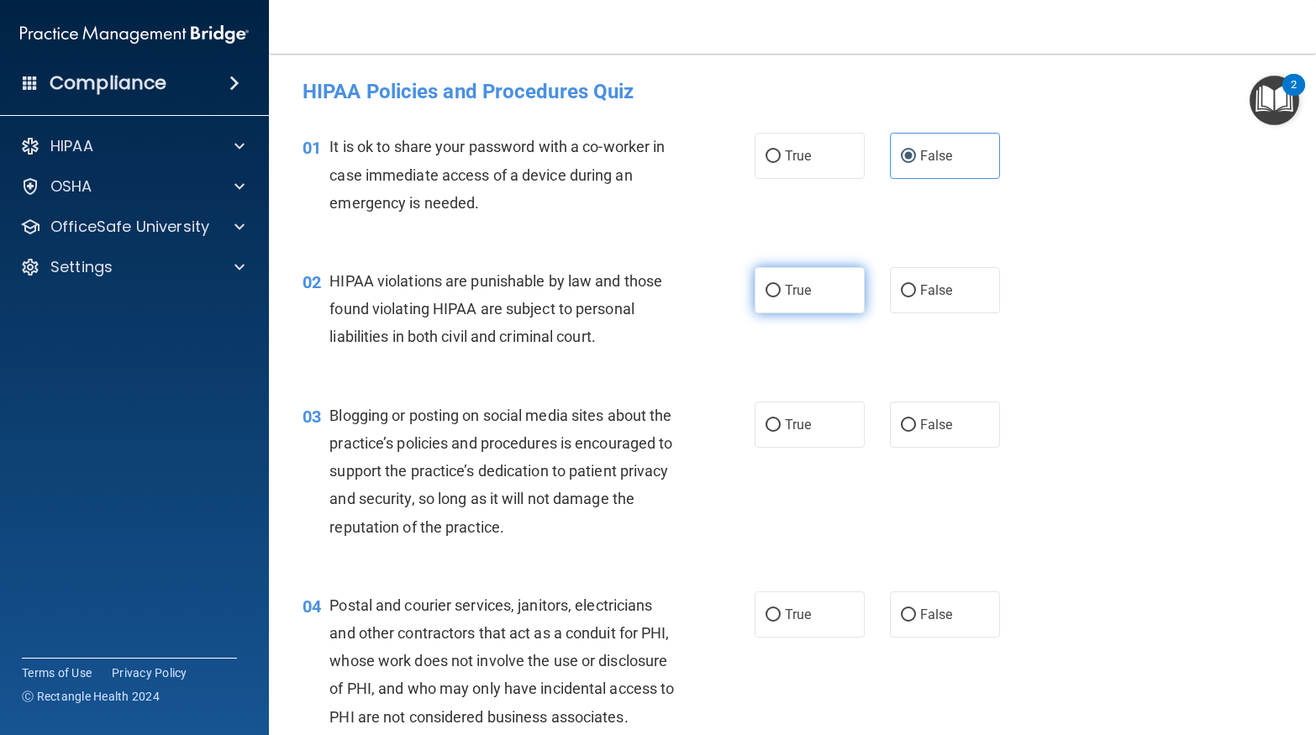
radio input "true"
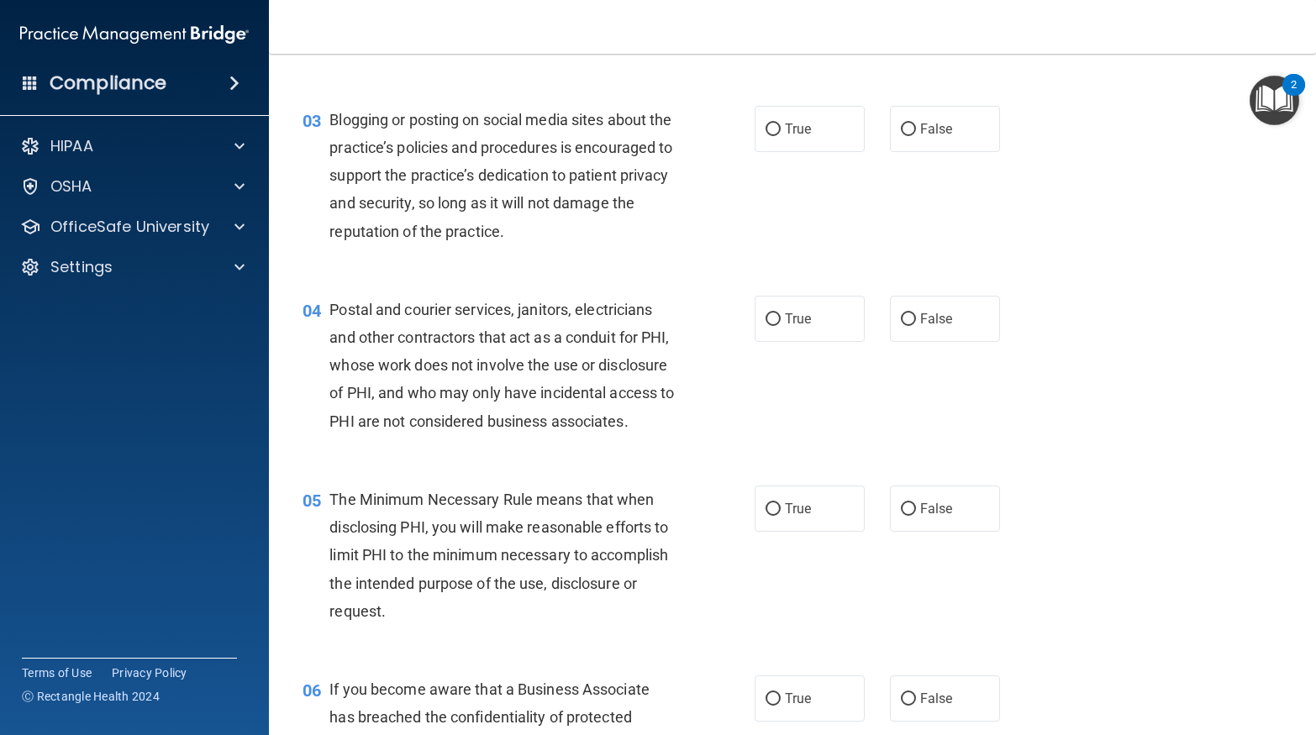
scroll to position [299, 0]
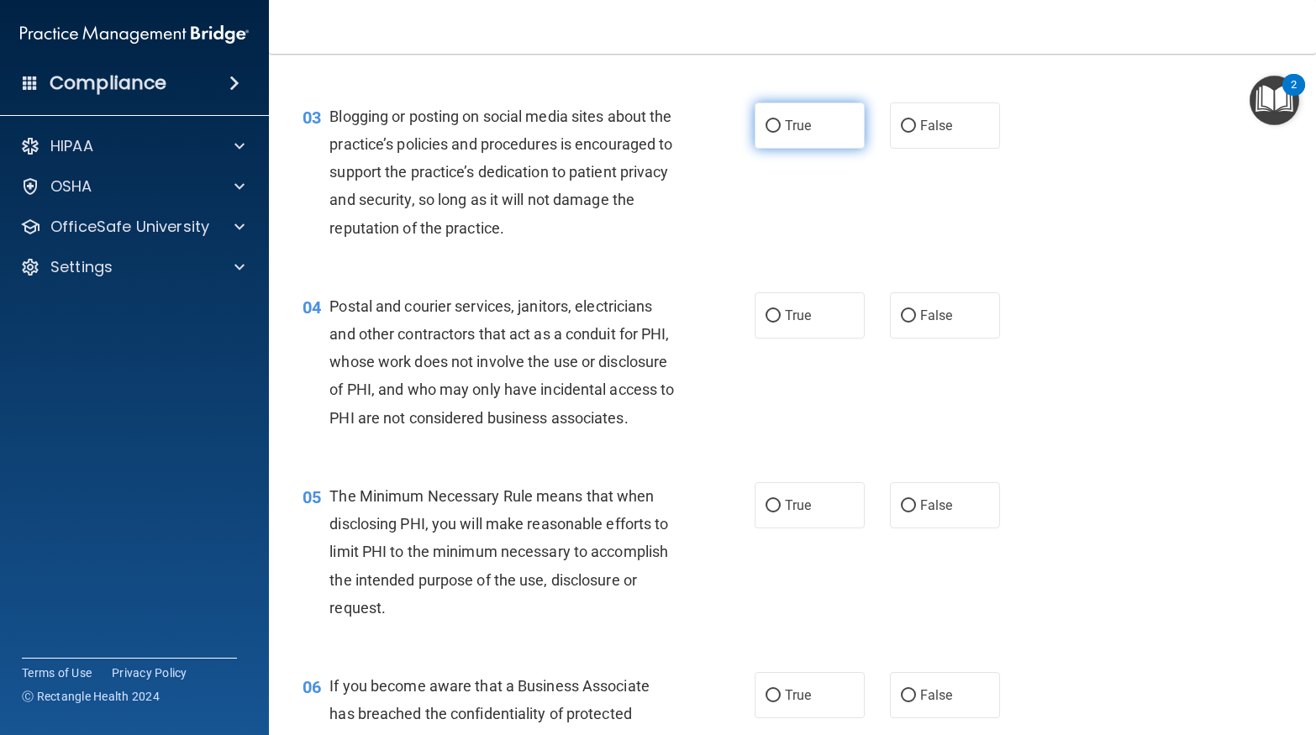
click at [823, 139] on label "True" at bounding box center [810, 126] width 110 height 46
click at [781, 133] on input "True" at bounding box center [772, 126] width 15 height 13
radio input "true"
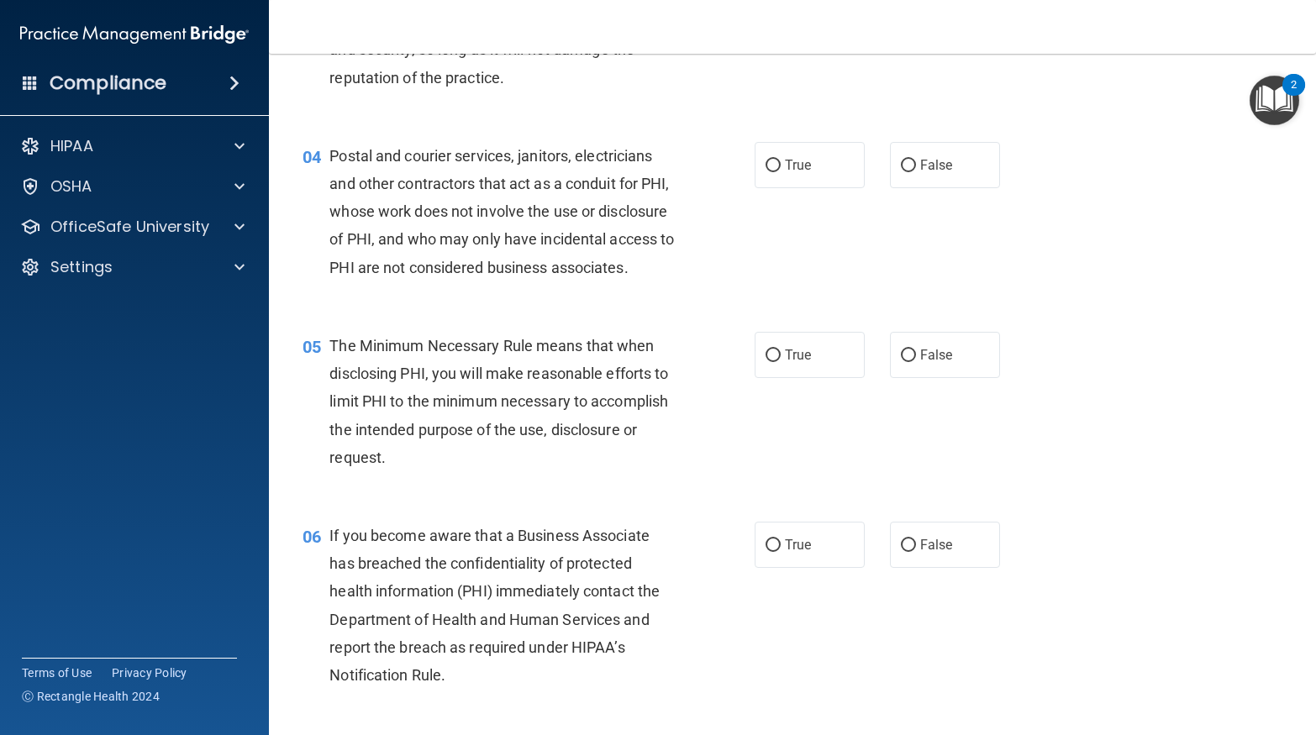
scroll to position [465, 0]
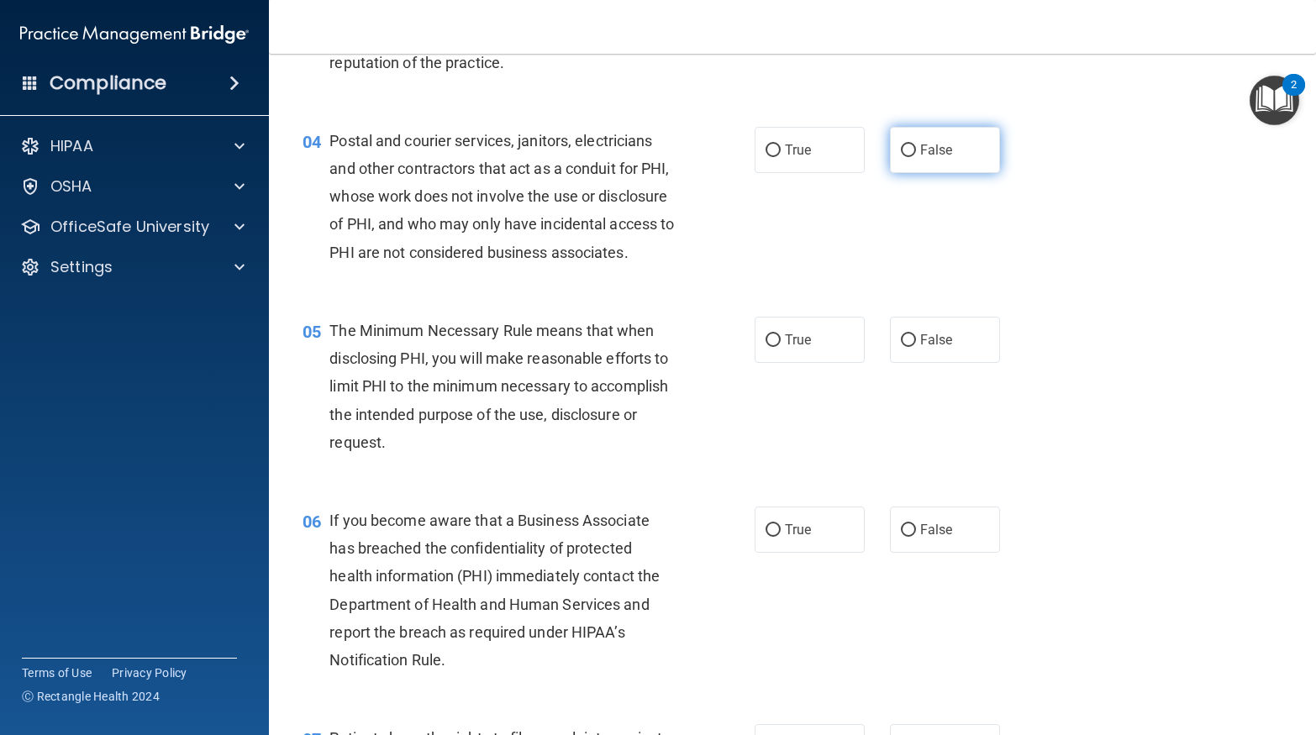
click at [914, 159] on label "False" at bounding box center [945, 150] width 110 height 46
click at [914, 157] on input "False" at bounding box center [908, 151] width 15 height 13
radio input "true"
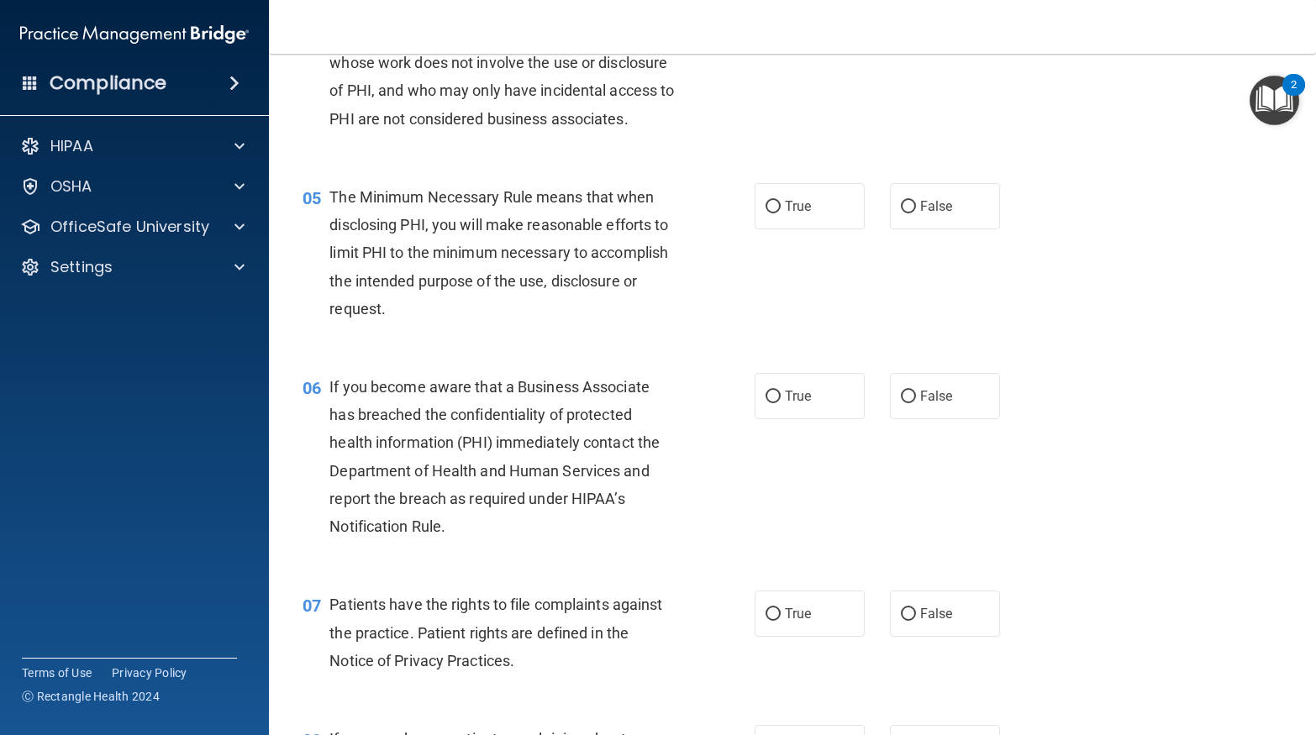
scroll to position [565, 0]
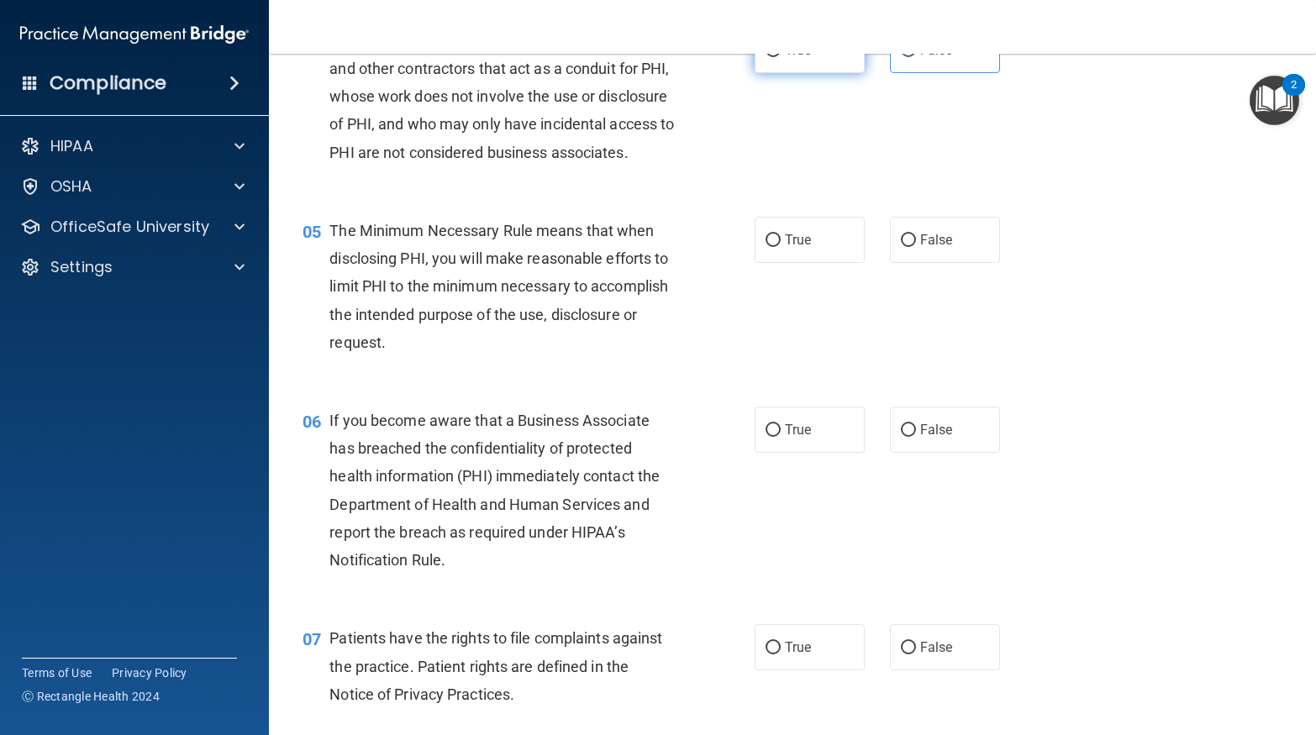
click at [776, 56] on label "True" at bounding box center [810, 50] width 110 height 46
click at [776, 56] on input "True" at bounding box center [772, 51] width 15 height 13
radio input "true"
radio input "false"
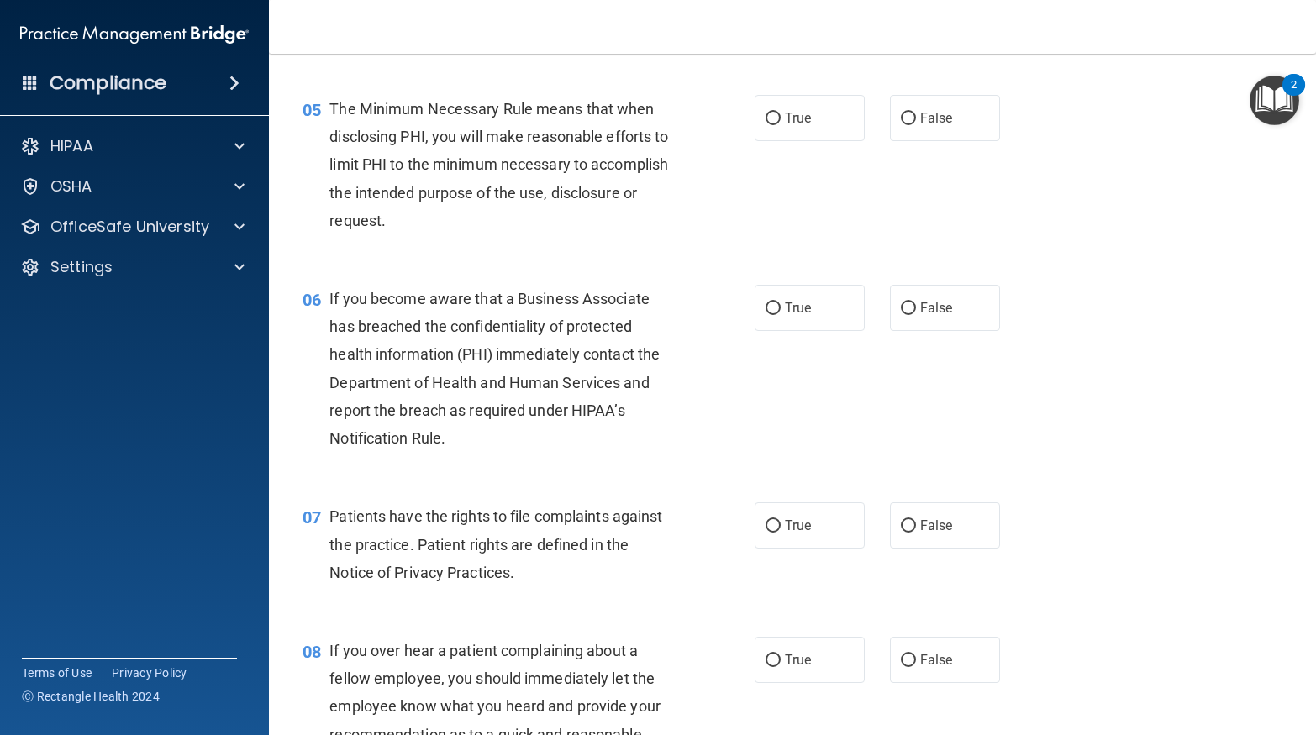
scroll to position [688, 0]
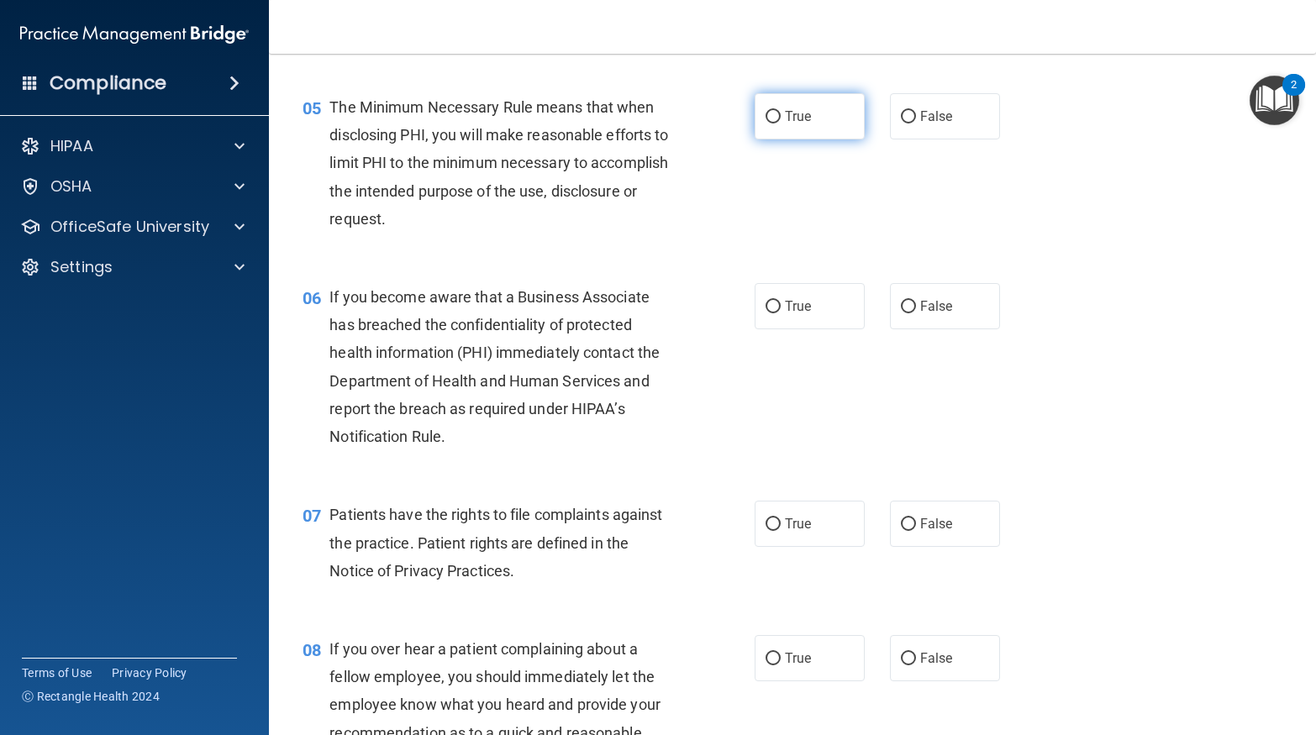
click at [816, 123] on label "True" at bounding box center [810, 116] width 110 height 46
click at [781, 123] on input "True" at bounding box center [772, 117] width 15 height 13
radio input "true"
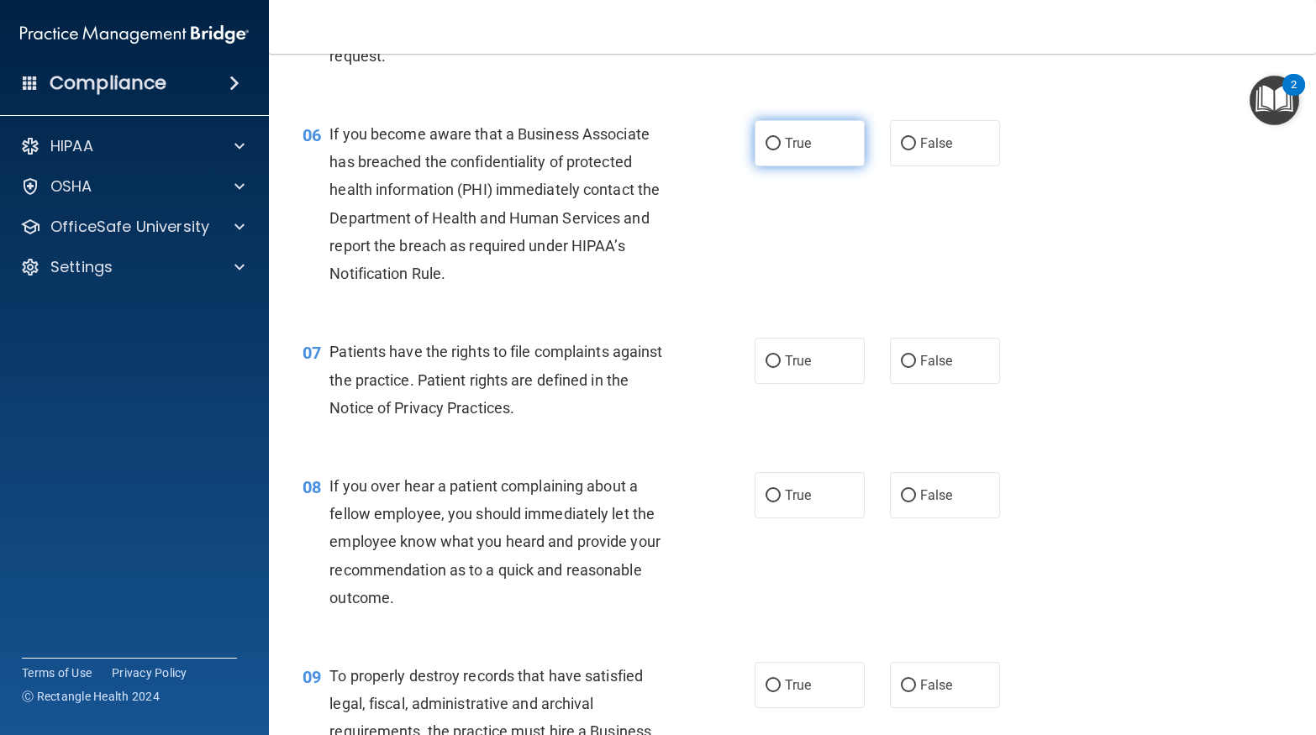
scroll to position [854, 0]
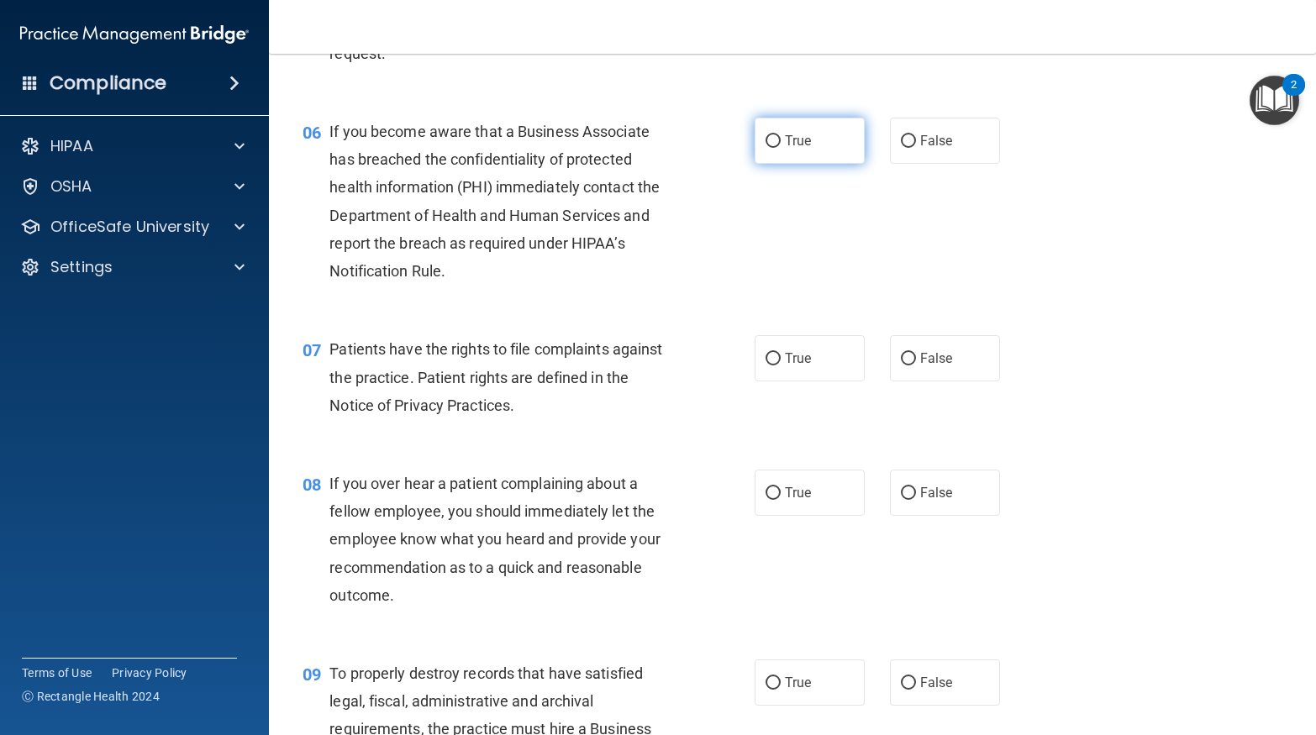
click at [834, 122] on label "True" at bounding box center [810, 141] width 110 height 46
click at [781, 135] on input "True" at bounding box center [772, 141] width 15 height 13
radio input "true"
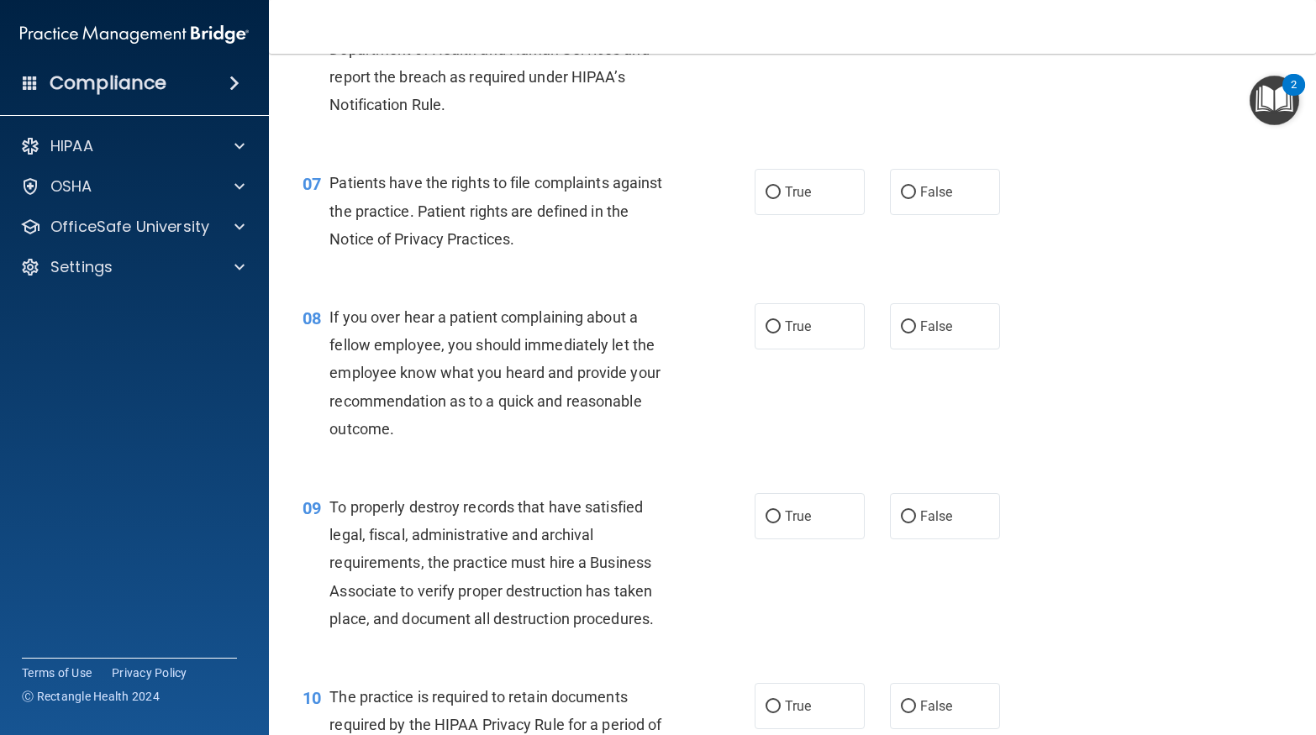
scroll to position [1086, 0]
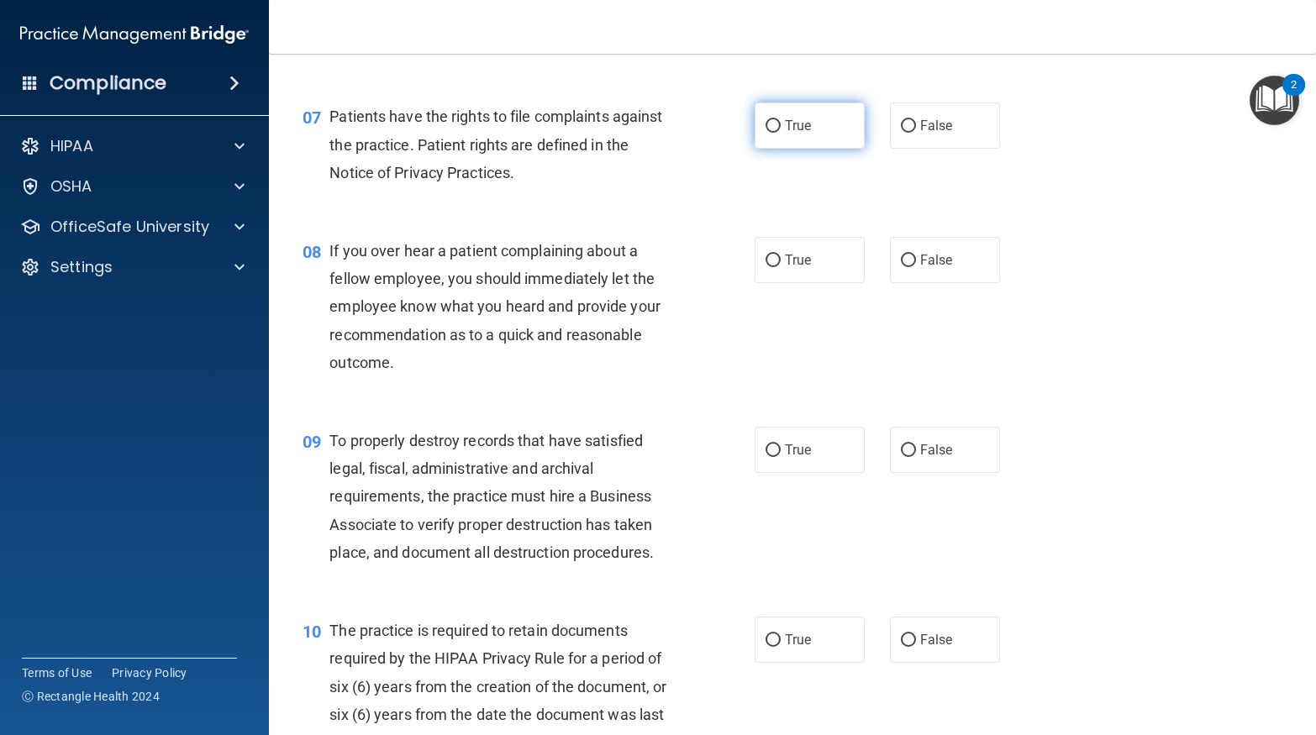
click at [782, 122] on label "True" at bounding box center [810, 126] width 110 height 46
click at [781, 122] on input "True" at bounding box center [772, 126] width 15 height 13
radio input "true"
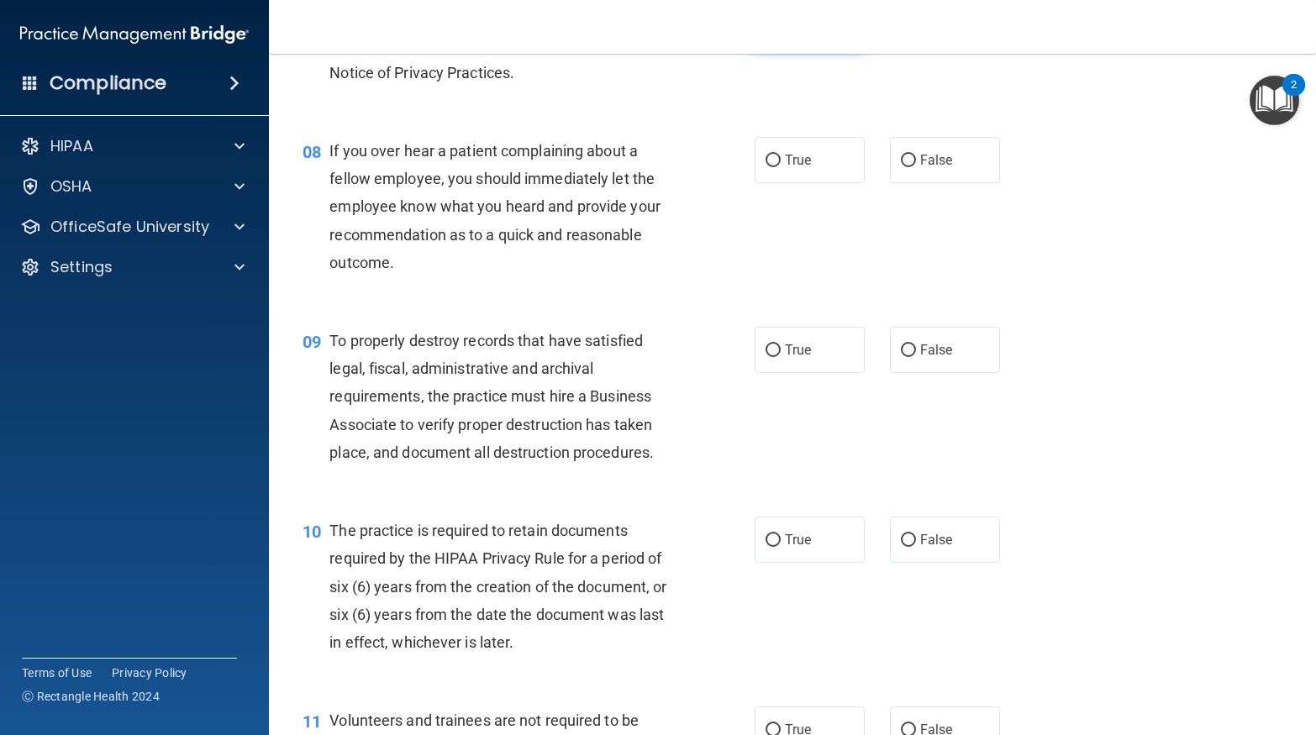
scroll to position [1220, 0]
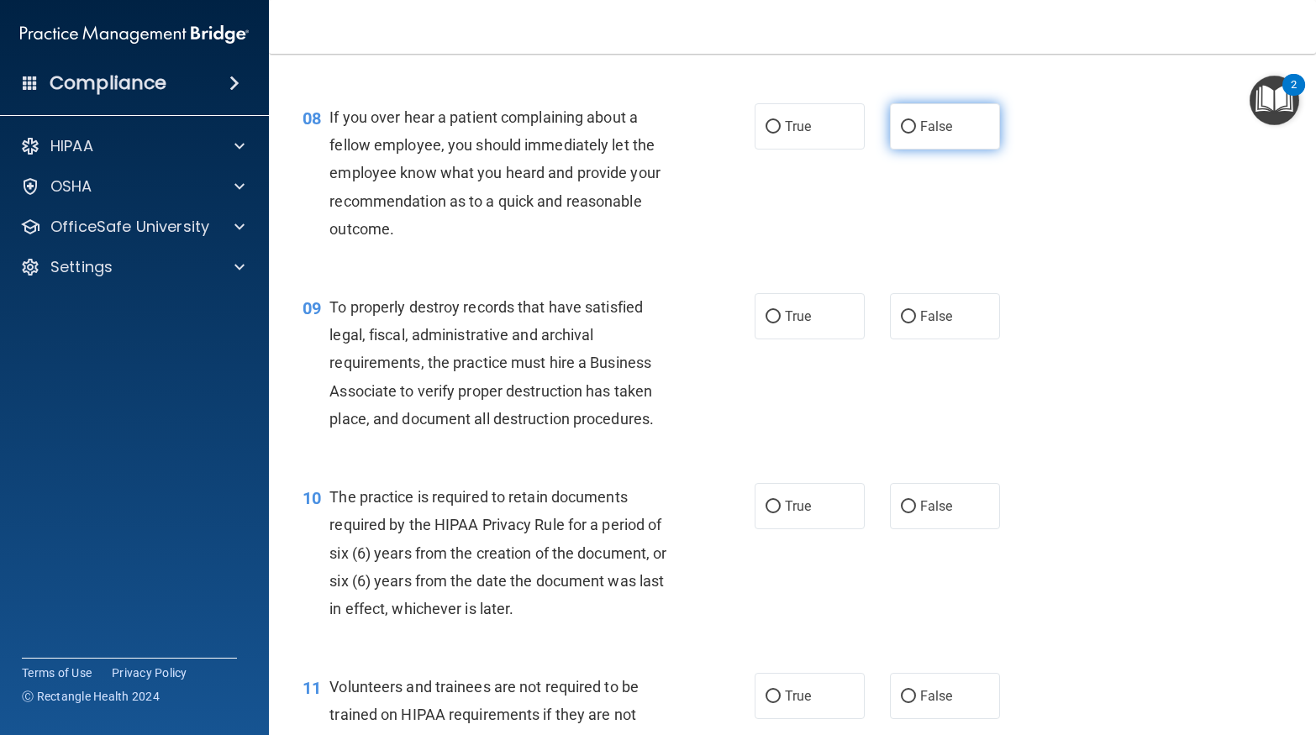
click at [963, 132] on label "False" at bounding box center [945, 126] width 110 height 46
click at [916, 132] on input "False" at bounding box center [908, 127] width 15 height 13
radio input "true"
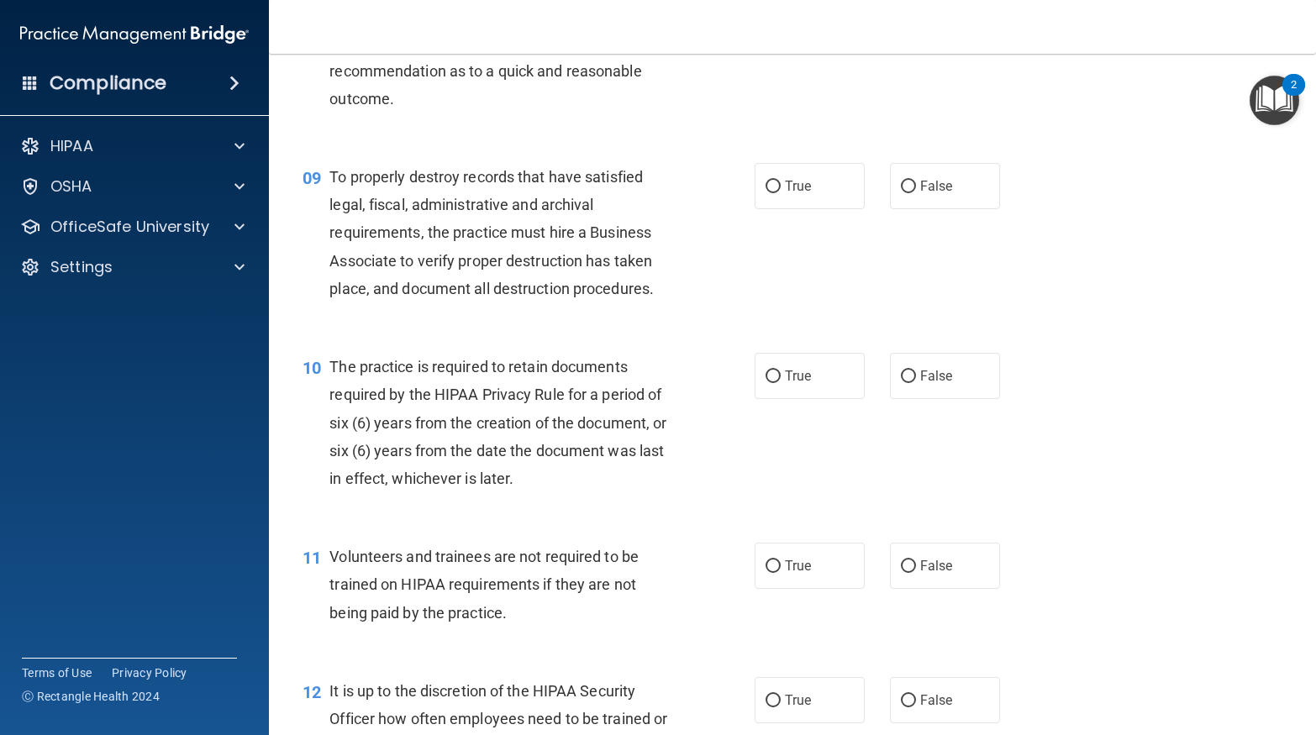
scroll to position [1353, 0]
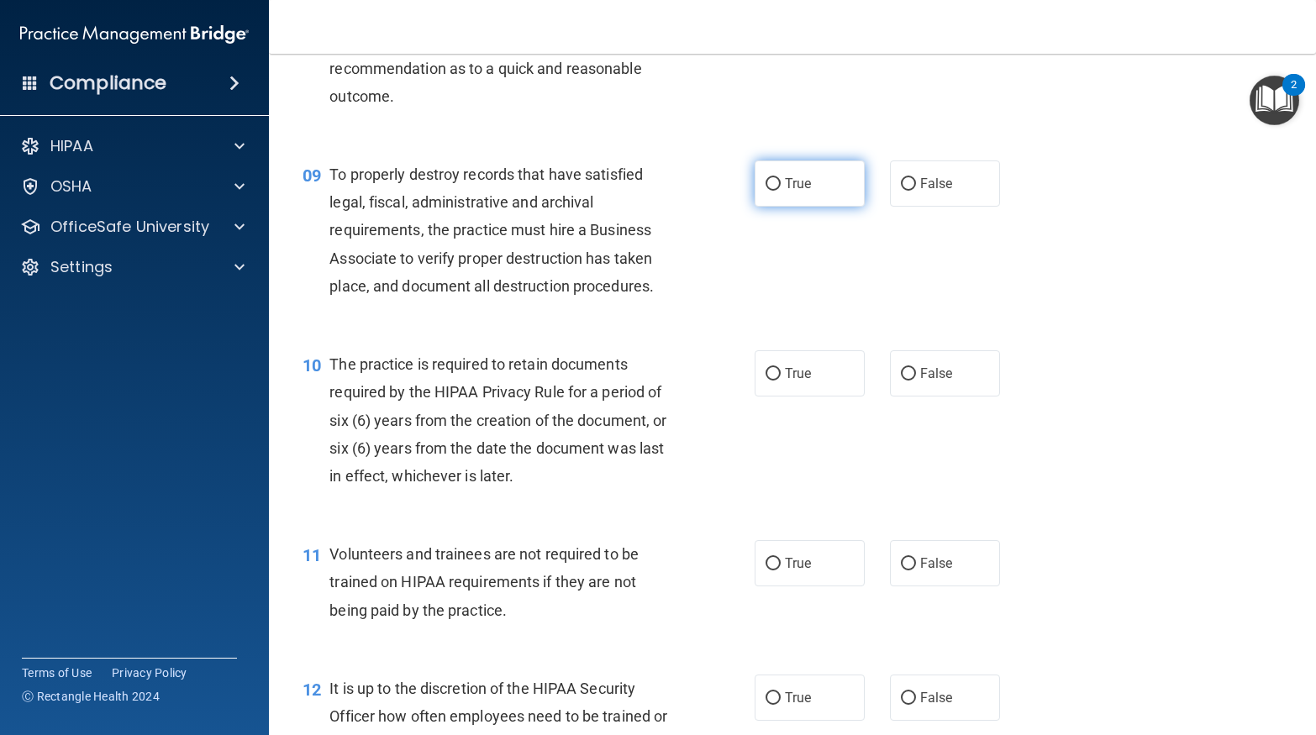
click at [780, 176] on label "True" at bounding box center [810, 183] width 110 height 46
click at [780, 178] on input "True" at bounding box center [772, 184] width 15 height 13
radio input "true"
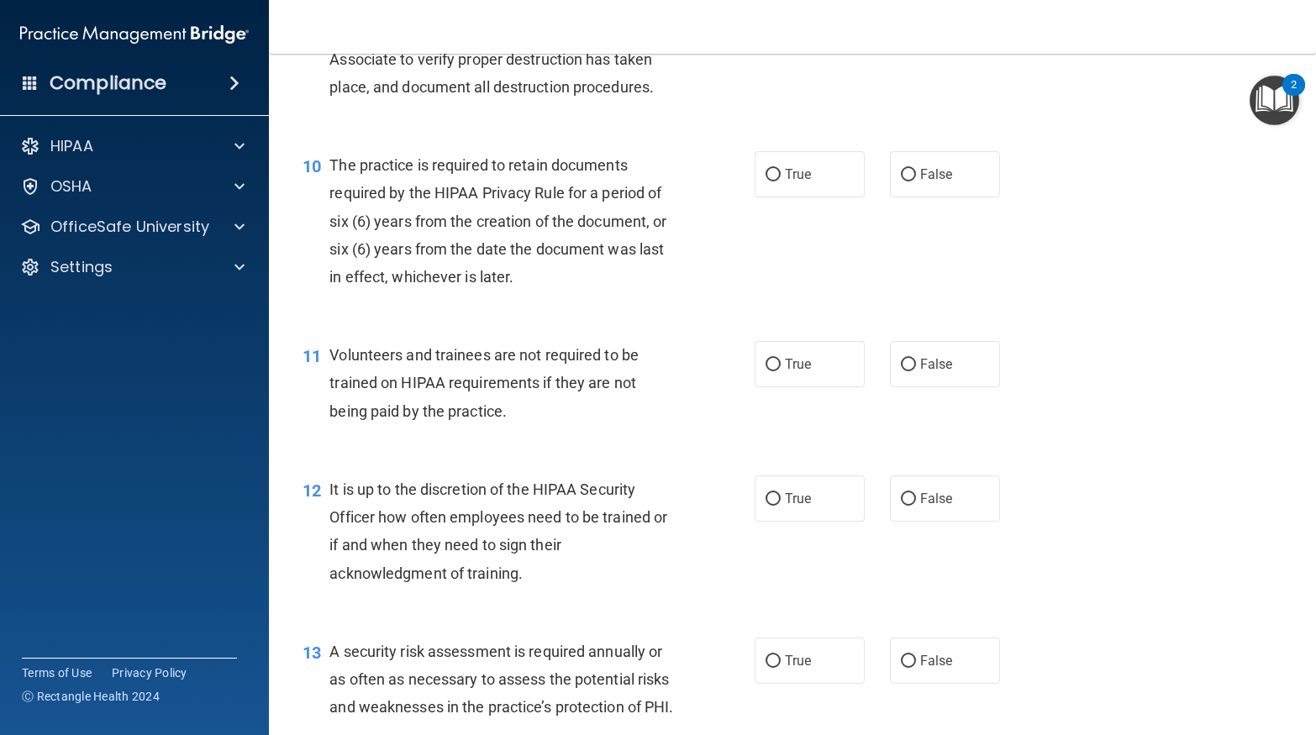
scroll to position [1586, 0]
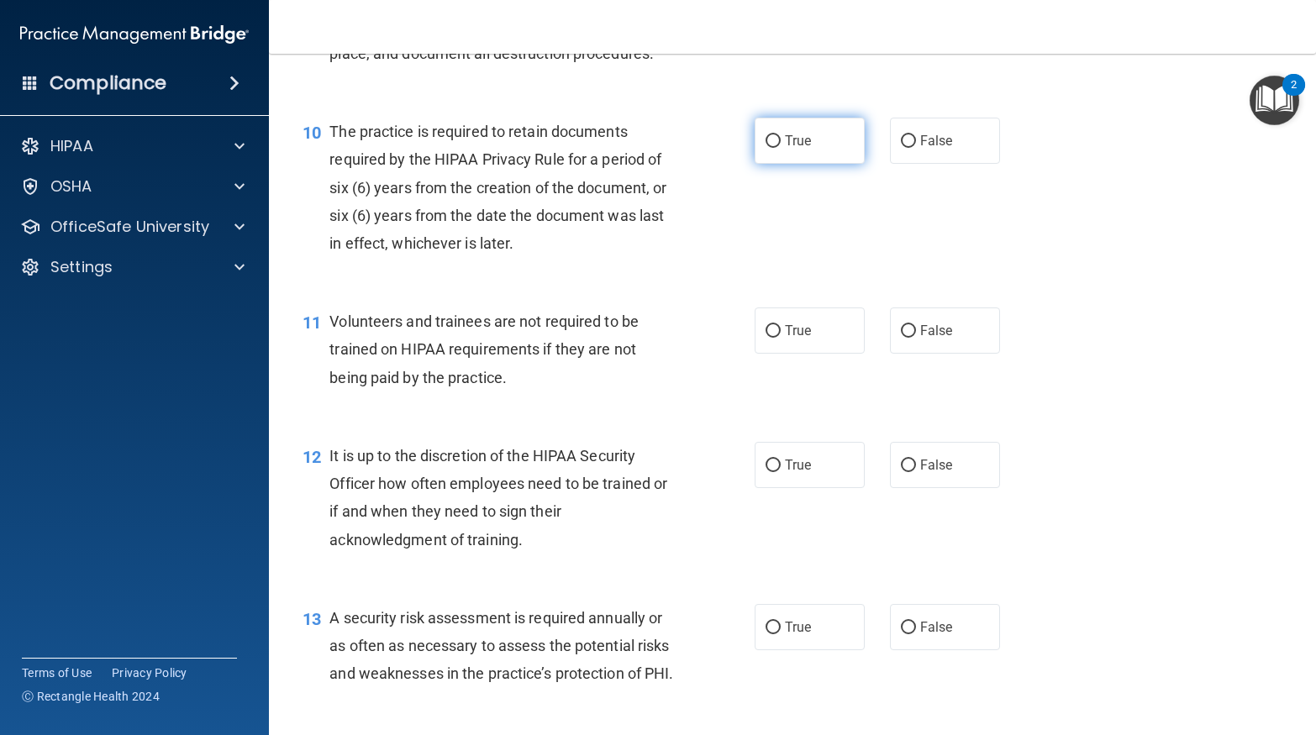
click at [776, 128] on label "True" at bounding box center [810, 141] width 110 height 46
click at [776, 135] on input "True" at bounding box center [772, 141] width 15 height 13
radio input "true"
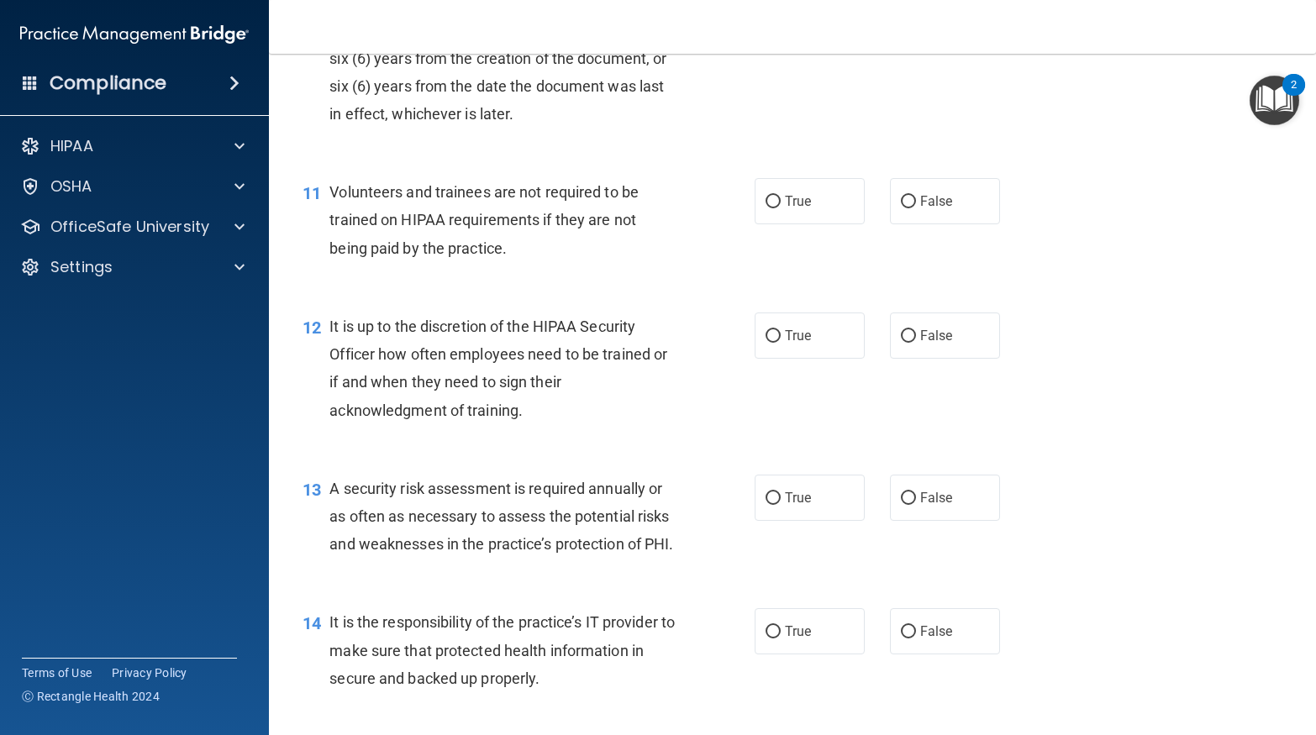
scroll to position [1718, 0]
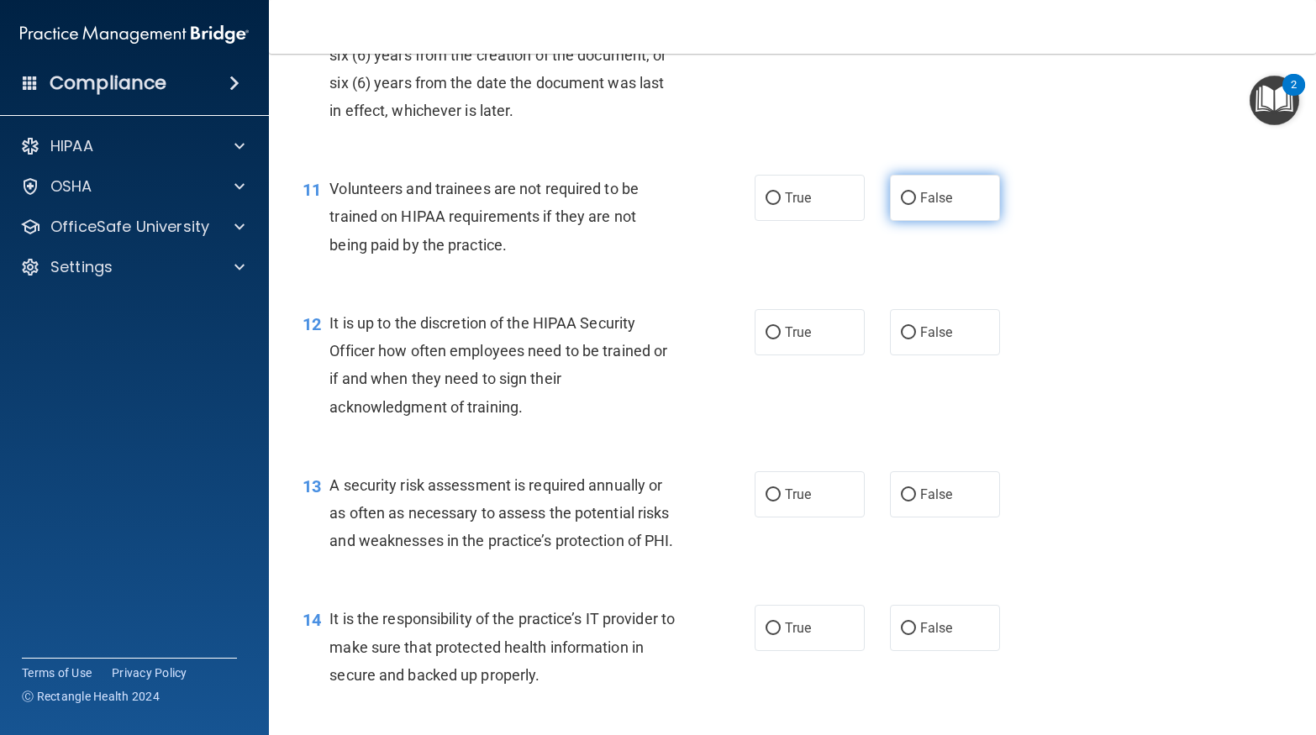
click at [925, 206] on label "False" at bounding box center [945, 198] width 110 height 46
click at [916, 205] on input "False" at bounding box center [908, 198] width 15 height 13
radio input "true"
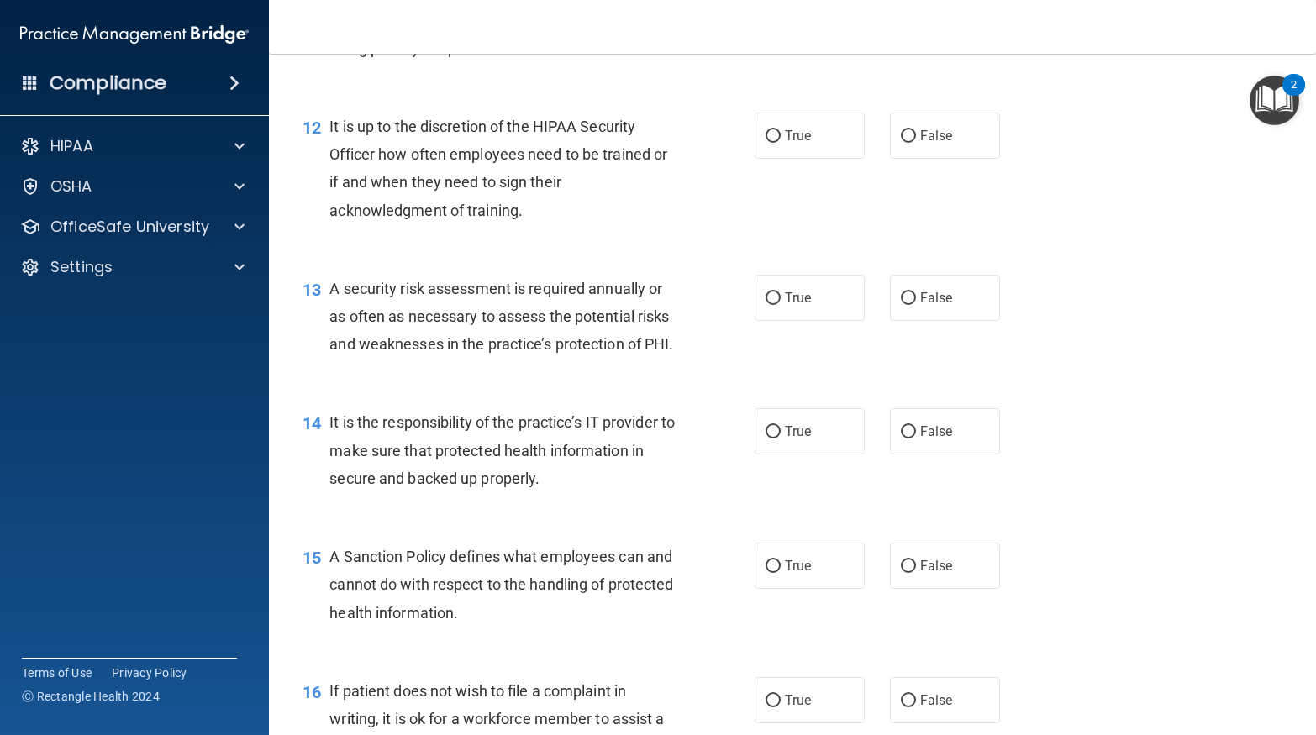
scroll to position [1918, 0]
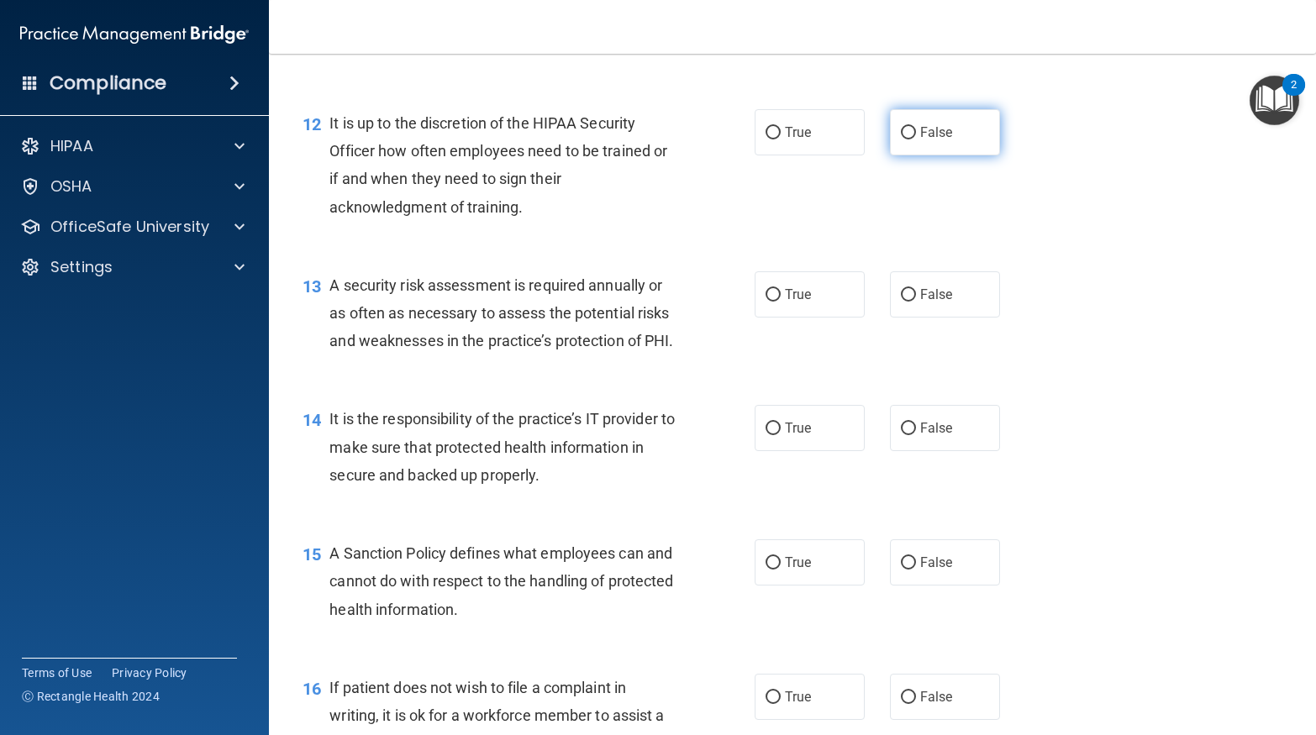
click at [929, 129] on span "False" at bounding box center [936, 132] width 33 height 16
click at [916, 129] on input "False" at bounding box center [908, 133] width 15 height 13
radio input "true"
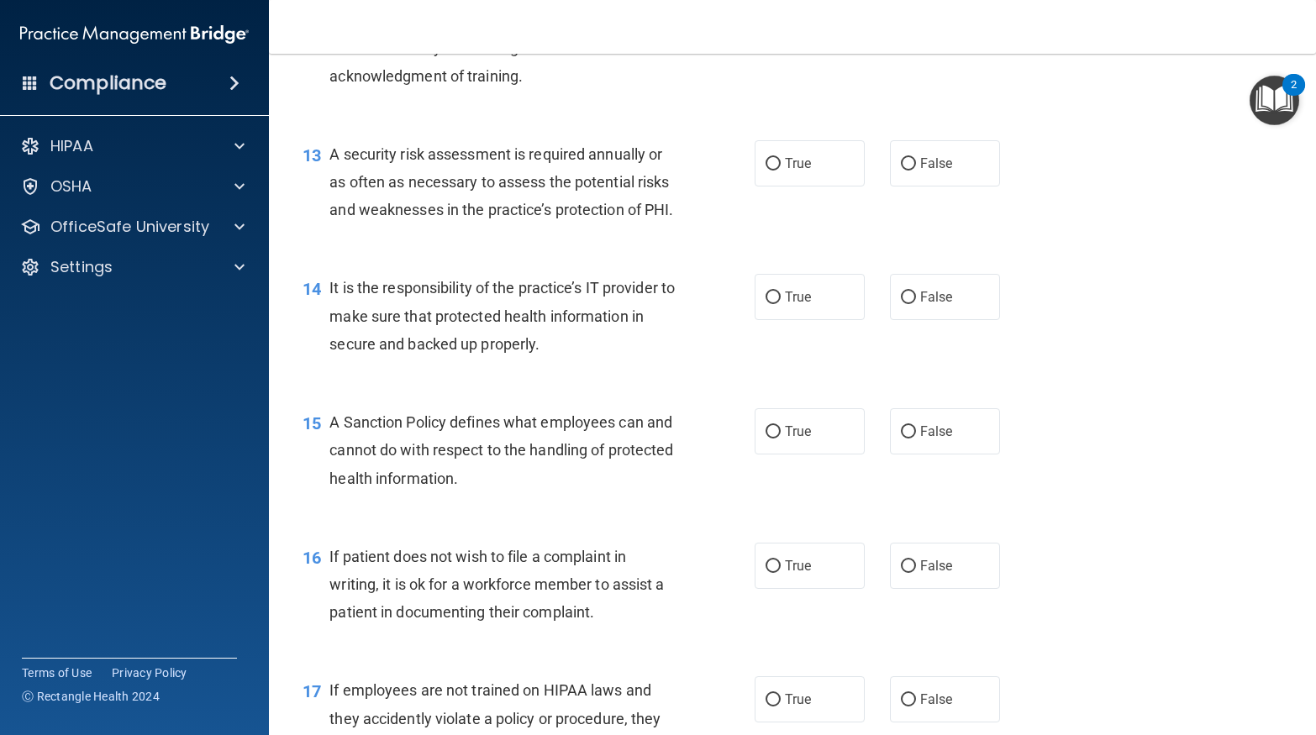
scroll to position [2051, 0]
click at [787, 179] on label "True" at bounding box center [810, 162] width 110 height 46
click at [781, 169] on input "True" at bounding box center [772, 162] width 15 height 13
radio input "true"
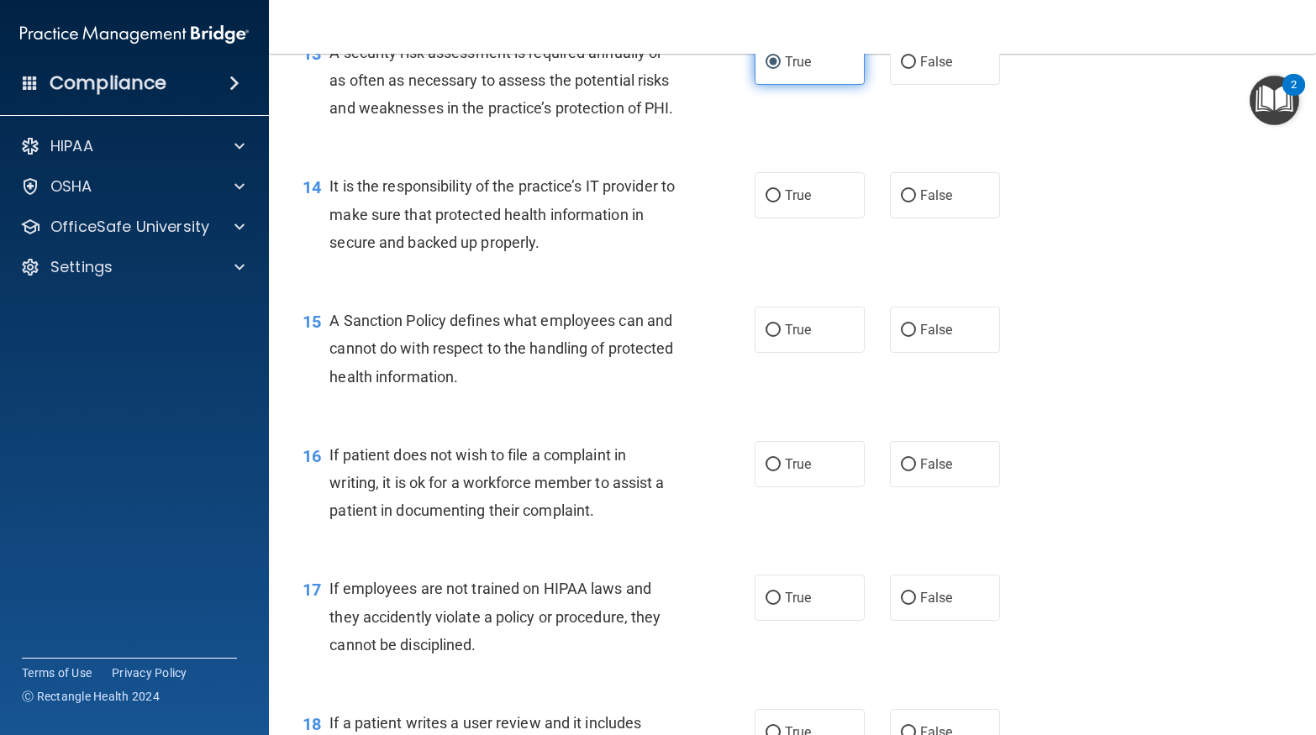
scroll to position [2184, 0]
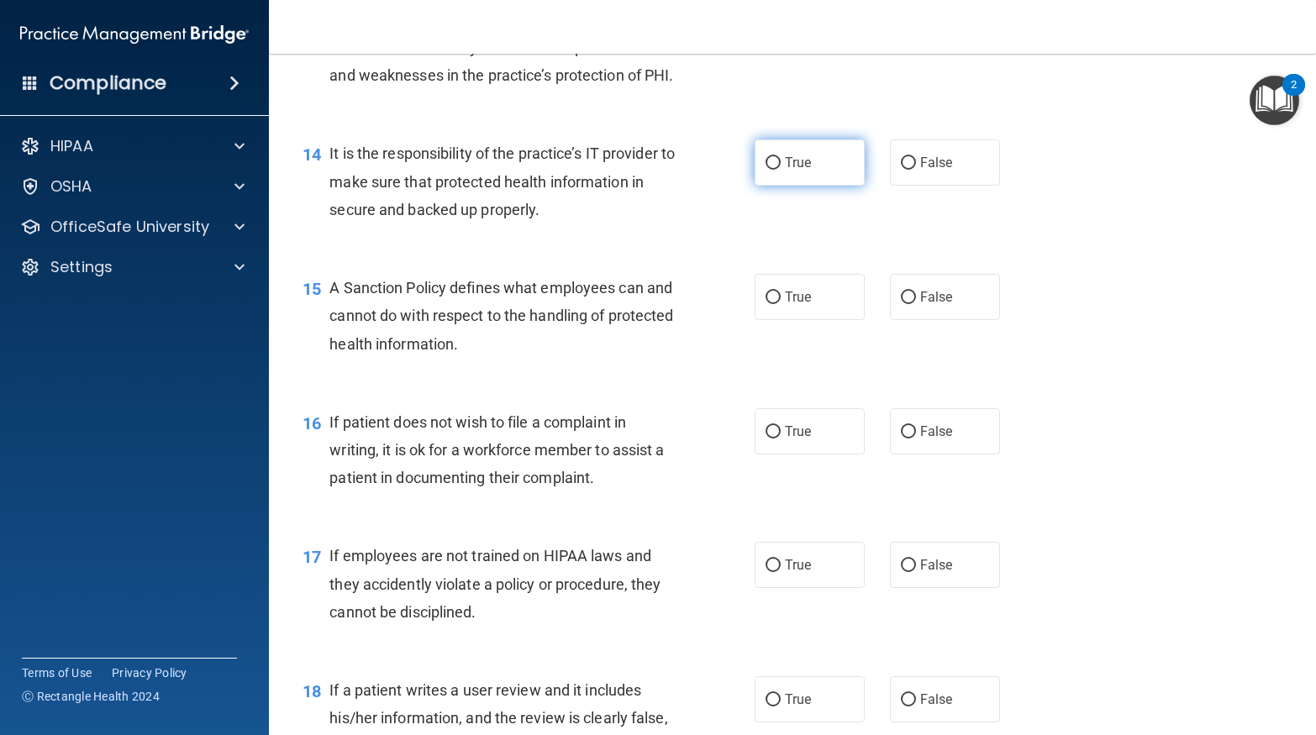
click at [822, 186] on label "True" at bounding box center [810, 162] width 110 height 46
click at [781, 170] on input "True" at bounding box center [772, 163] width 15 height 13
radio input "true"
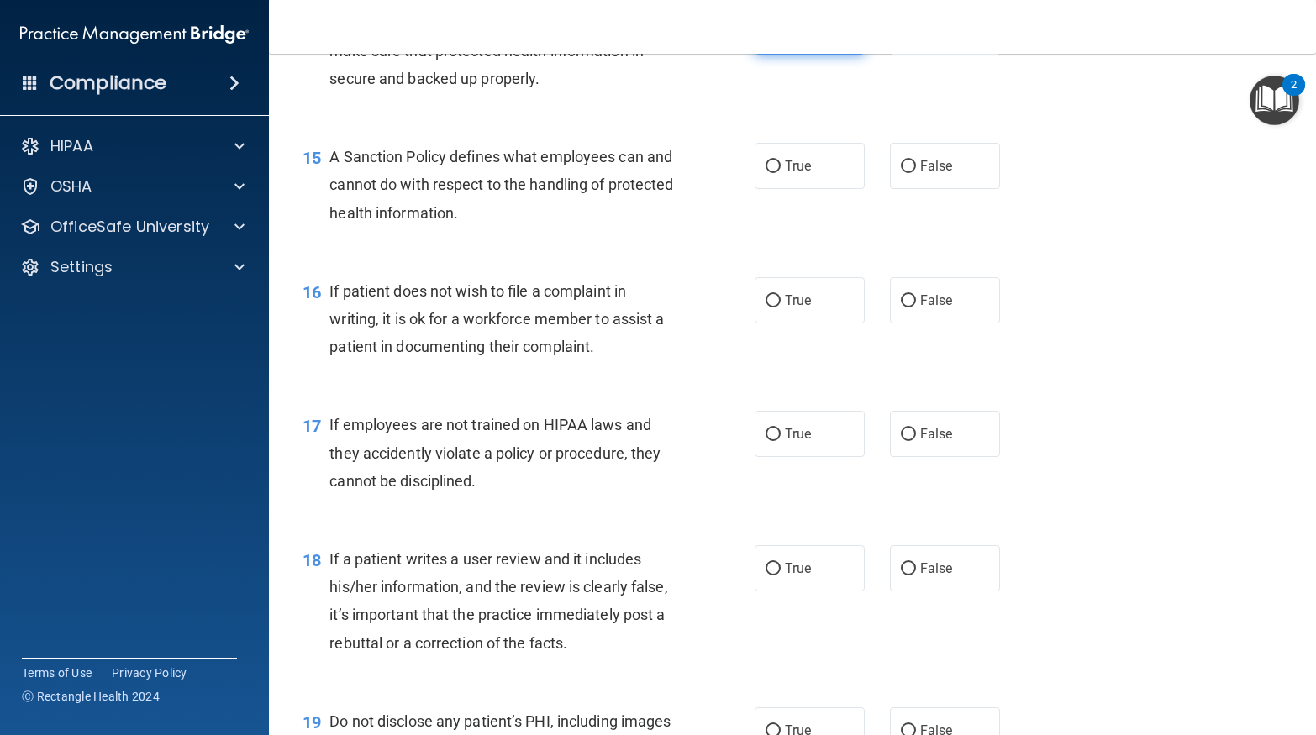
scroll to position [2317, 0]
click at [832, 177] on label "True" at bounding box center [810, 164] width 110 height 46
click at [781, 171] on input "True" at bounding box center [772, 165] width 15 height 13
radio input "true"
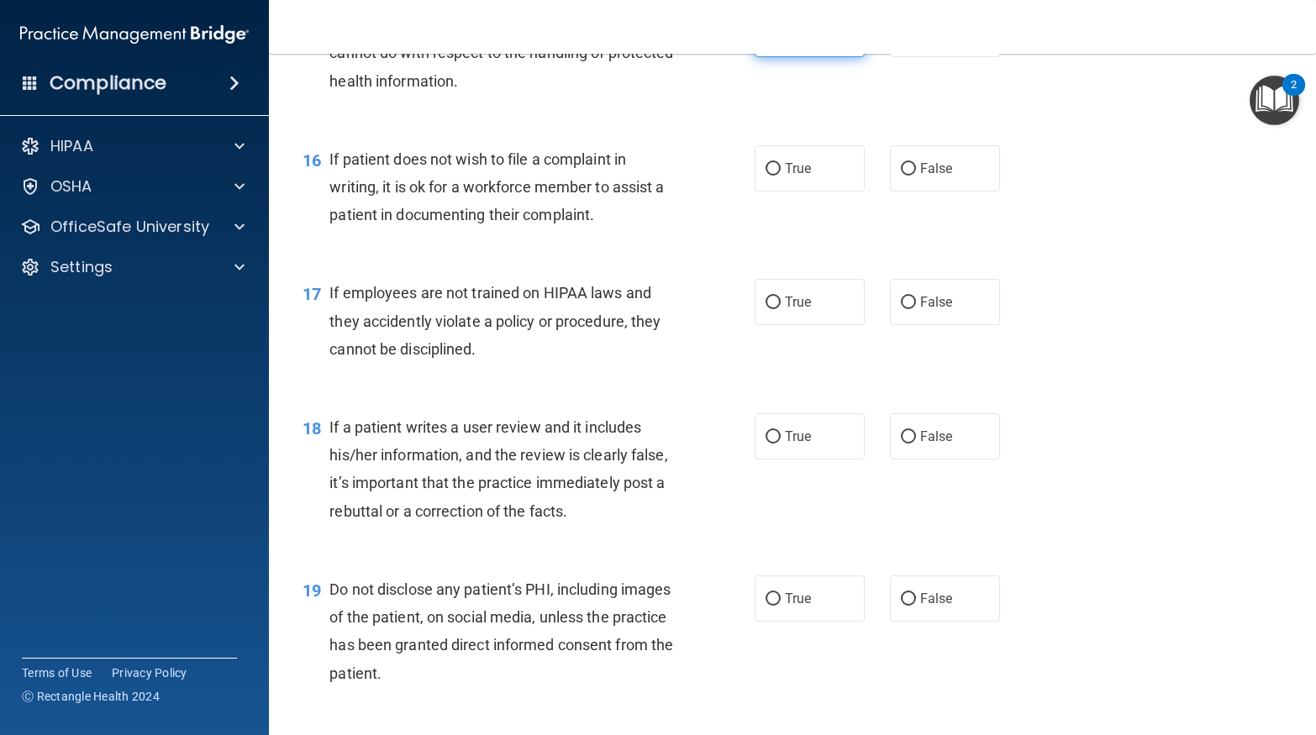
scroll to position [2450, 0]
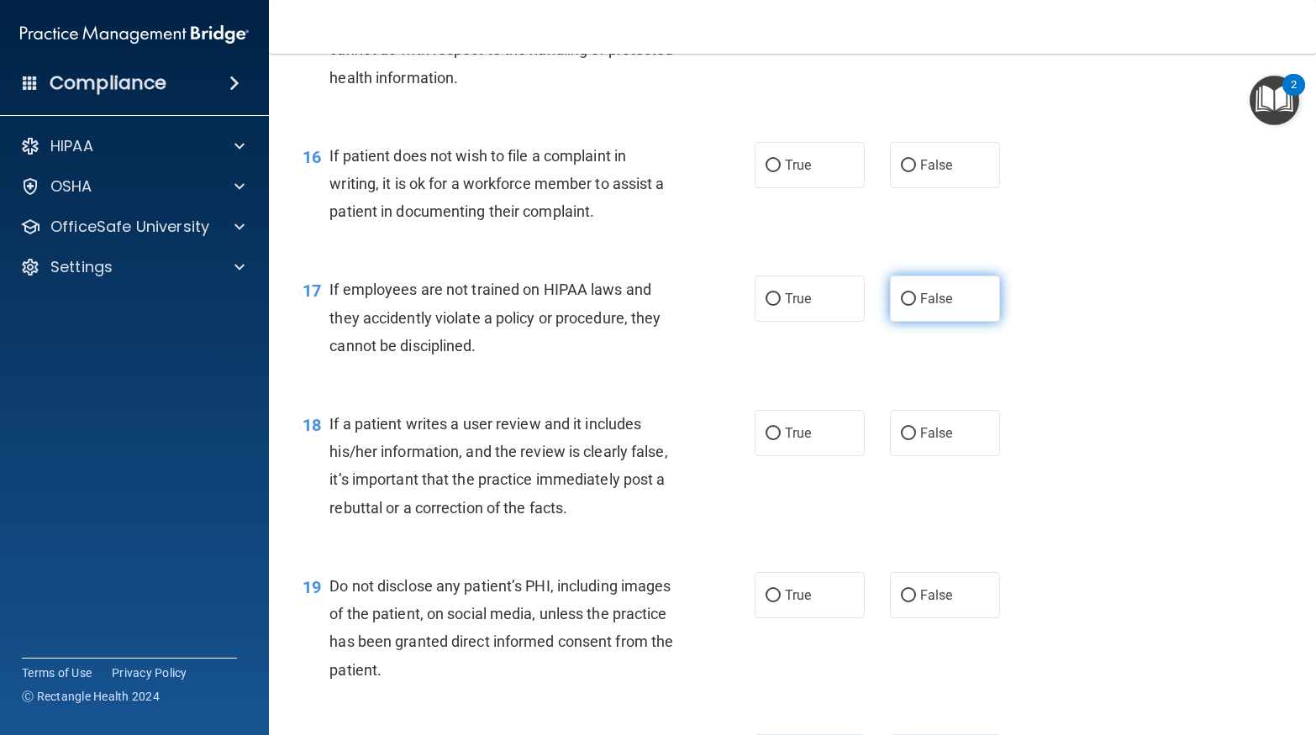
click at [904, 317] on label "False" at bounding box center [945, 299] width 110 height 46
click at [904, 306] on input "False" at bounding box center [908, 299] width 15 height 13
radio input "true"
click at [812, 188] on label "True" at bounding box center [810, 165] width 110 height 46
click at [781, 172] on input "True" at bounding box center [772, 166] width 15 height 13
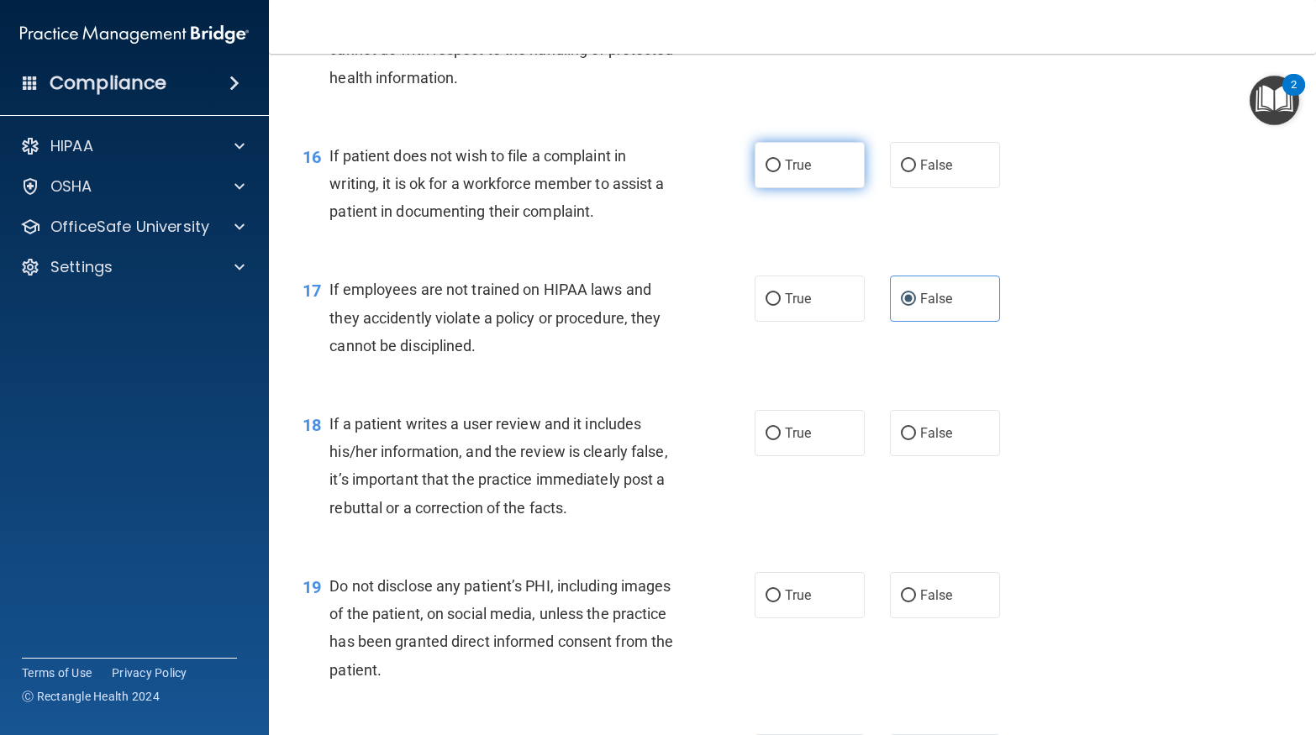
radio input "true"
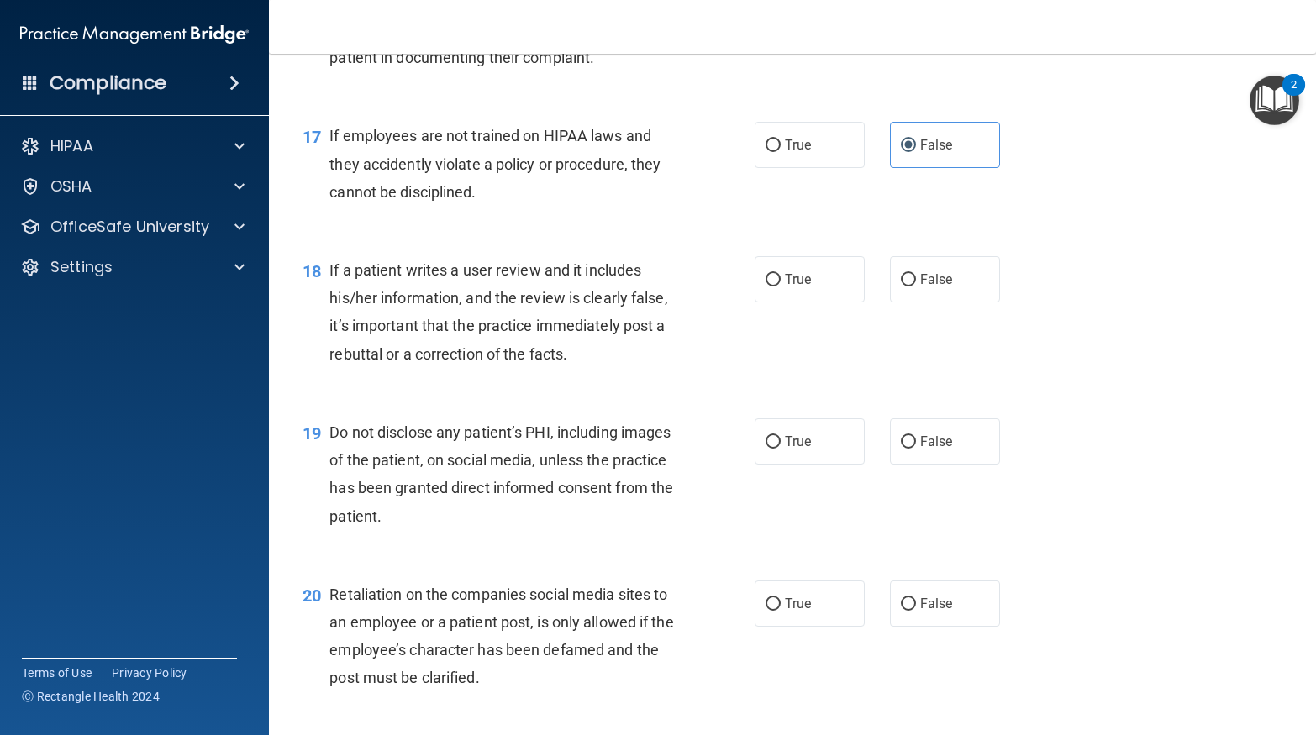
scroll to position [2683, 0]
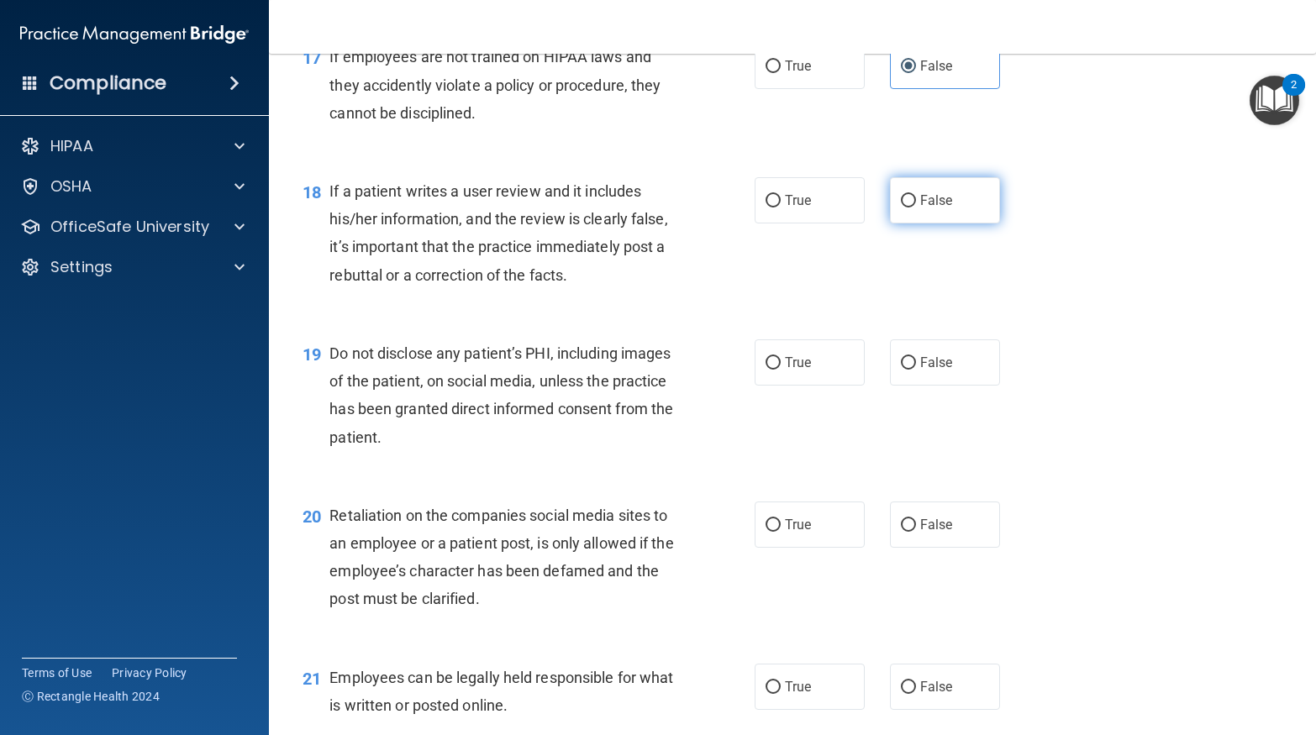
click at [898, 222] on label "False" at bounding box center [945, 200] width 110 height 46
click at [901, 208] on input "False" at bounding box center [908, 201] width 15 height 13
radio input "true"
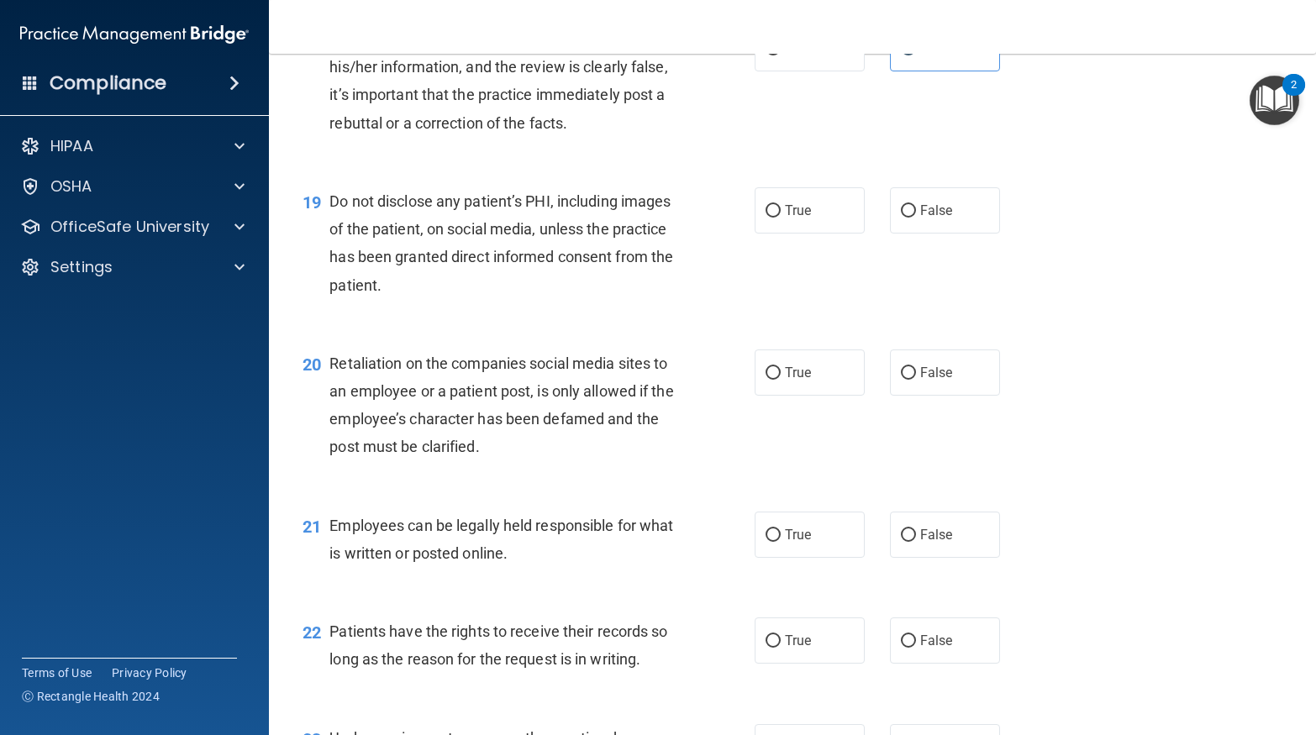
scroll to position [2882, 0]
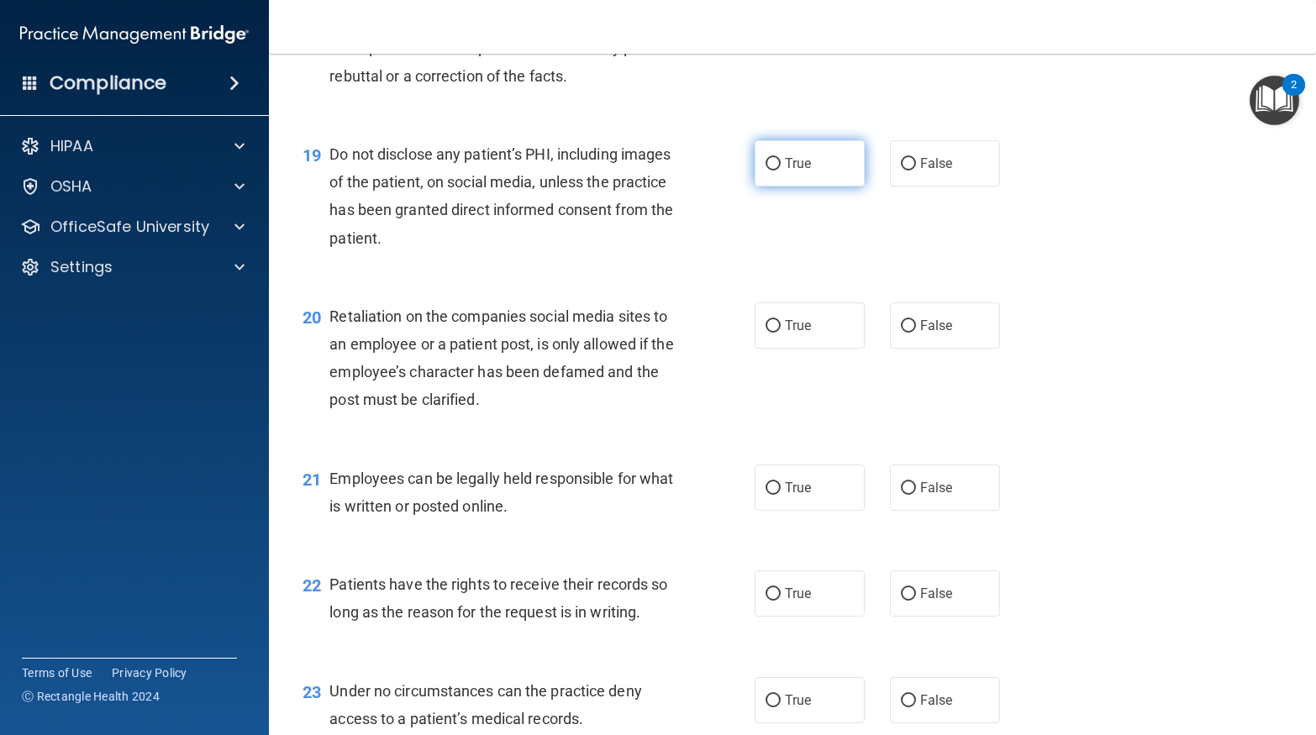
click at [817, 187] on label "True" at bounding box center [810, 163] width 110 height 46
click at [781, 171] on input "True" at bounding box center [772, 164] width 15 height 13
radio input "true"
click at [1023, 515] on div "21 Employees can be legally held responsible for what is written or posted onli…" at bounding box center [792, 497] width 1005 height 106
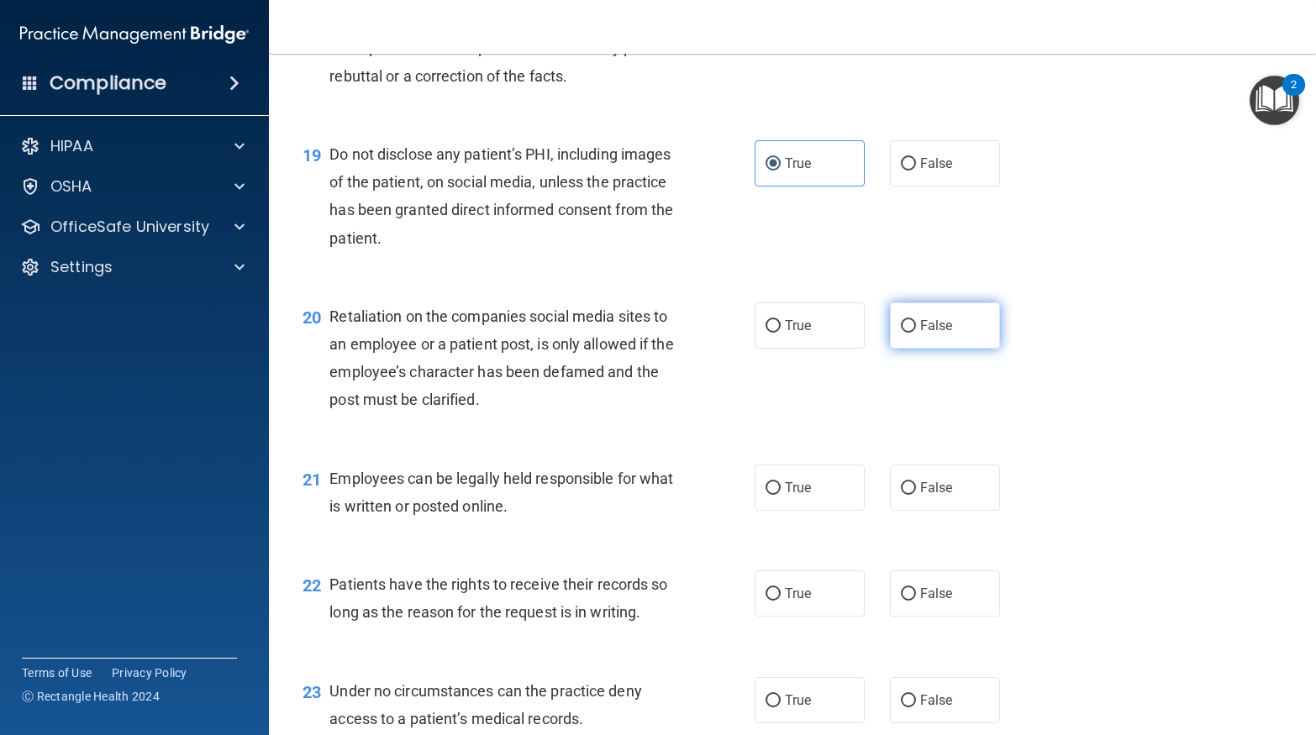
click at [940, 334] on span "False" at bounding box center [936, 326] width 33 height 16
click at [916, 333] on input "False" at bounding box center [908, 326] width 15 height 13
radio input "true"
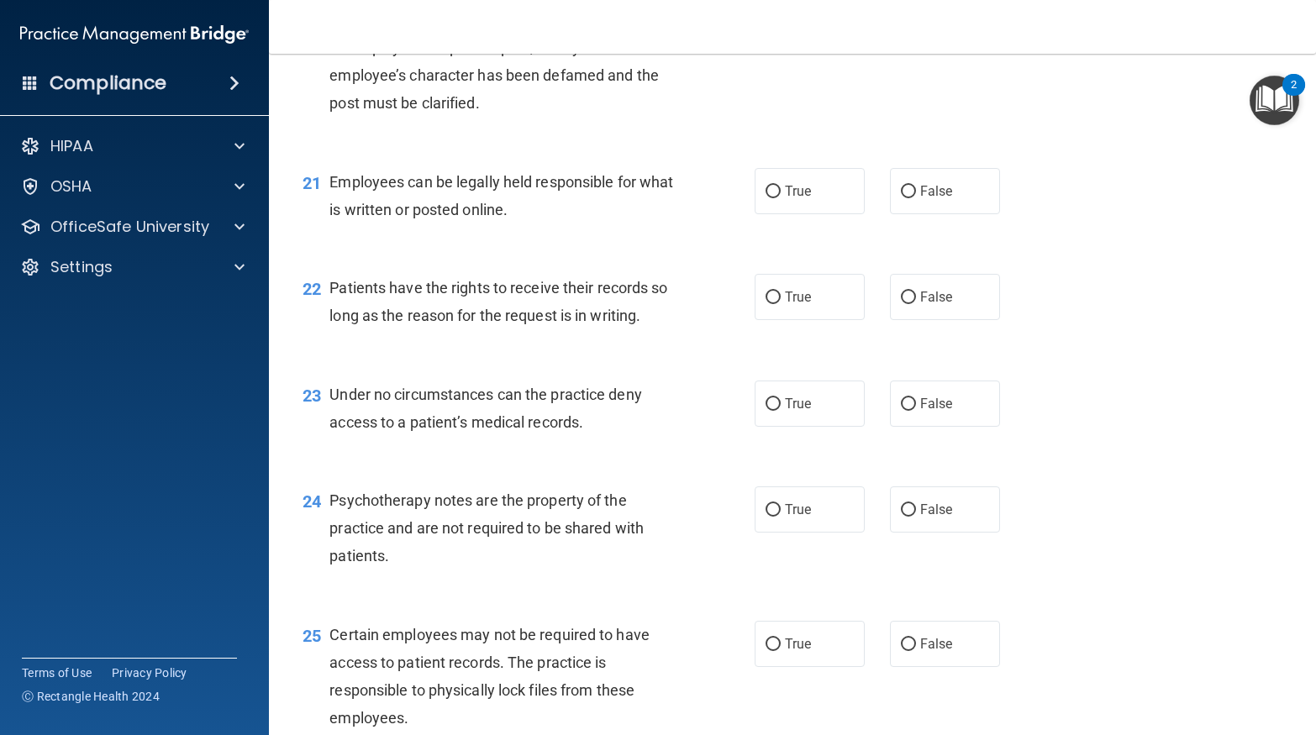
scroll to position [3181, 0]
click at [842, 212] on label "True" at bounding box center [810, 189] width 110 height 46
click at [781, 196] on input "True" at bounding box center [772, 189] width 15 height 13
radio input "true"
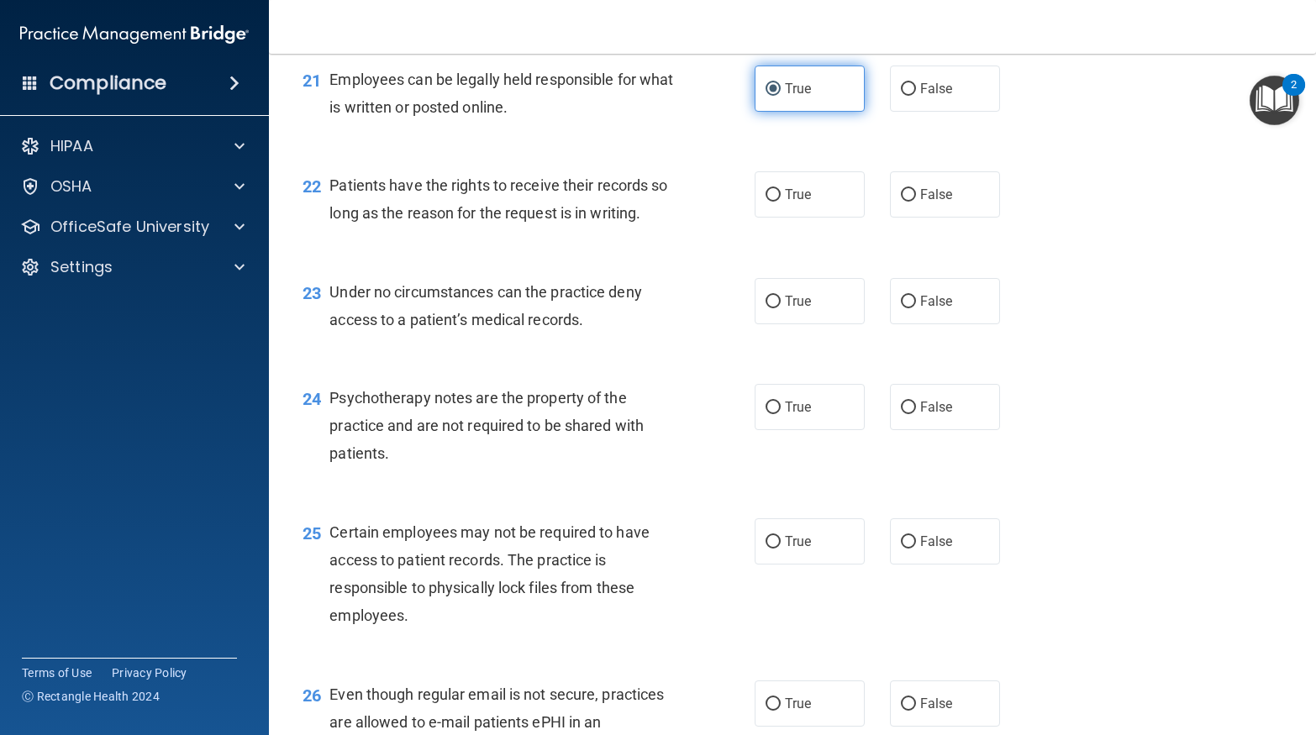
scroll to position [3314, 0]
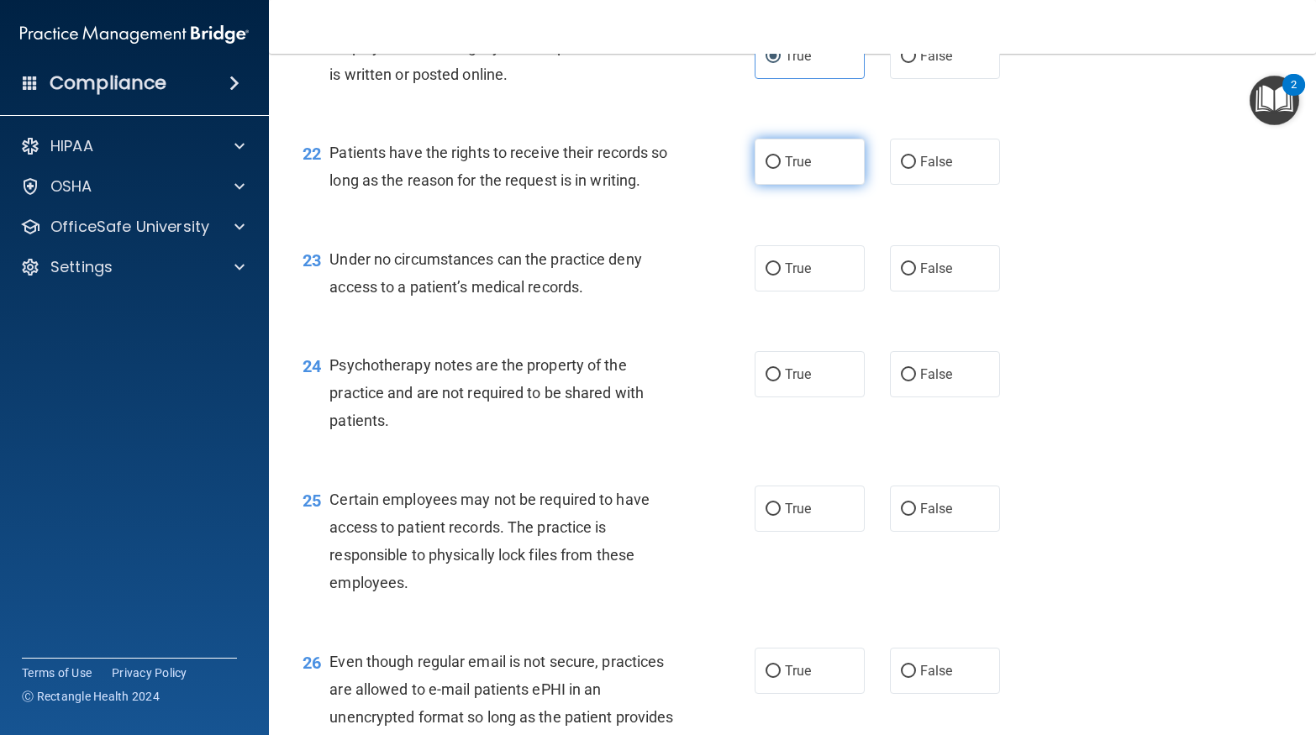
click at [841, 184] on label "True" at bounding box center [810, 162] width 110 height 46
click at [781, 169] on input "True" at bounding box center [772, 162] width 15 height 13
radio input "true"
click at [774, 276] on input "True" at bounding box center [772, 269] width 15 height 13
radio input "true"
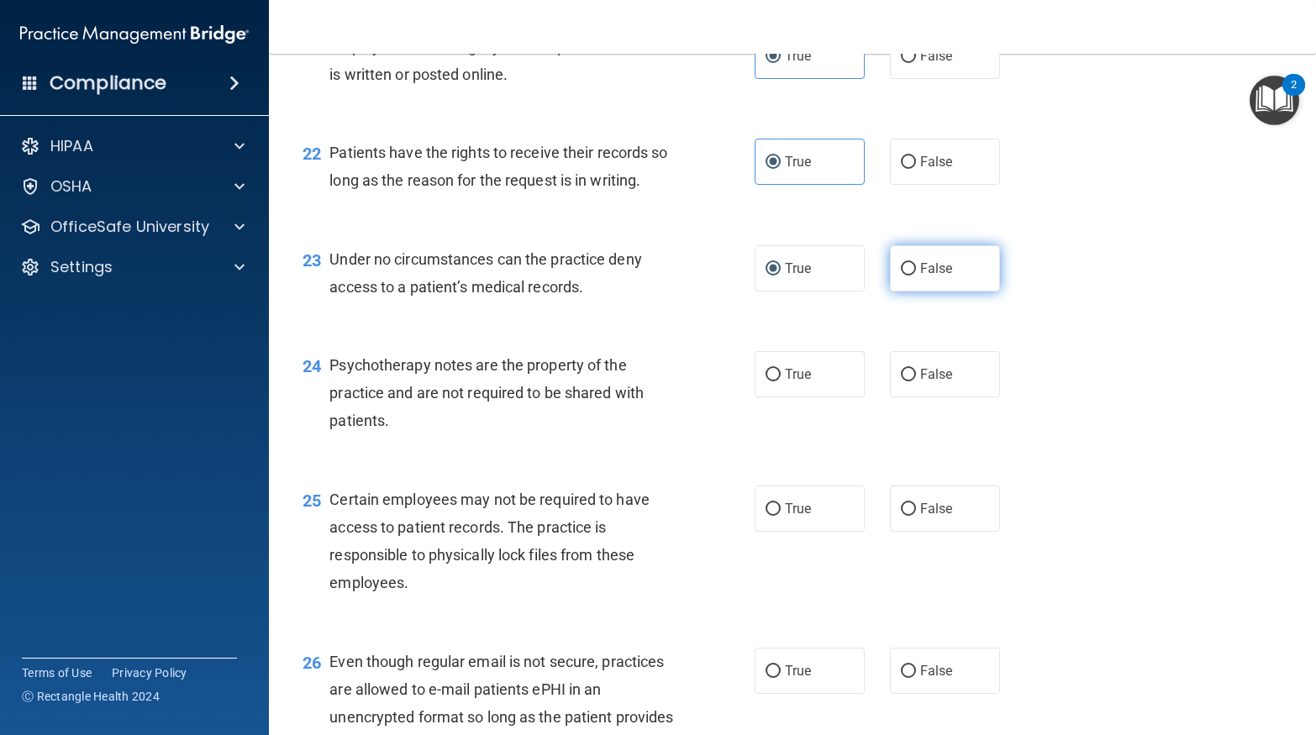
click at [936, 276] on span "False" at bounding box center [936, 268] width 33 height 16
click at [916, 276] on input "False" at bounding box center [908, 269] width 15 height 13
radio input "true"
radio input "false"
click at [920, 382] on span "False" at bounding box center [936, 374] width 33 height 16
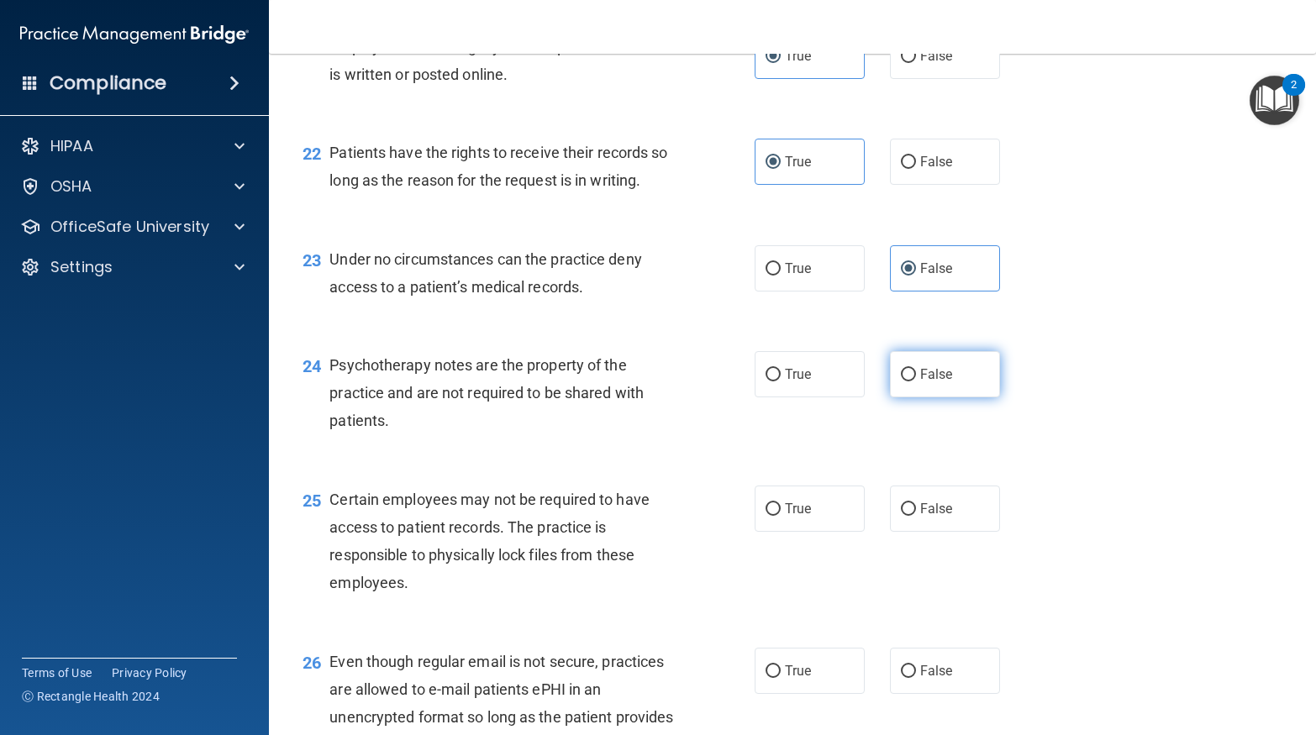
click at [916, 381] on input "False" at bounding box center [908, 375] width 15 height 13
radio input "true"
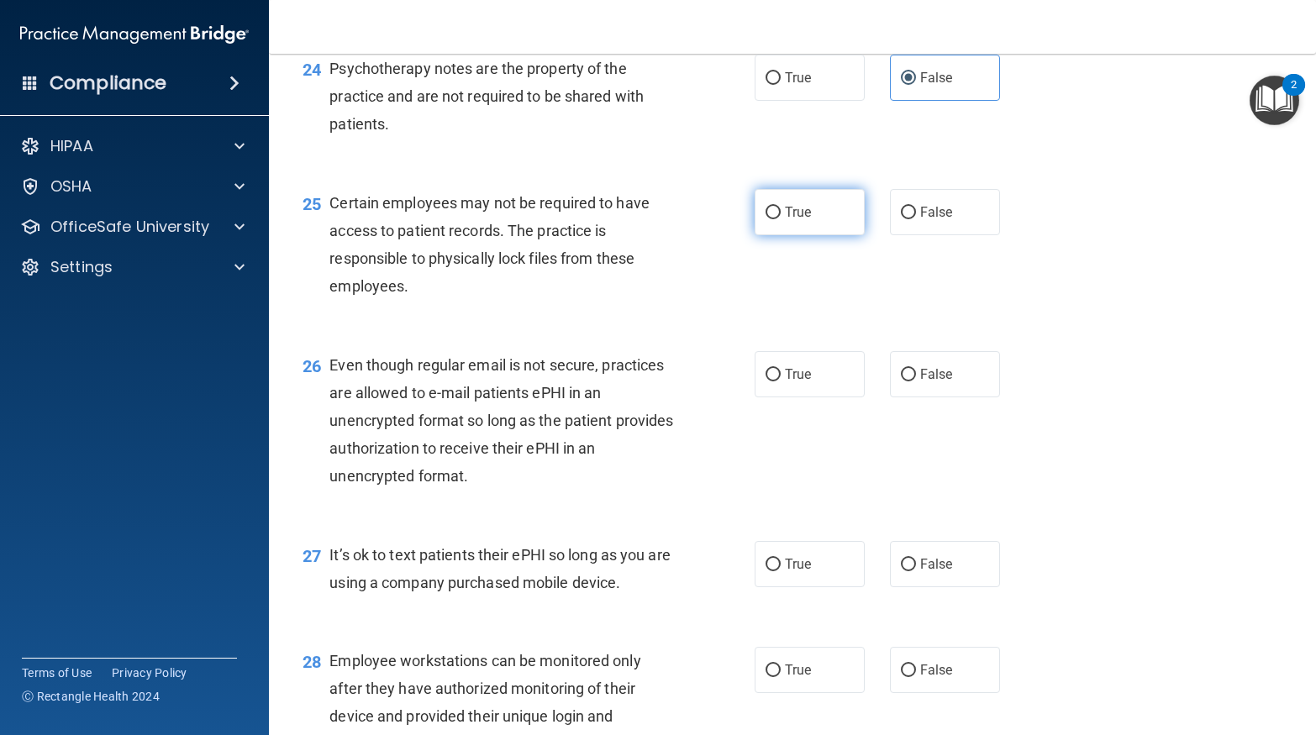
scroll to position [3613, 0]
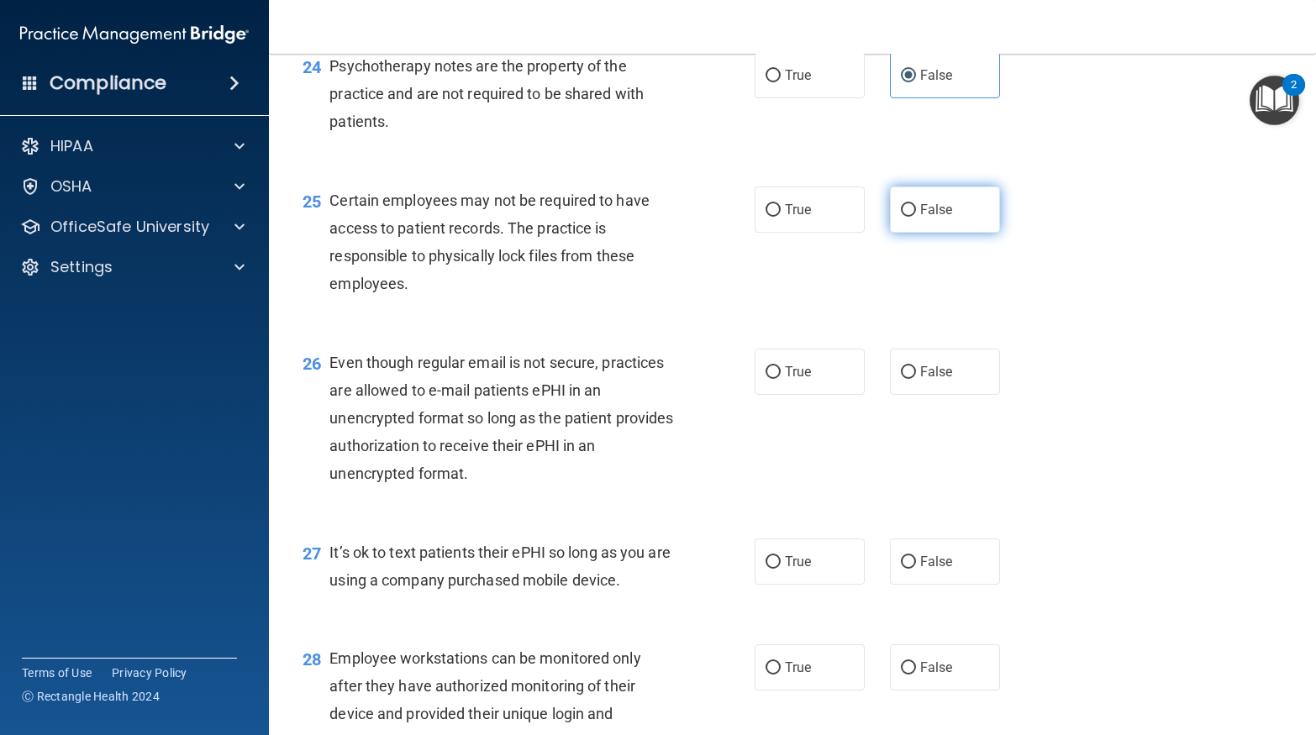
click at [922, 218] on span "False" at bounding box center [936, 210] width 33 height 16
click at [916, 217] on input "False" at bounding box center [908, 210] width 15 height 13
radio input "true"
click at [803, 218] on span "True" at bounding box center [798, 210] width 26 height 16
click at [781, 217] on input "True" at bounding box center [772, 210] width 15 height 13
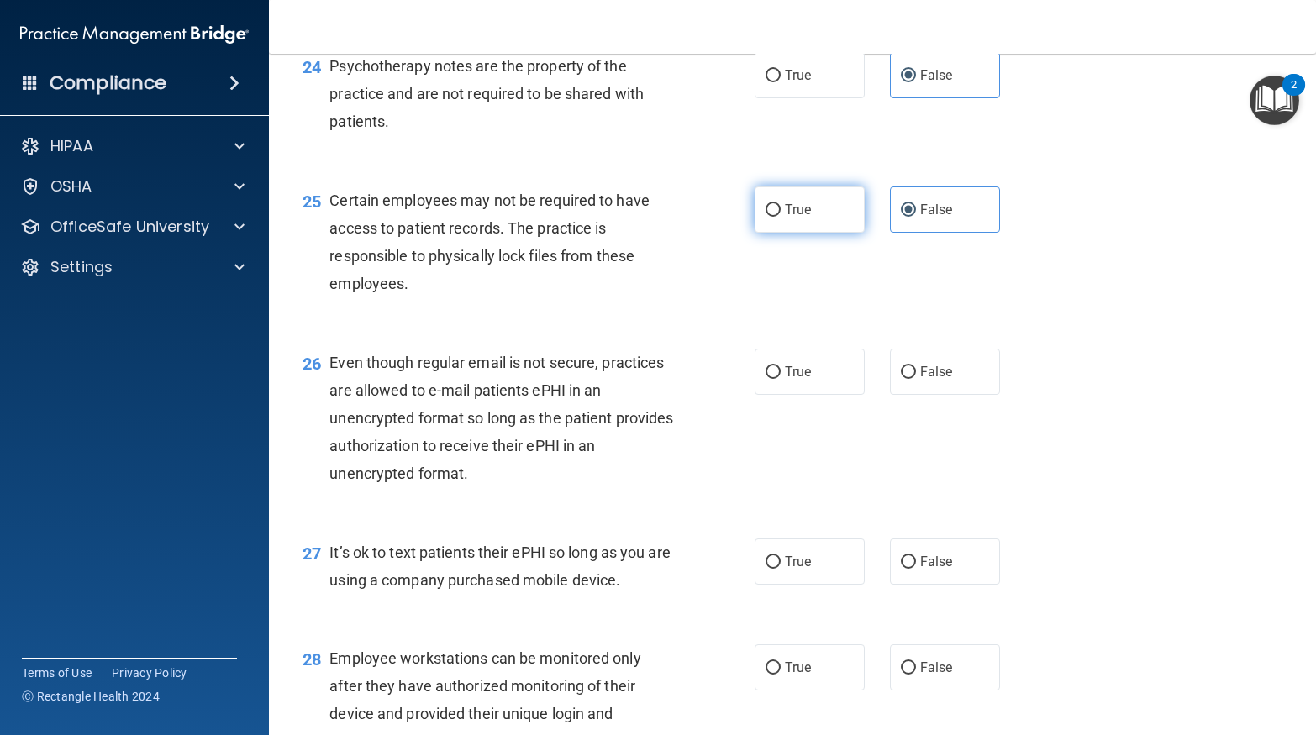
radio input "true"
radio input "false"
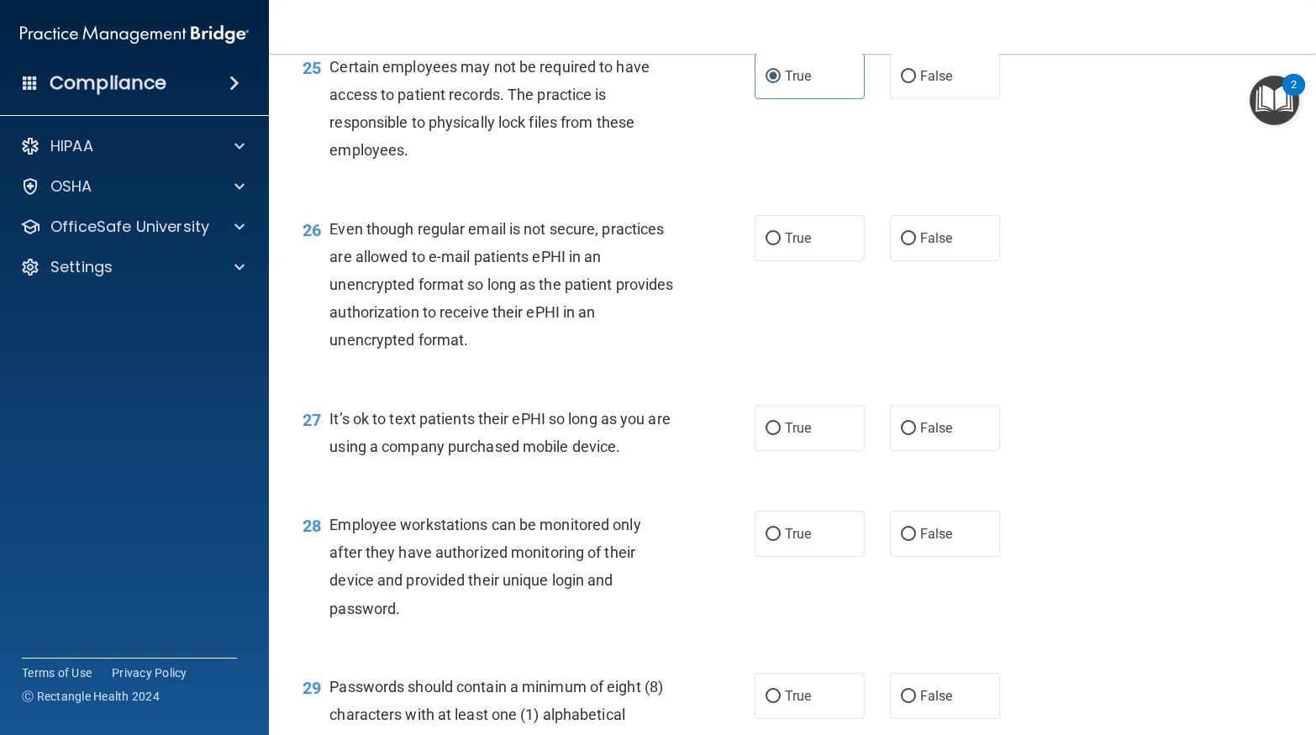
scroll to position [3780, 0]
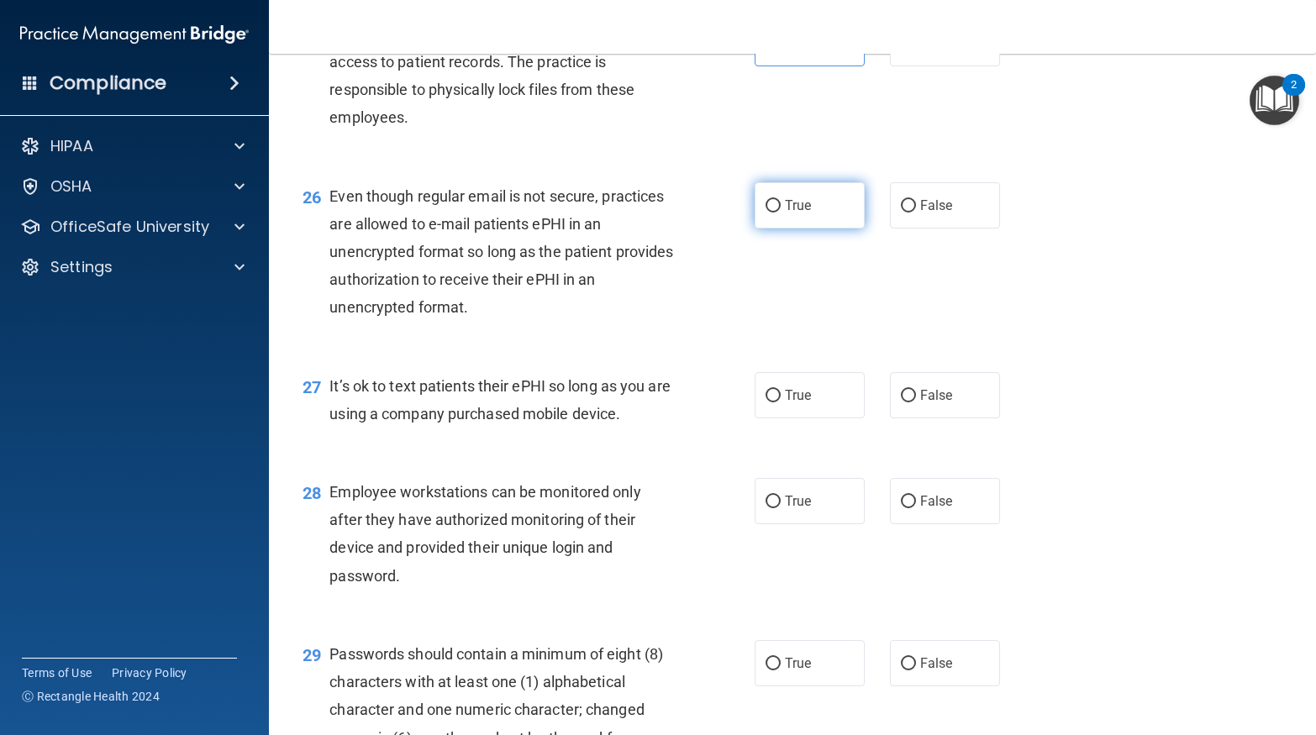
click at [810, 213] on span "True" at bounding box center [798, 205] width 26 height 16
click at [781, 213] on input "True" at bounding box center [772, 206] width 15 height 13
radio input "true"
click at [850, 418] on label "True" at bounding box center [810, 395] width 110 height 46
click at [781, 402] on input "True" at bounding box center [772, 396] width 15 height 13
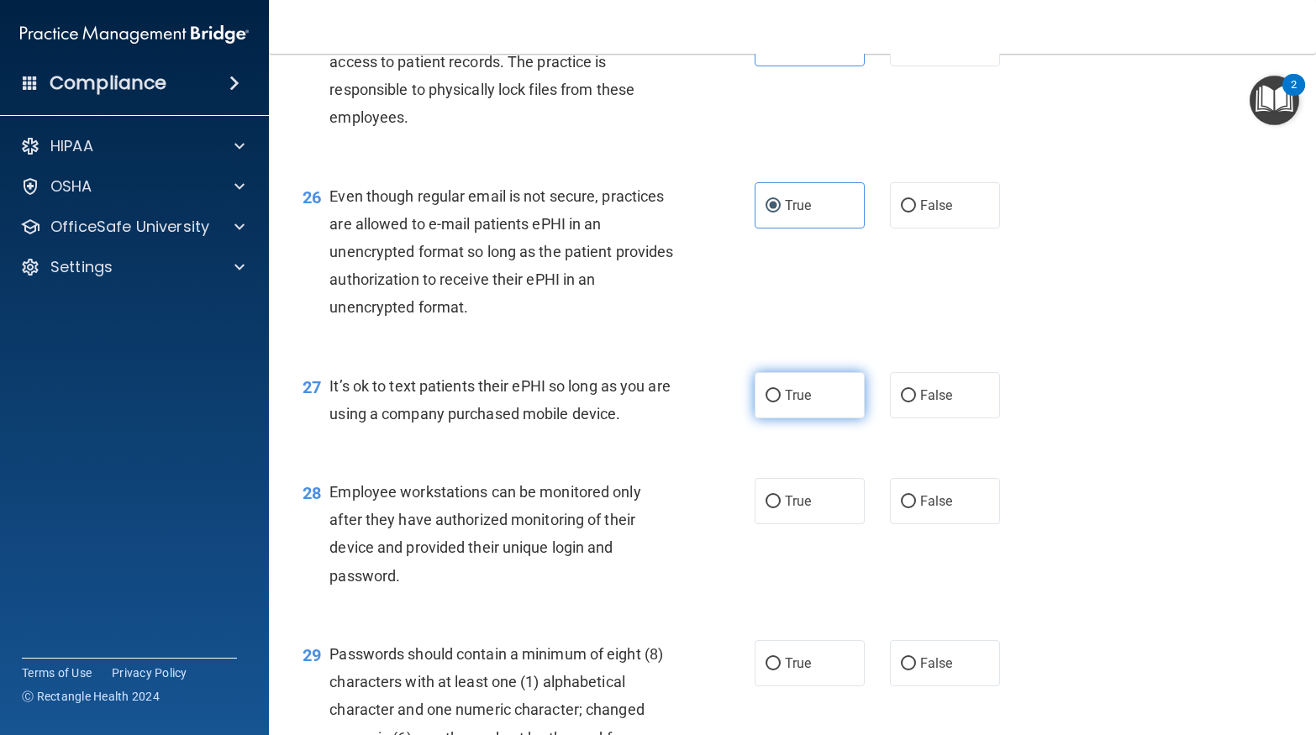
radio input "true"
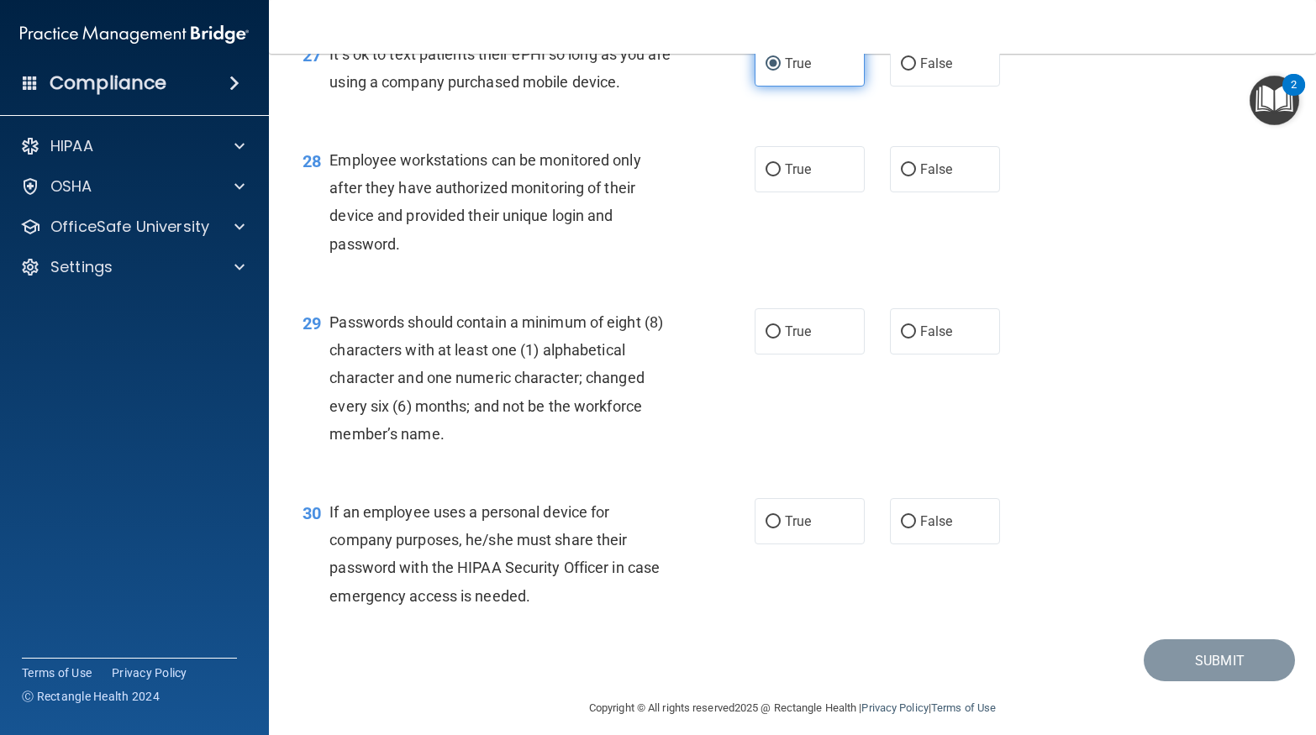
scroll to position [4146, 0]
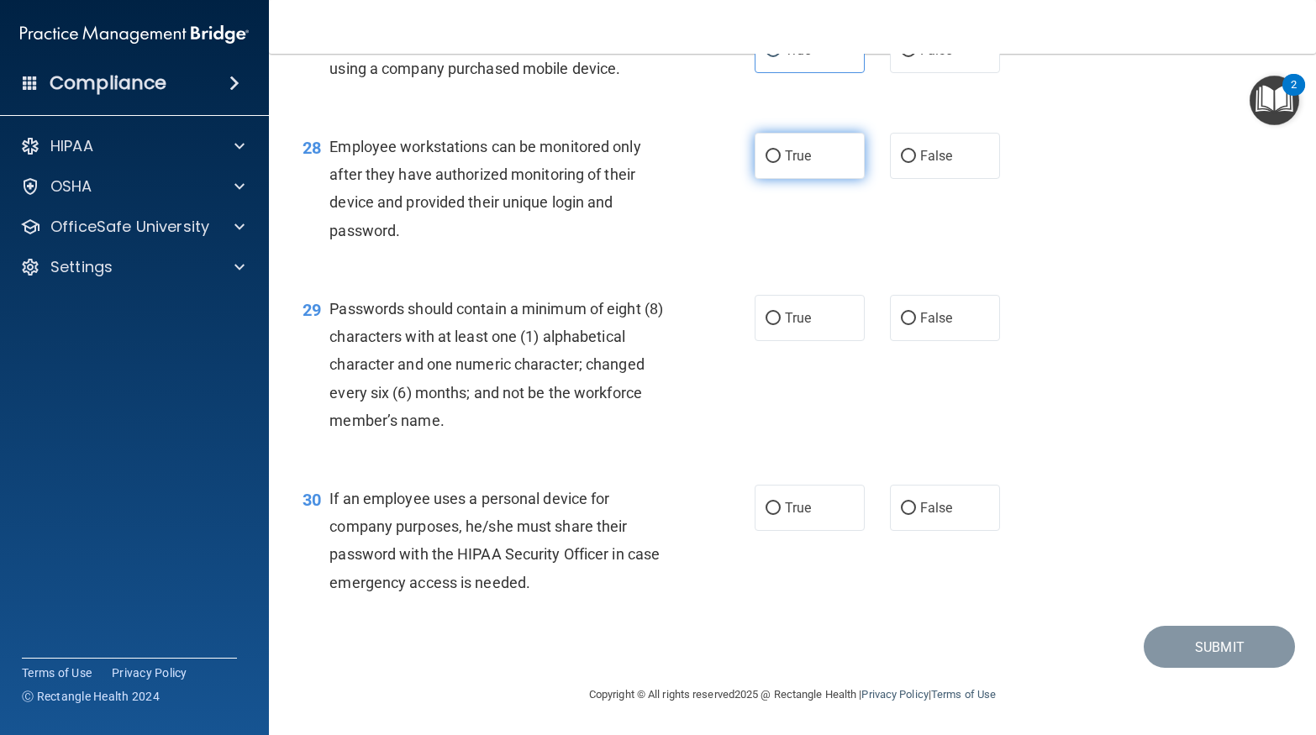
click at [851, 152] on label "True" at bounding box center [810, 156] width 110 height 46
click at [781, 152] on input "True" at bounding box center [772, 156] width 15 height 13
radio input "true"
click at [796, 318] on span "True" at bounding box center [798, 318] width 26 height 16
click at [781, 318] on input "True" at bounding box center [772, 319] width 15 height 13
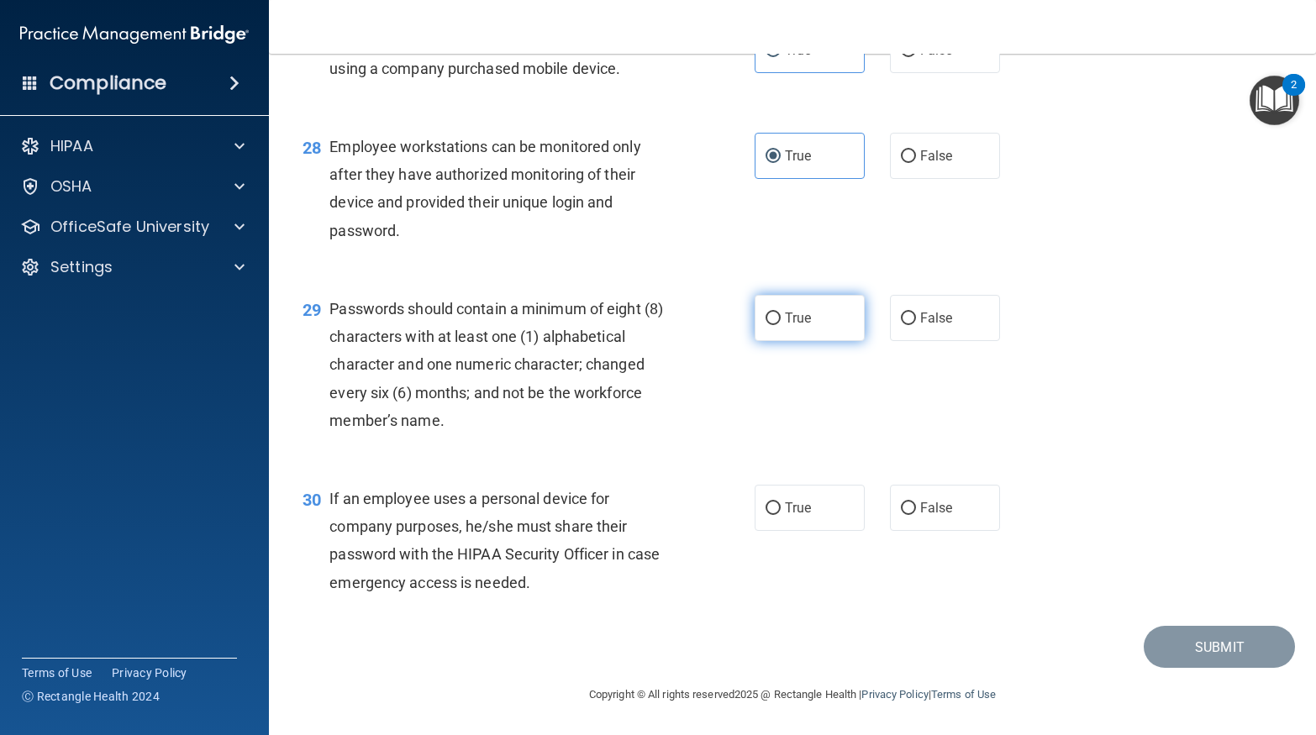
radio input "true"
click at [792, 515] on span "True" at bounding box center [798, 508] width 26 height 16
click at [781, 515] on input "True" at bounding box center [772, 508] width 15 height 13
radio input "true"
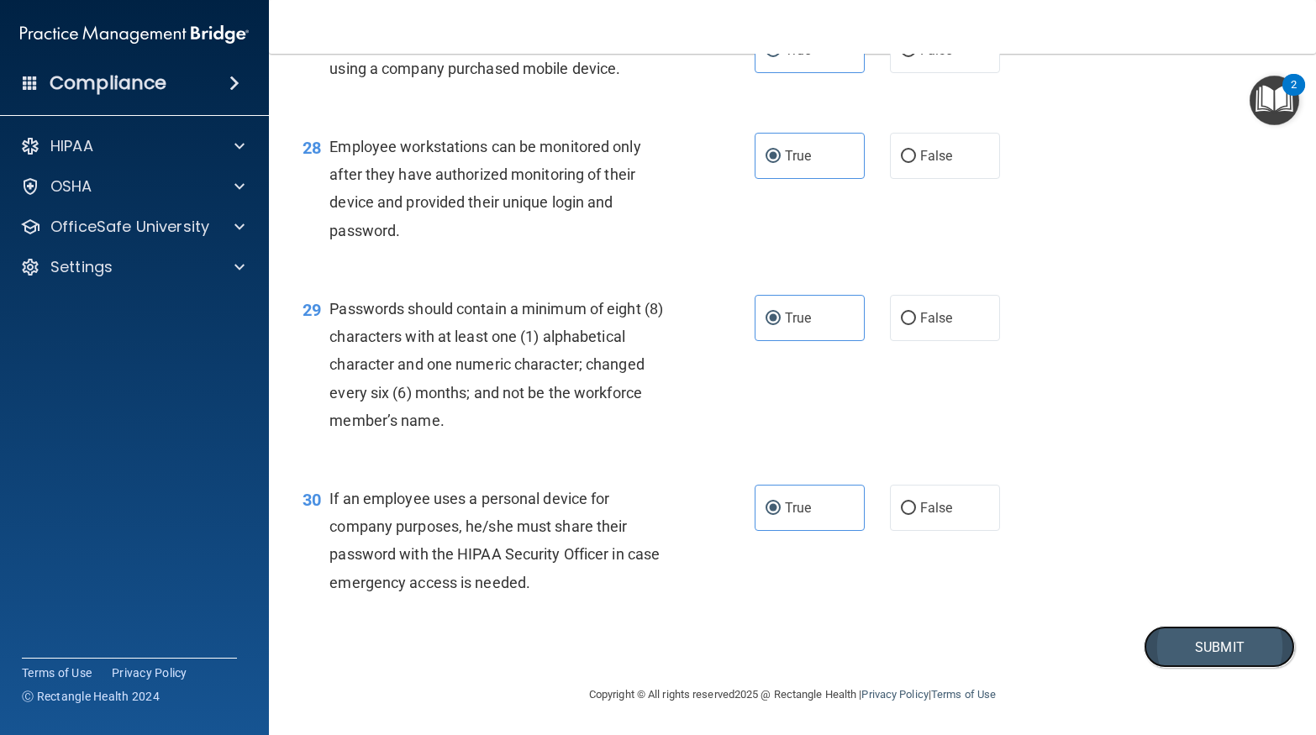
click at [1236, 654] on button "Submit" at bounding box center [1219, 647] width 151 height 43
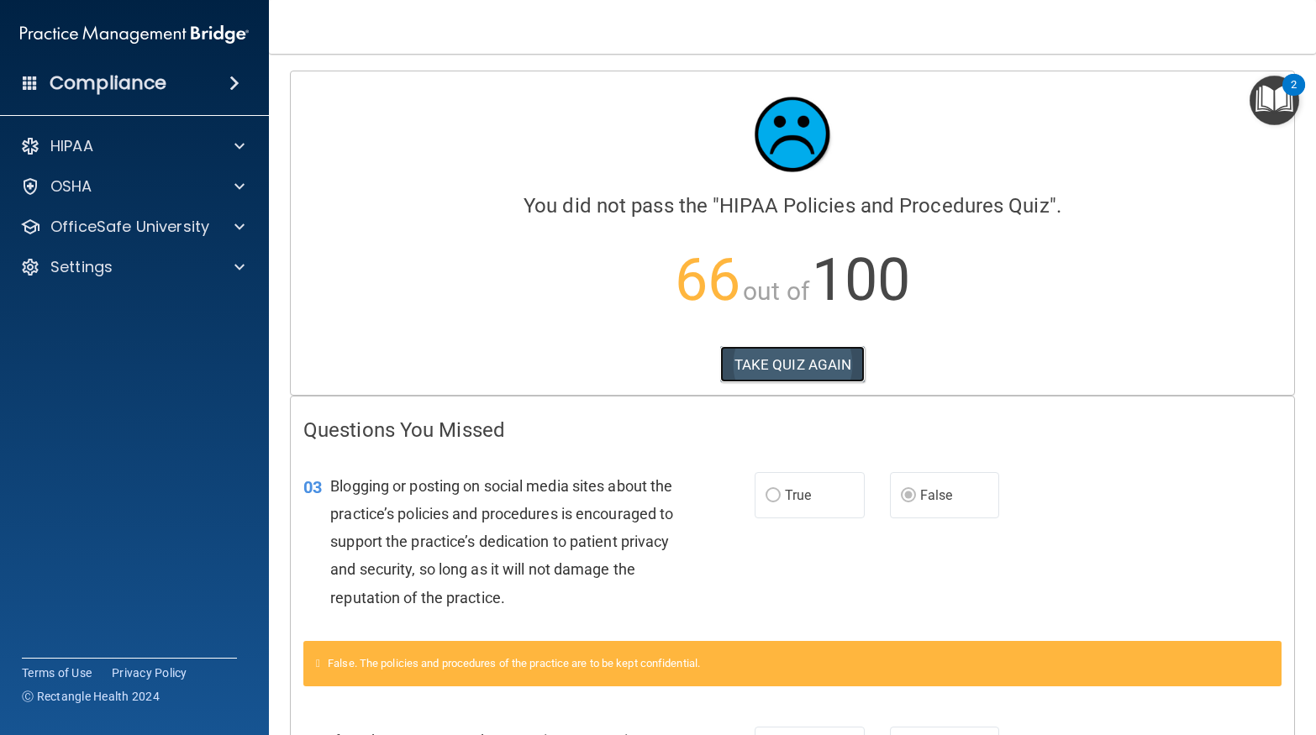
click at [766, 366] on button "TAKE QUIZ AGAIN" at bounding box center [792, 364] width 145 height 37
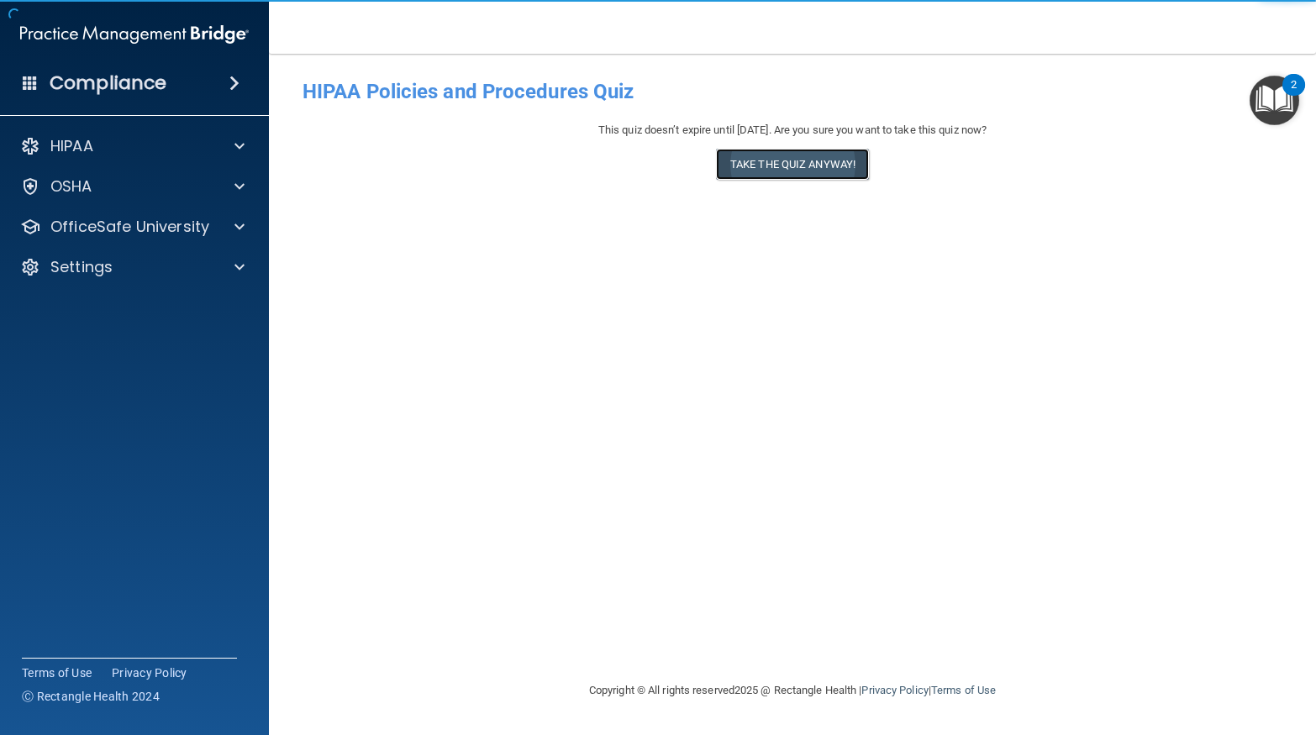
click at [821, 160] on button "Take the quiz anyway!" at bounding box center [792, 164] width 153 height 31
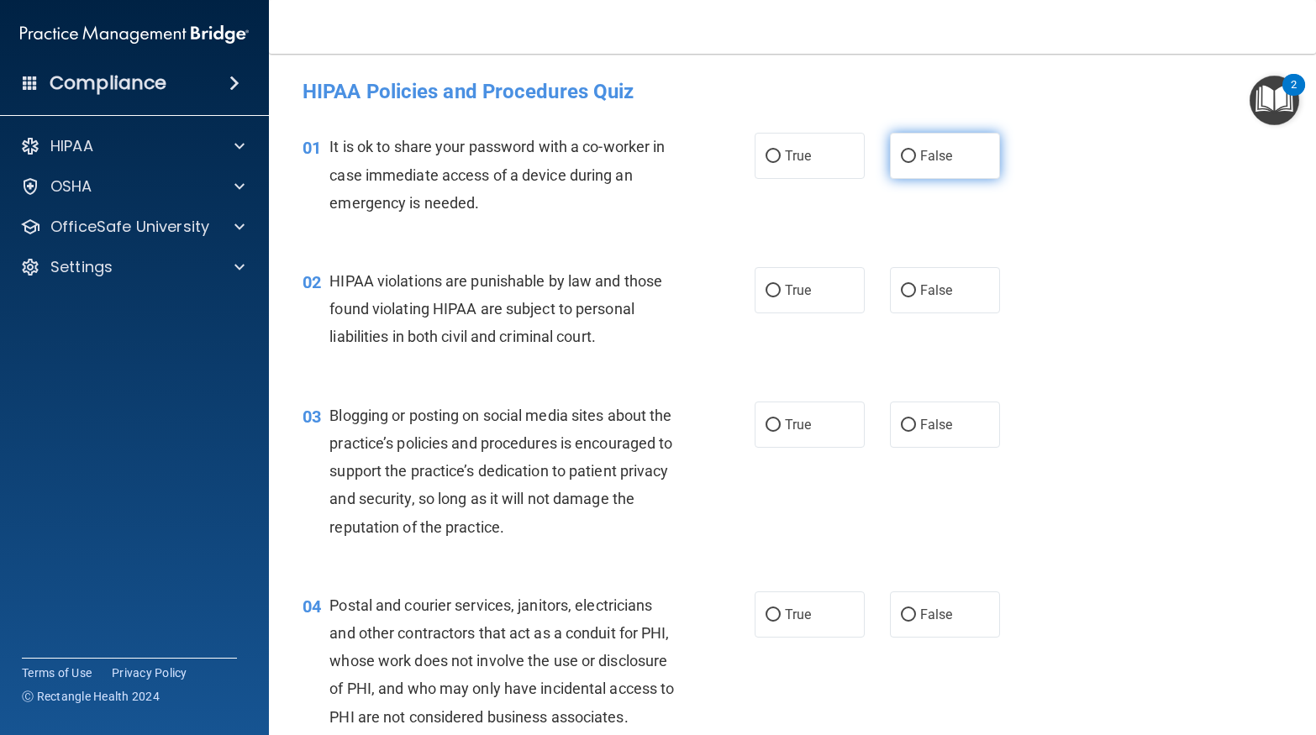
click at [912, 171] on label "False" at bounding box center [945, 156] width 110 height 46
click at [912, 163] on input "False" at bounding box center [908, 156] width 15 height 13
radio input "true"
click at [799, 295] on span "True" at bounding box center [798, 290] width 26 height 16
click at [781, 295] on input "True" at bounding box center [772, 291] width 15 height 13
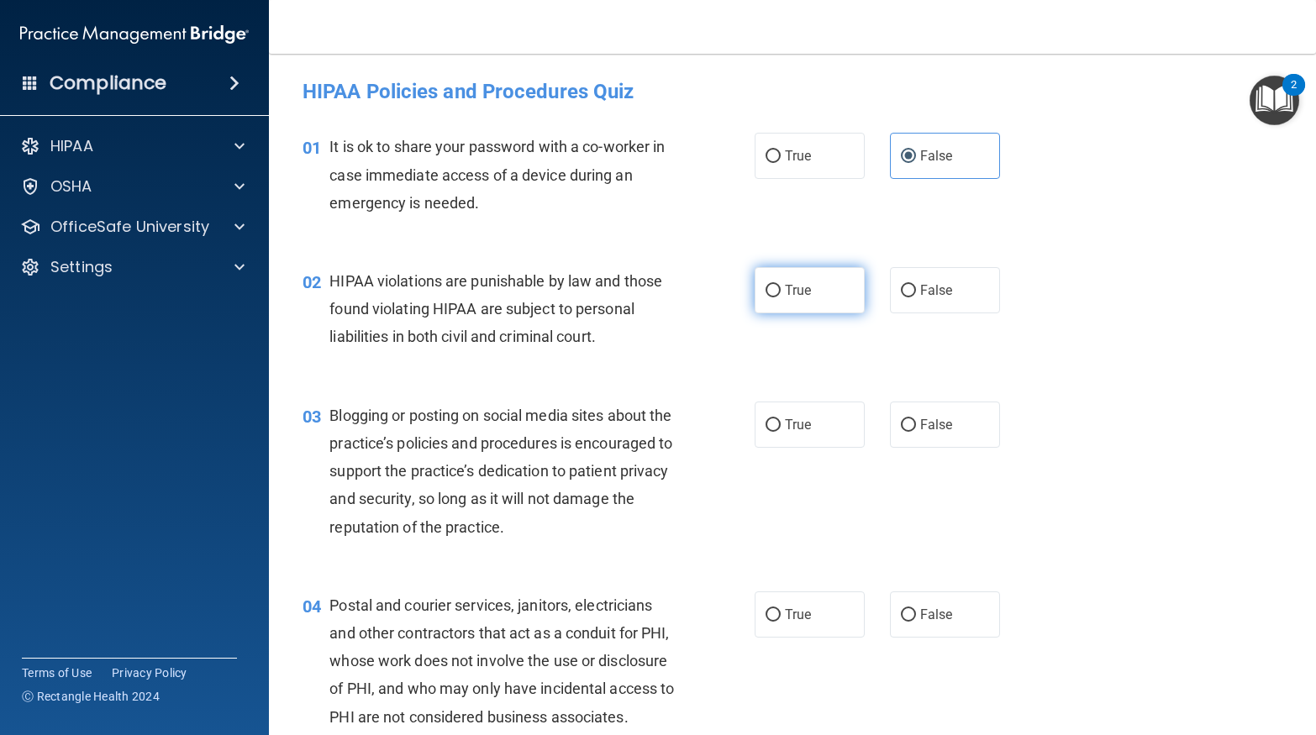
radio input "true"
click at [914, 429] on input "False" at bounding box center [908, 425] width 15 height 13
radio input "true"
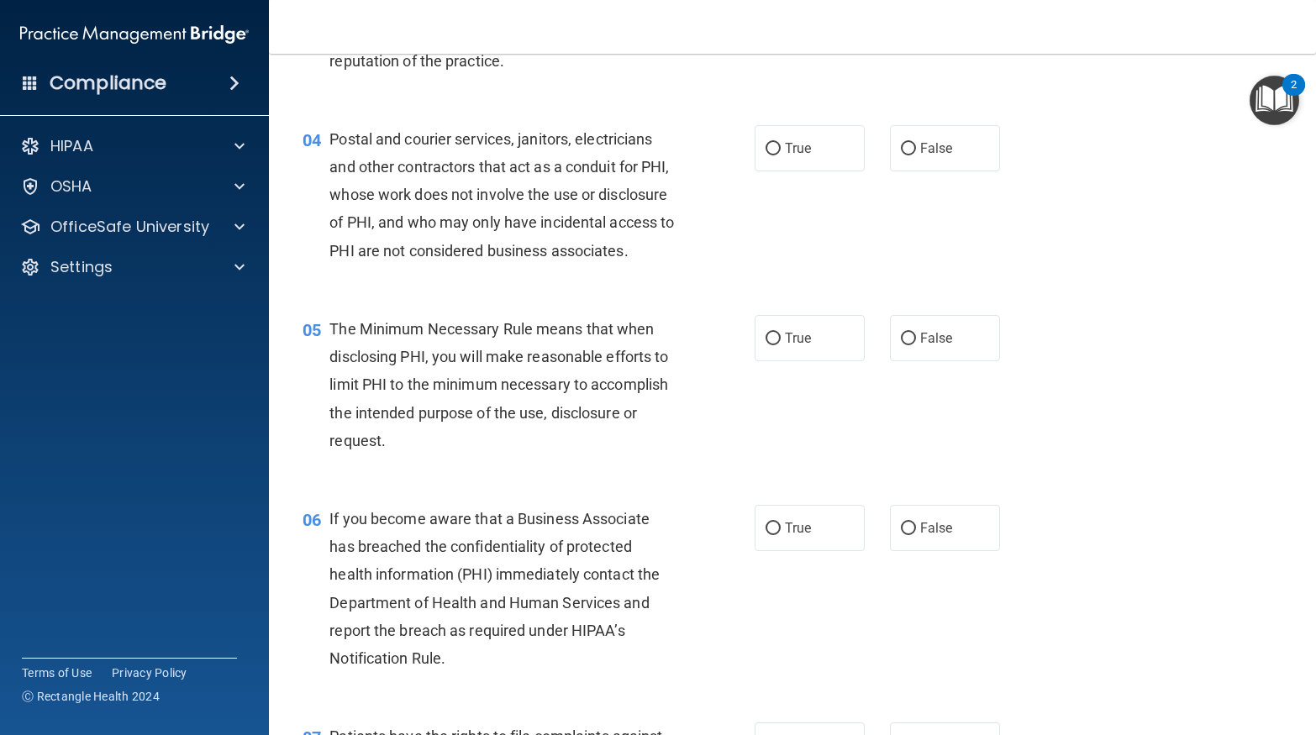
scroll to position [468, 0]
click at [807, 151] on span "True" at bounding box center [798, 147] width 26 height 16
click at [781, 151] on input "True" at bounding box center [772, 147] width 15 height 13
radio input "true"
click at [802, 351] on label "True" at bounding box center [810, 336] width 110 height 46
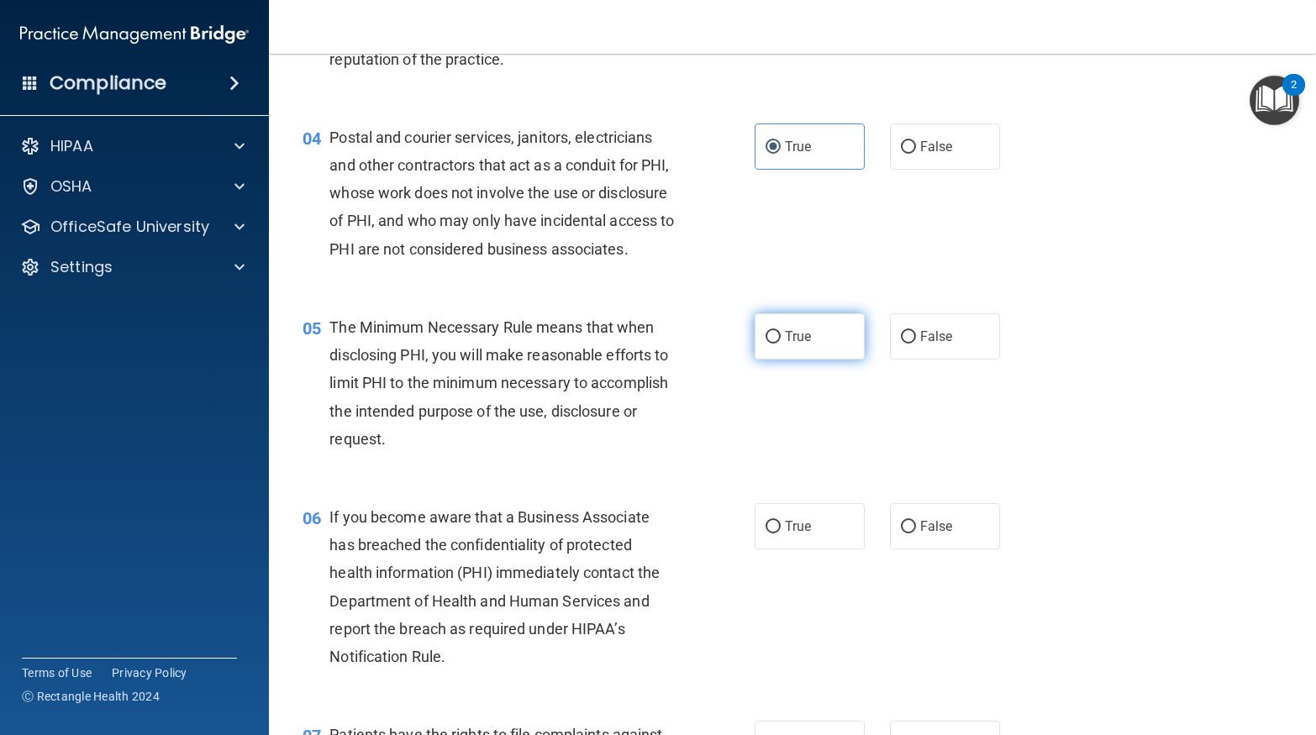
click at [781, 344] on input "True" at bounding box center [772, 337] width 15 height 13
radio input "true"
click at [934, 523] on span "False" at bounding box center [936, 526] width 33 height 16
click at [916, 523] on input "False" at bounding box center [908, 527] width 15 height 13
radio input "true"
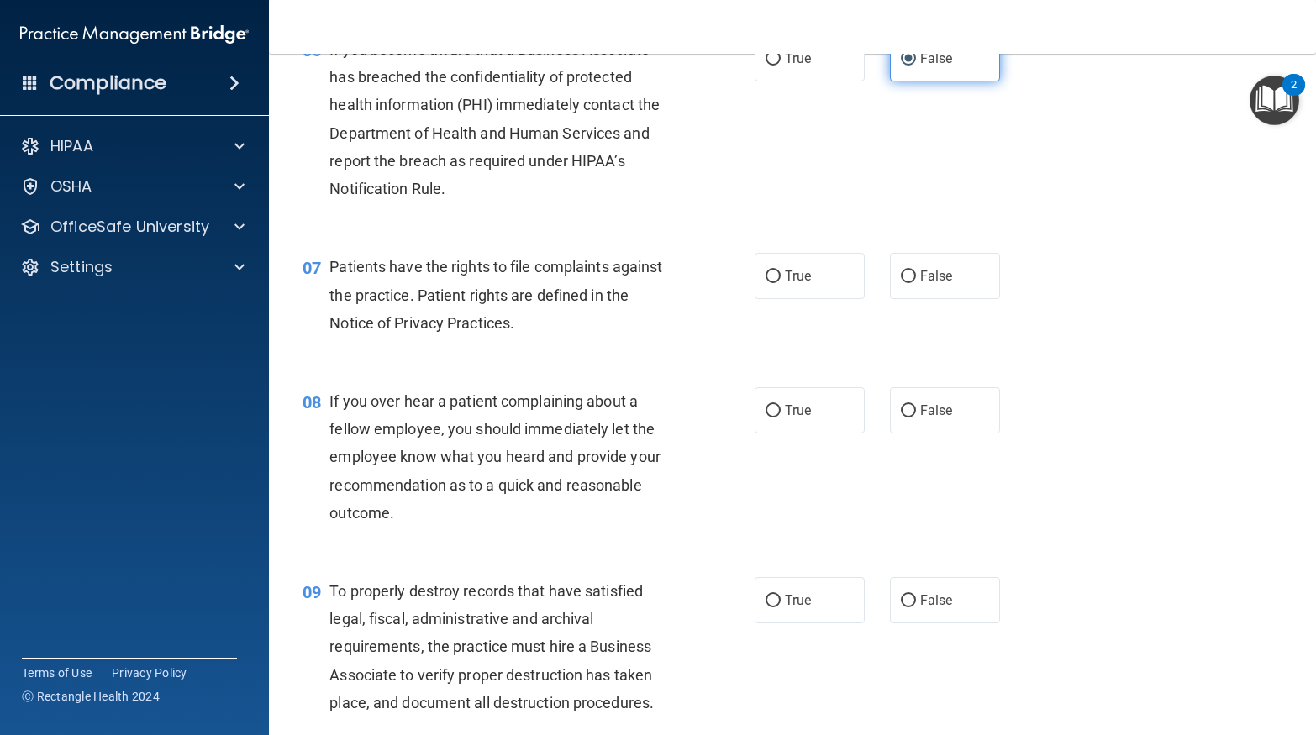
scroll to position [937, 0]
click at [860, 284] on label "True" at bounding box center [810, 275] width 110 height 46
click at [781, 282] on input "True" at bounding box center [772, 276] width 15 height 13
radio input "true"
click at [924, 416] on label "False" at bounding box center [945, 410] width 110 height 46
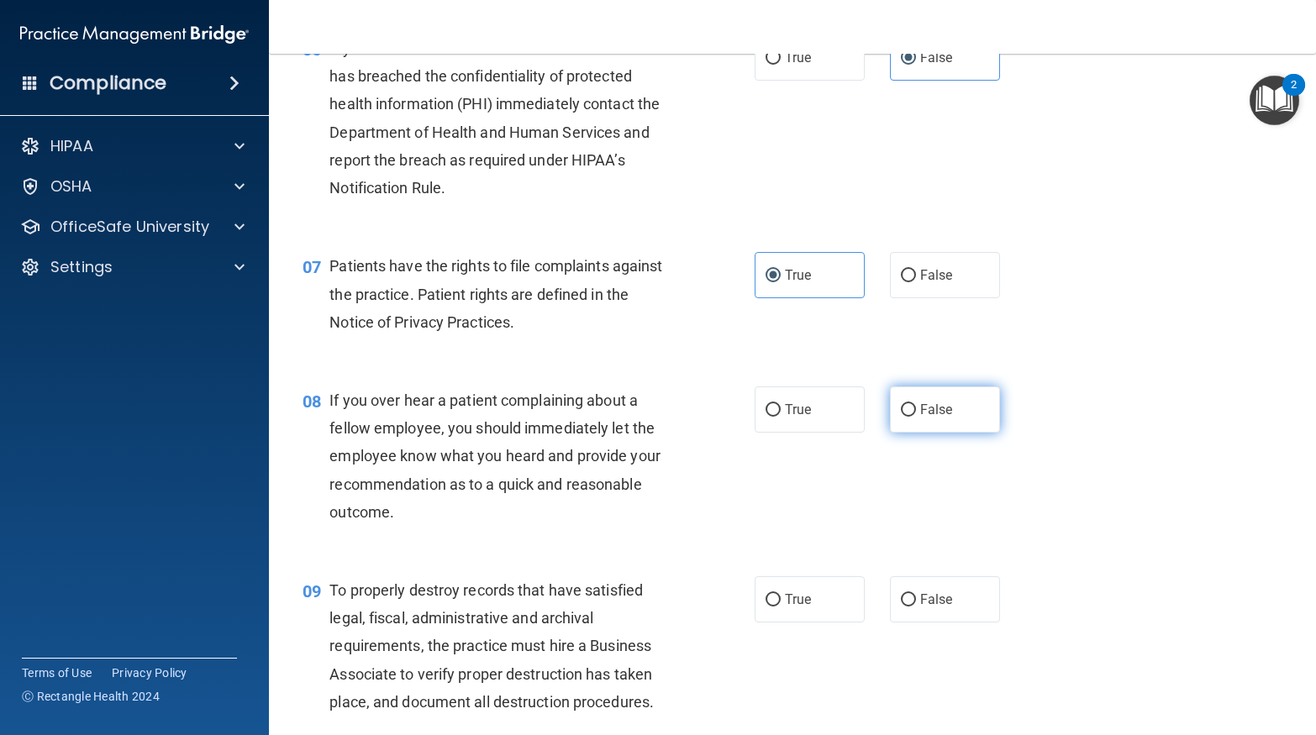
click at [916, 416] on input "False" at bounding box center [908, 410] width 15 height 13
radio input "true"
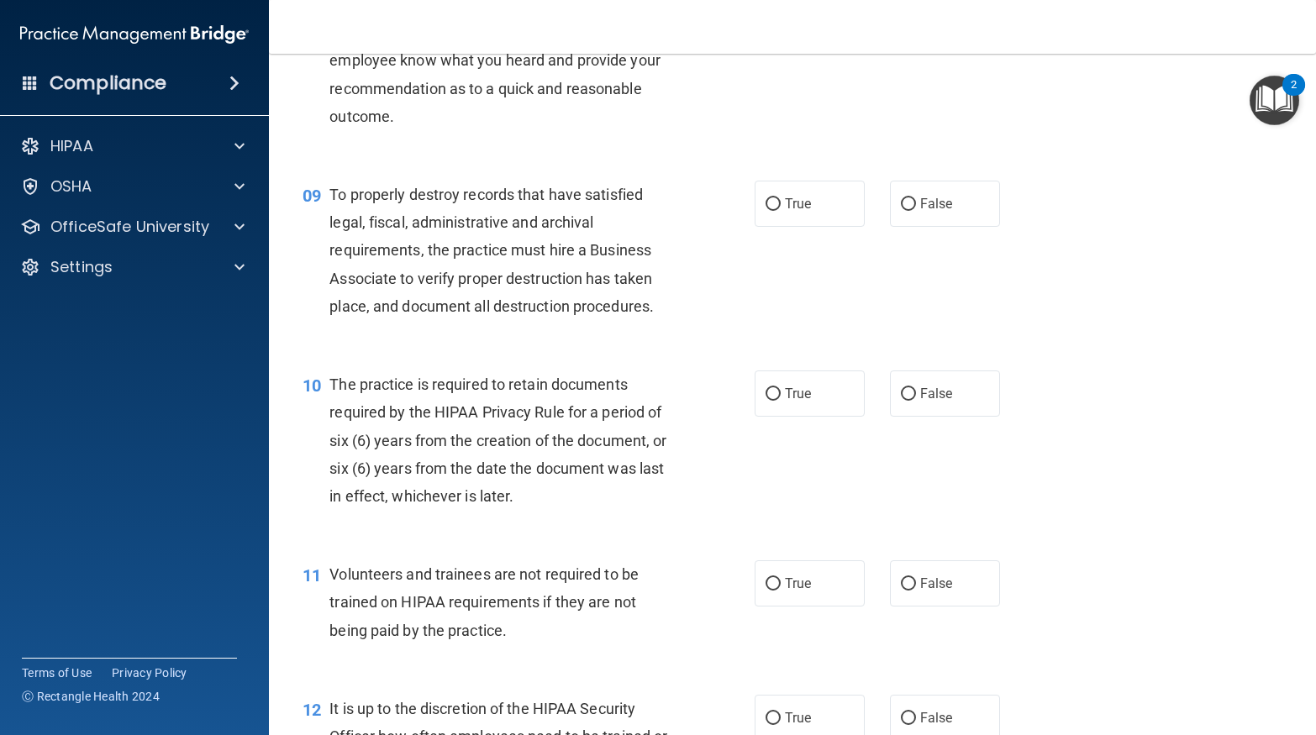
scroll to position [1335, 0]
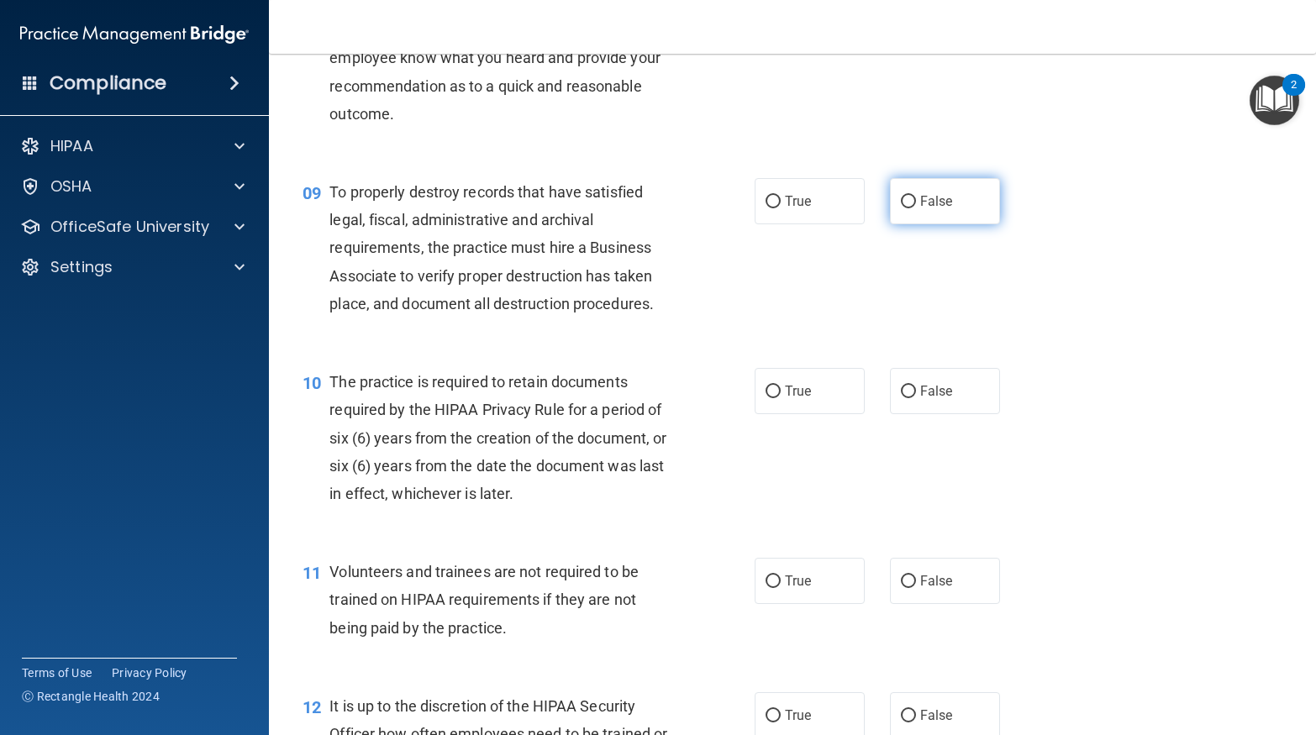
click at [907, 197] on input "False" at bounding box center [908, 202] width 15 height 13
radio input "true"
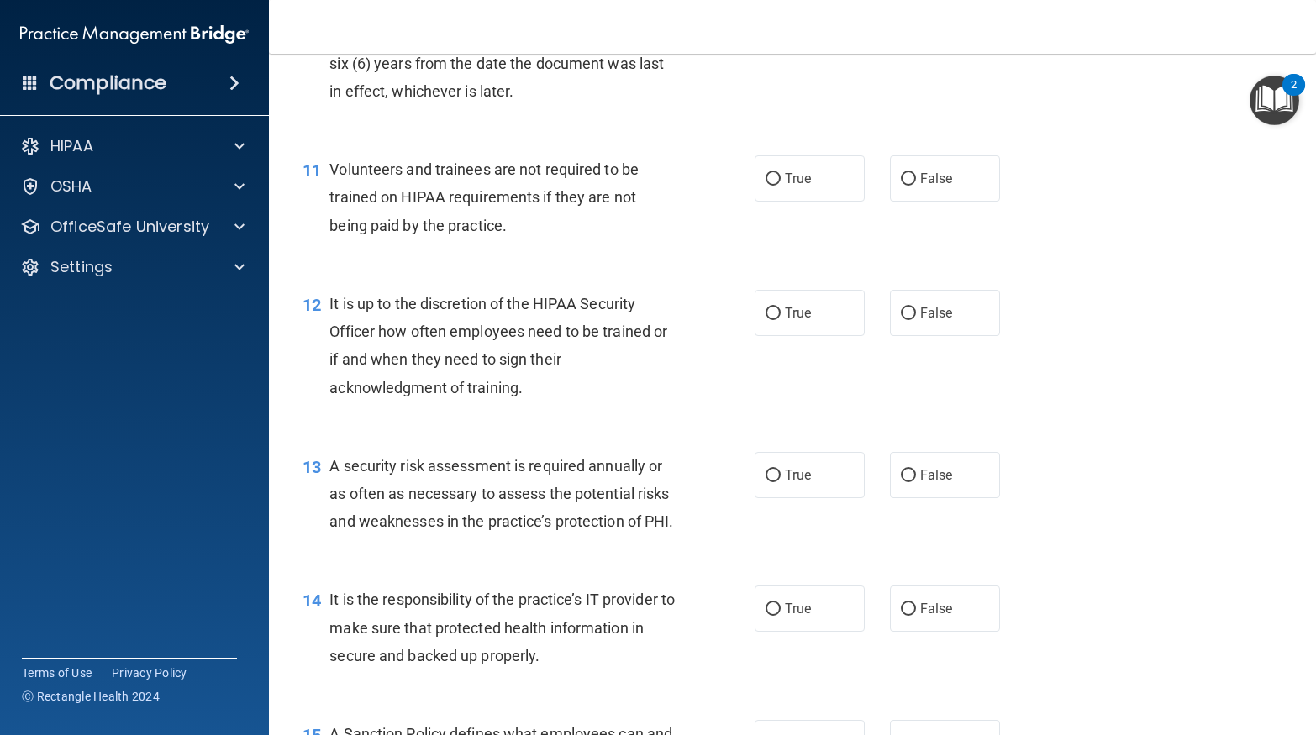
scroll to position [1739, 0]
click at [912, 615] on input "False" at bounding box center [908, 608] width 15 height 13
radio input "true"
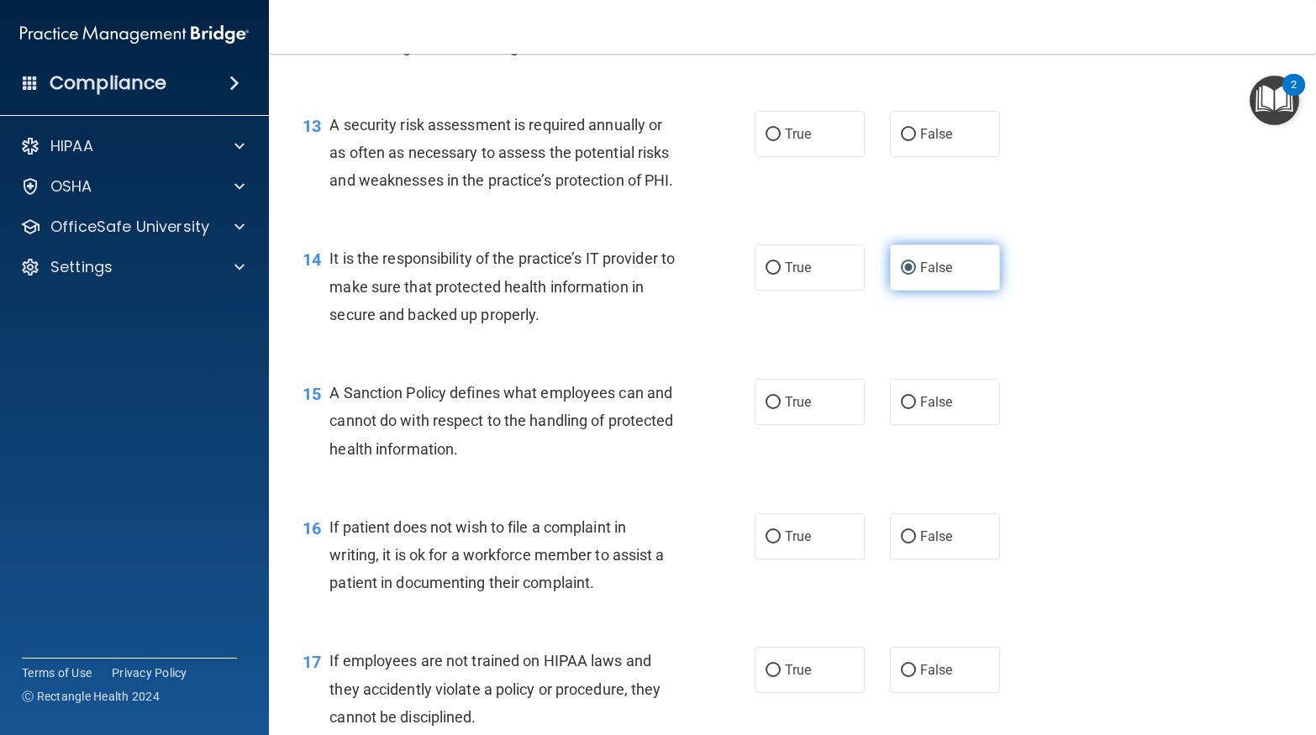
scroll to position [2105, 0]
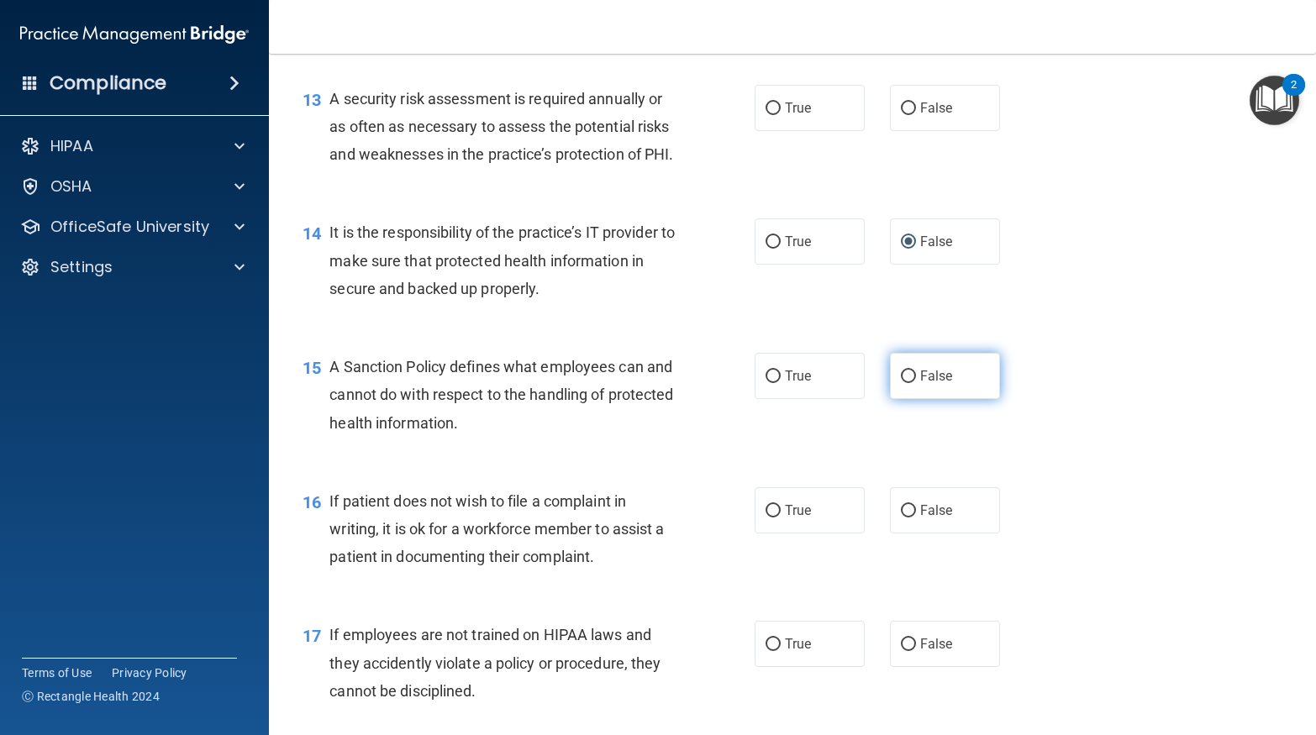
click at [894, 397] on label "False" at bounding box center [945, 376] width 110 height 46
click at [901, 383] on input "False" at bounding box center [908, 377] width 15 height 13
radio input "true"
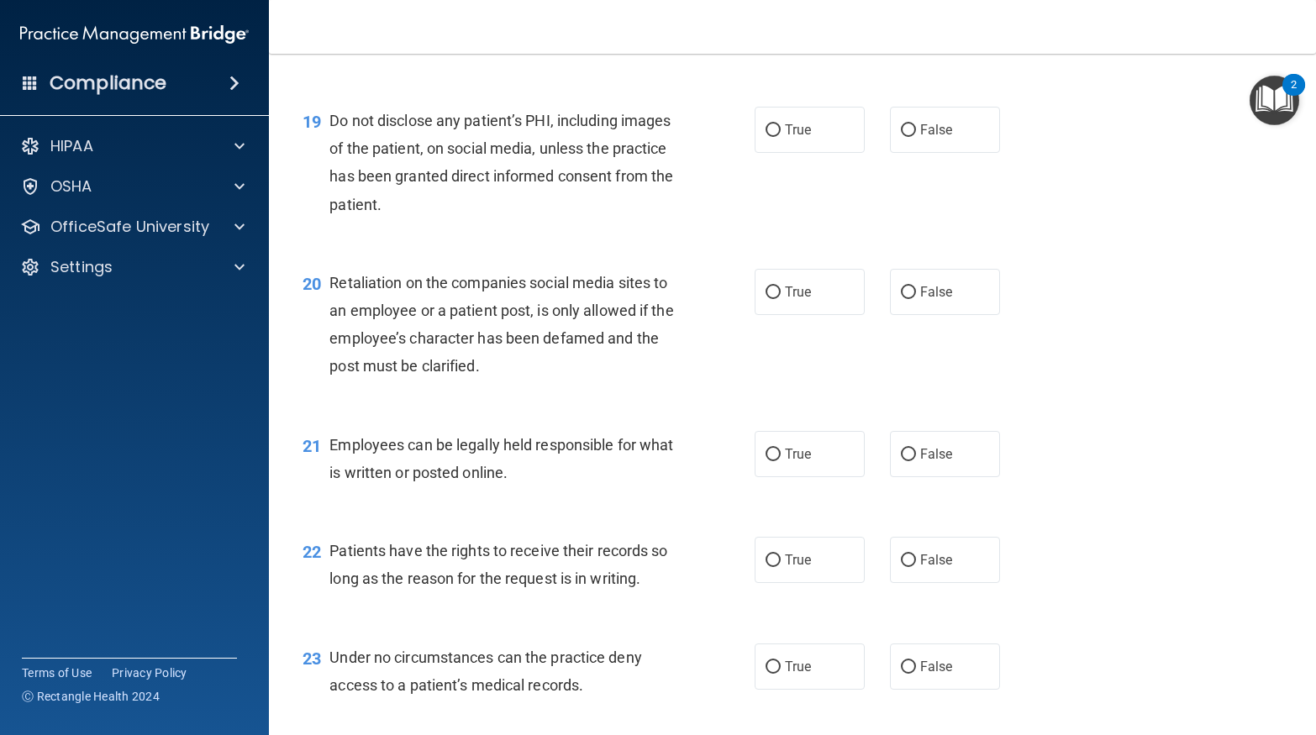
scroll to position [2914, 0]
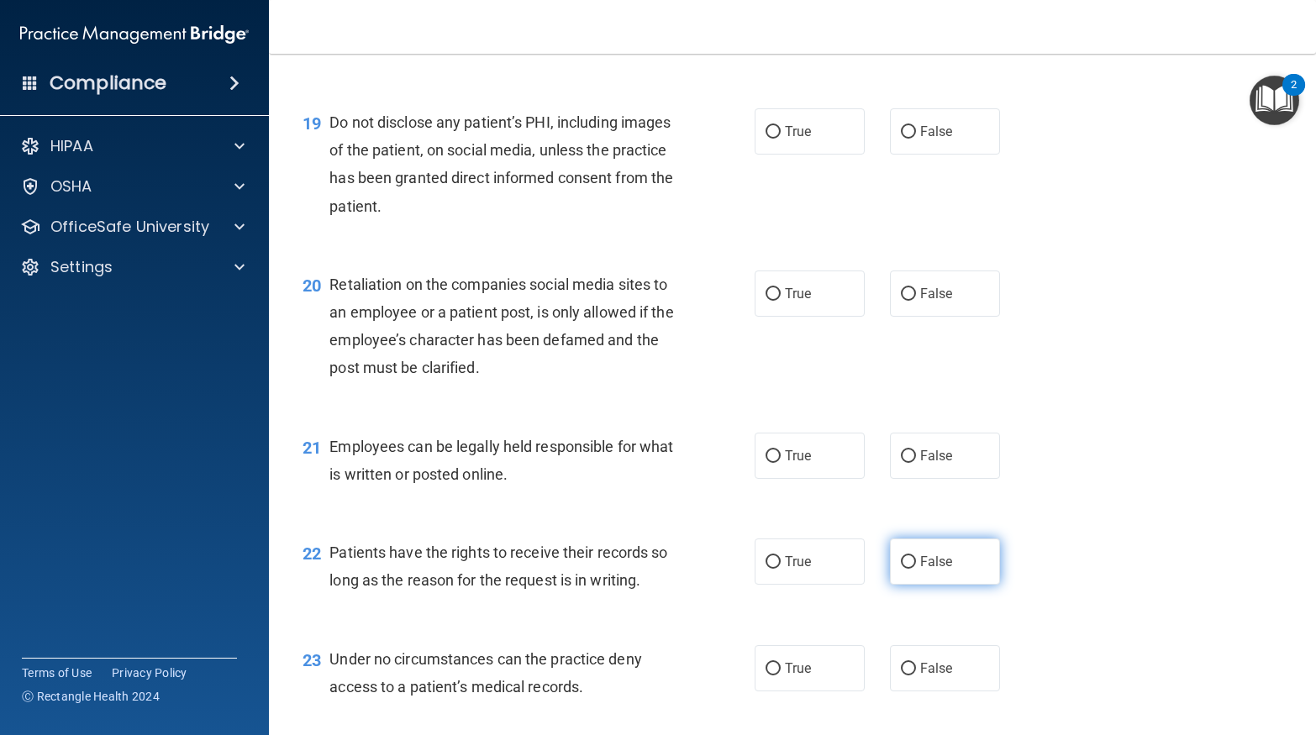
click at [913, 569] on input "False" at bounding box center [908, 562] width 15 height 13
radio input "true"
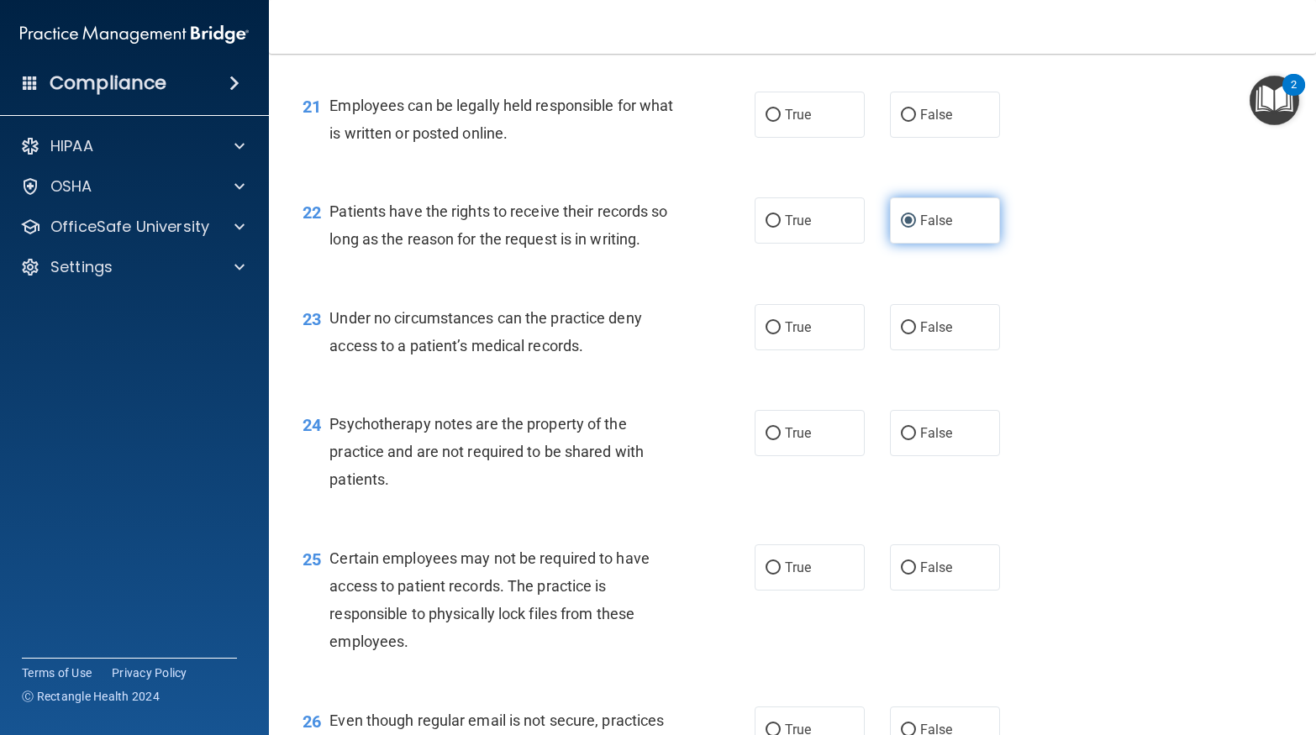
scroll to position [3254, 0]
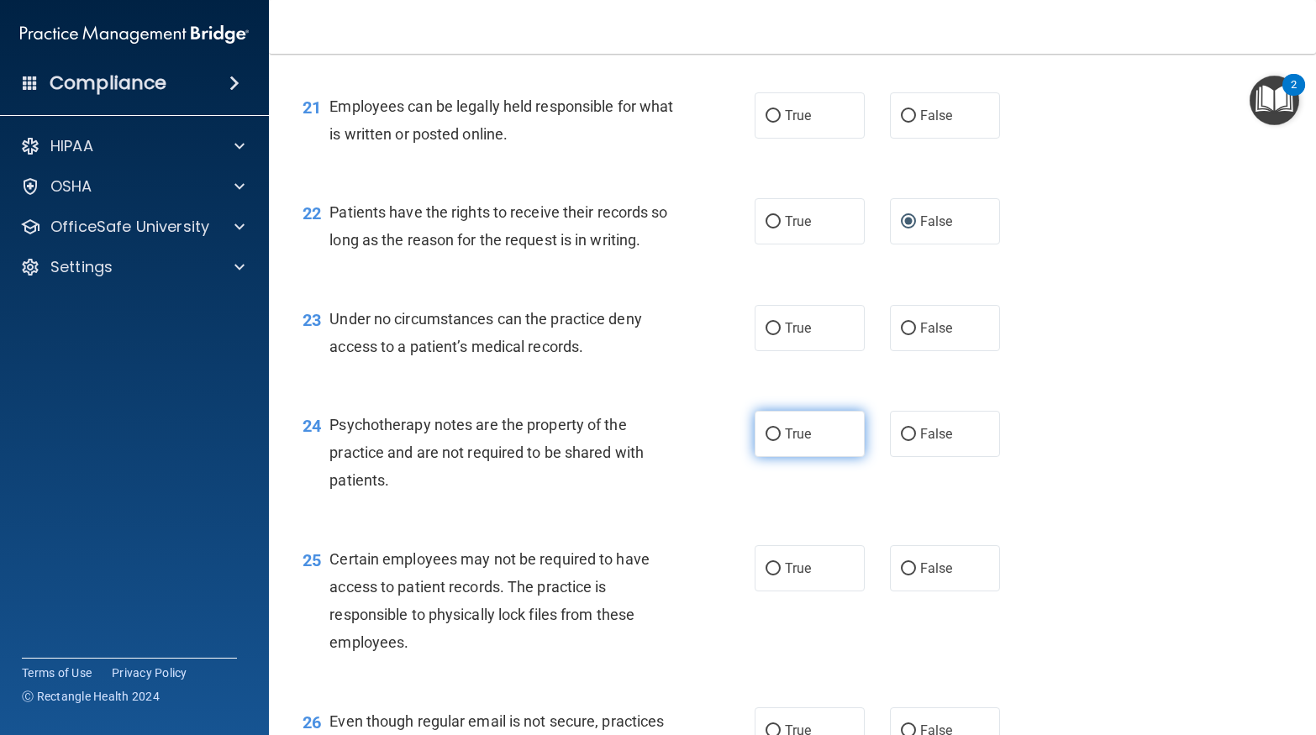
click at [772, 441] on input "True" at bounding box center [772, 435] width 15 height 13
radio input "true"
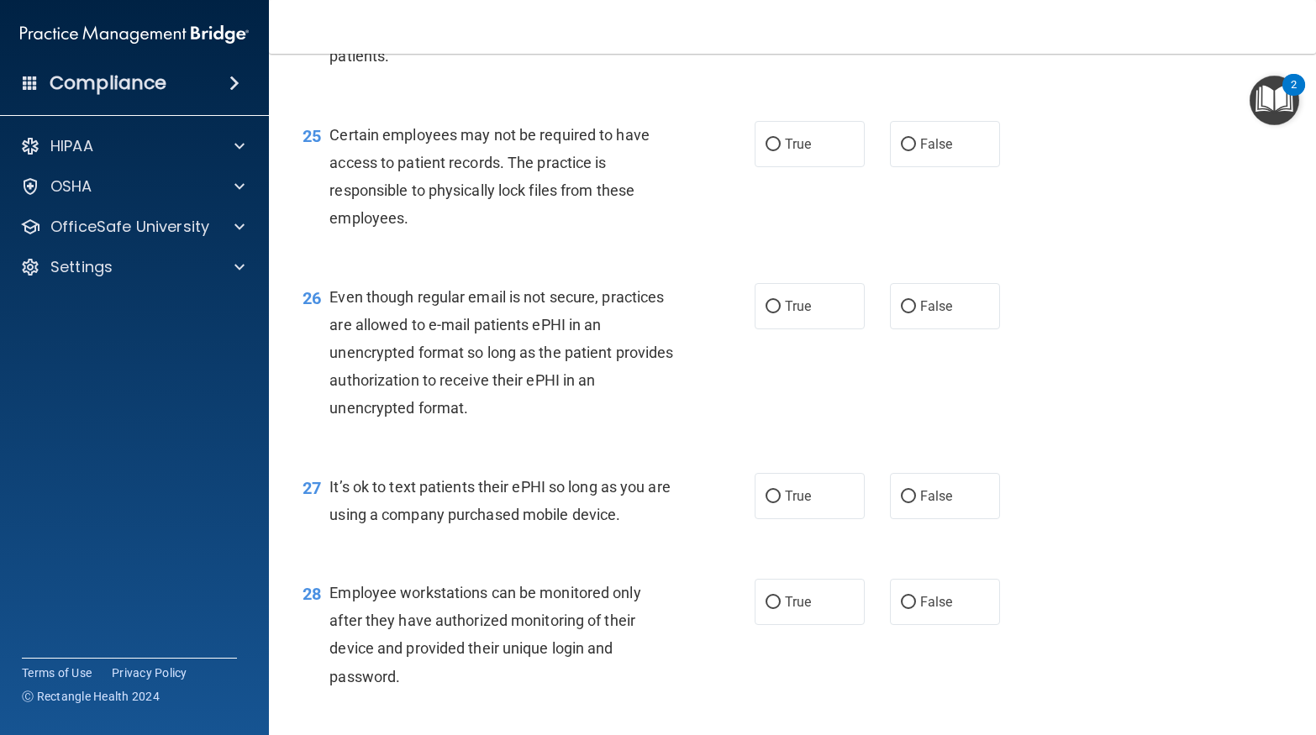
scroll to position [3680, 0]
click at [936, 503] on span "False" at bounding box center [936, 495] width 33 height 16
click at [916, 502] on input "False" at bounding box center [908, 496] width 15 height 13
radio input "true"
click at [913, 608] on input "False" at bounding box center [908, 602] width 15 height 13
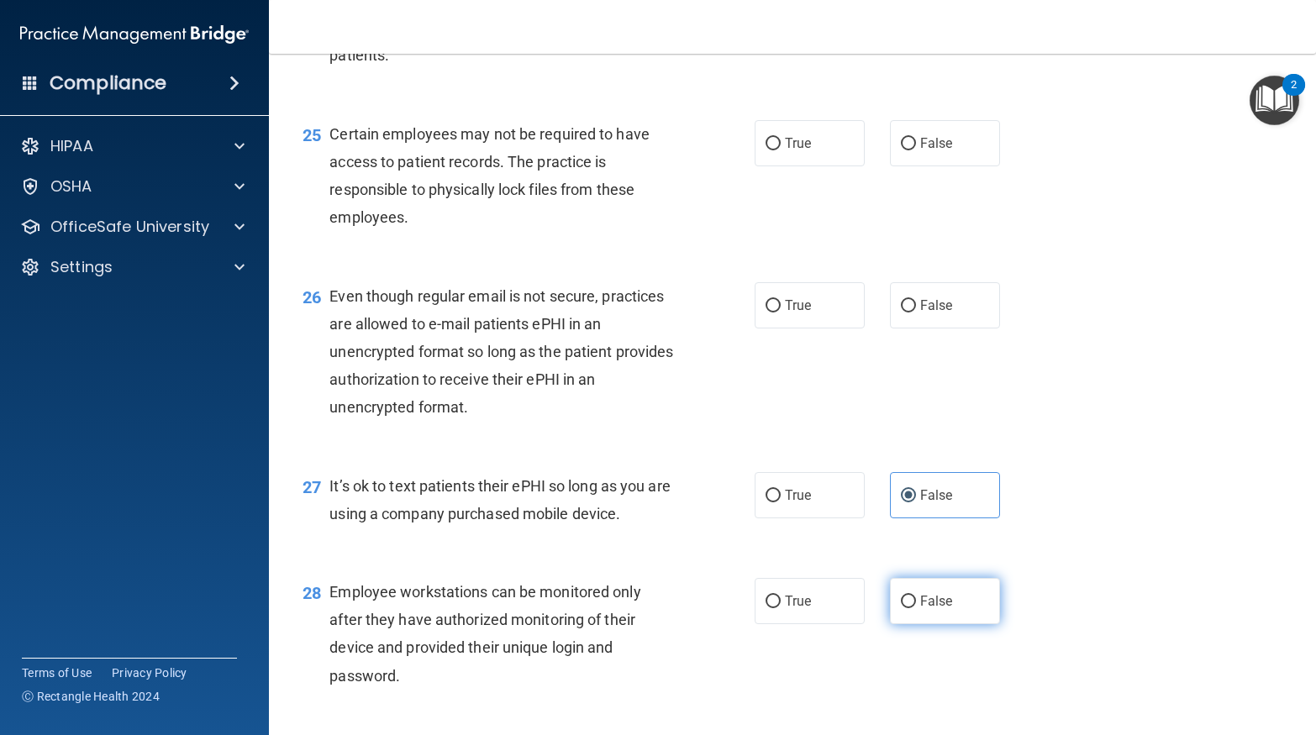
radio input "true"
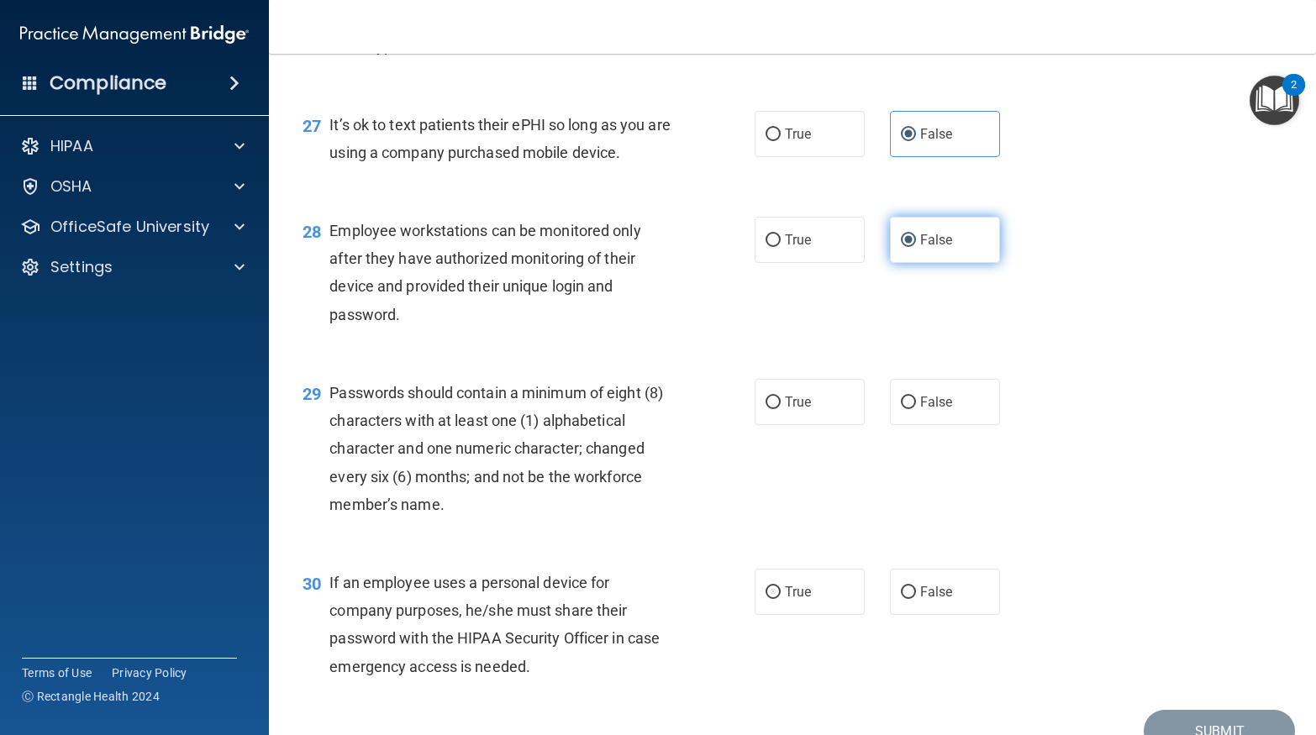
scroll to position [4044, 0]
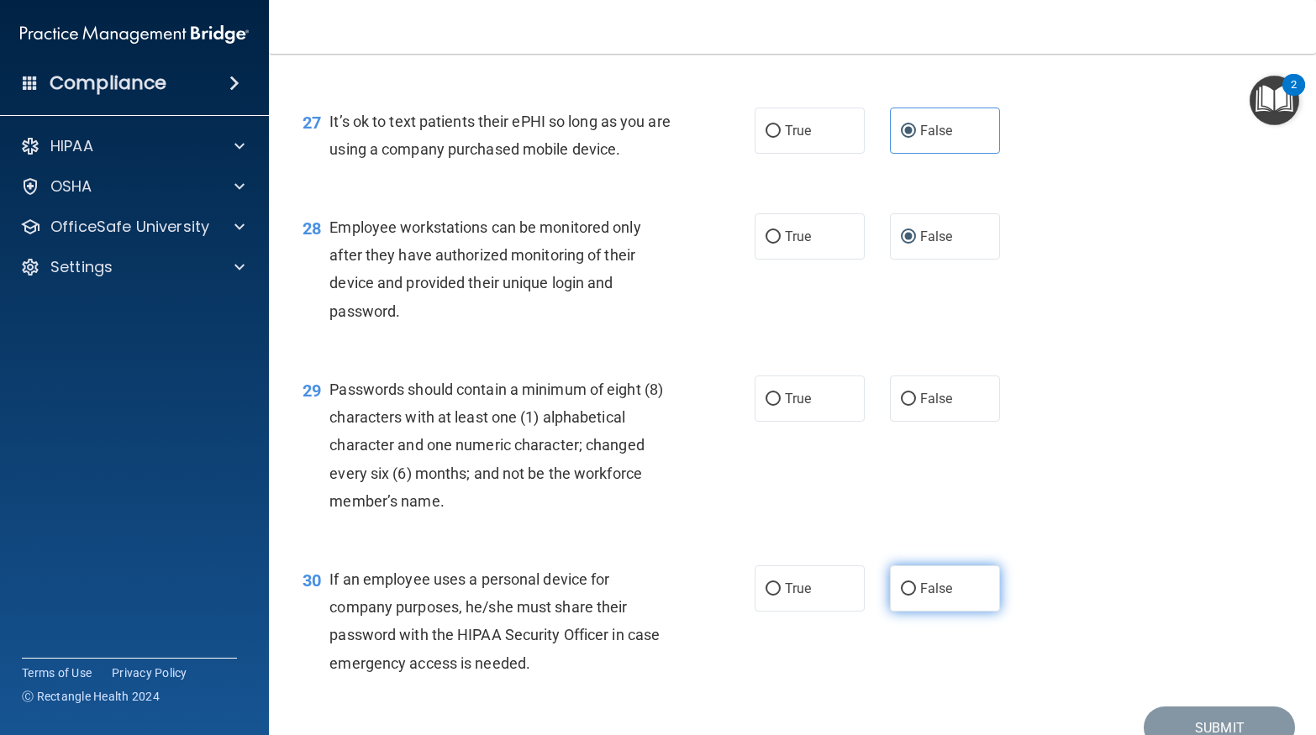
click at [906, 596] on input "False" at bounding box center [908, 589] width 15 height 13
radio input "true"
click at [777, 406] on input "True" at bounding box center [772, 399] width 15 height 13
radio input "true"
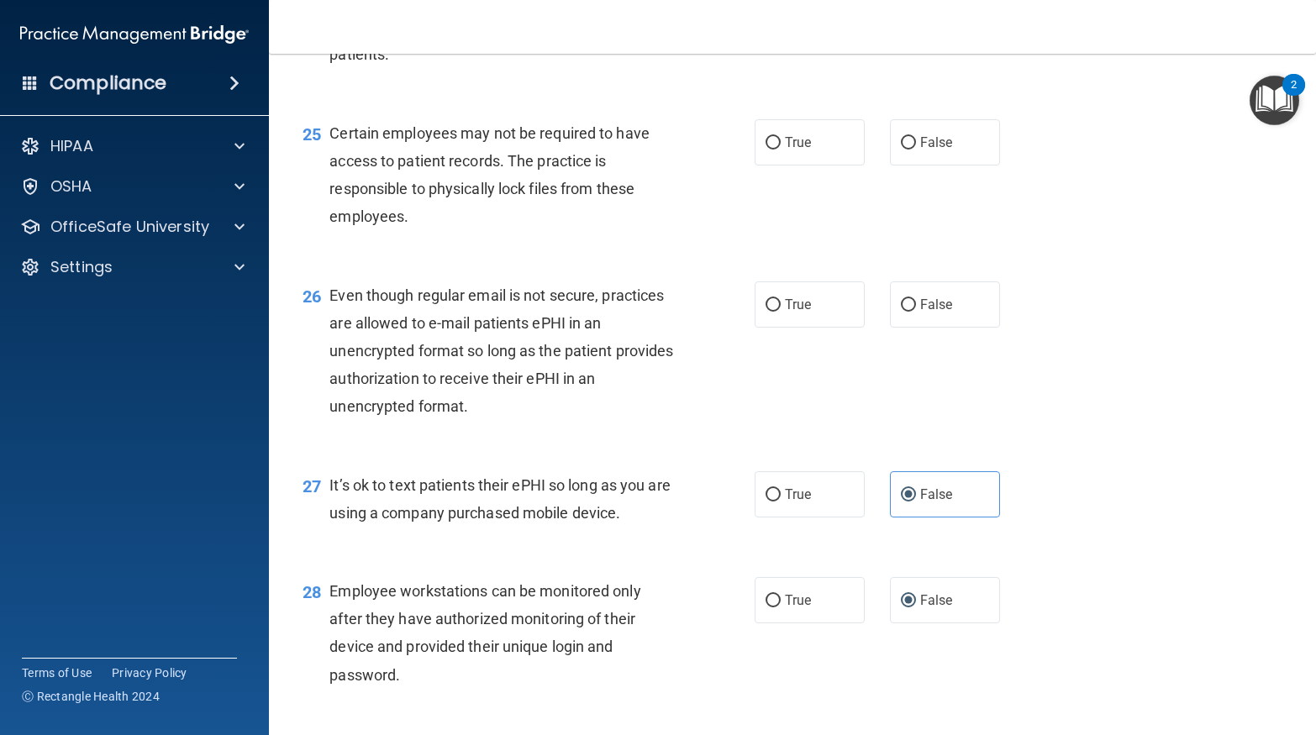
scroll to position [3684, 0]
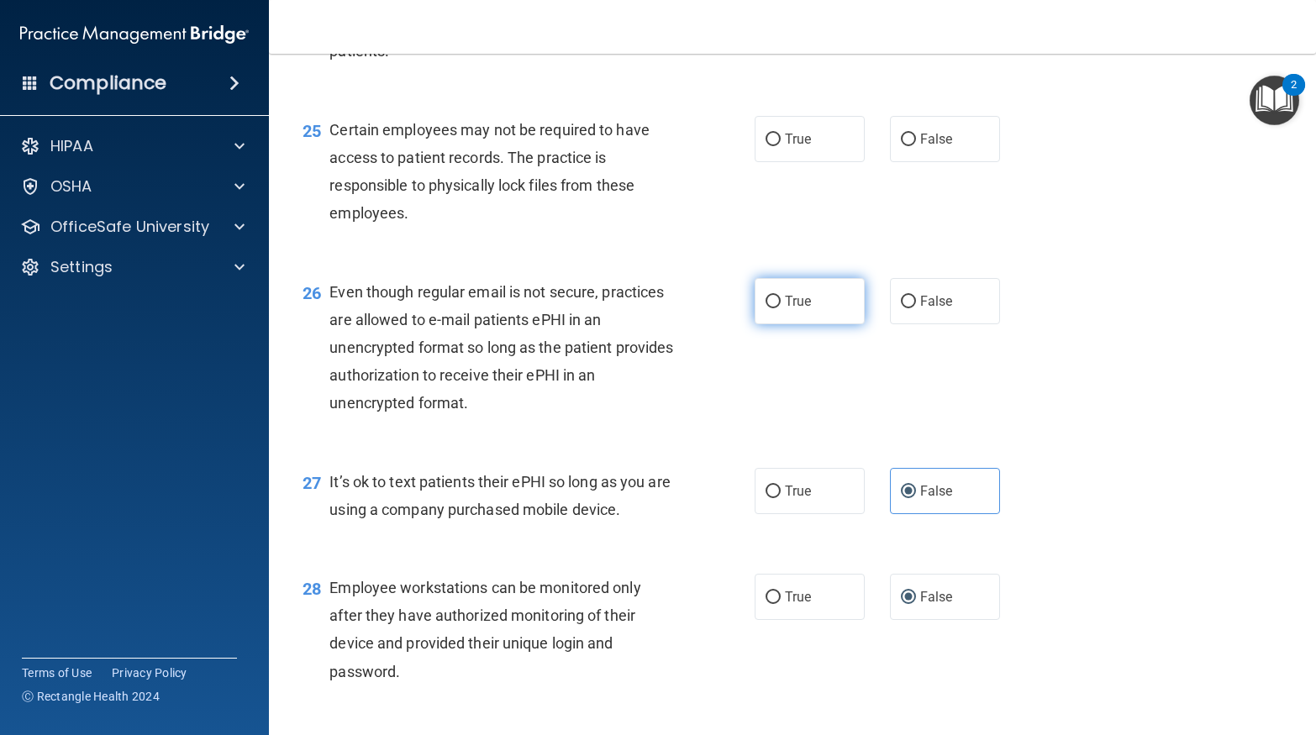
click at [808, 309] on span "True" at bounding box center [798, 301] width 26 height 16
click at [781, 308] on input "True" at bounding box center [772, 302] width 15 height 13
radio input "true"
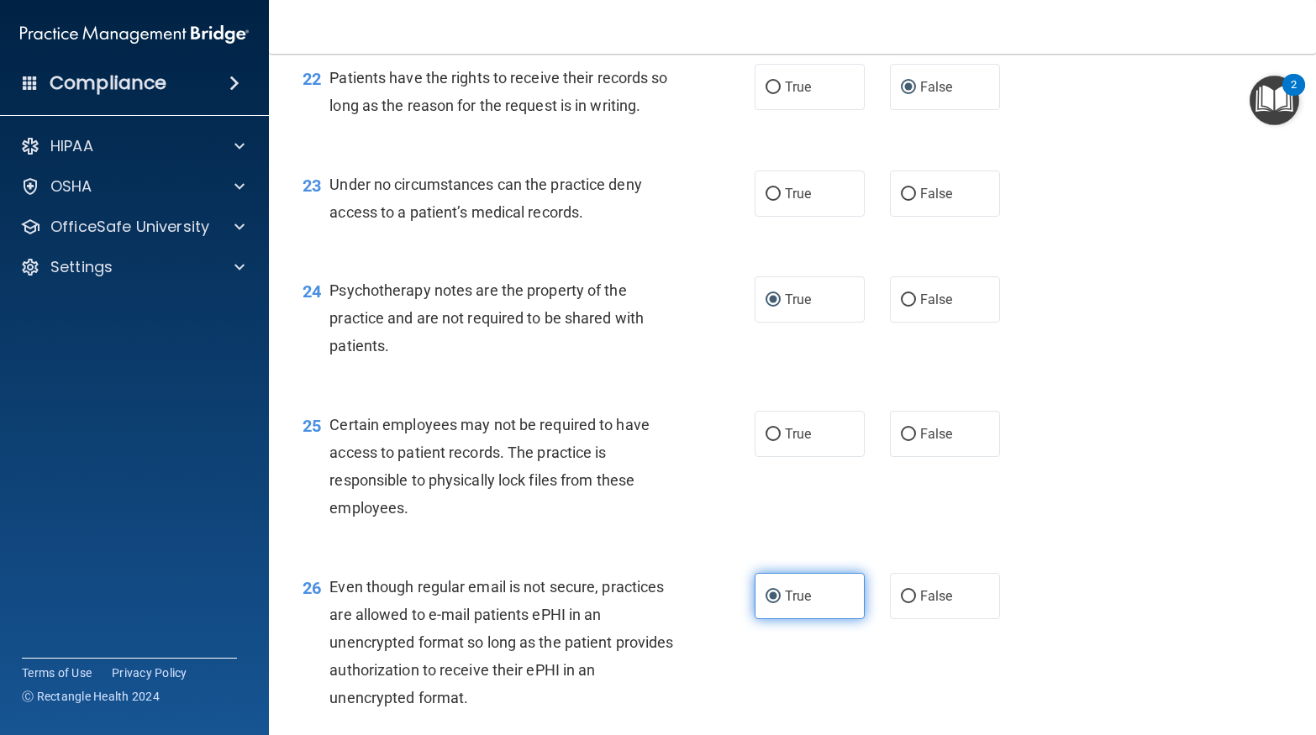
scroll to position [3351, 0]
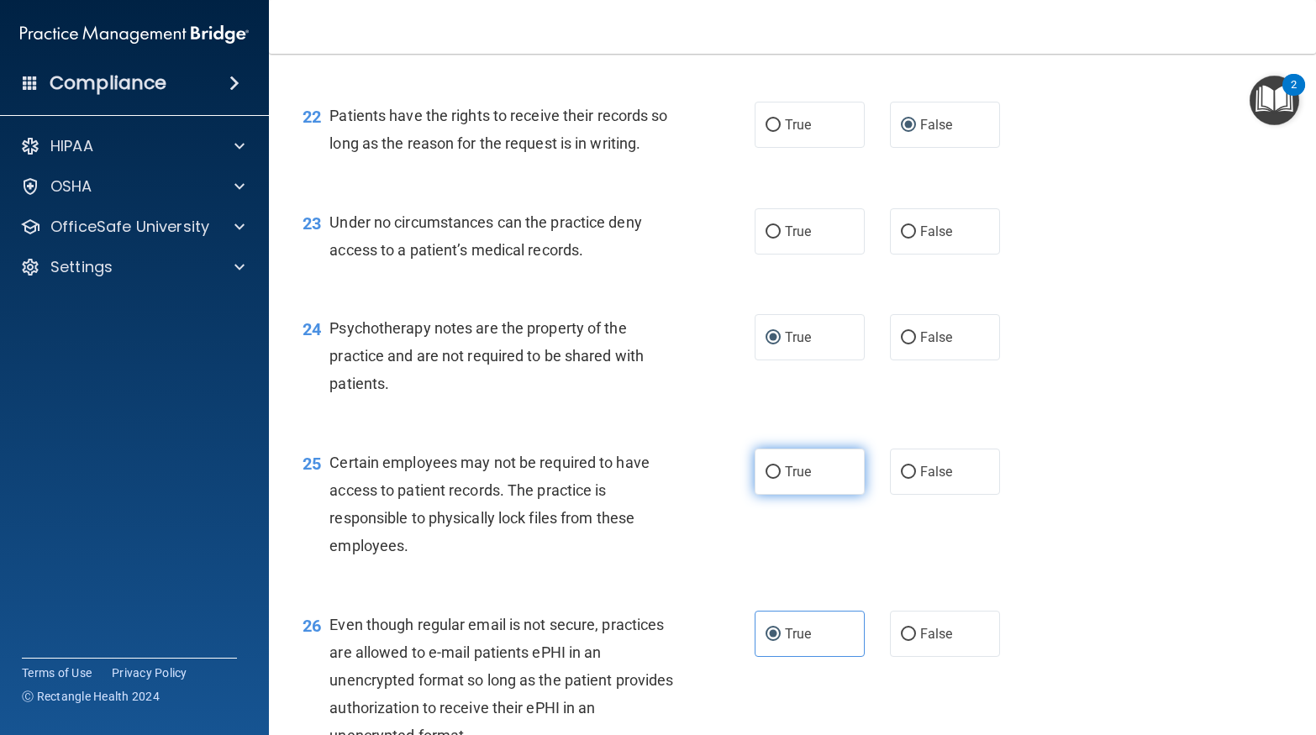
click at [829, 495] on label "True" at bounding box center [810, 472] width 110 height 46
click at [781, 479] on input "True" at bounding box center [772, 472] width 15 height 13
radio input "true"
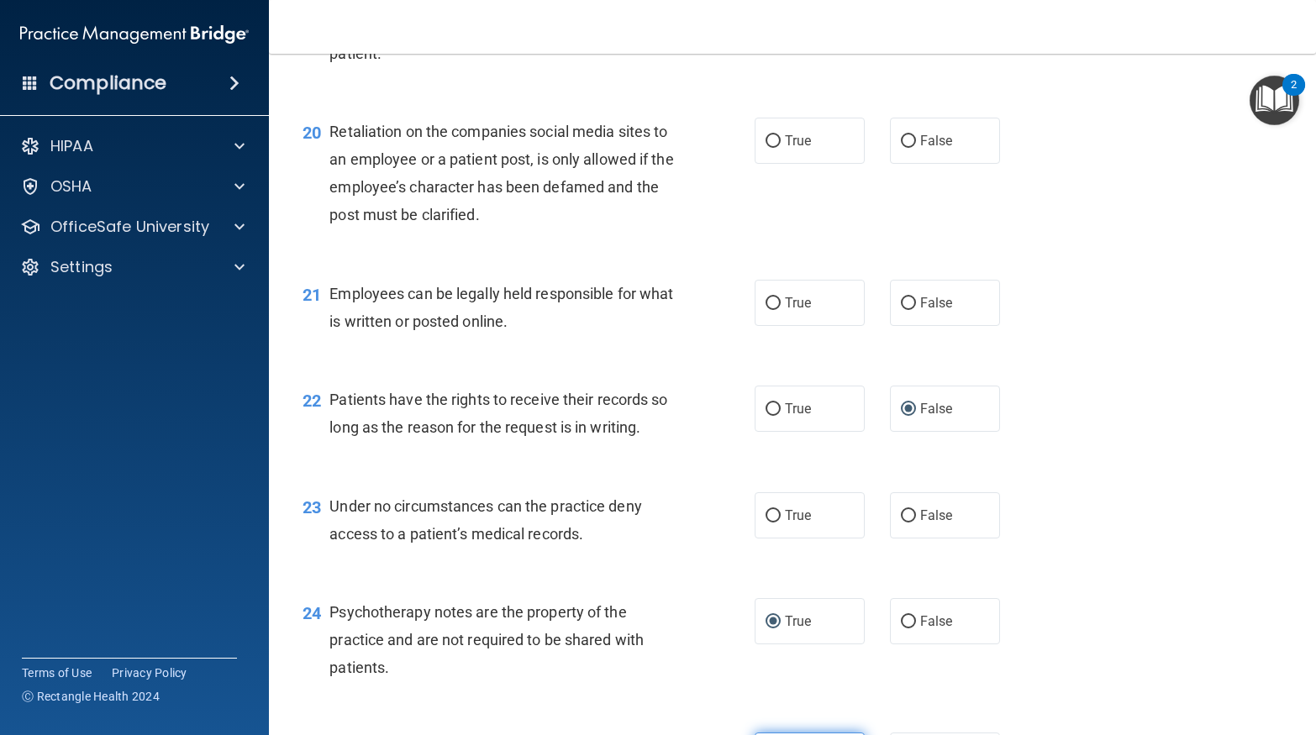
scroll to position [3058, 0]
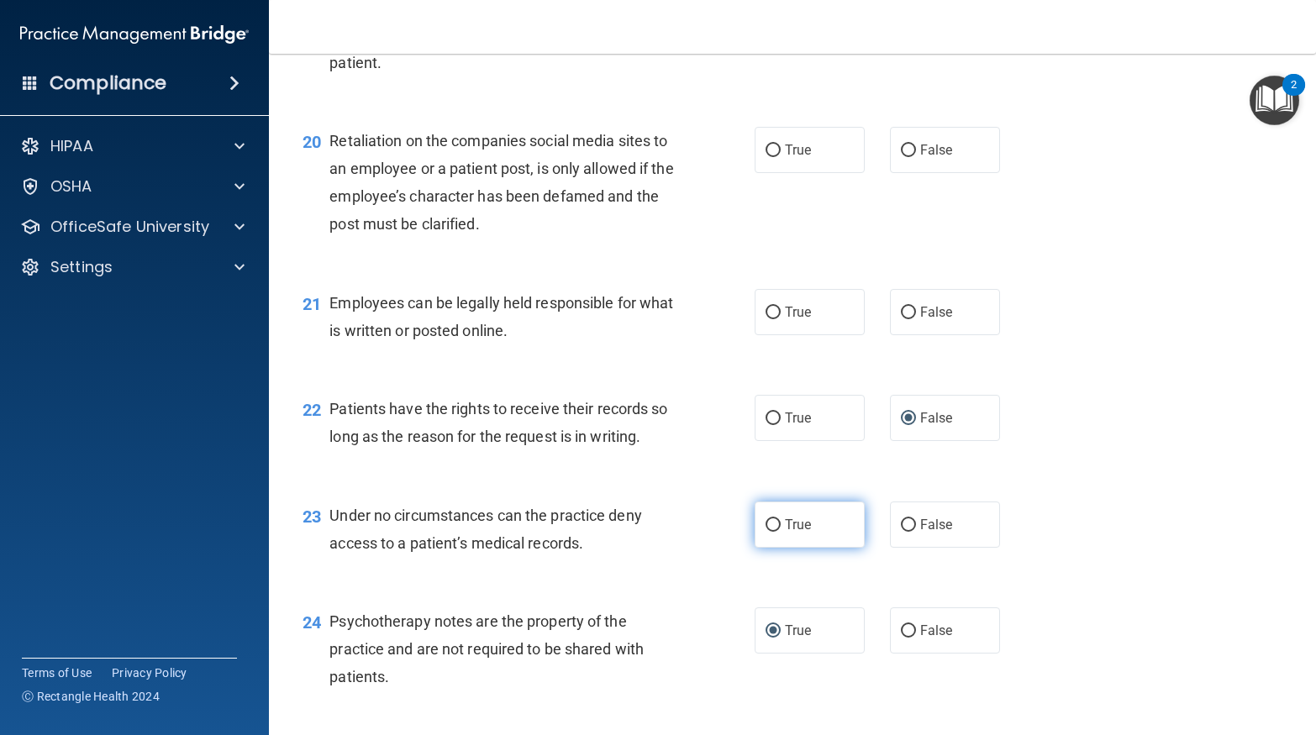
click at [798, 533] on span "True" at bounding box center [798, 525] width 26 height 16
click at [781, 532] on input "True" at bounding box center [772, 525] width 15 height 13
radio input "true"
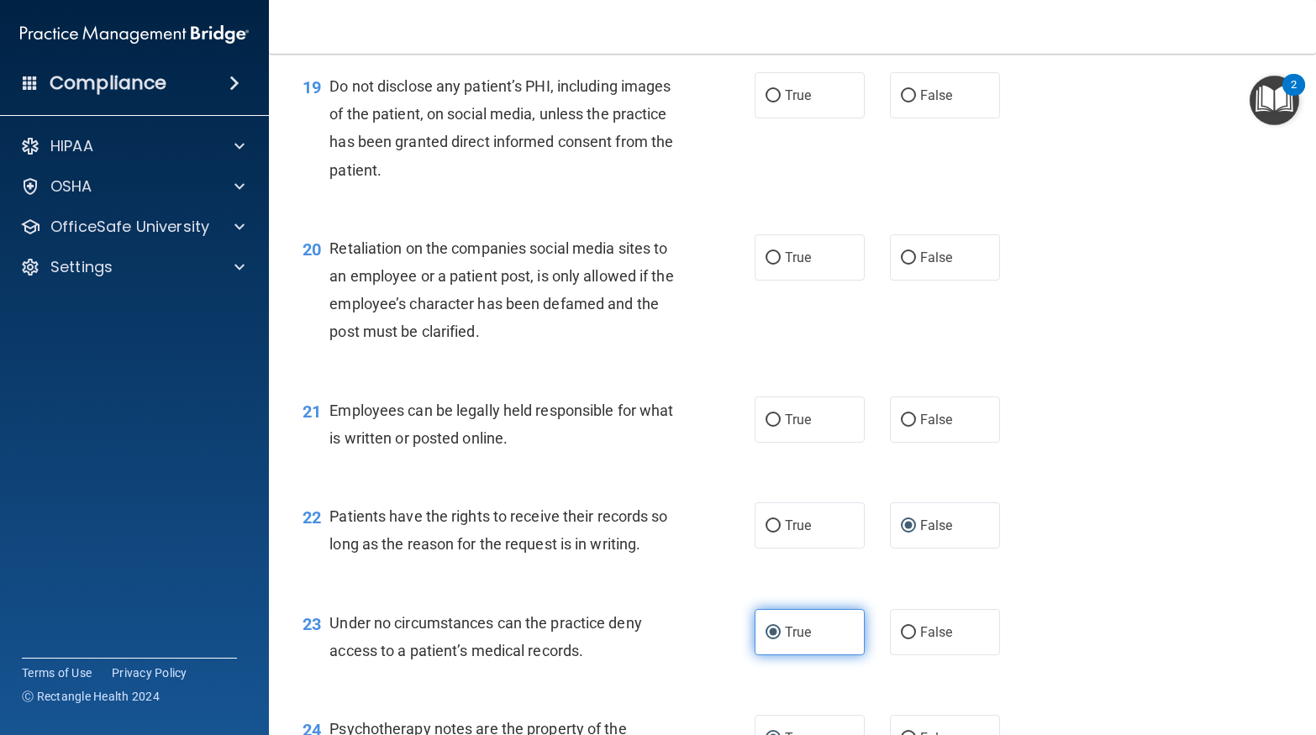
scroll to position [2948, 0]
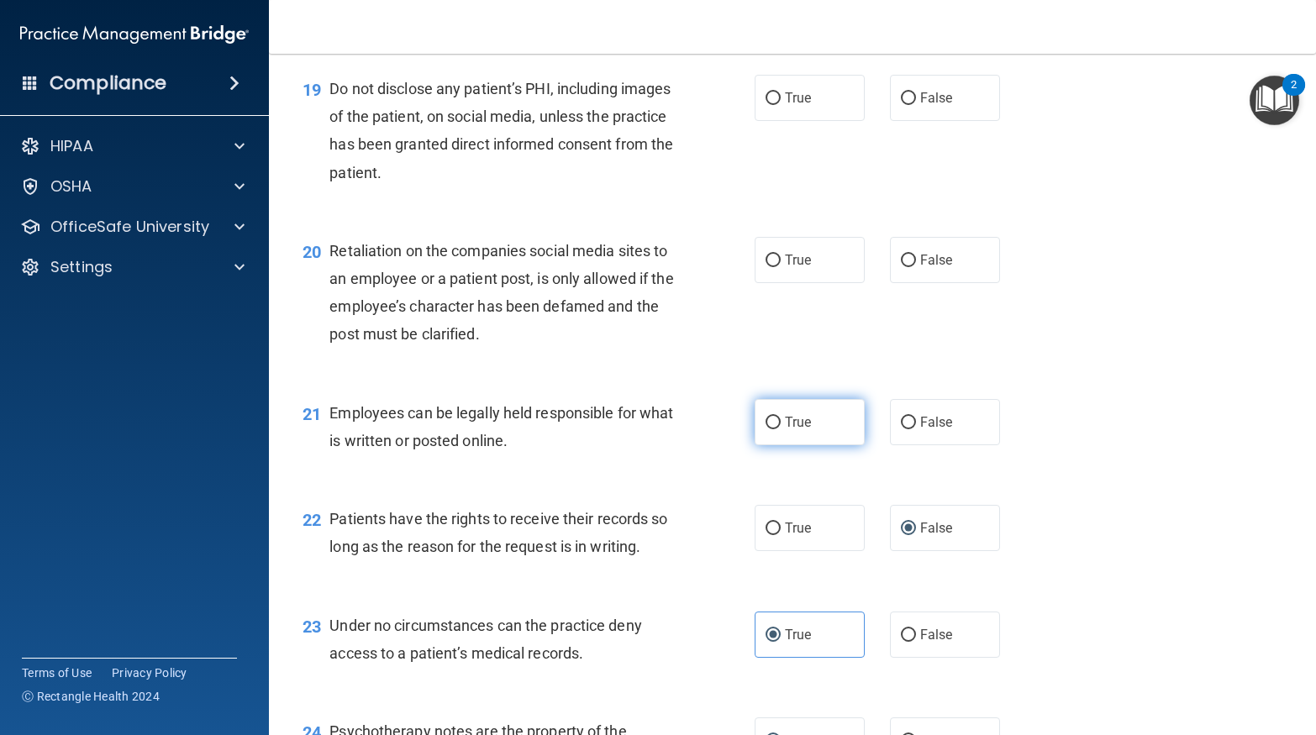
click at [807, 430] on span "True" at bounding box center [798, 422] width 26 height 16
click at [781, 429] on input "True" at bounding box center [772, 423] width 15 height 13
radio input "true"
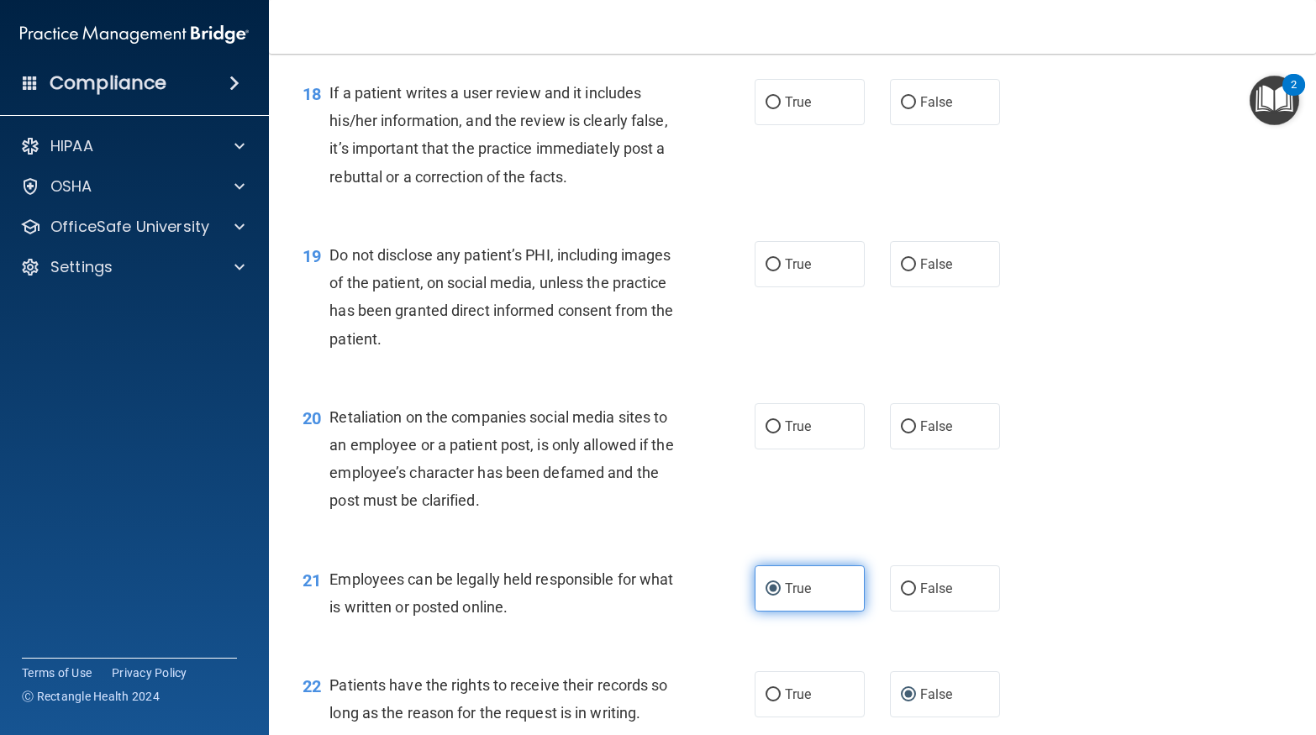
scroll to position [2780, 0]
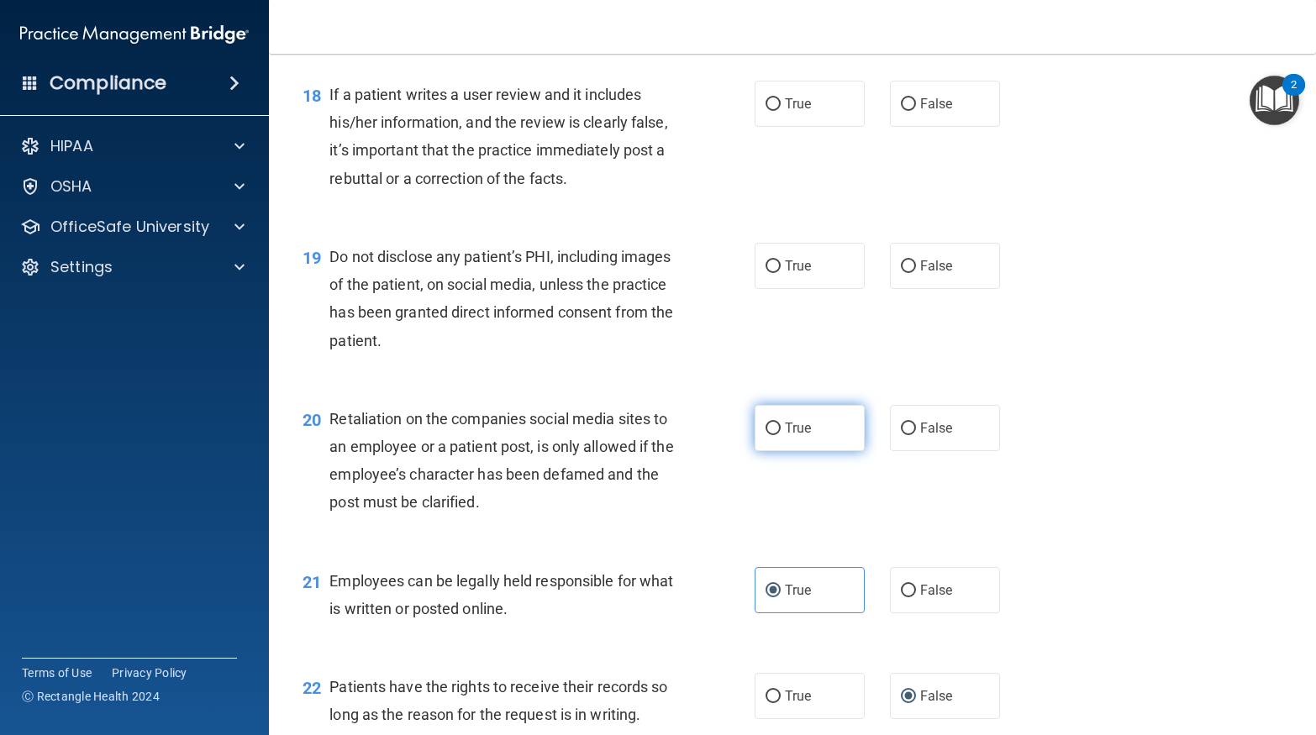
click at [813, 451] on label "True" at bounding box center [810, 428] width 110 height 46
click at [781, 435] on input "True" at bounding box center [772, 429] width 15 height 13
radio input "true"
click at [942, 443] on label "False" at bounding box center [945, 428] width 110 height 46
click at [916, 435] on input "False" at bounding box center [908, 429] width 15 height 13
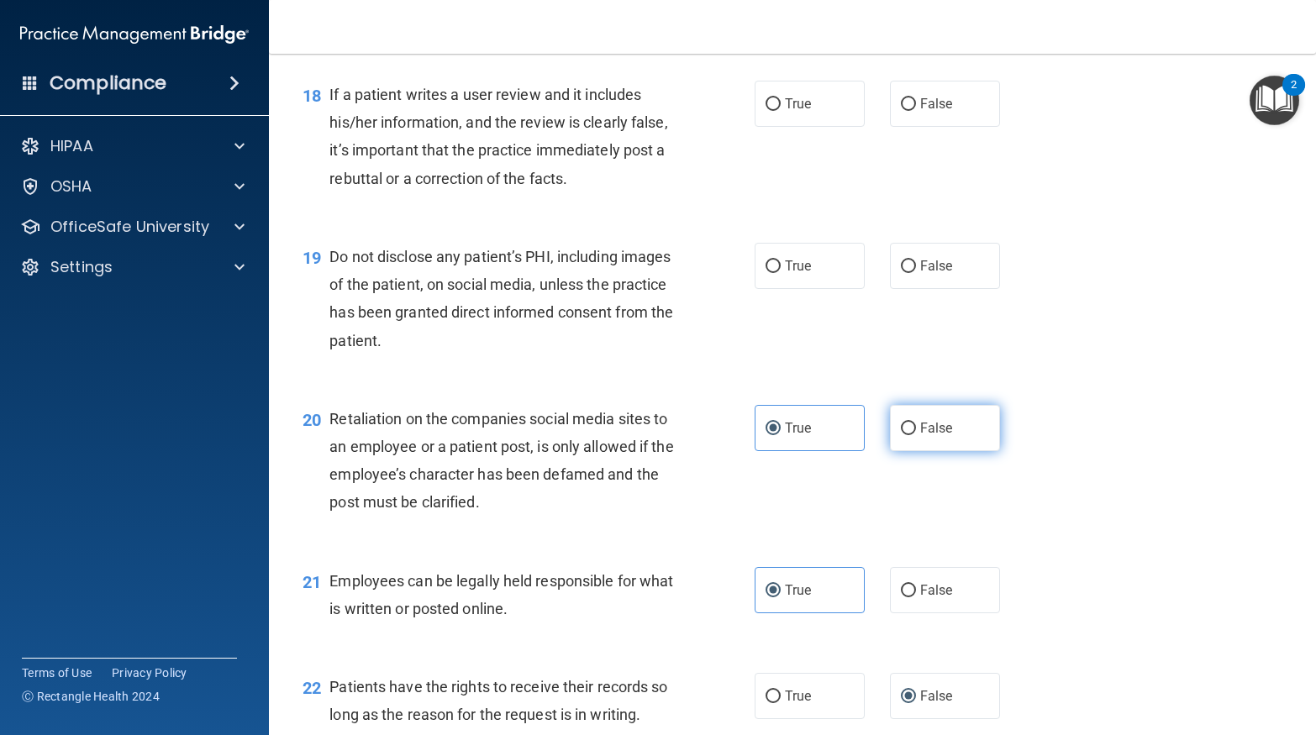
radio input "true"
radio input "false"
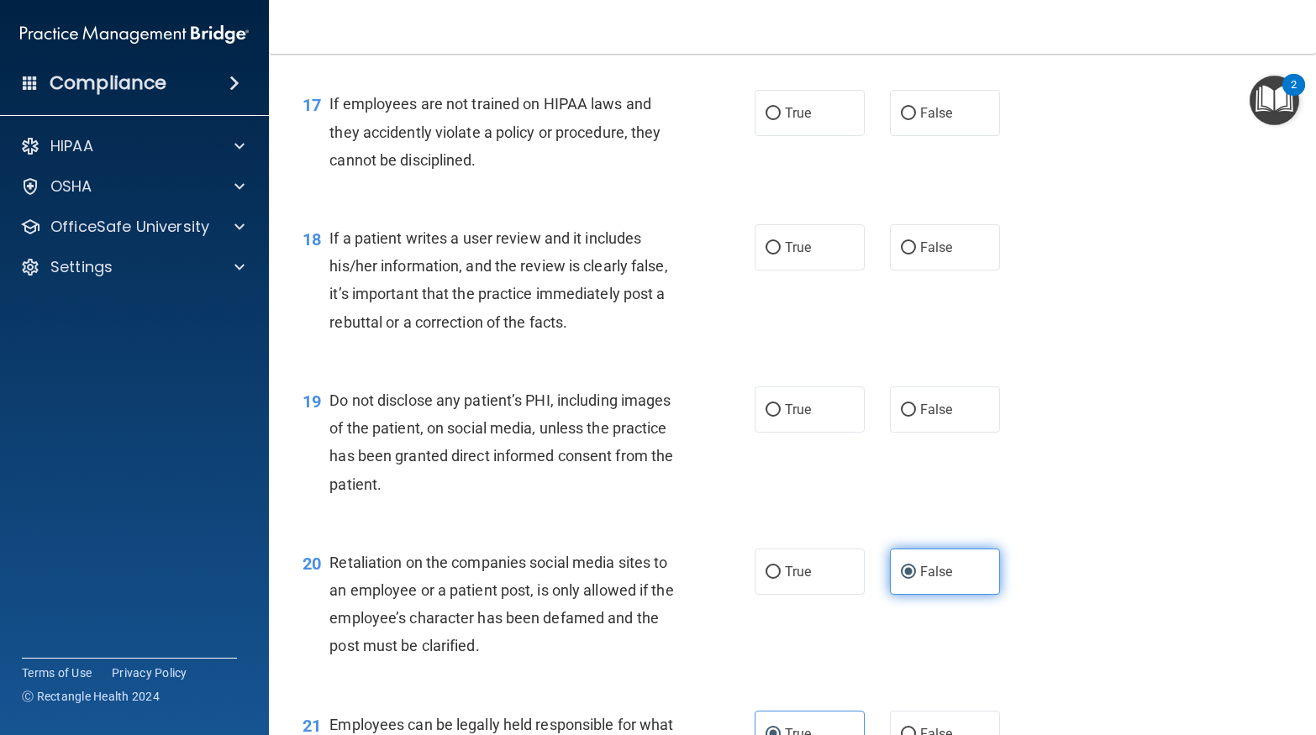
scroll to position [2635, 0]
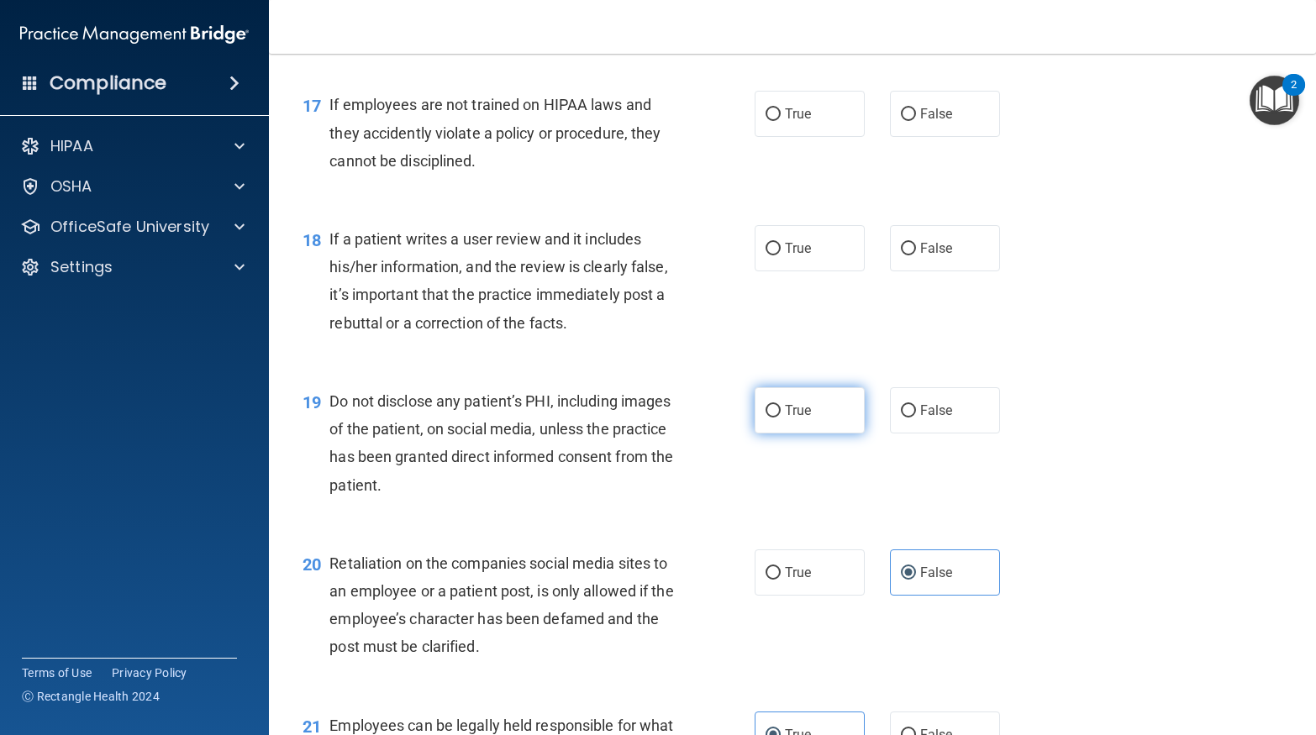
click at [804, 418] on span "True" at bounding box center [798, 410] width 26 height 16
click at [781, 418] on input "True" at bounding box center [772, 411] width 15 height 13
radio input "true"
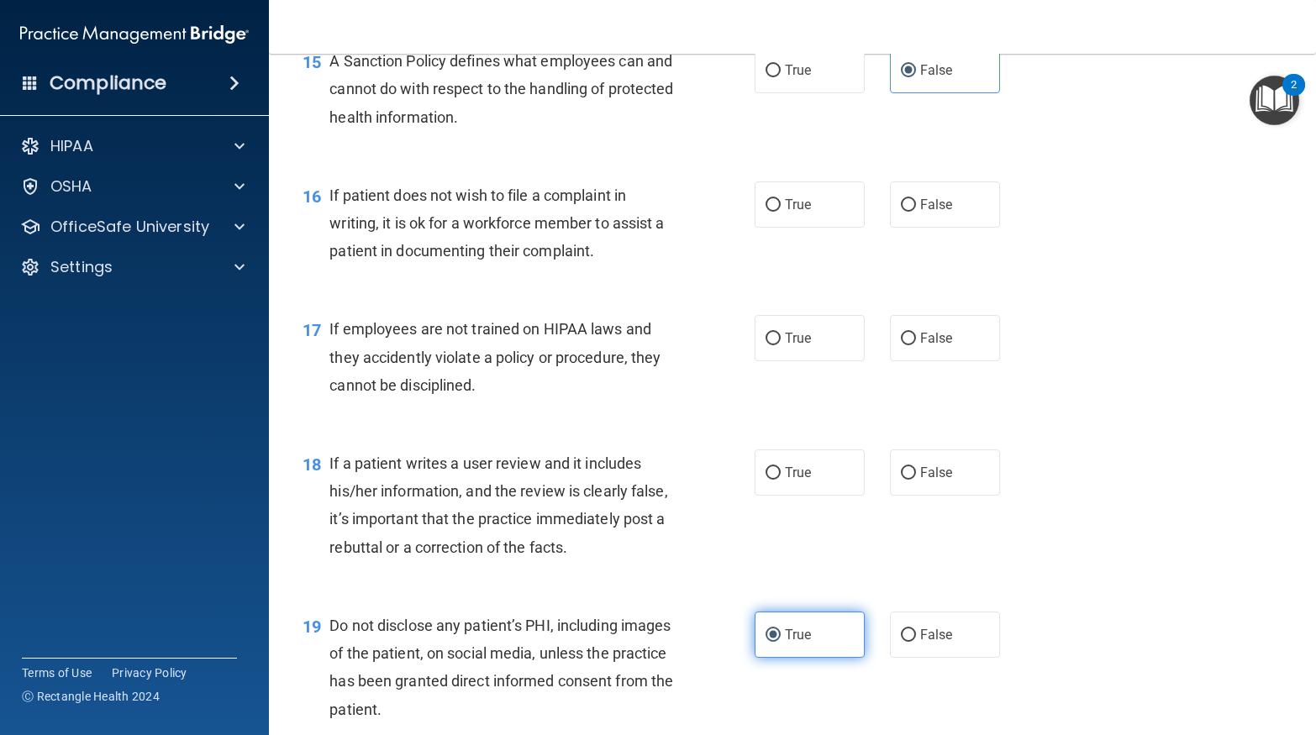
scroll to position [2410, 0]
click at [913, 481] on input "False" at bounding box center [908, 474] width 15 height 13
radio input "true"
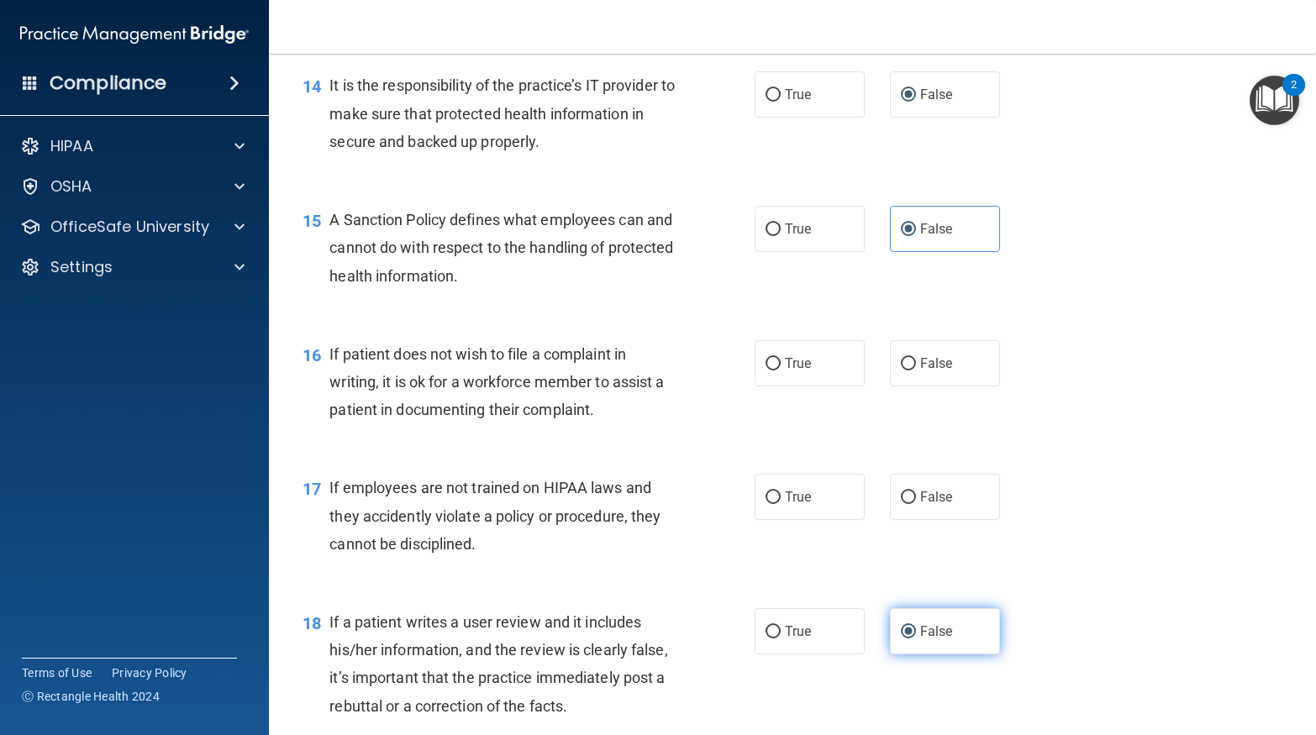
scroll to position [2244, 0]
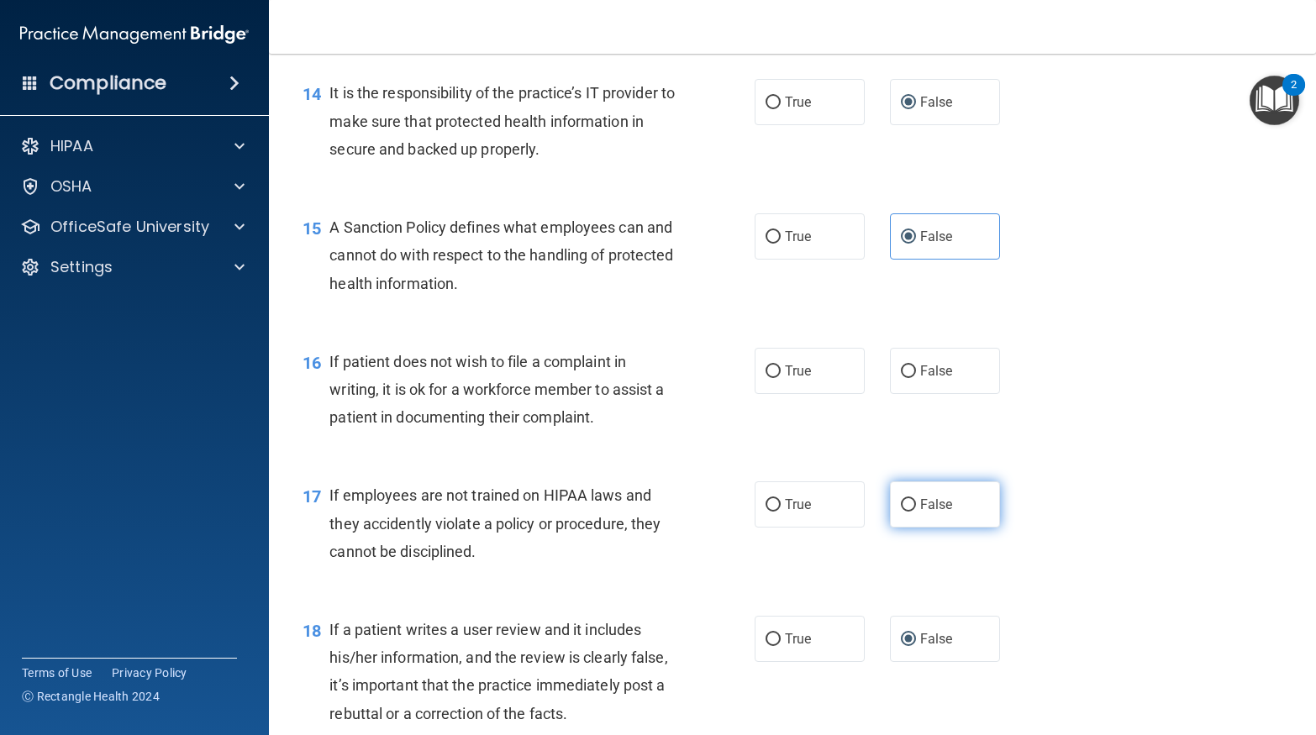
click at [908, 512] on input "False" at bounding box center [908, 505] width 15 height 13
radio input "true"
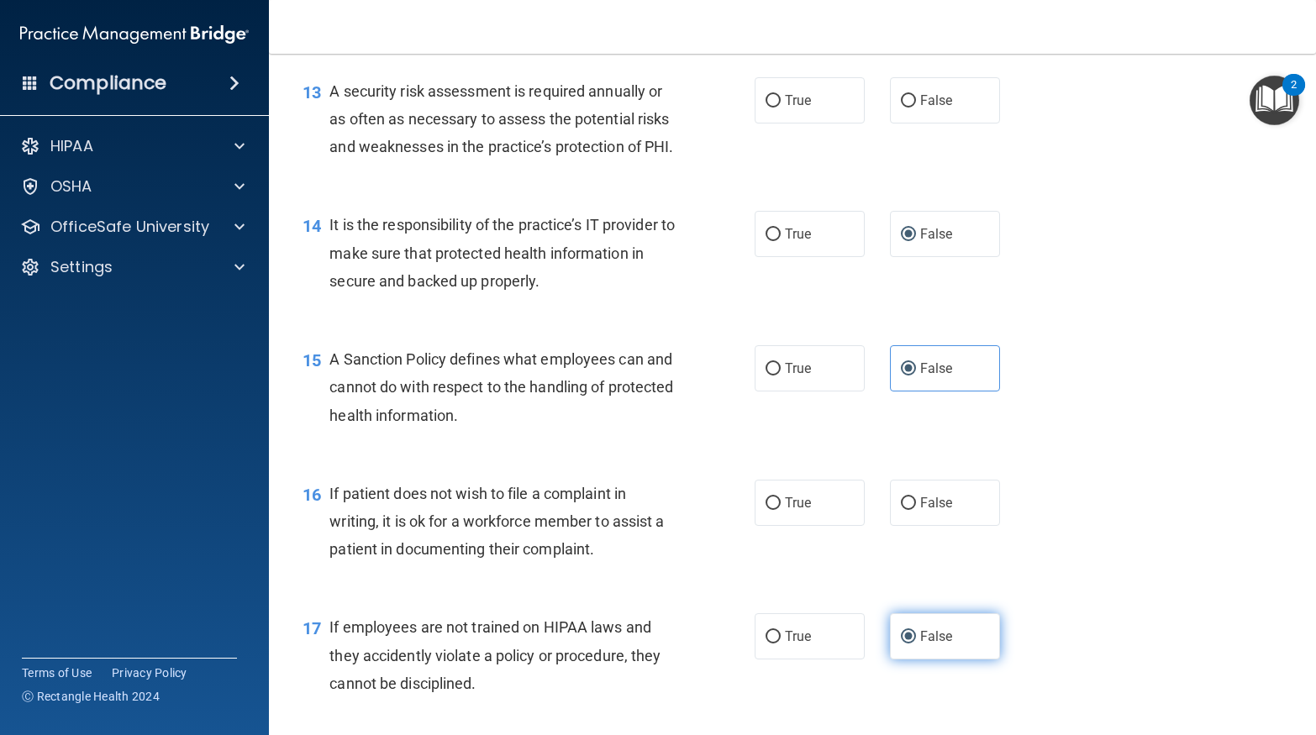
scroll to position [2112, 0]
click at [797, 512] on span "True" at bounding box center [798, 504] width 26 height 16
click at [781, 511] on input "True" at bounding box center [772, 504] width 15 height 13
radio input "true"
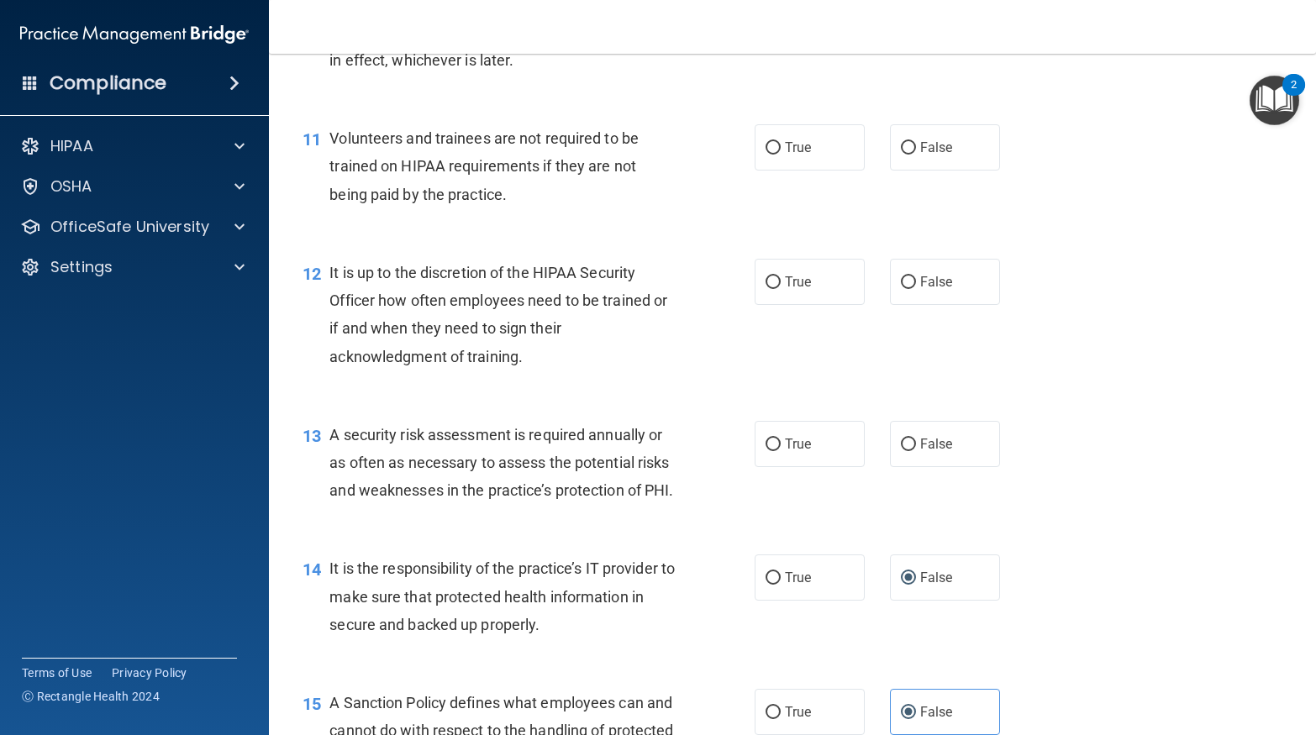
scroll to position [1768, 0]
click at [777, 445] on input "True" at bounding box center [772, 445] width 15 height 13
radio input "true"
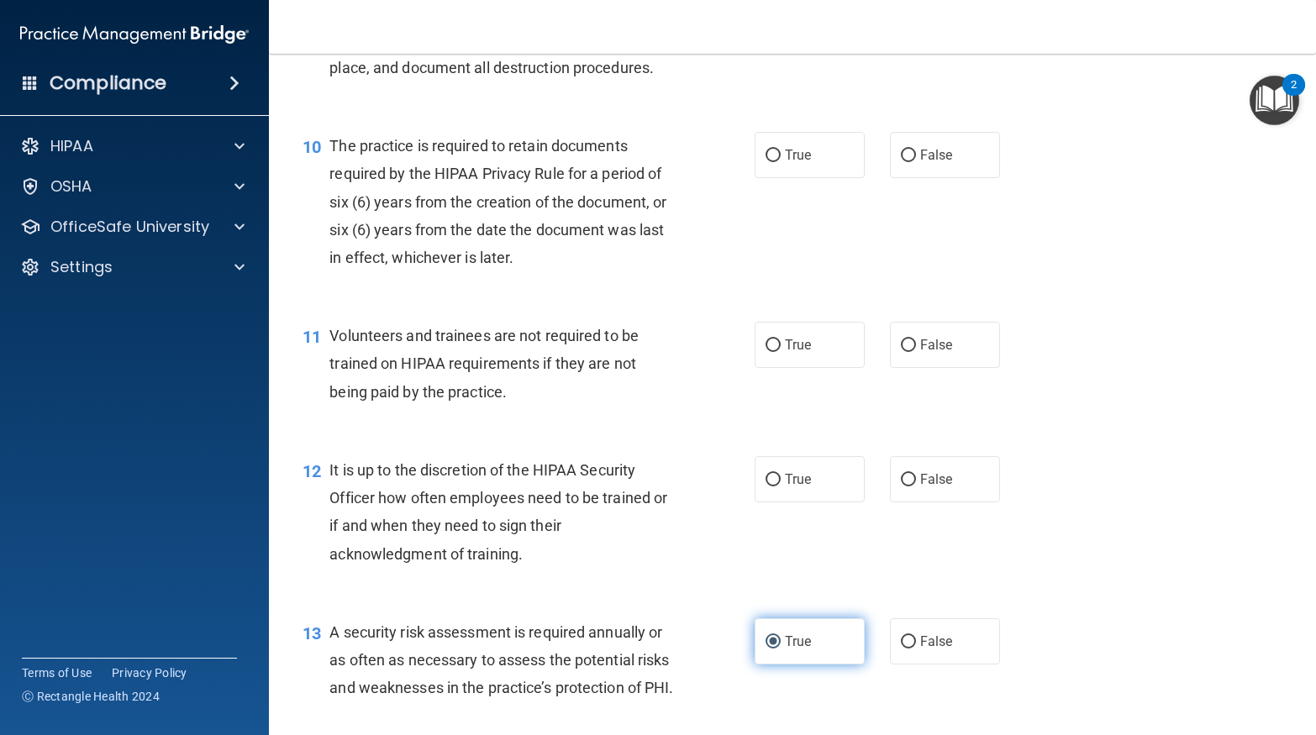
scroll to position [1568, 0]
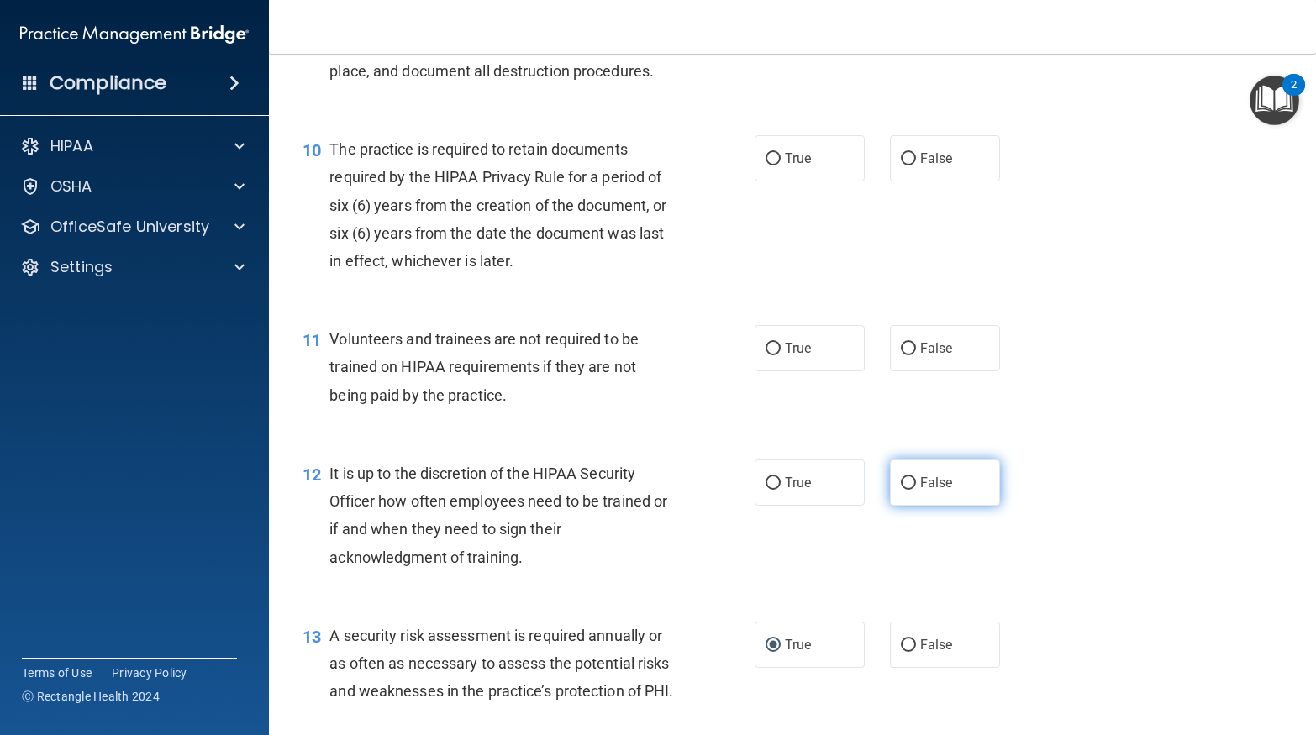
click at [942, 488] on span "False" at bounding box center [936, 483] width 33 height 16
click at [916, 488] on input "False" at bounding box center [908, 483] width 15 height 13
radio input "true"
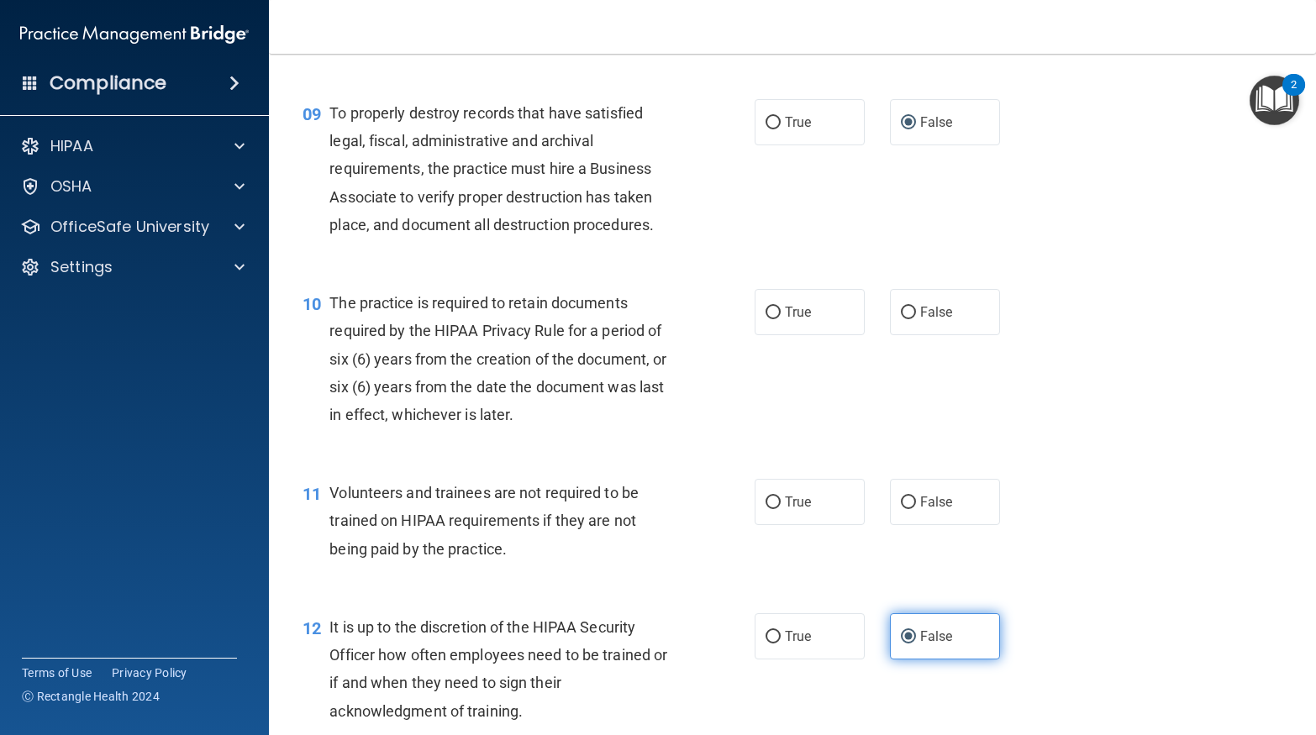
scroll to position [1412, 0]
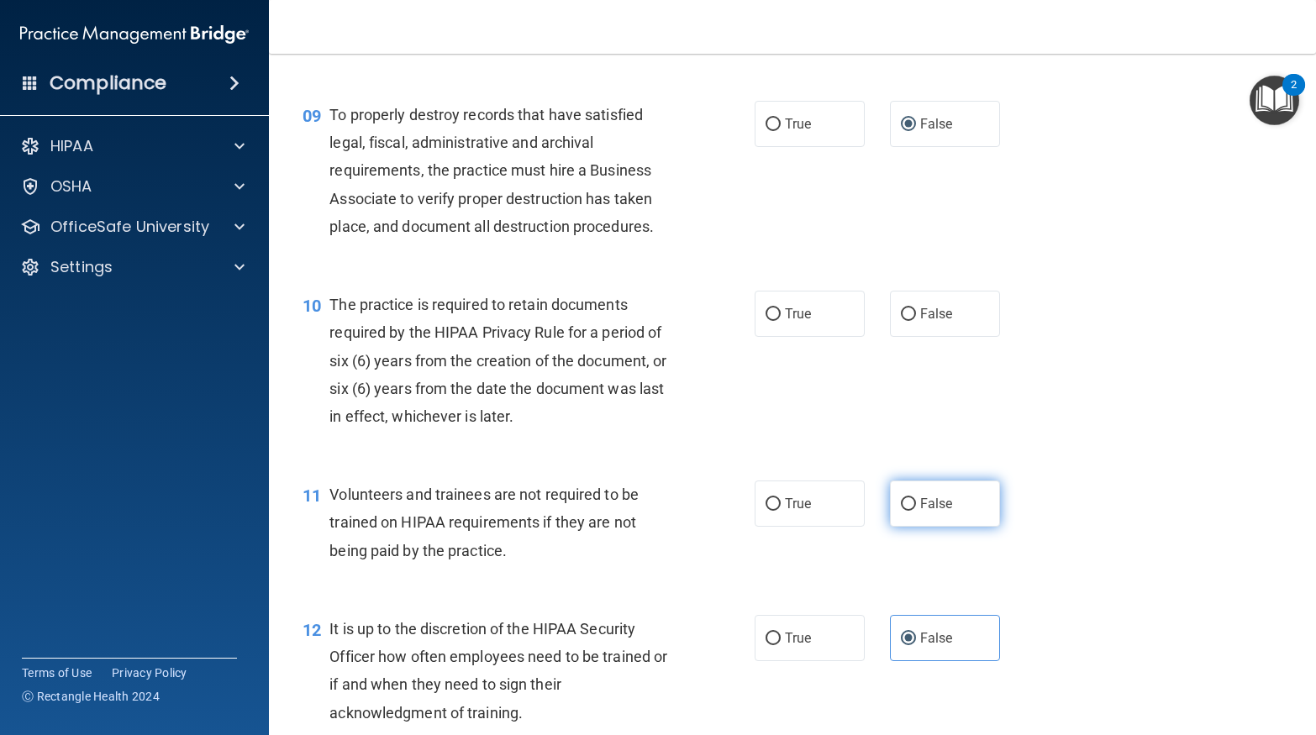
click at [930, 518] on label "False" at bounding box center [945, 504] width 110 height 46
click at [916, 511] on input "False" at bounding box center [908, 504] width 15 height 13
radio input "true"
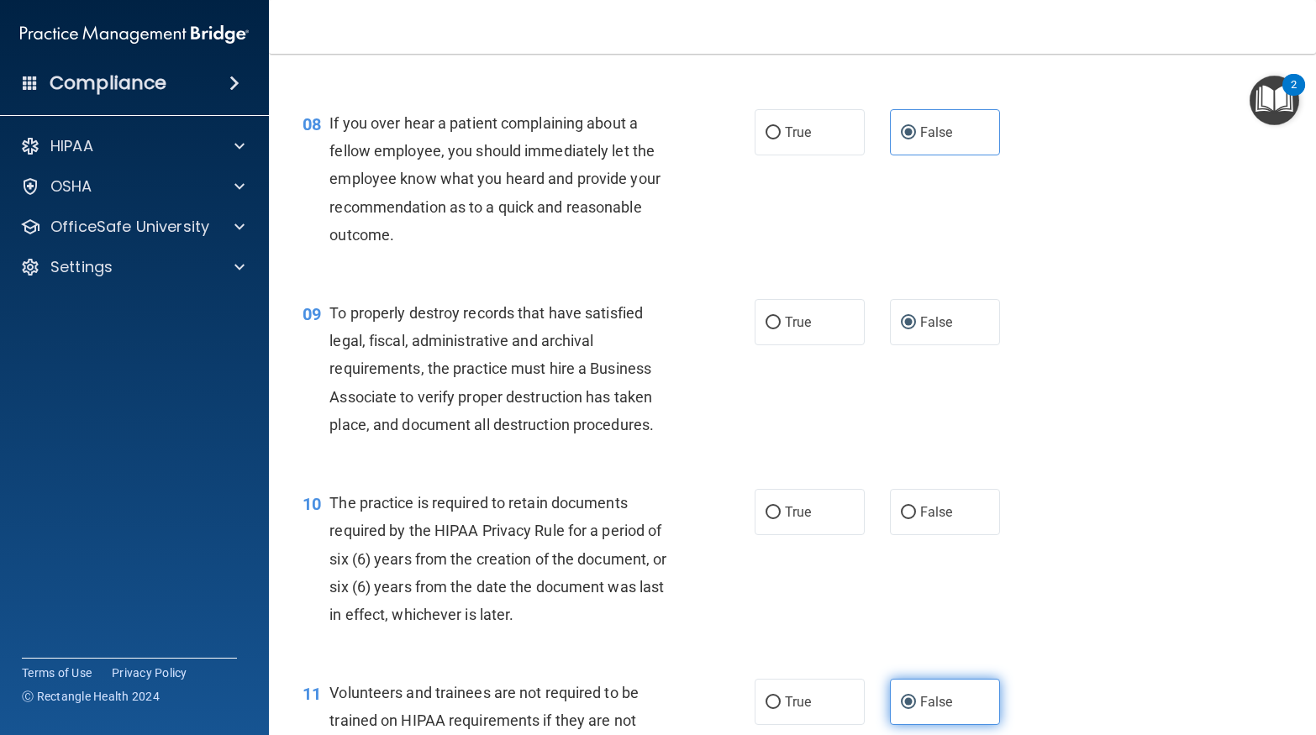
scroll to position [1214, 0]
click at [805, 508] on span "True" at bounding box center [798, 512] width 26 height 16
click at [781, 508] on input "True" at bounding box center [772, 513] width 15 height 13
radio input "true"
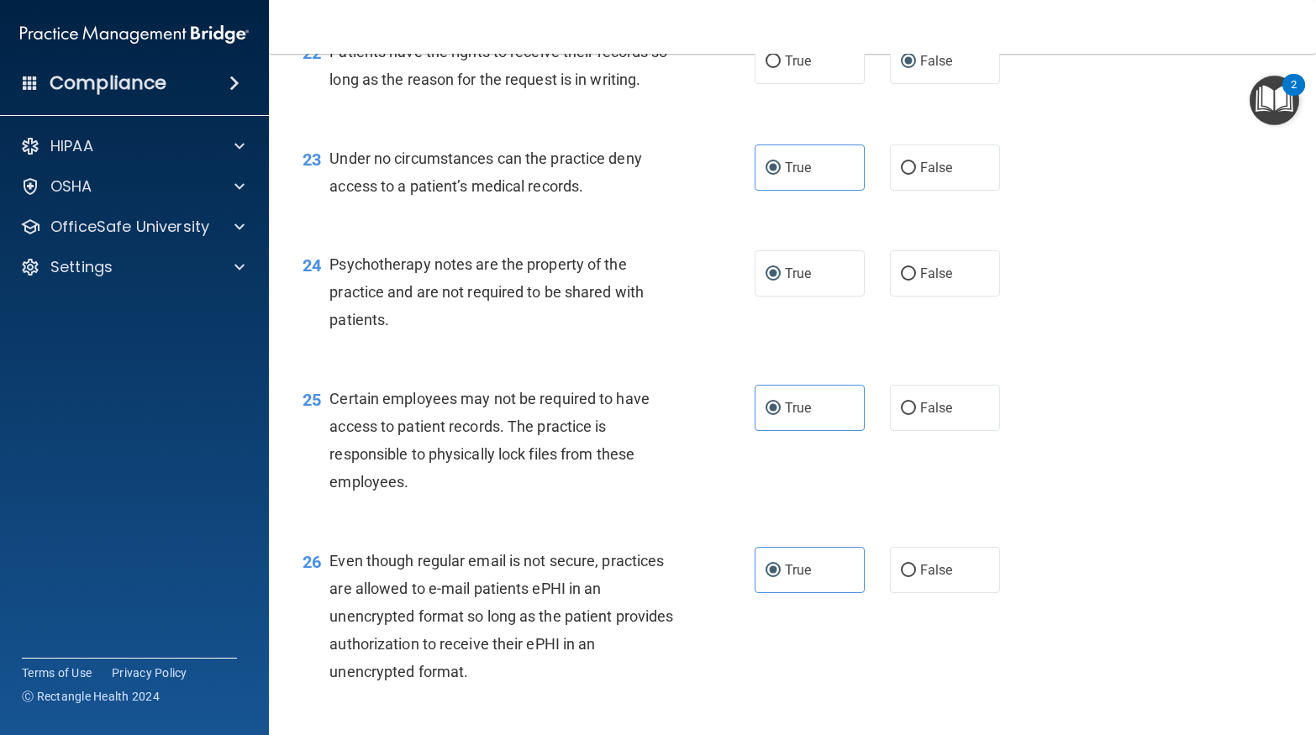
scroll to position [4153, 0]
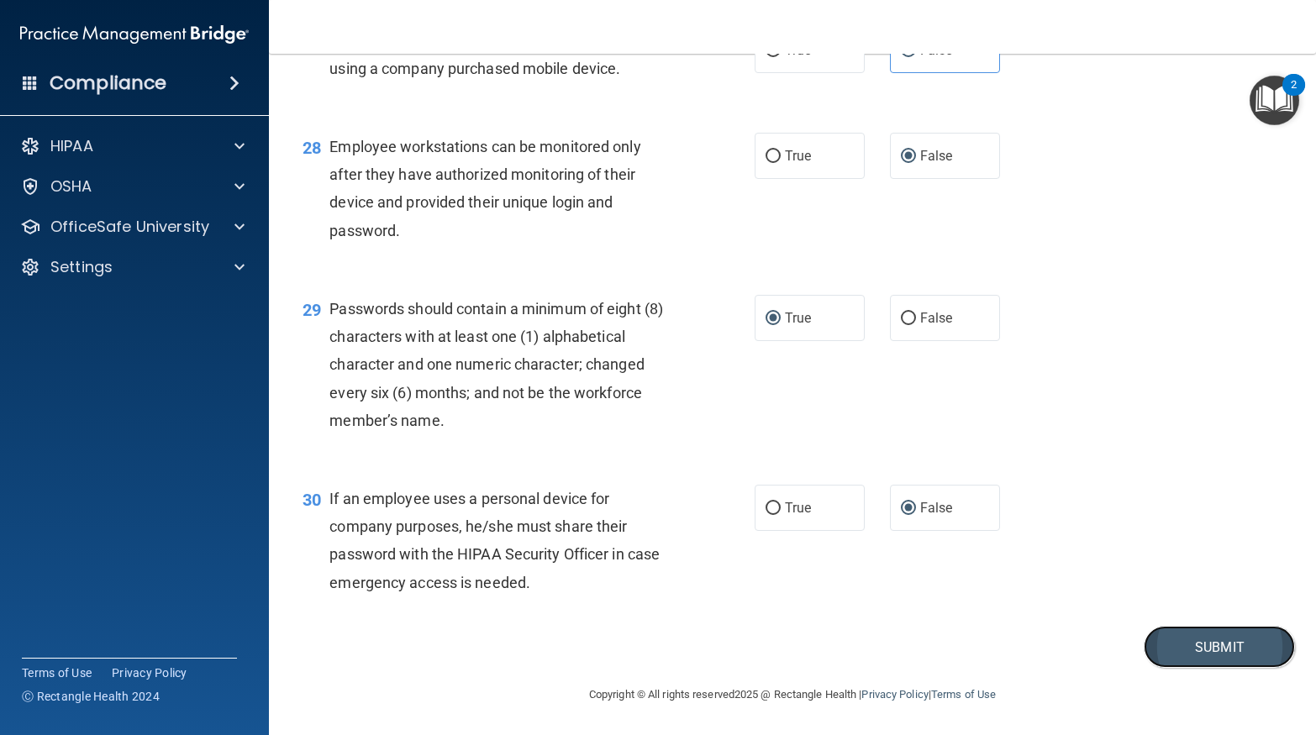
click at [1230, 644] on button "Submit" at bounding box center [1219, 647] width 151 height 43
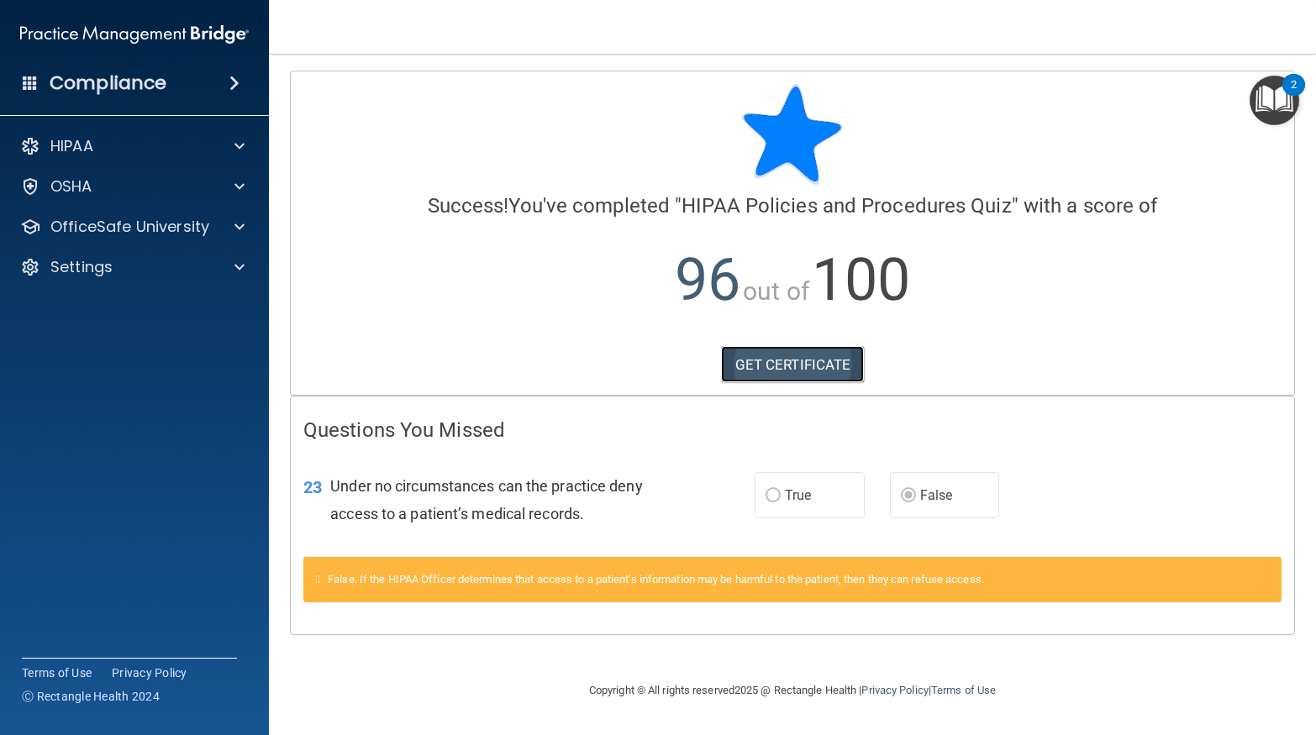
click at [804, 363] on link "GET CERTIFICATE" at bounding box center [793, 364] width 144 height 37
click at [245, 235] on div at bounding box center [237, 227] width 42 height 20
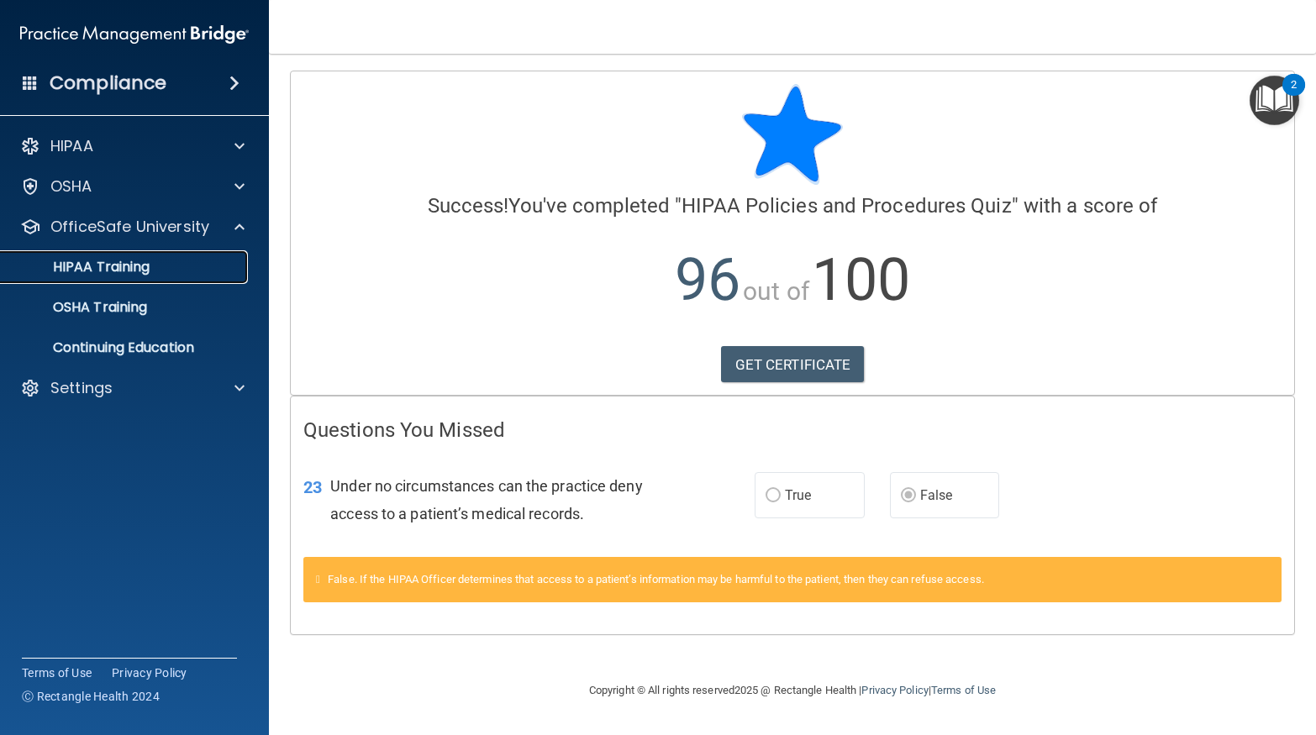
click at [166, 279] on link "HIPAA Training" at bounding box center [115, 267] width 265 height 34
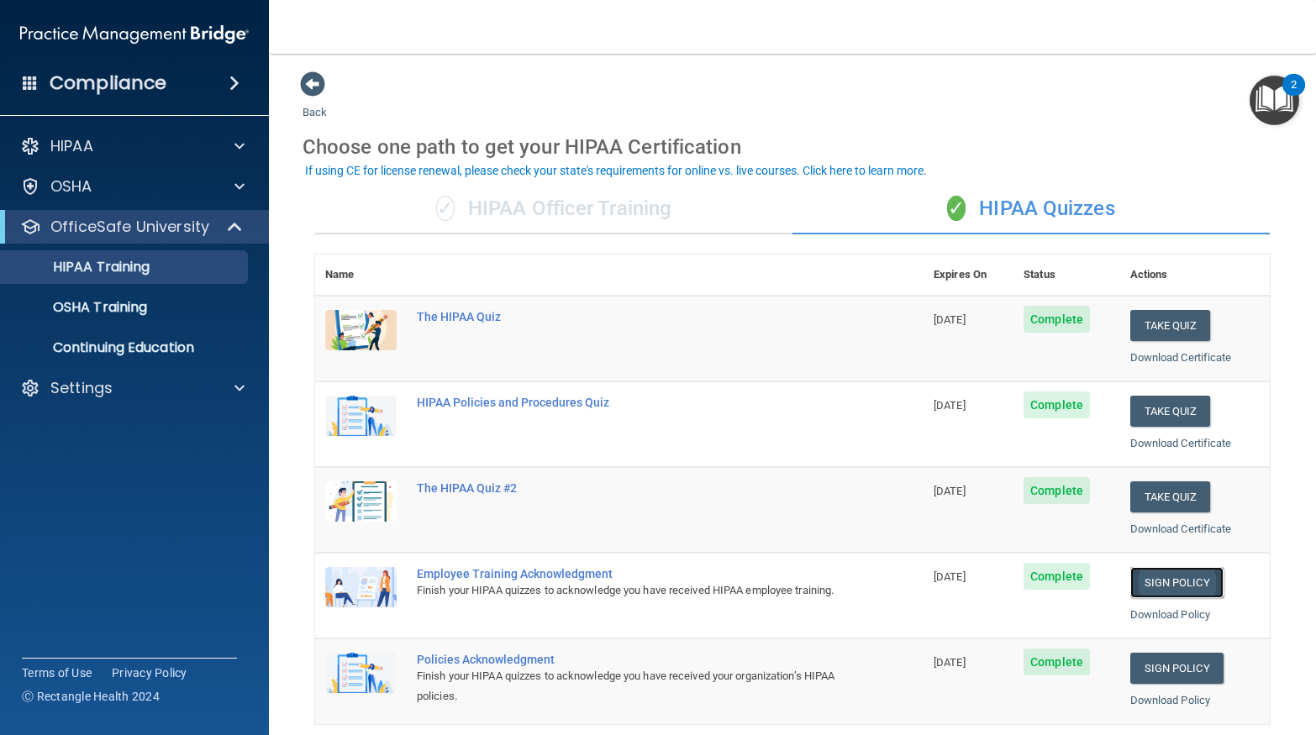
click at [1200, 571] on link "Sign Policy" at bounding box center [1176, 582] width 93 height 31
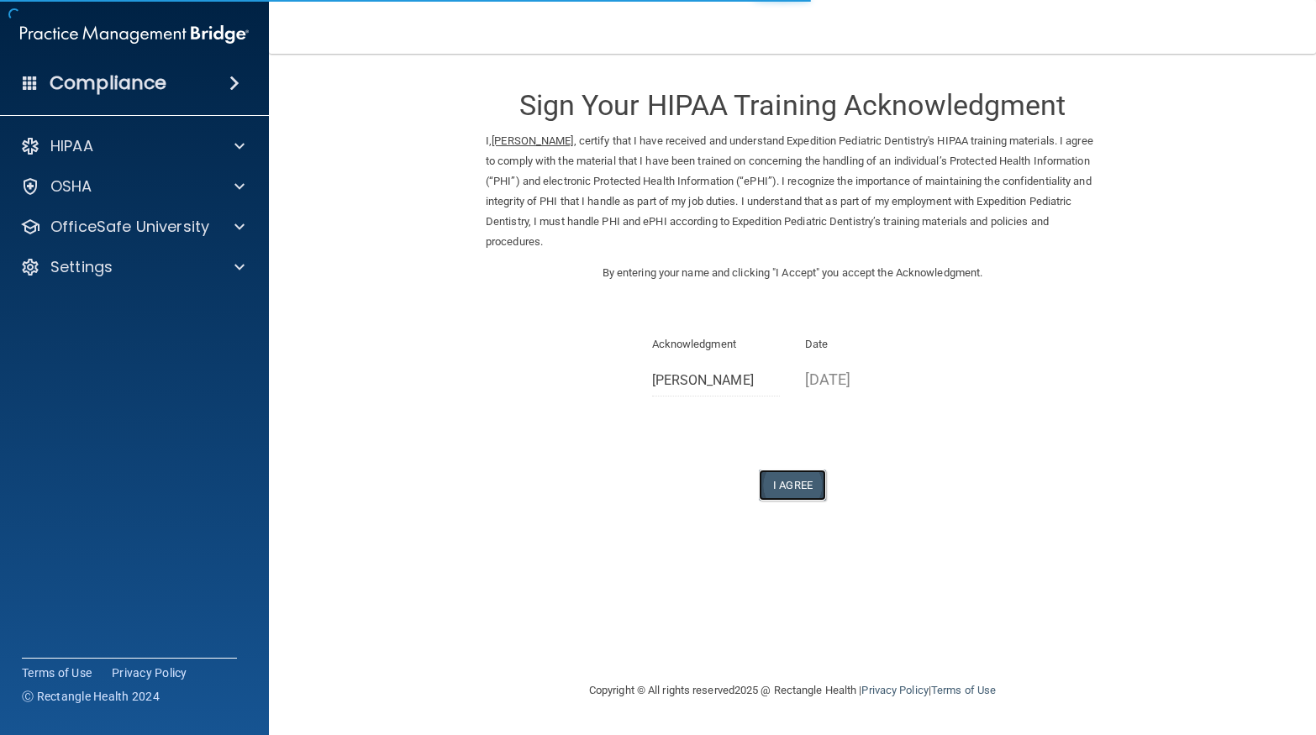
click at [797, 490] on button "I Agree" at bounding box center [792, 485] width 67 height 31
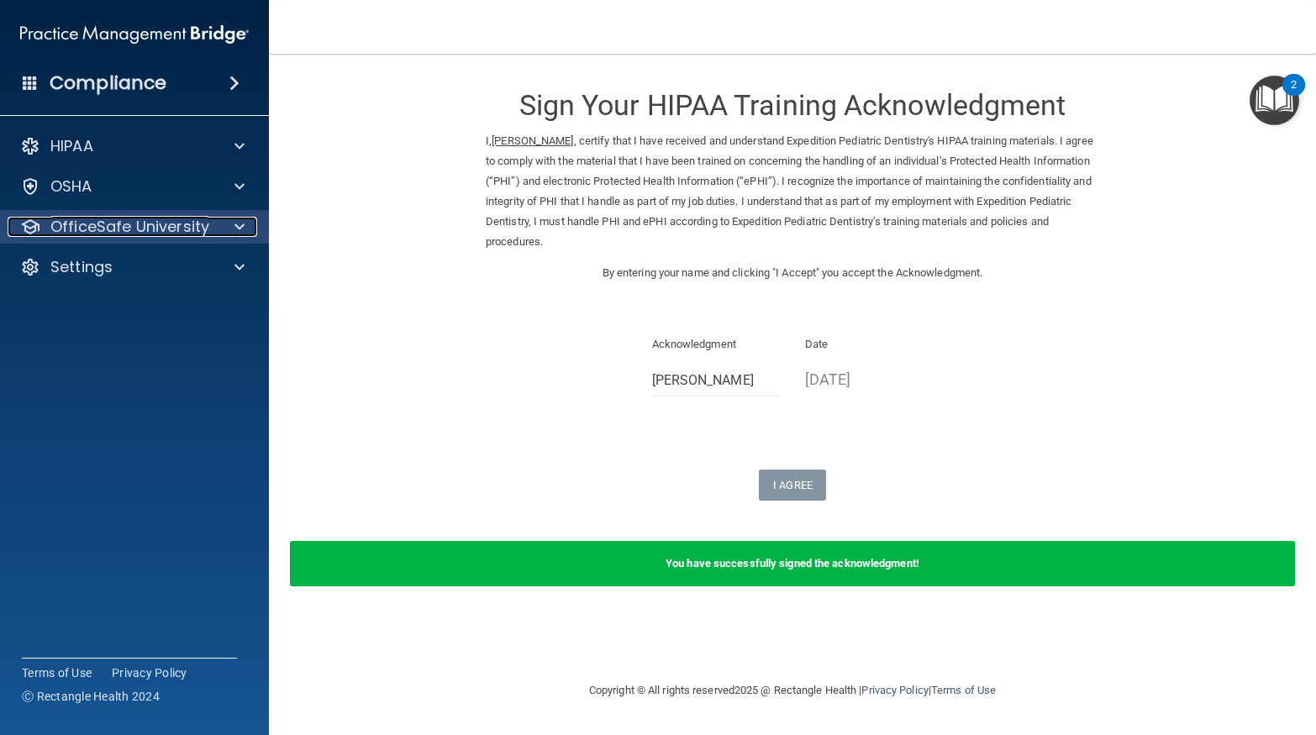
click at [150, 233] on p "OfficeSafe University" at bounding box center [129, 227] width 159 height 20
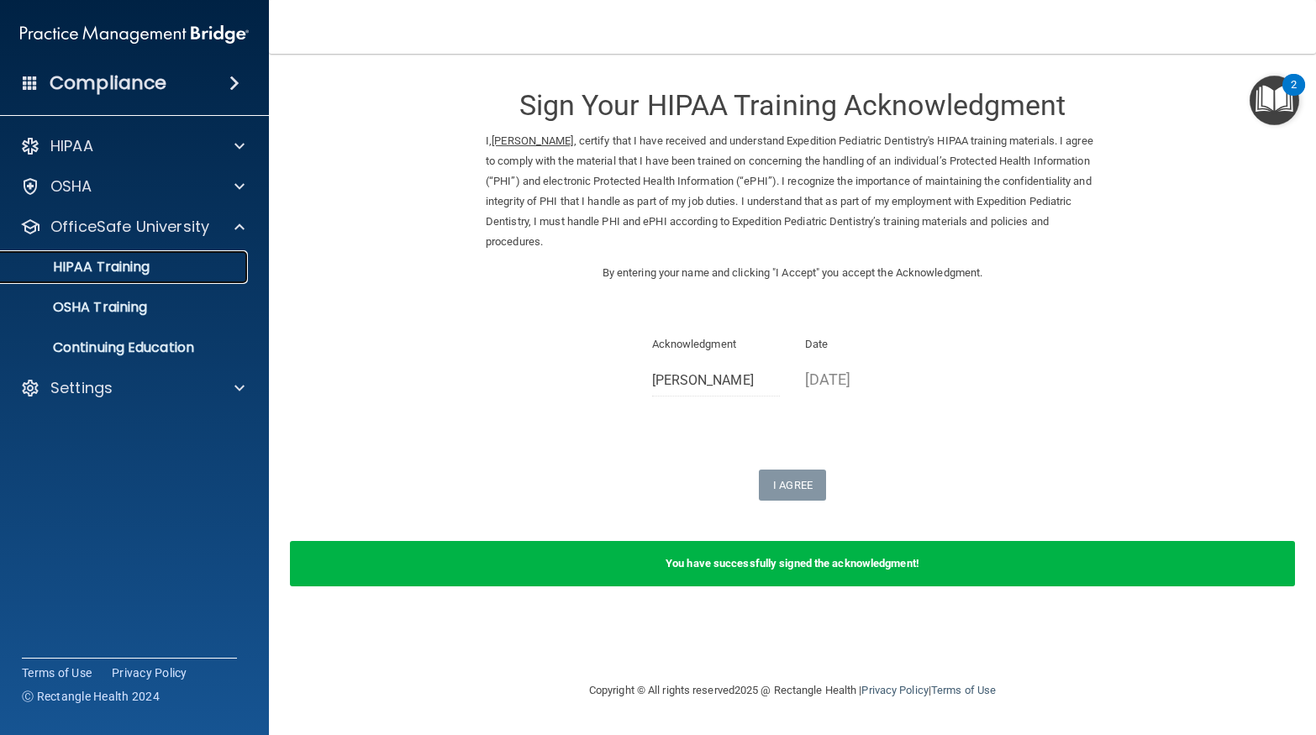
click at [103, 267] on p "HIPAA Training" at bounding box center [80, 267] width 139 height 17
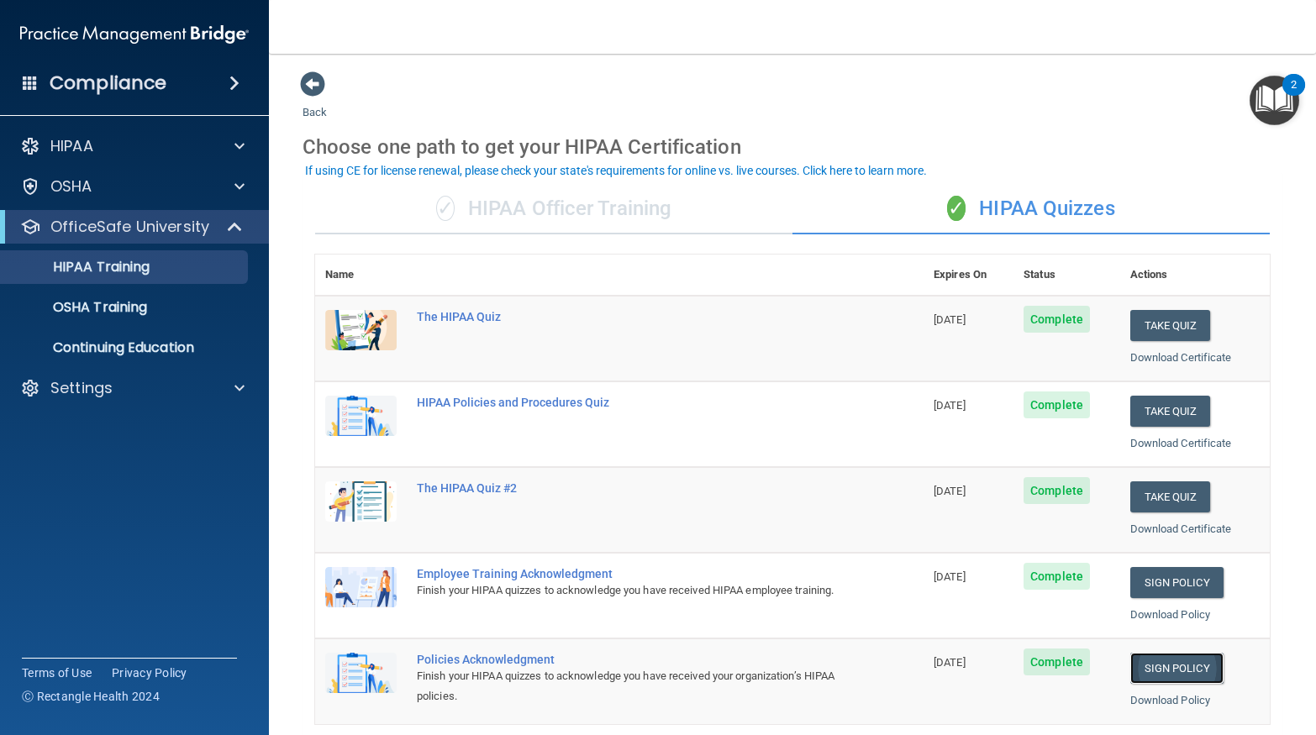
click at [1198, 665] on link "Sign Policy" at bounding box center [1176, 668] width 93 height 31
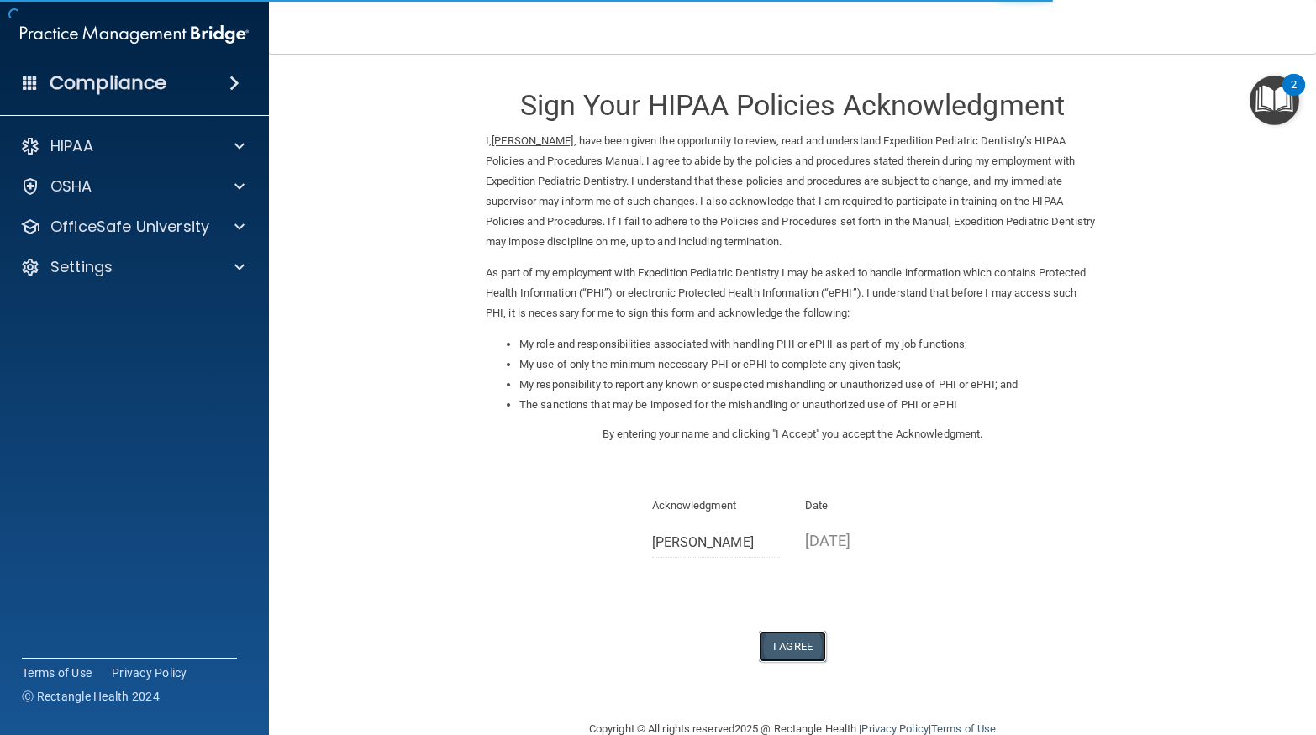
click at [804, 643] on button "I Agree" at bounding box center [792, 646] width 67 height 31
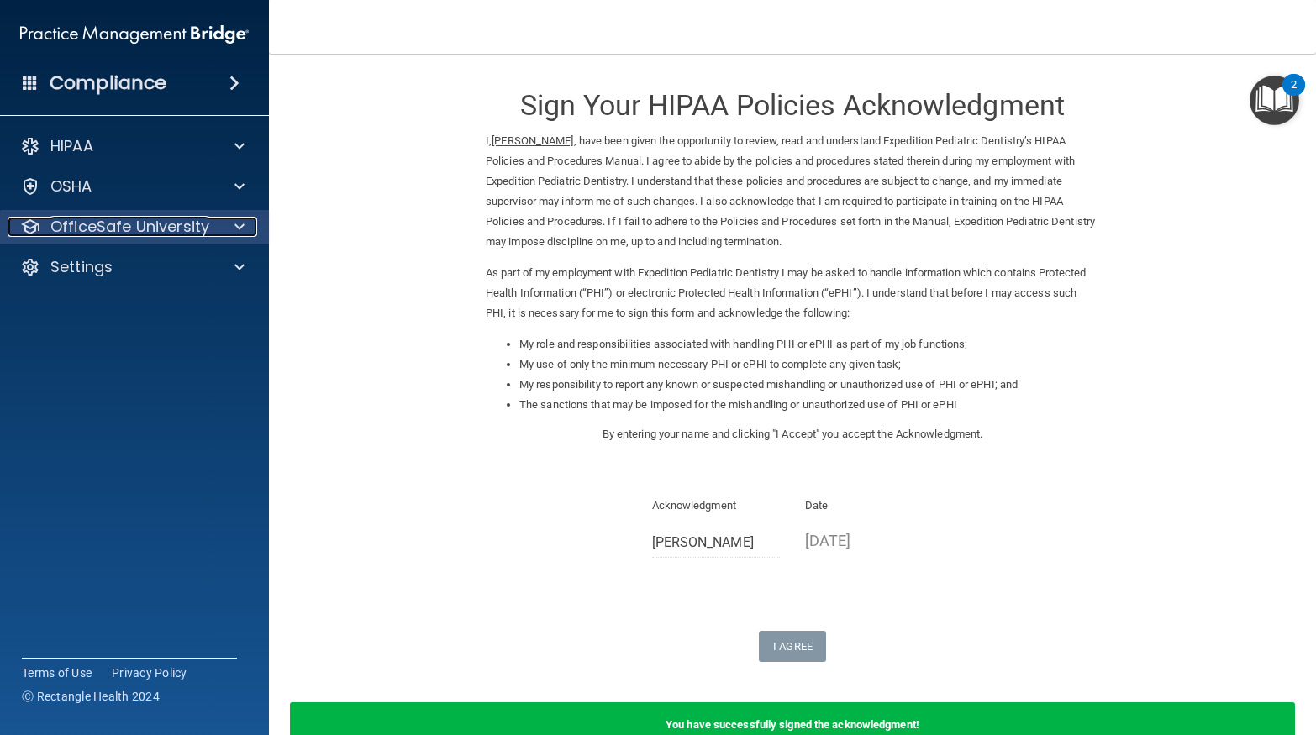
click at [227, 223] on div at bounding box center [237, 227] width 42 height 20
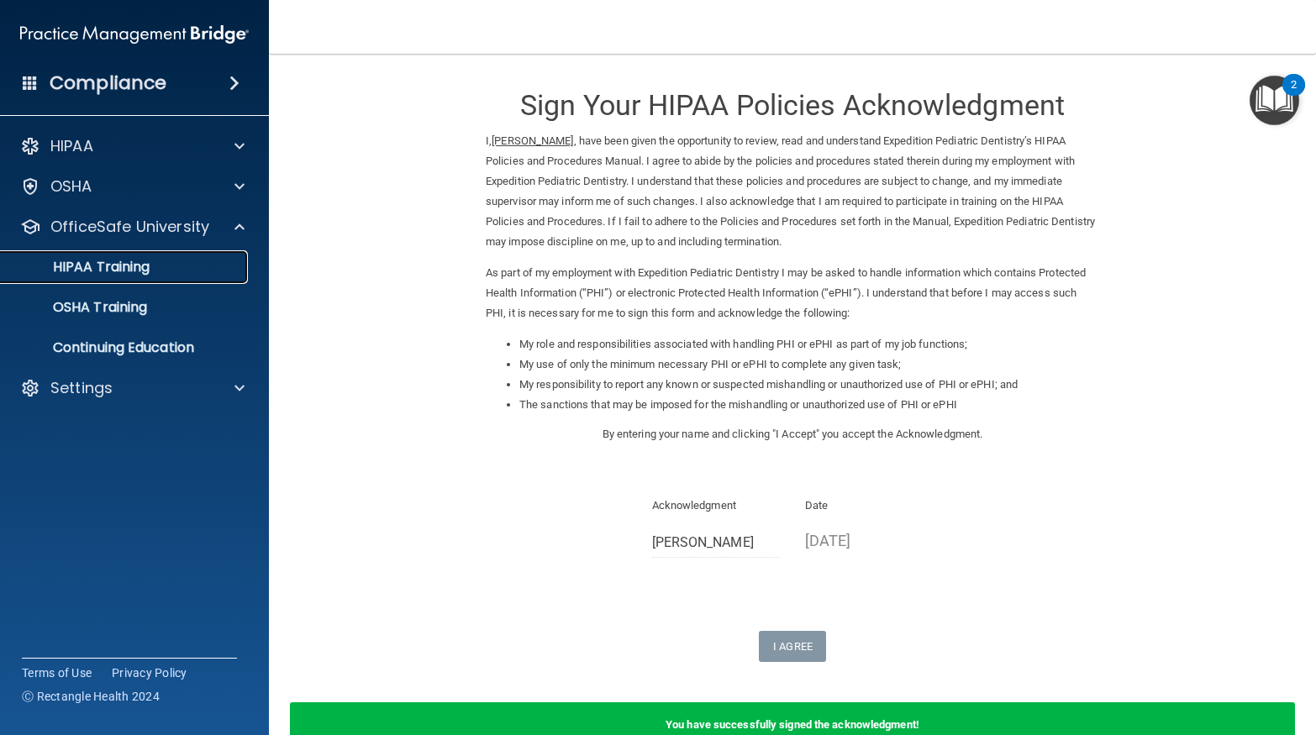
click at [166, 269] on div "HIPAA Training" at bounding box center [125, 267] width 229 height 17
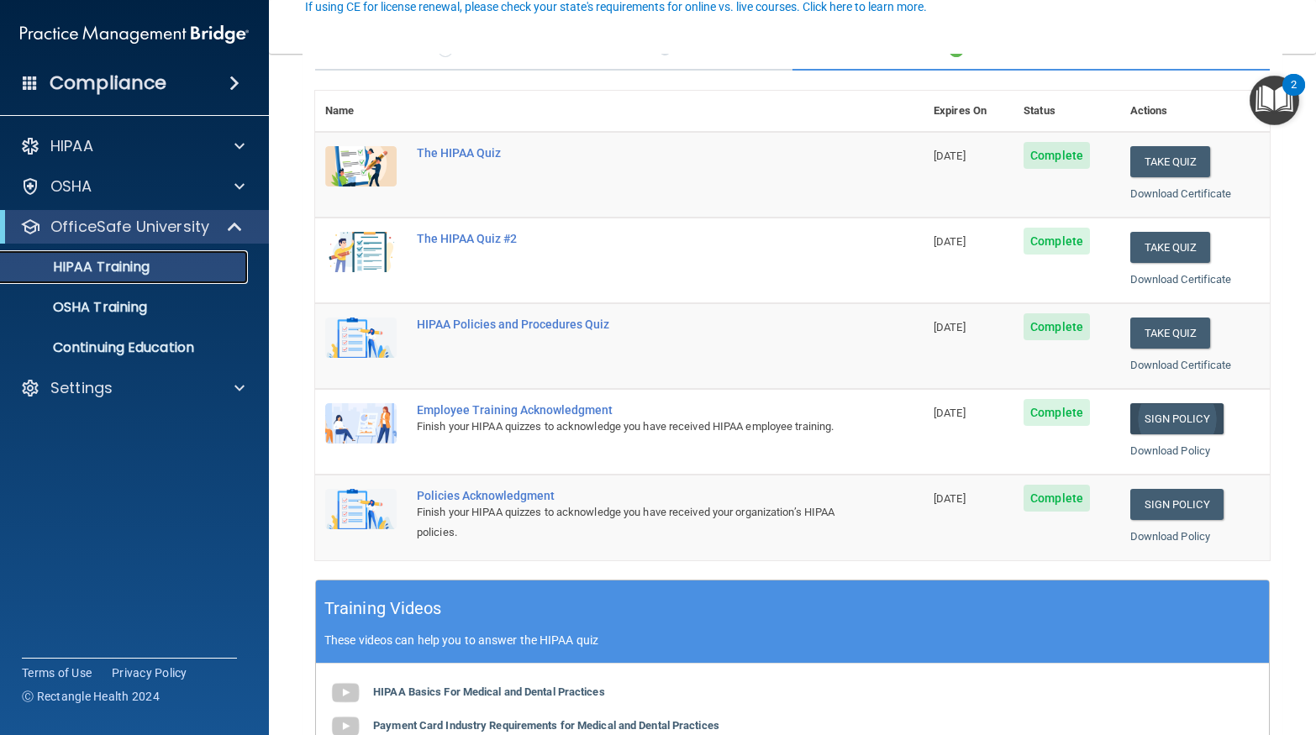
scroll to position [168, 0]
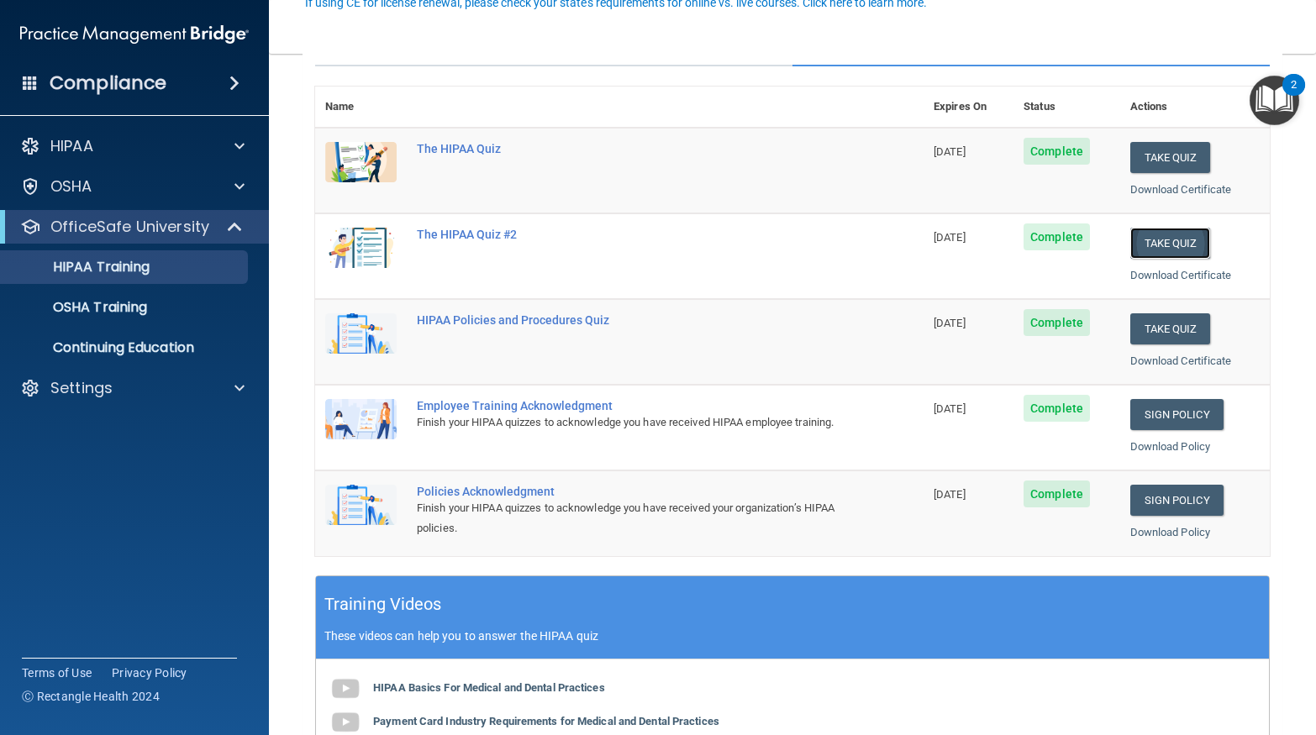
click at [1192, 244] on button "Take Quiz" at bounding box center [1170, 243] width 81 height 31
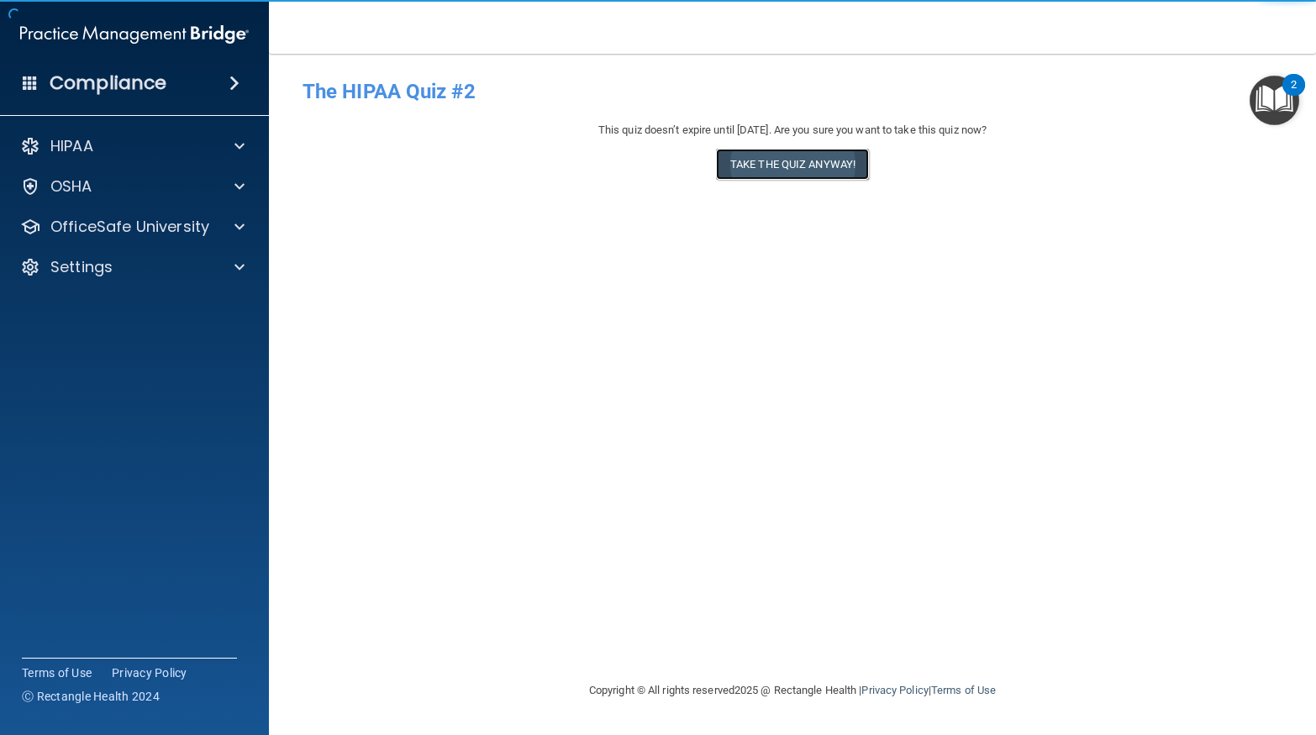
click at [806, 167] on button "Take the quiz anyway!" at bounding box center [792, 164] width 153 height 31
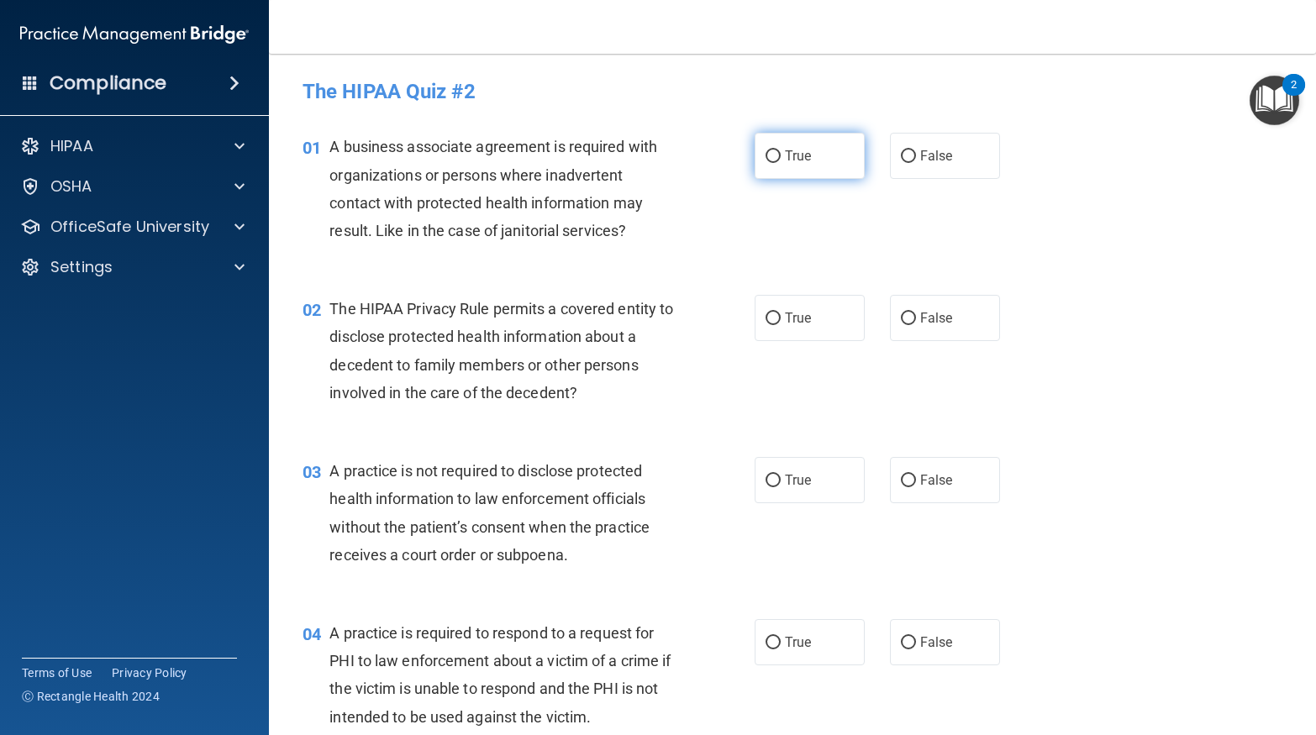
click at [792, 170] on label "True" at bounding box center [810, 156] width 110 height 46
click at [781, 163] on input "True" at bounding box center [772, 156] width 15 height 13
radio input "true"
click at [797, 334] on label "True" at bounding box center [810, 318] width 110 height 46
click at [781, 325] on input "True" at bounding box center [772, 319] width 15 height 13
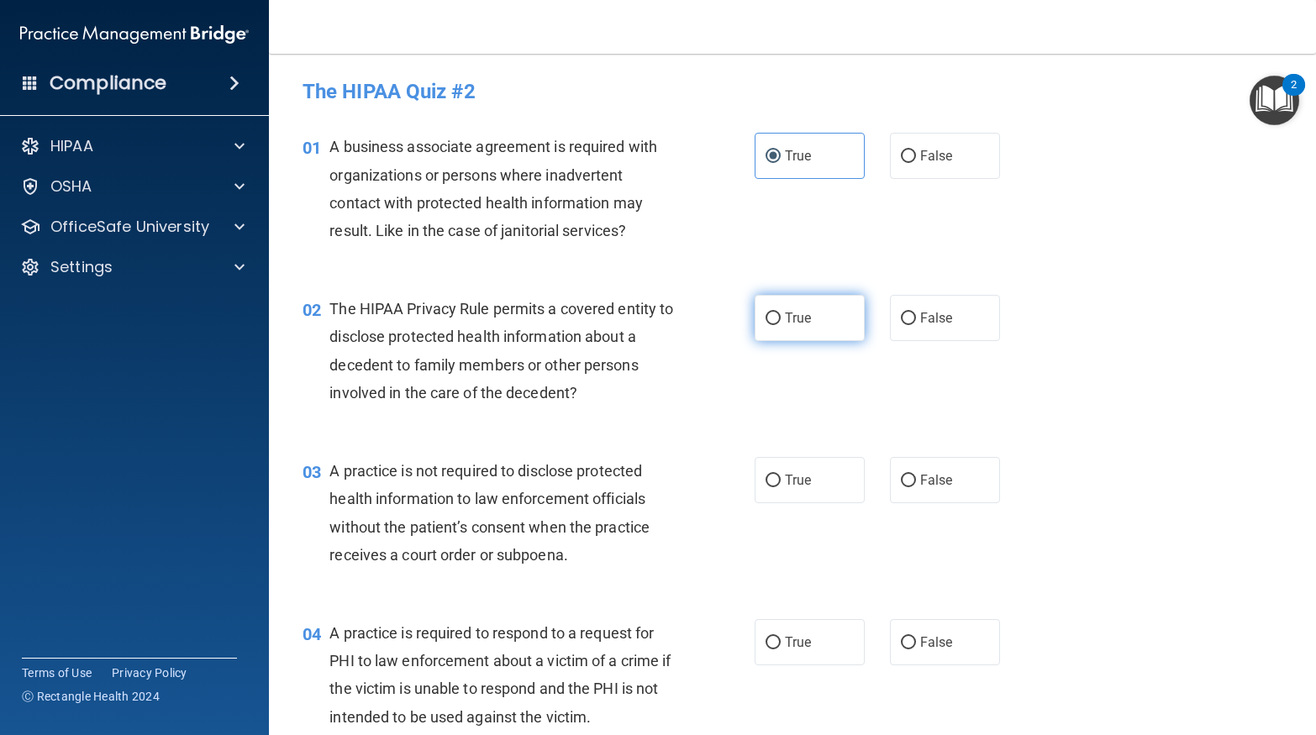
radio input "true"
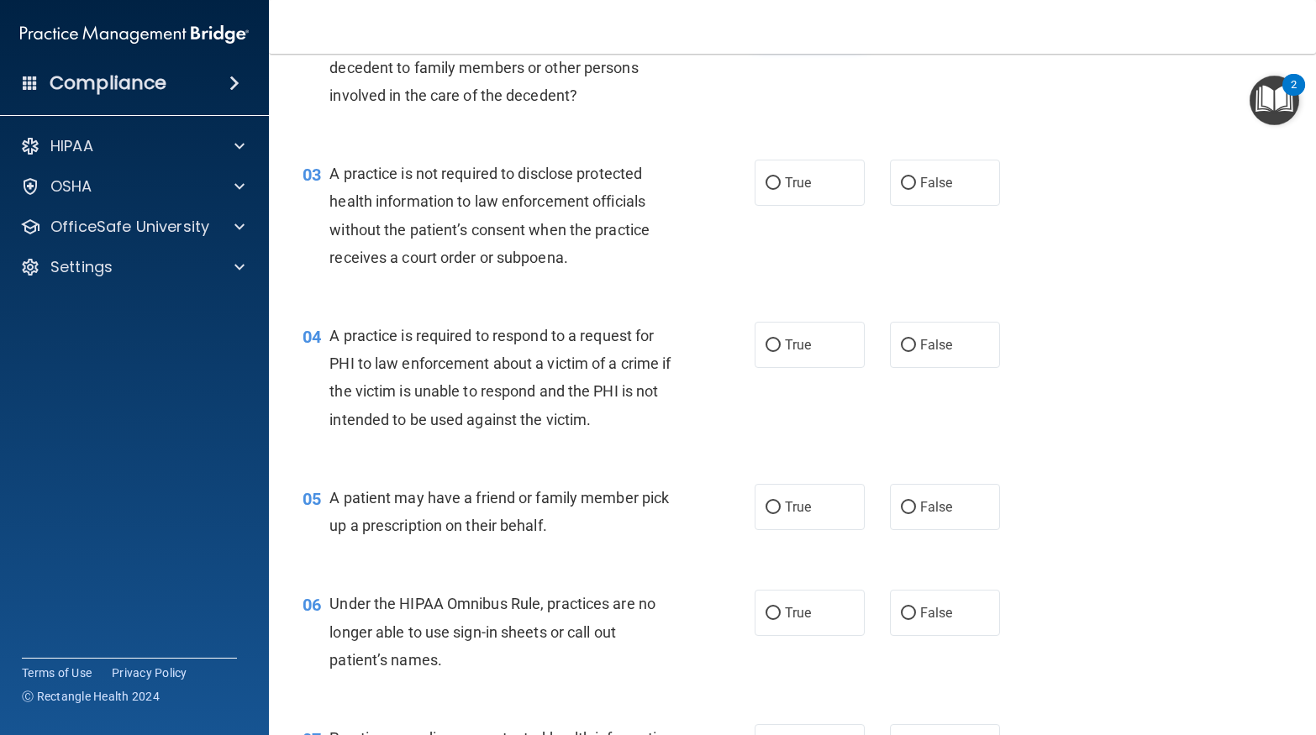
scroll to position [299, 0]
